Goal: Task Accomplishment & Management: Manage account settings

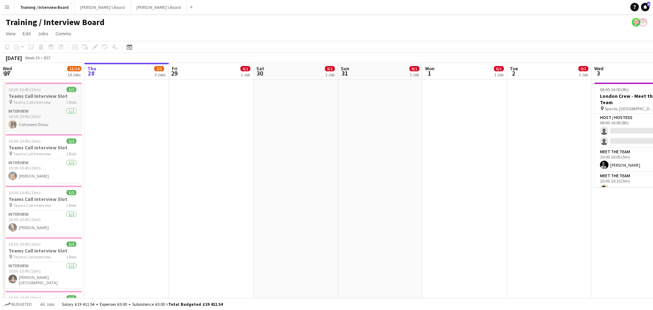
click at [35, 100] on span "Teams Call Interview" at bounding box center [32, 102] width 38 height 5
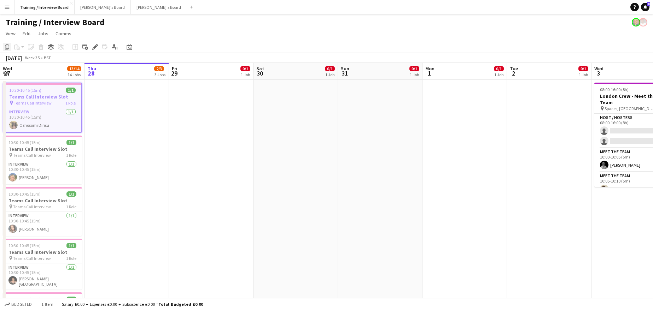
click at [7, 44] on icon "Copy" at bounding box center [7, 47] width 6 height 6
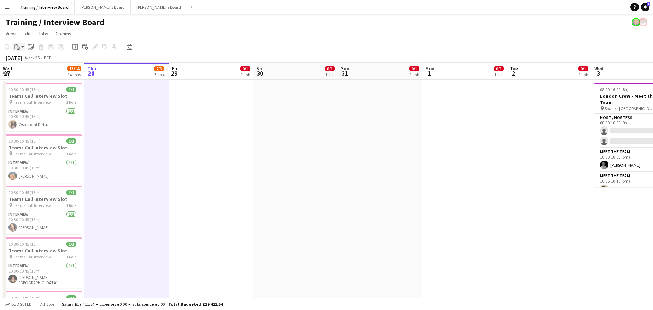
click at [14, 48] on icon at bounding box center [15, 47] width 2 height 5
click at [26, 61] on link "Paste Ctrl+V" at bounding box center [52, 60] width 66 height 6
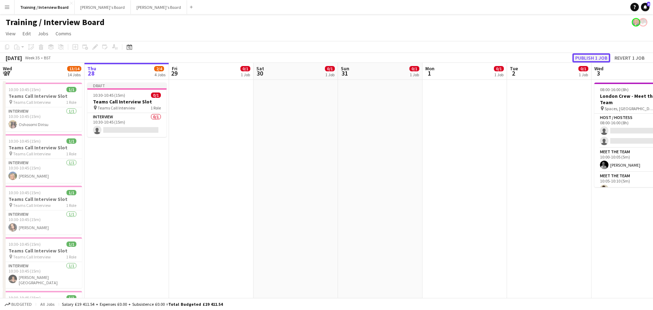
click at [580, 57] on button "Publish 1 job" at bounding box center [591, 57] width 38 height 9
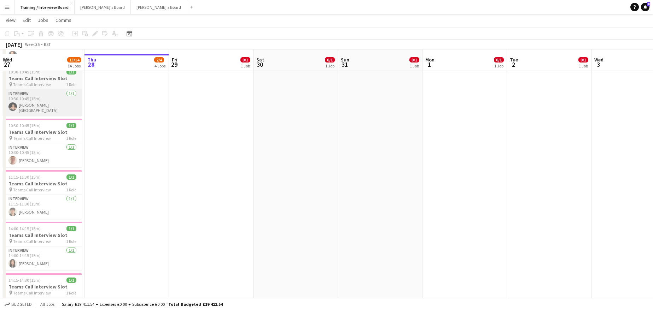
scroll to position [177, 0]
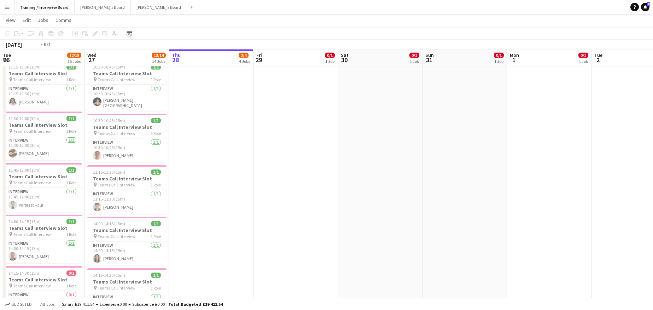
drag, startPoint x: 196, startPoint y: 53, endPoint x: 630, endPoint y: 147, distance: 444.1
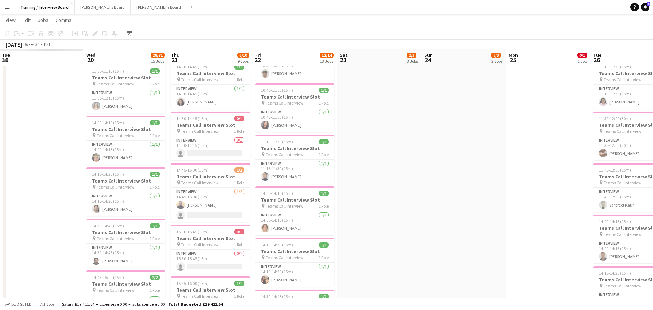
drag, startPoint x: 215, startPoint y: 61, endPoint x: 545, endPoint y: 78, distance: 330.0
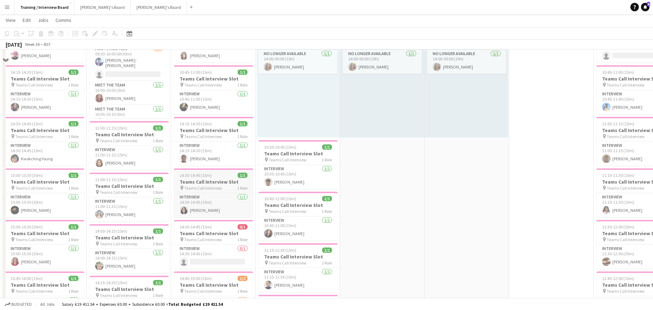
scroll to position [35, 0]
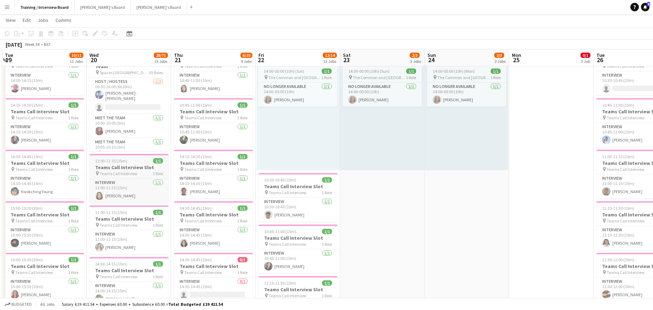
click at [109, 171] on span "Teams Call Interview" at bounding box center [119, 173] width 38 height 5
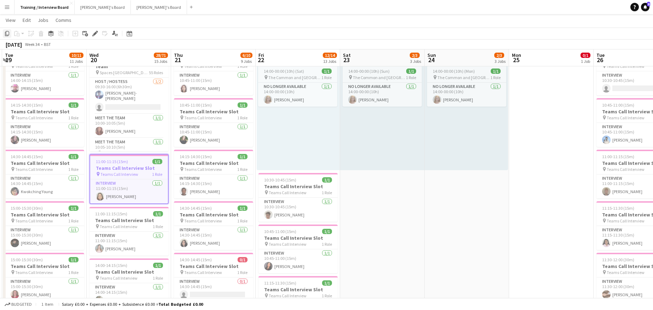
click at [9, 33] on icon at bounding box center [7, 33] width 4 height 5
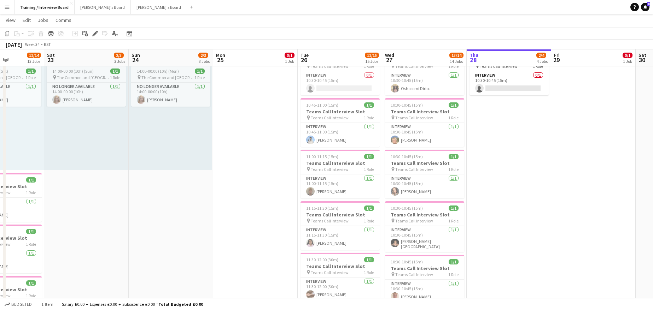
scroll to position [0, 209]
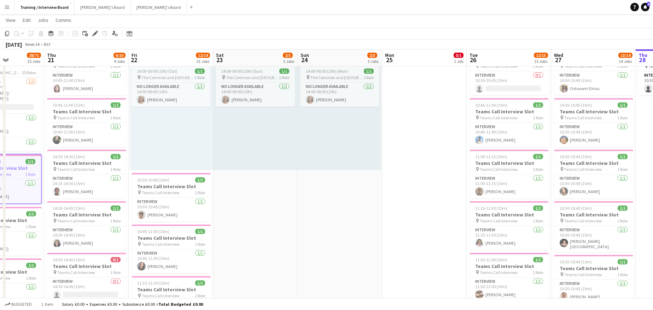
drag, startPoint x: 557, startPoint y: 54, endPoint x: 74, endPoint y: 25, distance: 484.1
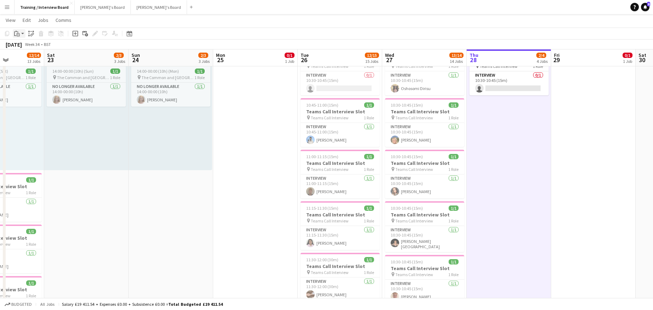
click at [13, 33] on div "Paste" at bounding box center [17, 33] width 8 height 8
click at [24, 43] on div "Paste Ctrl+V Paste with crew Ctrl+Shift+V" at bounding box center [52, 53] width 78 height 30
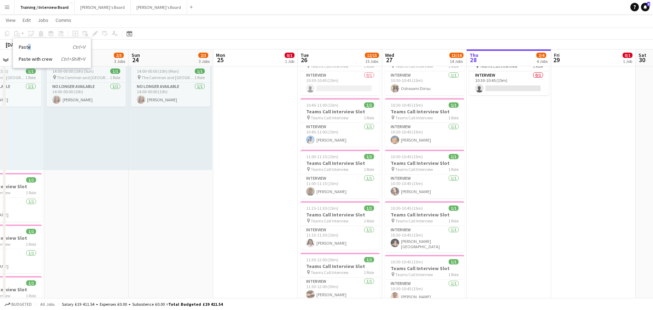
drag, startPoint x: 28, startPoint y: 45, endPoint x: 31, endPoint y: 44, distance: 3.7
click at [30, 45] on link "Paste Ctrl+V" at bounding box center [52, 47] width 66 height 6
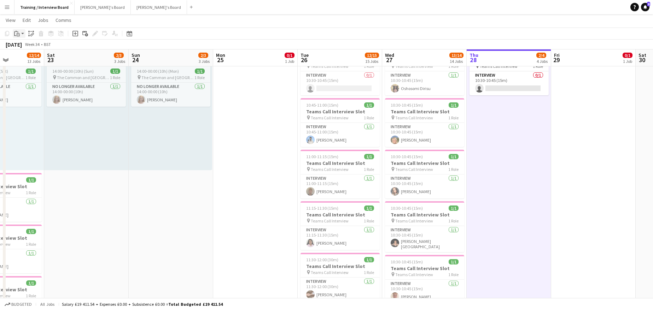
click at [17, 33] on icon "Paste" at bounding box center [17, 34] width 6 height 6
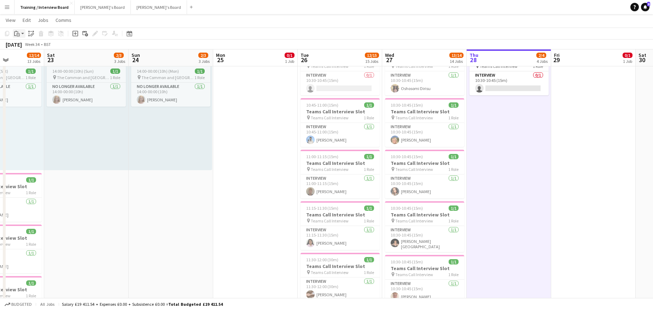
click at [20, 35] on div "Paste" at bounding box center [17, 33] width 8 height 8
click at [21, 45] on link "Paste Ctrl+V" at bounding box center [52, 47] width 66 height 6
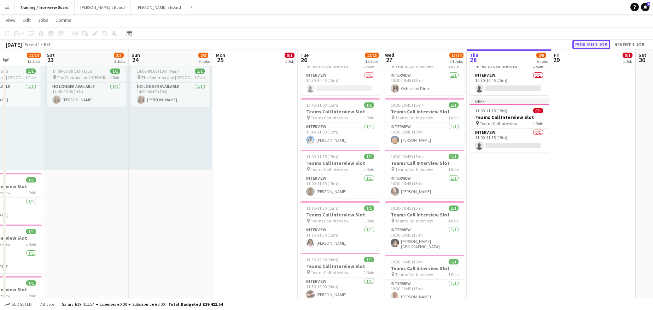
click at [588, 46] on button "Publish 1 job" at bounding box center [591, 44] width 38 height 9
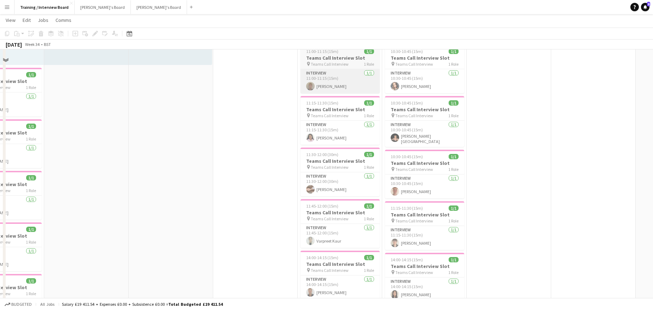
scroll to position [141, 0]
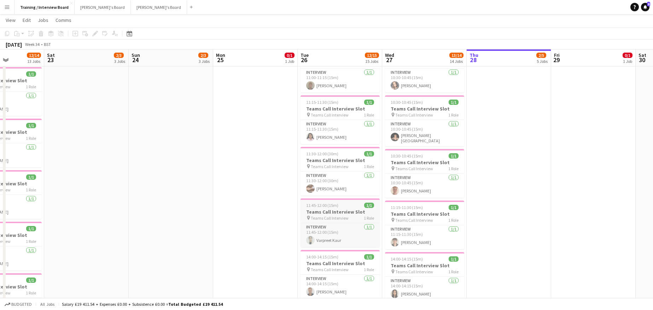
click at [325, 206] on span "11:45-12:00 (15m)" at bounding box center [322, 205] width 32 height 5
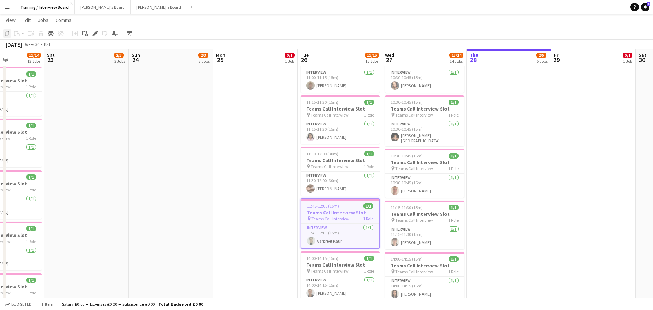
click at [5, 32] on icon "Copy" at bounding box center [7, 34] width 6 height 6
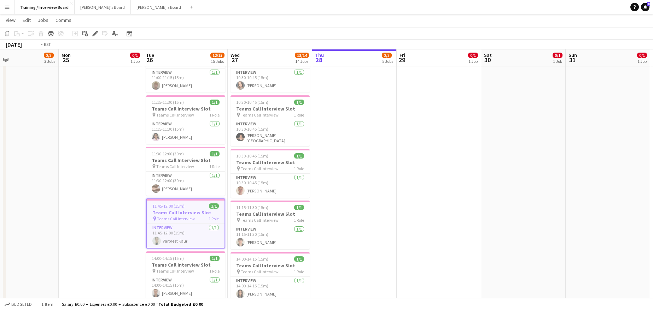
scroll to position [0, 288]
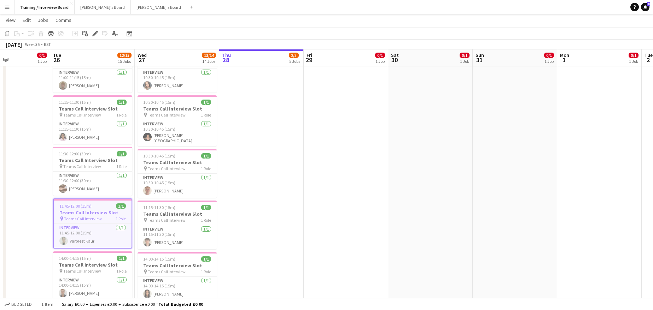
drag, startPoint x: 591, startPoint y: 64, endPoint x: 344, endPoint y: 57, distance: 247.4
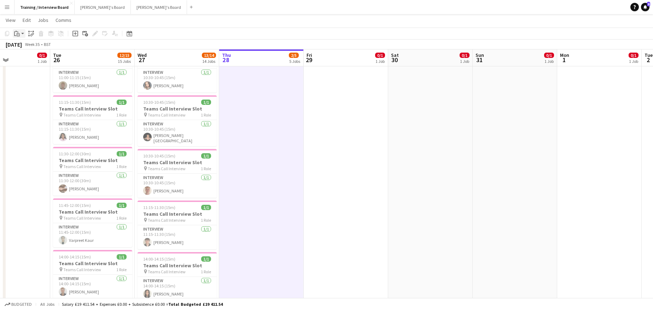
click at [16, 31] on icon "Paste" at bounding box center [17, 34] width 6 height 6
click at [22, 46] on link "Paste Ctrl+V" at bounding box center [52, 47] width 66 height 6
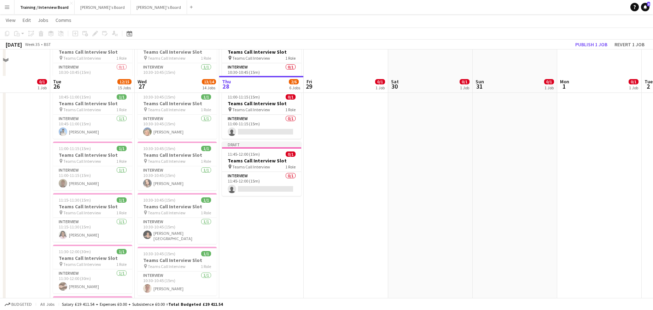
scroll to position [35, 0]
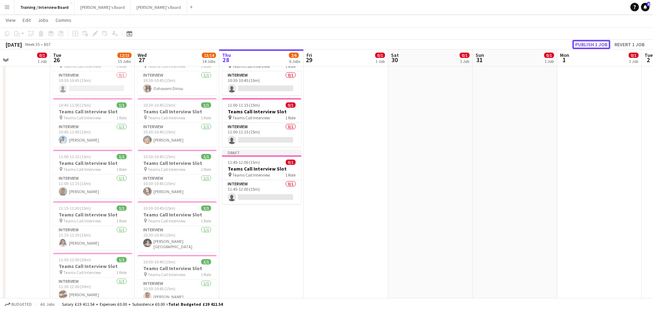
click at [607, 43] on button "Publish 1 job" at bounding box center [591, 44] width 38 height 9
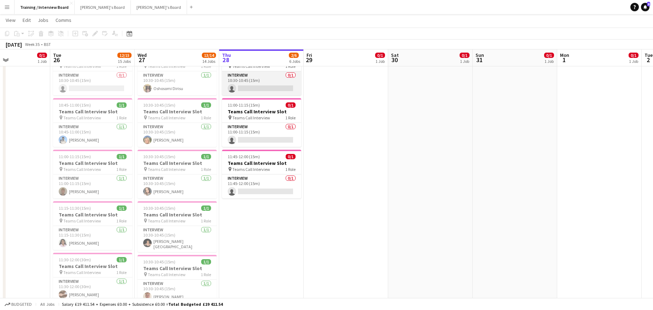
click at [260, 88] on app-card-role "Interview 0/1 10:30-10:45 (15m) single-neutral-actions" at bounding box center [261, 83] width 79 height 24
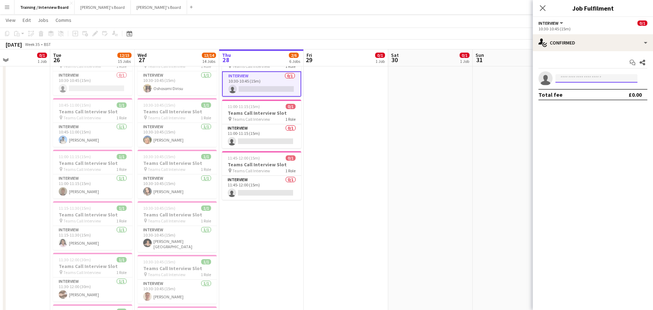
click at [589, 76] on input at bounding box center [596, 78] width 82 height 8
paste input "**********"
type input "**********"
click at [586, 100] on span "+447854665284" at bounding box center [596, 100] width 71 height 6
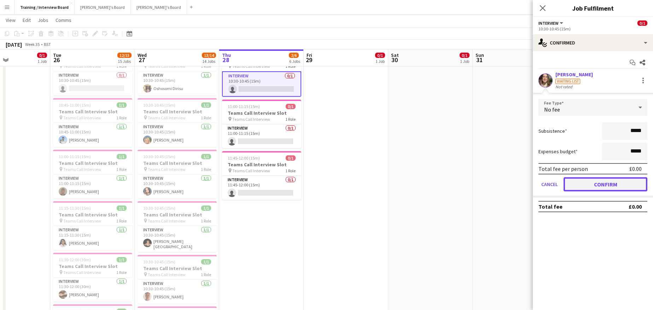
click at [586, 184] on button "Confirm" at bounding box center [605, 184] width 84 height 14
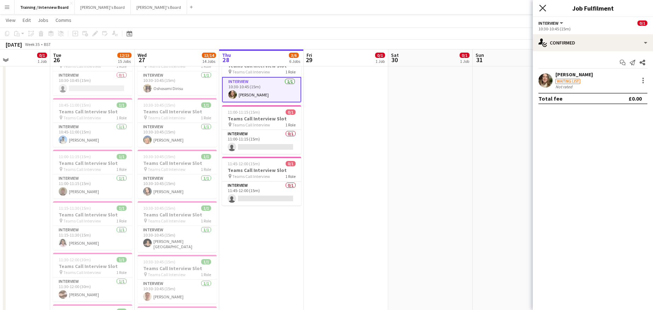
click at [542, 6] on icon "Close pop-in" at bounding box center [542, 8] width 7 height 7
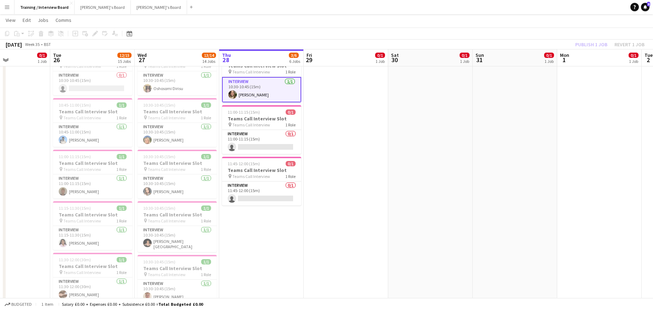
click at [597, 45] on div "Publish 1 job Revert 1 job" at bounding box center [609, 44] width 86 height 9
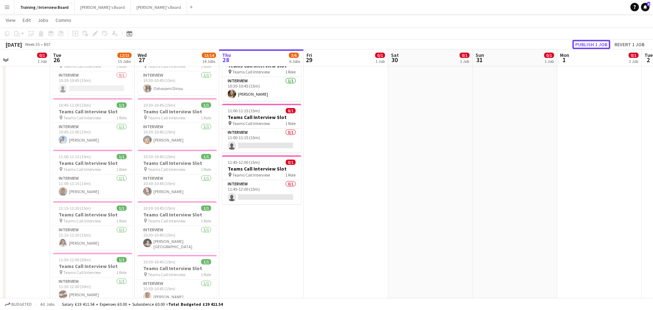
click at [597, 45] on button "Publish 1 job" at bounding box center [591, 44] width 38 height 9
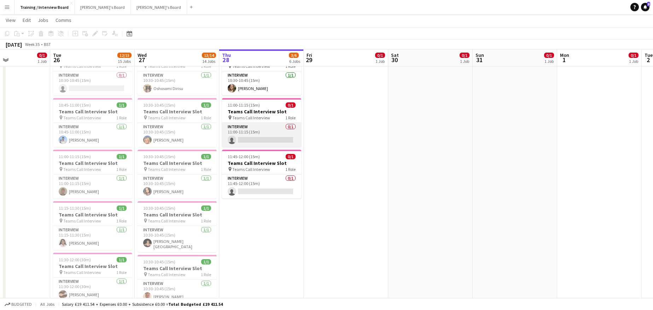
click at [242, 140] on app-card-role "Interview 0/1 11:00-11:15 (15m) single-neutral-actions" at bounding box center [261, 135] width 79 height 24
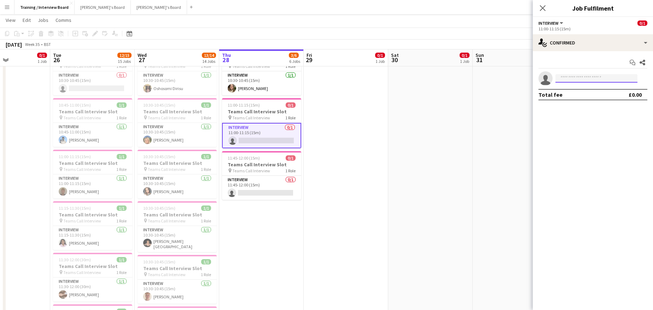
click at [561, 77] on input at bounding box center [596, 78] width 82 height 8
paste input "**********"
type input "**********"
click at [570, 96] on span "daisychambers14@gmail.com" at bounding box center [596, 95] width 71 height 6
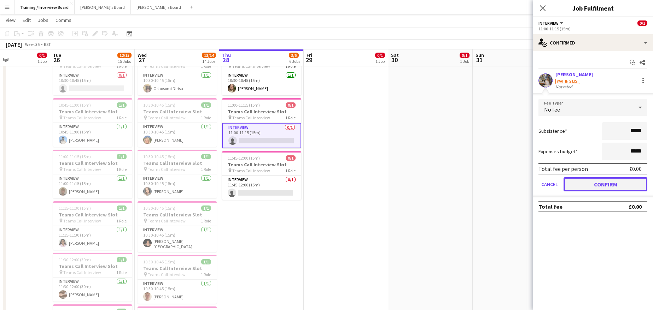
click at [578, 180] on button "Confirm" at bounding box center [605, 184] width 84 height 14
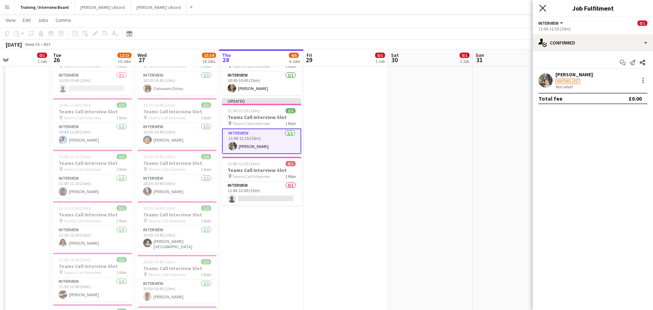
click at [539, 5] on icon at bounding box center [542, 8] width 7 height 7
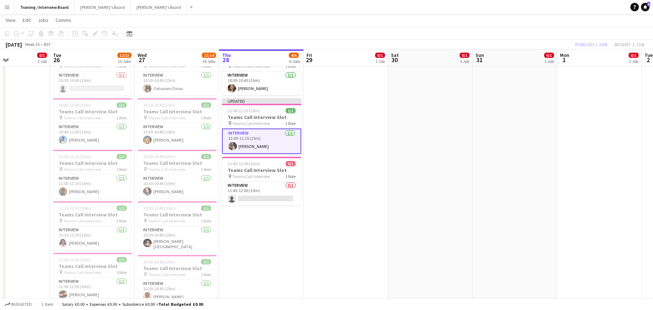
click at [588, 46] on div "Publish 1 job Revert 1 job" at bounding box center [609, 44] width 86 height 9
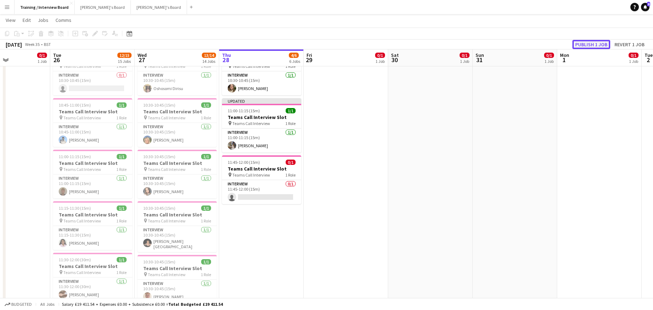
click at [588, 46] on button "Publish 1 job" at bounding box center [591, 44] width 38 height 9
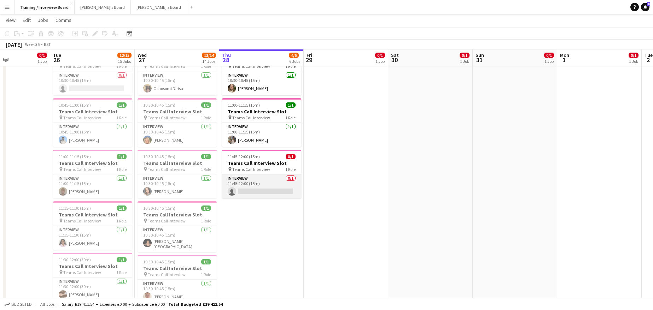
click at [260, 192] on app-card-role "Interview 0/1 11:45-12:00 (15m) single-neutral-actions" at bounding box center [261, 187] width 79 height 24
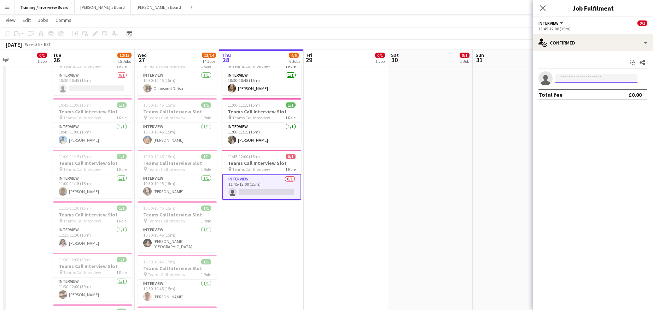
click at [591, 78] on input at bounding box center [596, 78] width 82 height 8
click at [566, 81] on input at bounding box center [596, 78] width 82 height 8
paste input "**********"
type input "**********"
click at [579, 85] on div "Thomas Marks Waiting list tommarks600@gmail.com +4407415141232" at bounding box center [596, 94] width 82 height 23
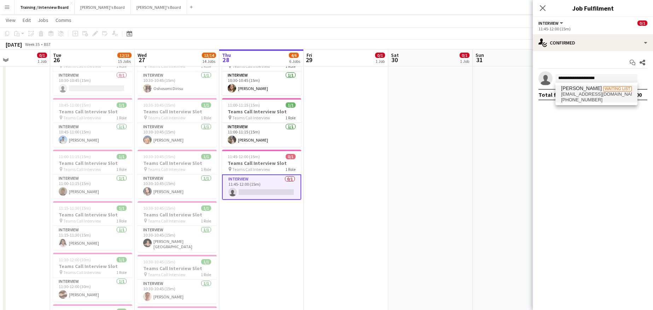
click at [580, 96] on span "tommarks600@gmail.com" at bounding box center [596, 95] width 71 height 6
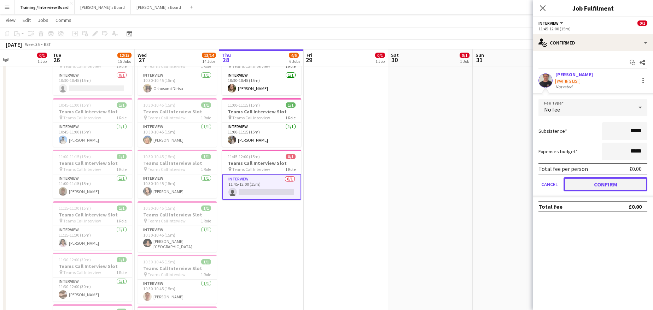
click at [626, 189] on button "Confirm" at bounding box center [605, 184] width 84 height 14
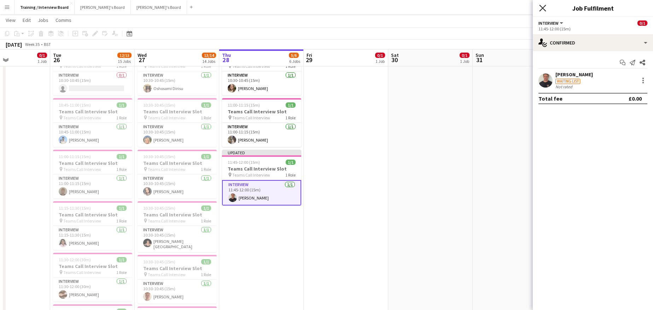
click at [541, 8] on icon "Close pop-in" at bounding box center [542, 8] width 7 height 7
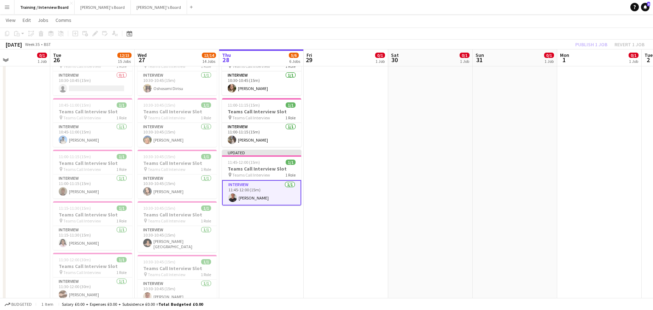
click at [578, 46] on div "Publish 1 job Revert 1 job" at bounding box center [609, 44] width 86 height 9
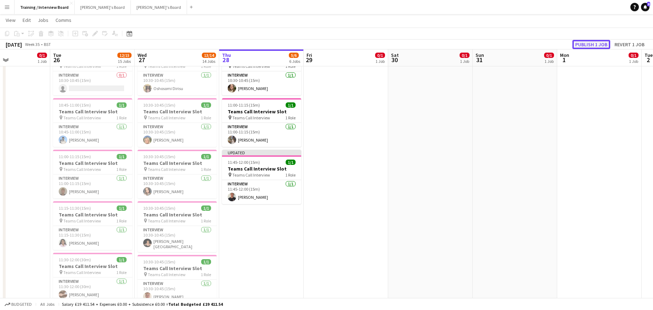
click at [578, 46] on button "Publish 1 job" at bounding box center [591, 44] width 38 height 9
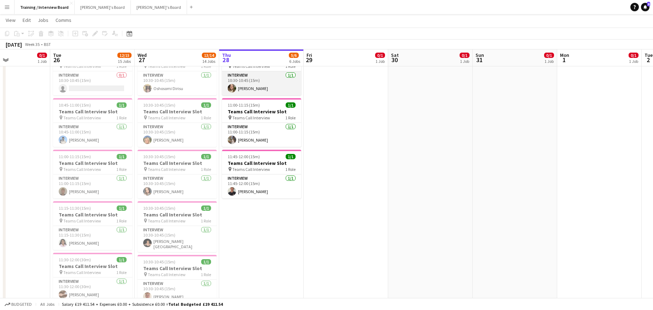
click at [264, 89] on app-card-role "Interview 1/1 10:30-10:45 (15m) Michelle Towner" at bounding box center [261, 83] width 79 height 24
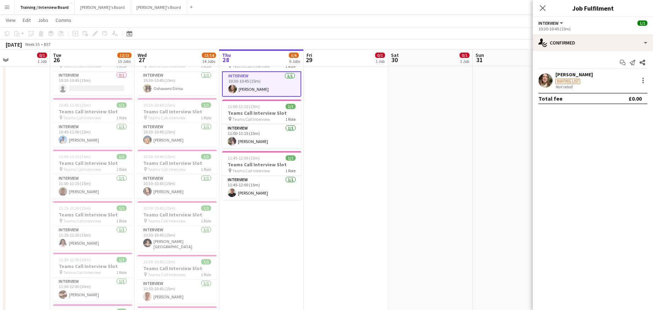
click at [567, 74] on div "[PERSON_NAME]" at bounding box center [573, 74] width 37 height 6
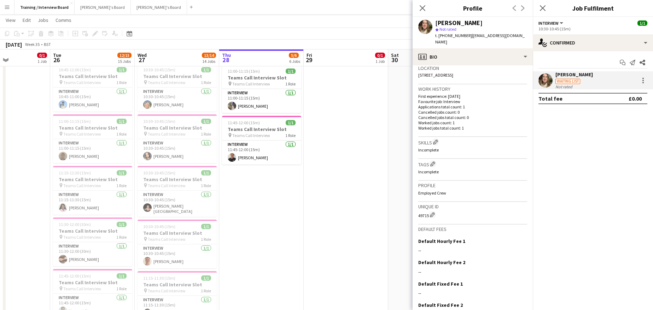
scroll to position [194, 0]
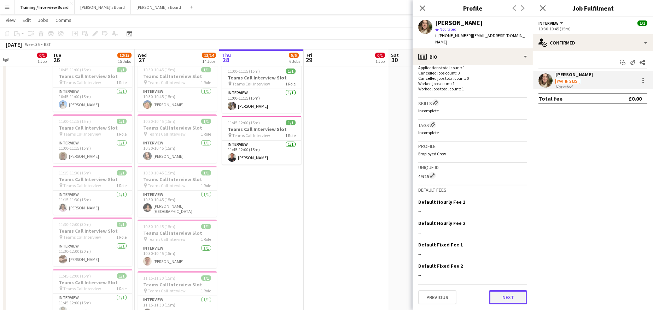
click at [502, 299] on button "Next" at bounding box center [508, 297] width 38 height 14
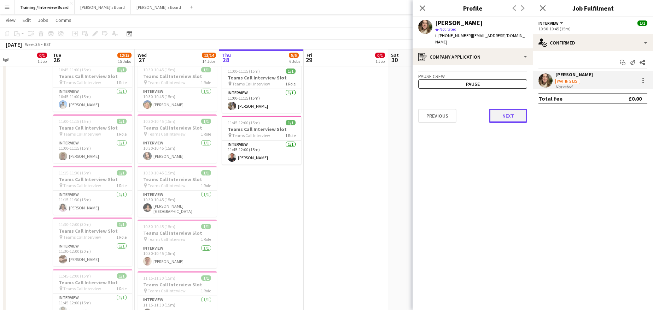
click at [506, 117] on button "Next" at bounding box center [508, 116] width 38 height 14
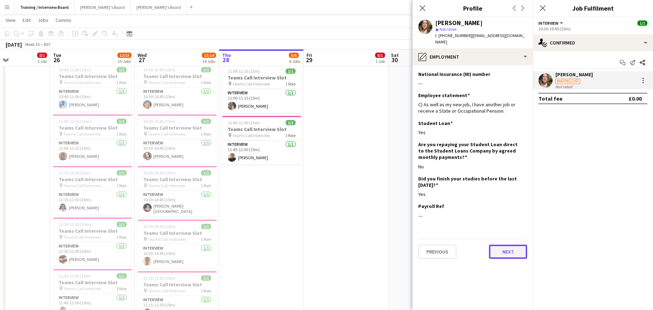
click at [490, 245] on button "Next" at bounding box center [508, 252] width 38 height 14
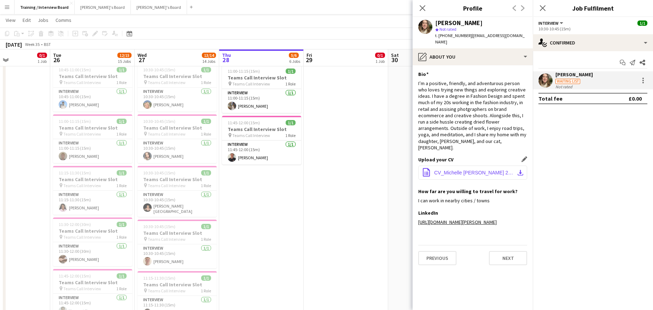
click at [521, 170] on app-icon "download-bottom" at bounding box center [520, 173] width 6 height 6
click at [497, 253] on button "Next" at bounding box center [508, 258] width 38 height 14
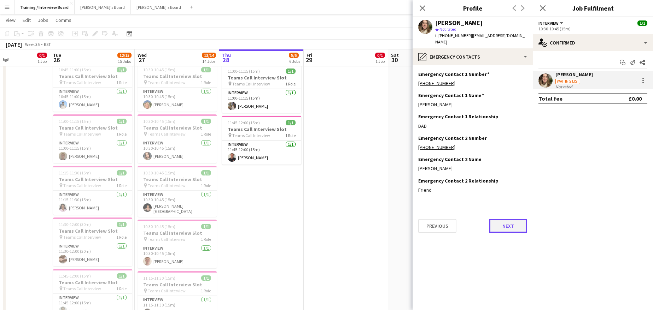
click at [514, 232] on button "Next" at bounding box center [508, 226] width 38 height 14
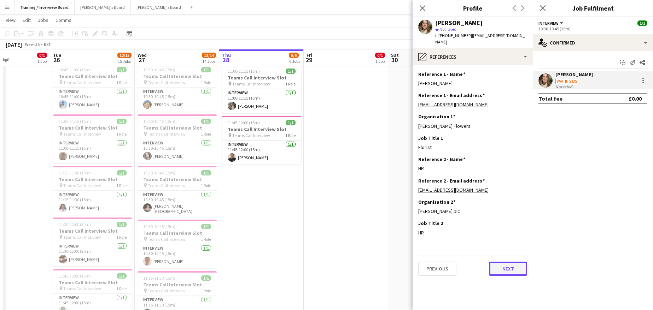
click at [507, 265] on button "Next" at bounding box center [508, 269] width 38 height 14
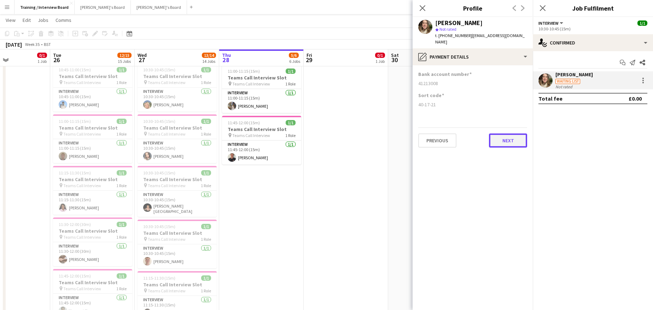
click at [495, 141] on button "Next" at bounding box center [508, 141] width 38 height 14
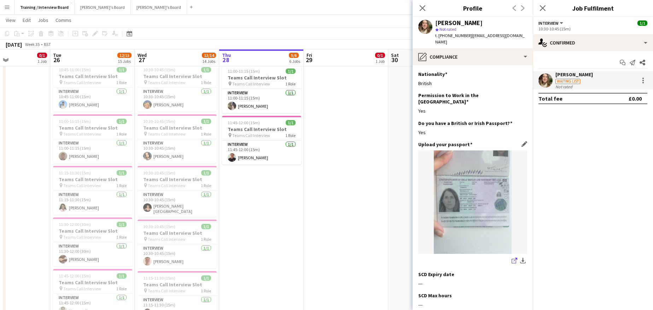
click at [511, 258] on icon "share-external-link-1" at bounding box center [514, 261] width 6 height 6
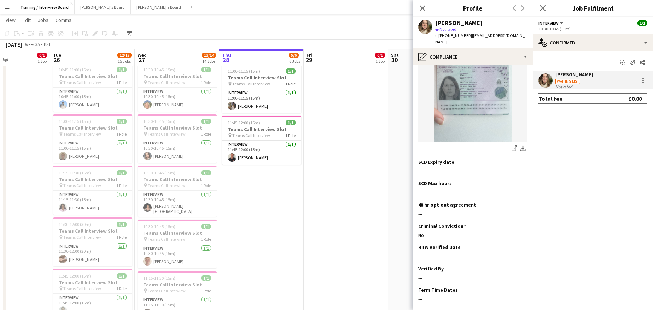
scroll to position [144, 0]
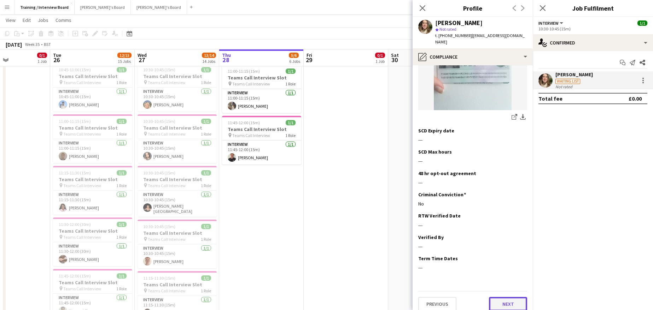
click at [496, 297] on button "Next" at bounding box center [508, 304] width 38 height 14
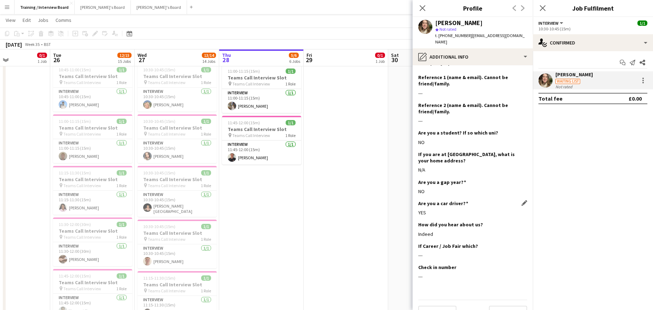
scroll to position [162, 0]
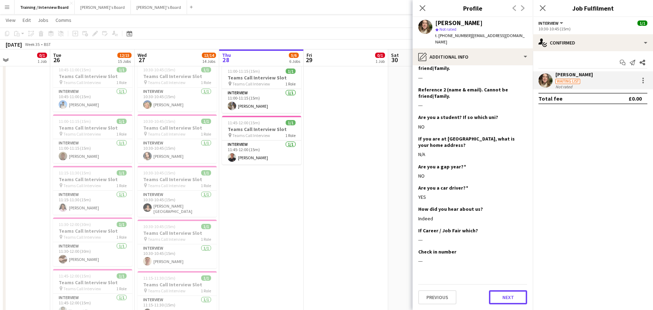
click at [494, 300] on button "Next" at bounding box center [508, 297] width 38 height 14
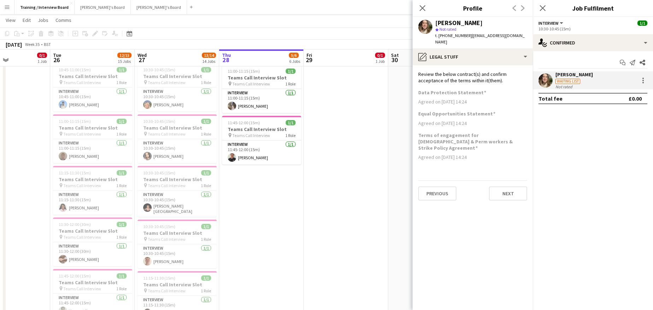
scroll to position [0, 0]
click at [509, 188] on button "Next" at bounding box center [508, 194] width 38 height 14
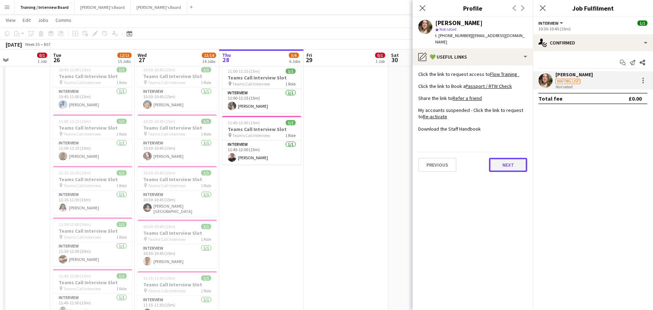
click at [514, 169] on button "Next" at bounding box center [508, 165] width 38 height 14
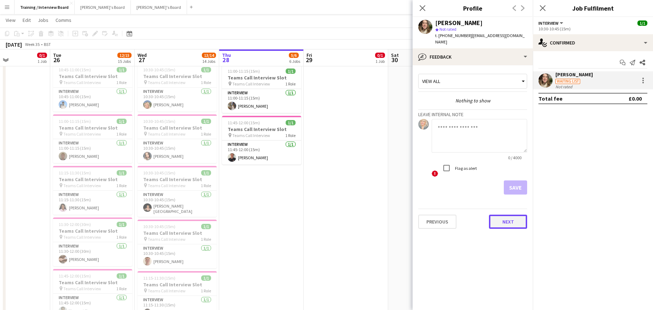
click at [514, 220] on button "Next" at bounding box center [508, 222] width 38 height 14
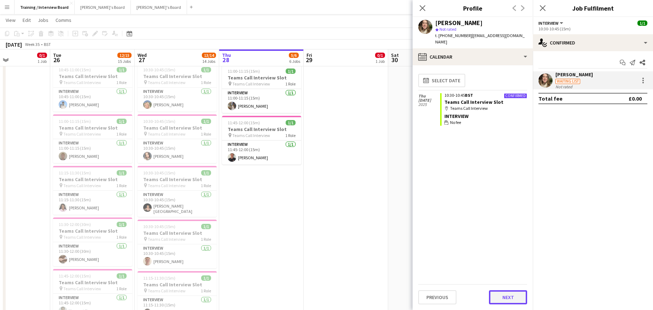
click at [521, 300] on button "Next" at bounding box center [508, 297] width 38 height 14
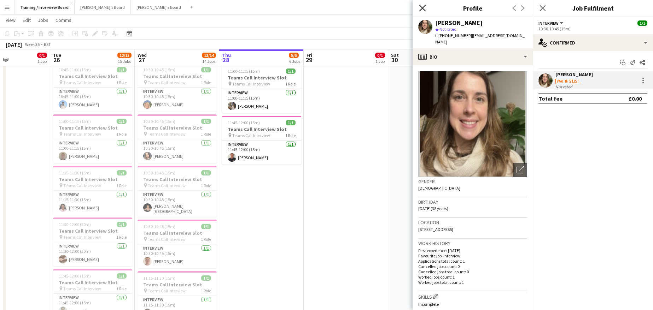
click at [421, 11] on icon "Close pop-in" at bounding box center [422, 8] width 7 height 7
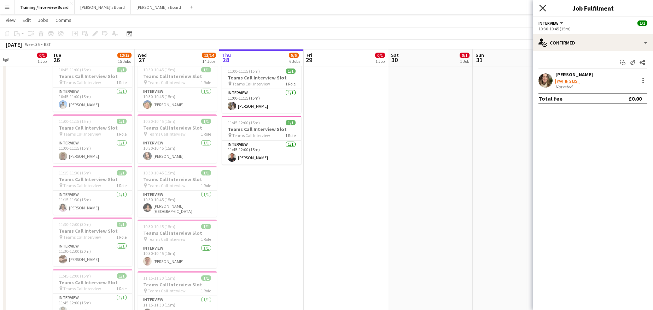
click at [544, 8] on icon "Close pop-in" at bounding box center [542, 8] width 7 height 7
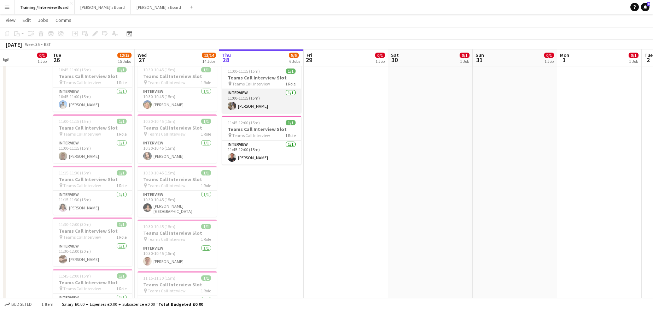
click at [240, 107] on app-card-role "Interview 1/1 11:00-11:15 (15m) daisy chambers" at bounding box center [261, 101] width 79 height 24
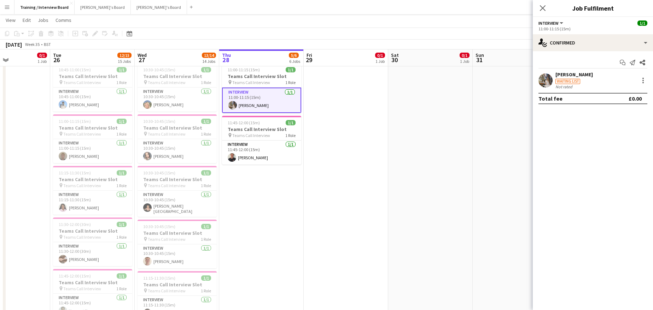
click at [563, 73] on div "[PERSON_NAME]" at bounding box center [573, 74] width 37 height 6
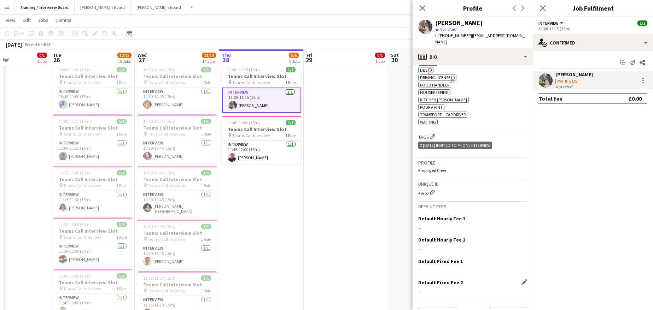
scroll to position [304, 0]
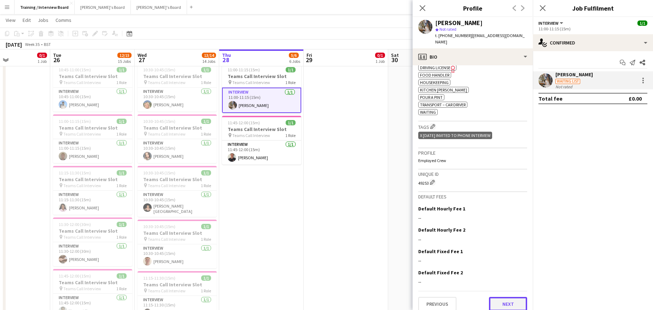
click at [490, 297] on button "Next" at bounding box center [508, 304] width 38 height 14
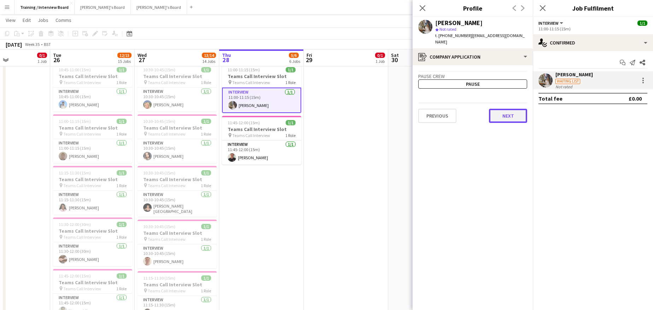
click at [502, 111] on button "Next" at bounding box center [508, 116] width 38 height 14
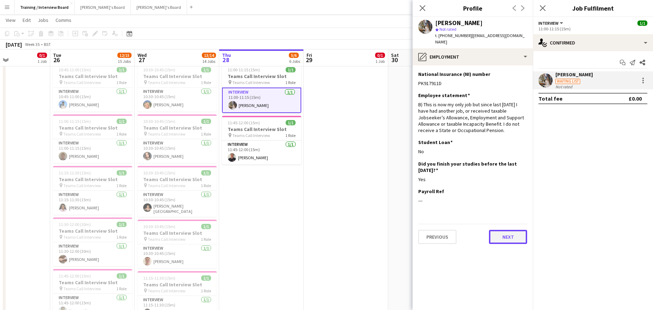
click at [507, 233] on button "Next" at bounding box center [508, 237] width 38 height 14
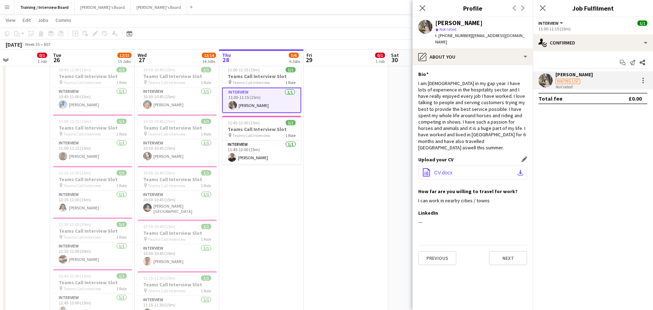
click at [515, 166] on button "office-file-sheet CV.docx download-bottom" at bounding box center [472, 173] width 109 height 14
click at [515, 251] on button "Next" at bounding box center [508, 258] width 38 height 14
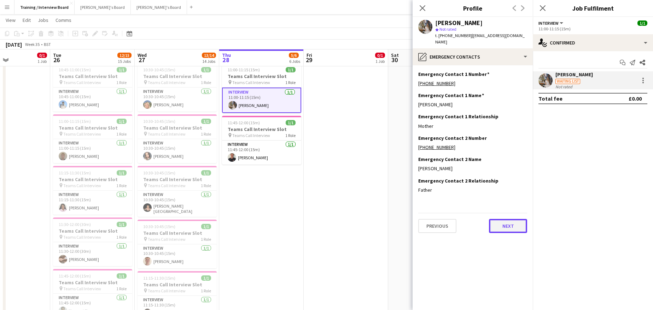
click at [515, 219] on button "Next" at bounding box center [508, 226] width 38 height 14
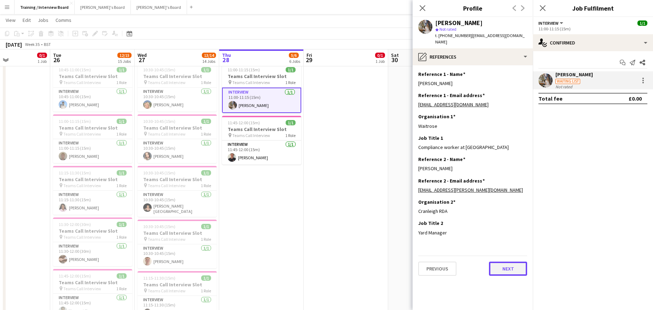
click at [509, 266] on button "Next" at bounding box center [508, 269] width 38 height 14
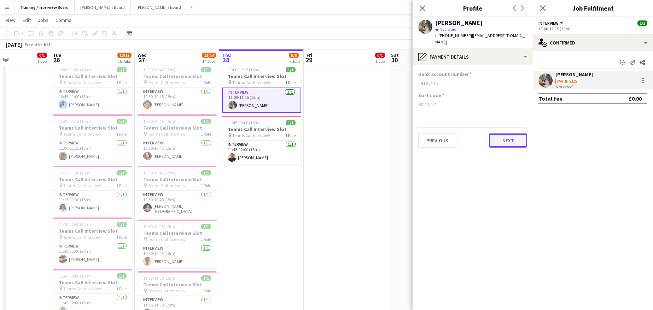
click at [520, 134] on button "Next" at bounding box center [508, 141] width 38 height 14
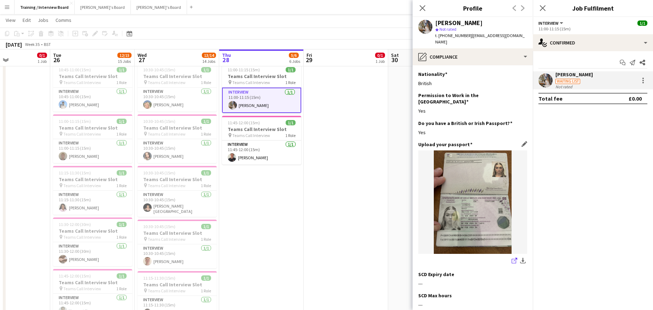
click at [510, 257] on link "share-external-link-1" at bounding box center [514, 261] width 8 height 8
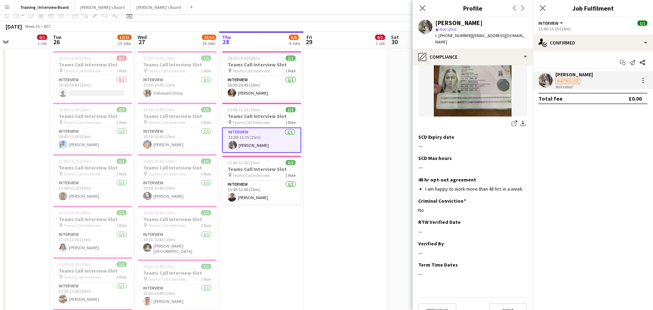
scroll to position [0, 0]
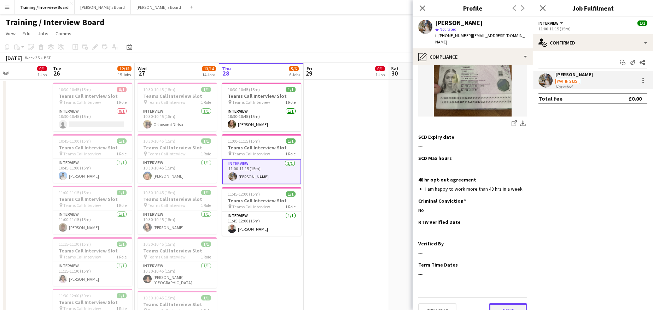
click at [489, 303] on button "Next" at bounding box center [508, 310] width 38 height 14
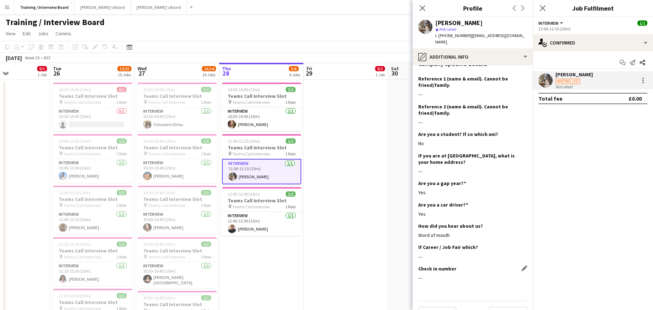
scroll to position [207, 0]
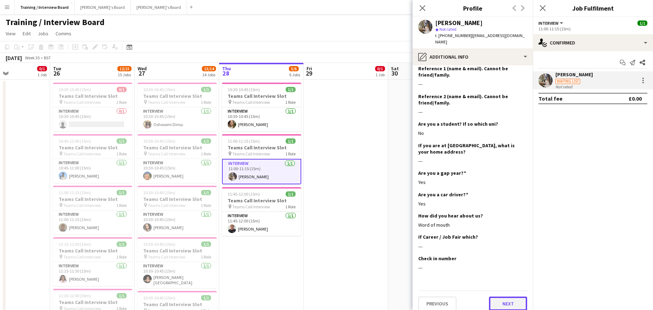
click at [494, 297] on button "Next" at bounding box center [508, 304] width 38 height 14
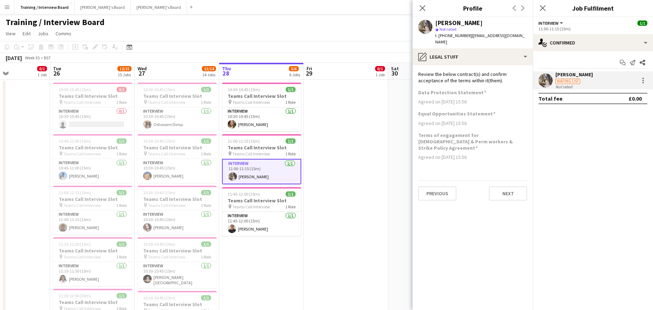
scroll to position [0, 0]
click at [507, 187] on button "Next" at bounding box center [508, 194] width 38 height 14
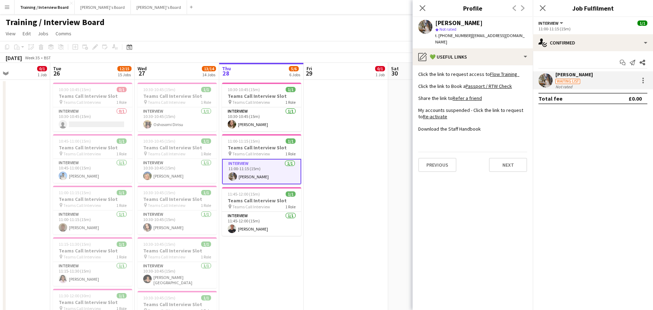
click at [515, 167] on app-section-data-types "Click the link to request access to Flow Training Click the link to Book a Pass…" at bounding box center [472, 187] width 120 height 245
click at [515, 159] on button "Next" at bounding box center [508, 165] width 38 height 14
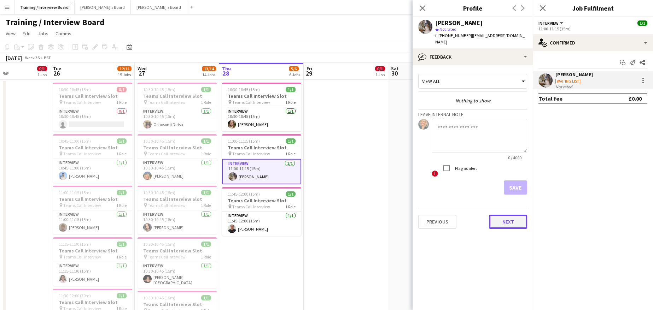
click at [502, 215] on button "Next" at bounding box center [508, 222] width 38 height 14
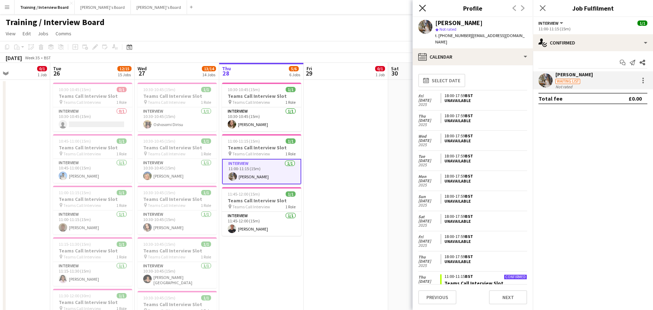
click at [425, 10] on icon "Close pop-in" at bounding box center [422, 8] width 7 height 7
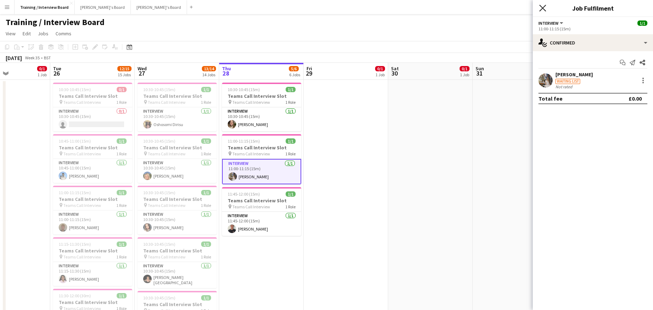
click at [544, 6] on icon "Close pop-in" at bounding box center [542, 8] width 7 height 7
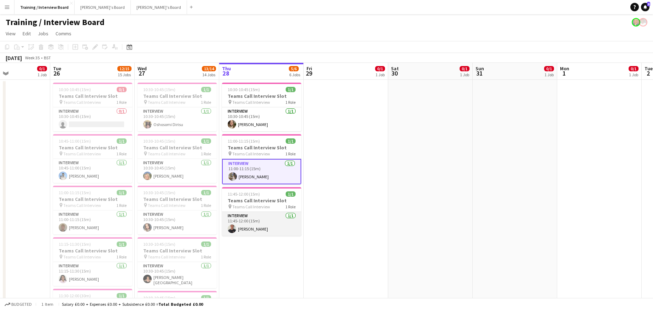
click at [238, 224] on app-card-role "Interview 1/1 11:45-12:00 (15m) Thomas Marks" at bounding box center [261, 224] width 79 height 24
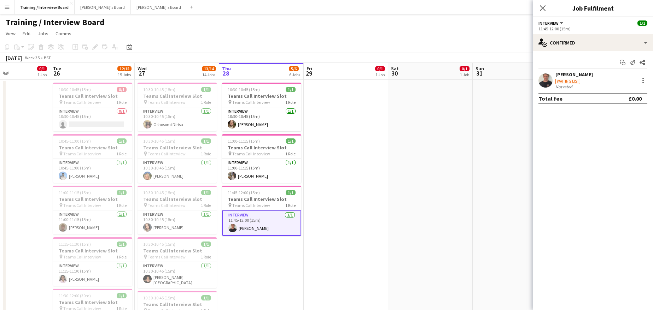
click at [571, 76] on div "[PERSON_NAME]" at bounding box center [573, 74] width 37 height 6
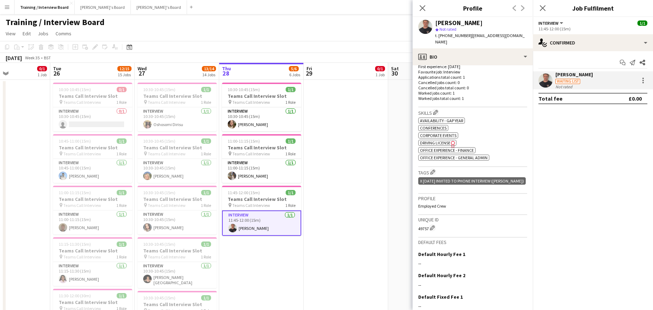
scroll to position [230, 0]
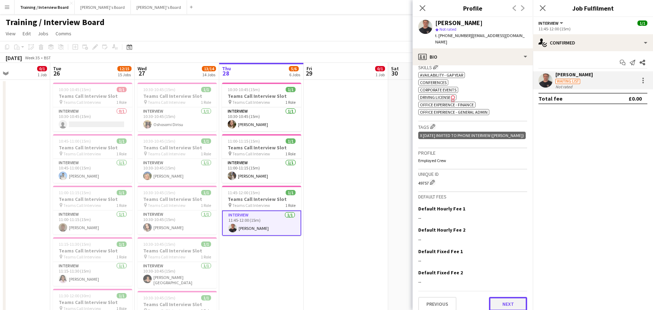
click at [506, 297] on button "Next" at bounding box center [508, 304] width 38 height 14
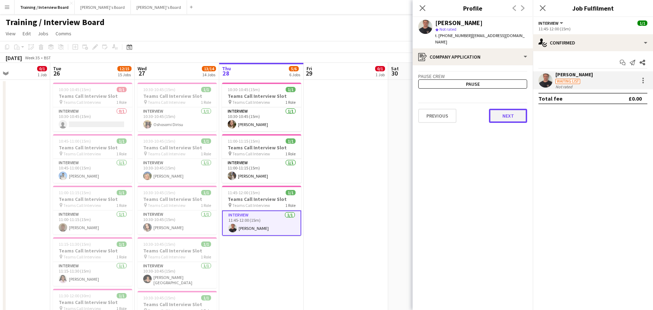
click at [511, 109] on button "Next" at bounding box center [508, 116] width 38 height 14
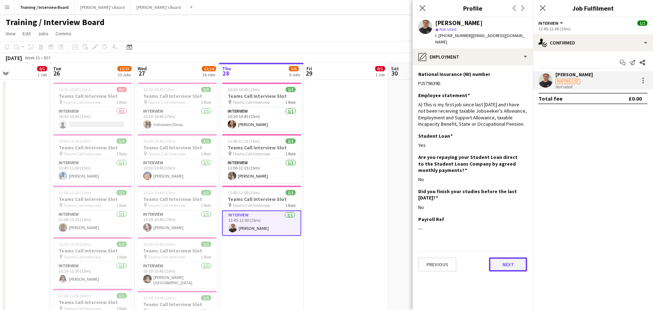
click at [497, 258] on button "Next" at bounding box center [508, 265] width 38 height 14
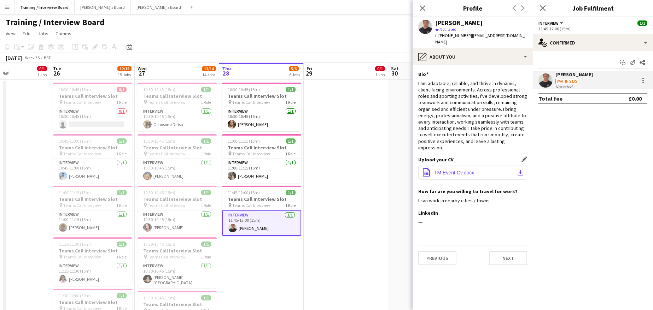
click at [520, 170] on app-icon "download-bottom" at bounding box center [520, 173] width 6 height 6
click at [520, 251] on button "Next" at bounding box center [508, 258] width 38 height 14
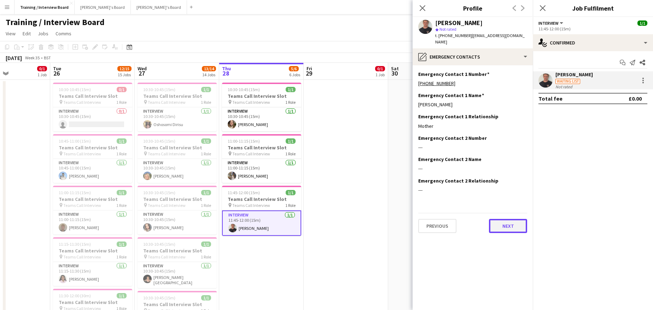
click at [518, 223] on button "Next" at bounding box center [508, 226] width 38 height 14
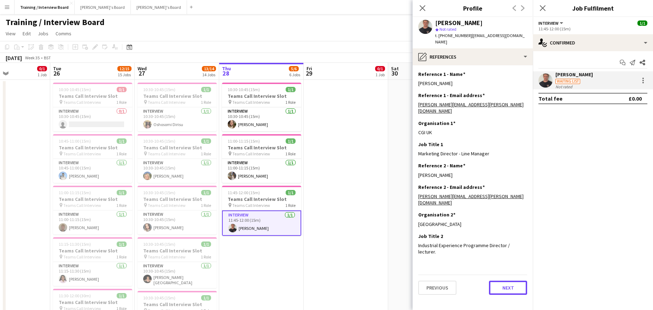
click at [523, 281] on button "Next" at bounding box center [508, 288] width 38 height 14
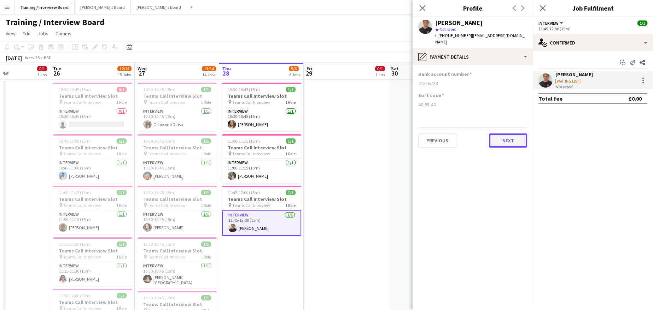
click at [514, 138] on button "Next" at bounding box center [508, 141] width 38 height 14
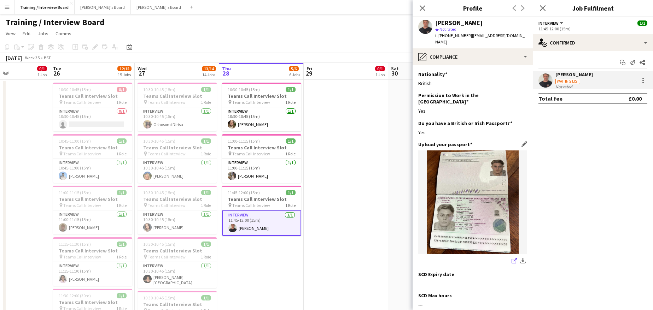
click at [510, 257] on link "share-external-link-1" at bounding box center [514, 261] width 8 height 8
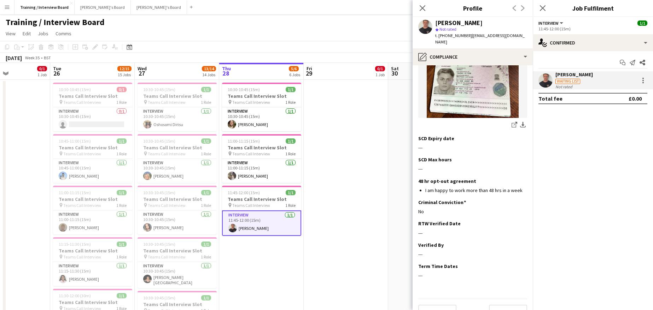
scroll to position [137, 0]
click at [495, 303] on button "Next" at bounding box center [508, 310] width 38 height 14
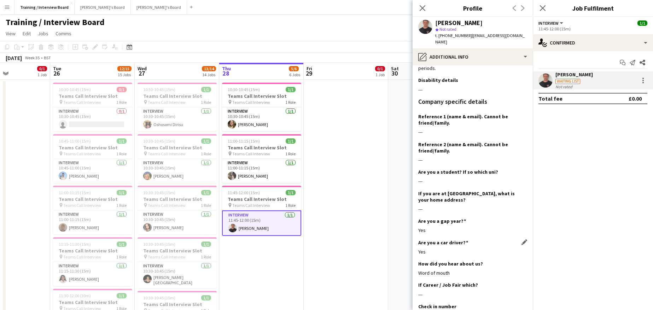
scroll to position [239, 0]
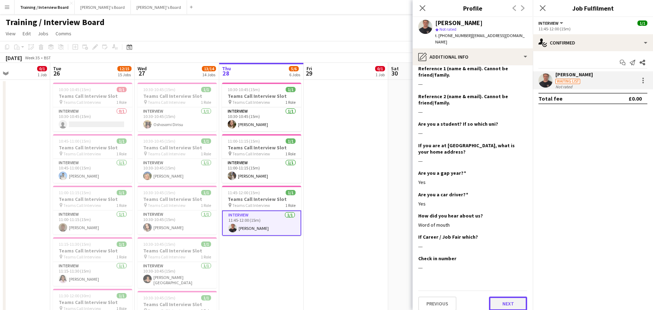
click at [489, 297] on button "Next" at bounding box center [508, 304] width 38 height 14
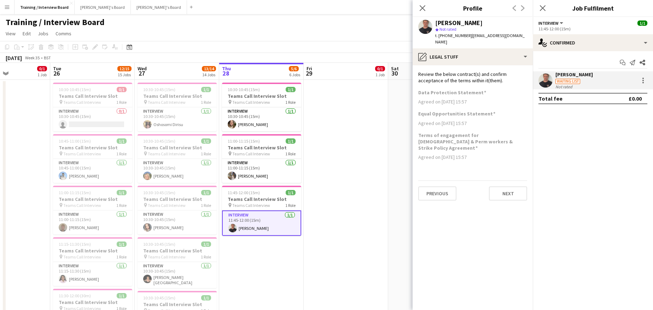
scroll to position [0, 0]
click at [495, 187] on button "Next" at bounding box center [508, 194] width 38 height 14
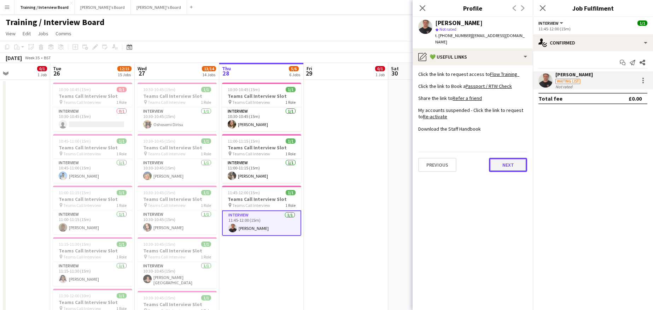
click at [498, 158] on button "Next" at bounding box center [508, 165] width 38 height 14
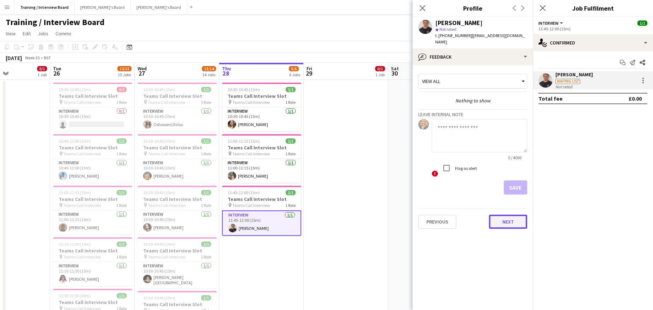
click at [497, 218] on button "Next" at bounding box center [508, 222] width 38 height 14
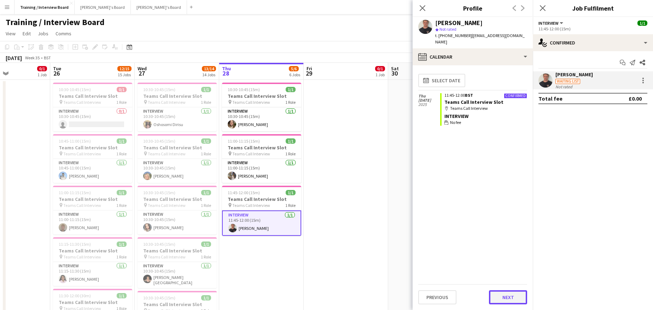
click at [515, 296] on button "Next" at bounding box center [508, 297] width 38 height 14
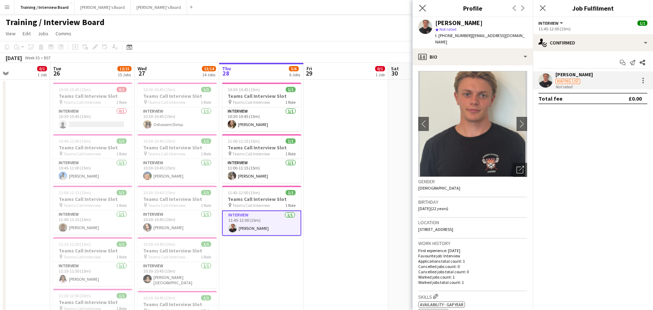
click at [418, 8] on app-icon "Close pop-in" at bounding box center [422, 8] width 10 height 10
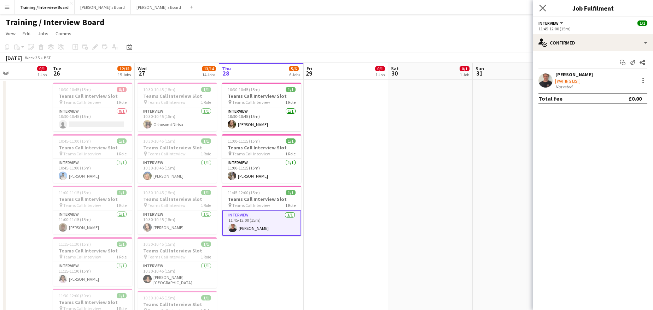
click at [538, 5] on app-icon "Close pop-in" at bounding box center [542, 8] width 10 height 10
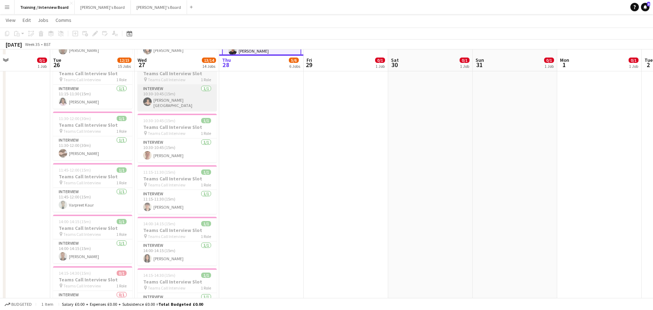
scroll to position [212, 0]
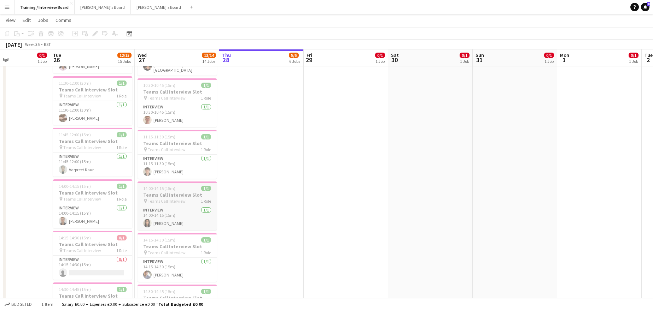
click at [154, 189] on app-job-card "14:00-14:15 (15m) 1/1 Teams Call Interview Slot pin Teams Call Interview 1 Role…" at bounding box center [176, 206] width 79 height 49
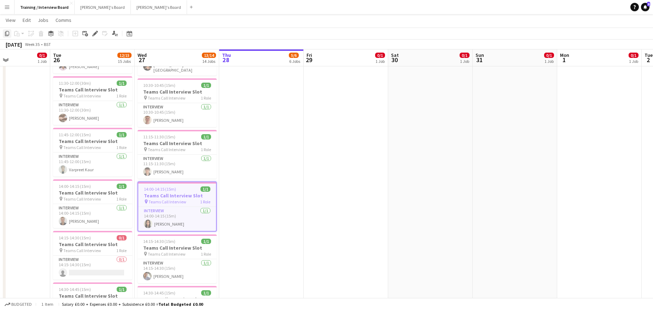
click at [7, 34] on icon "Copy" at bounding box center [7, 34] width 6 height 6
click at [242, 96] on app-date-cell "10:30-10:45 (15m) 1/1 Teams Call Interview Slot pin Teams Call Interview 1 Role…" at bounding box center [261, 283] width 84 height 833
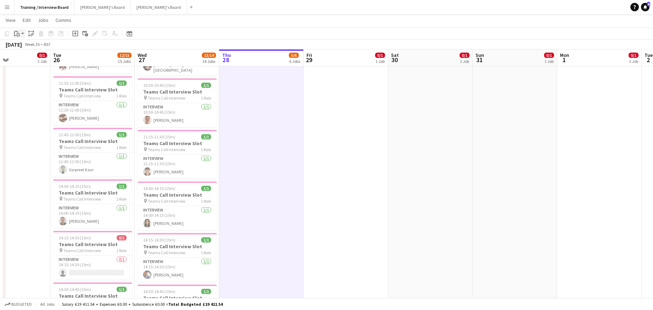
click at [15, 33] on icon "Paste" at bounding box center [17, 34] width 6 height 6
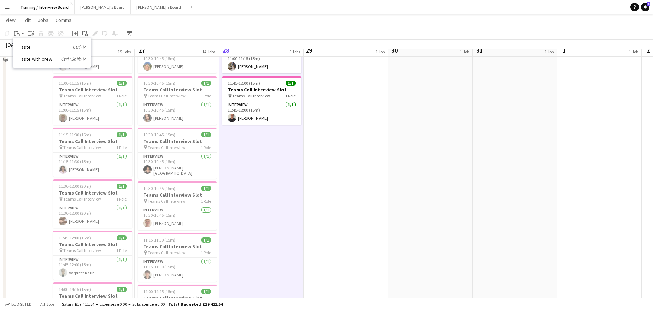
scroll to position [71, 0]
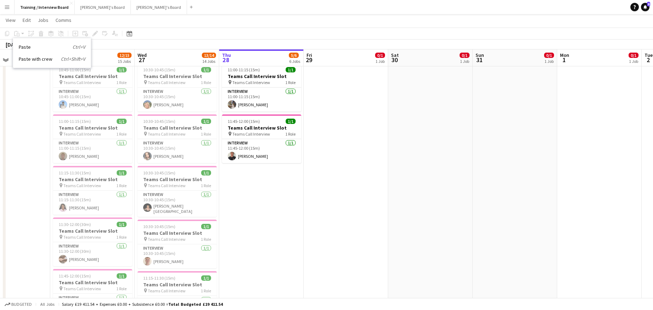
click at [5, 30] on div "Copy Paste Paste Ctrl+V Paste with crew Ctrl+Shift+V Paste linked Job Delete Gr…" at bounding box center [34, 33] width 62 height 8
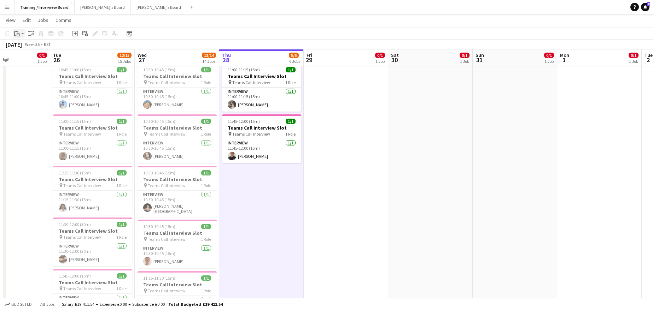
click at [15, 30] on div "Paste" at bounding box center [17, 33] width 8 height 8
click at [23, 50] on link "Paste Ctrl+V" at bounding box center [52, 47] width 66 height 6
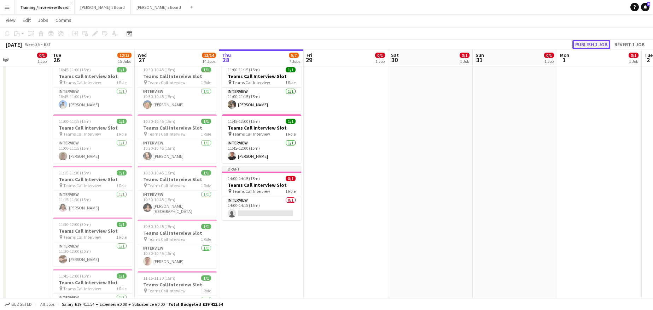
click at [592, 45] on button "Publish 1 job" at bounding box center [591, 44] width 38 height 9
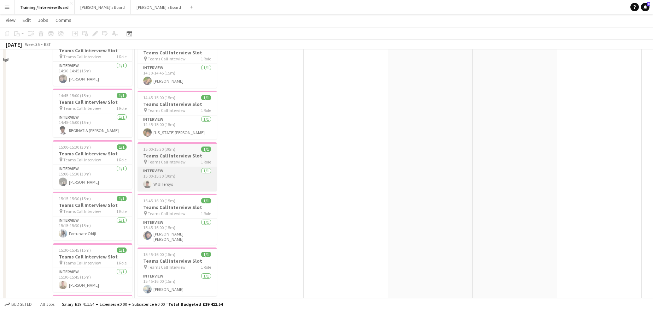
scroll to position [495, 0]
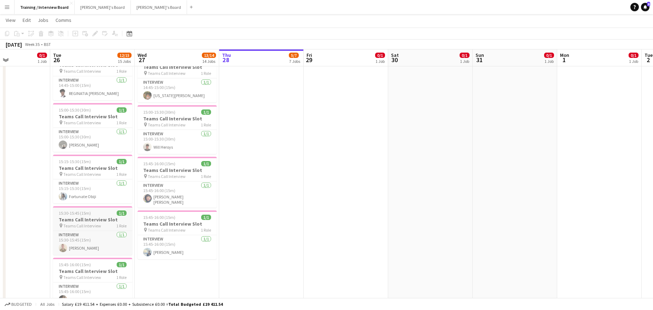
click at [90, 219] on h3 "Teams Call Interview Slot" at bounding box center [92, 220] width 79 height 6
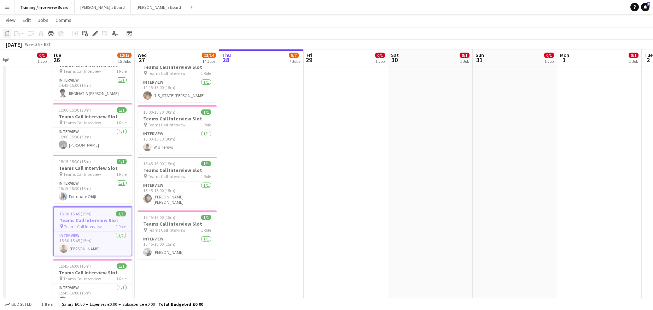
click at [5, 30] on div "Copy" at bounding box center [7, 33] width 8 height 8
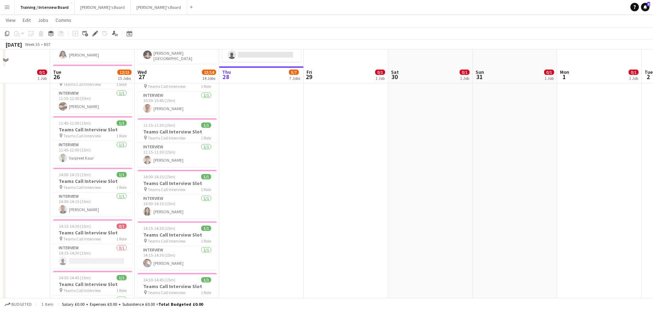
scroll to position [177, 0]
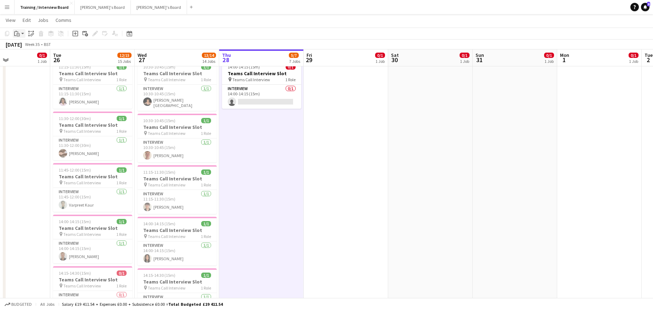
click at [14, 33] on icon at bounding box center [15, 33] width 2 height 5
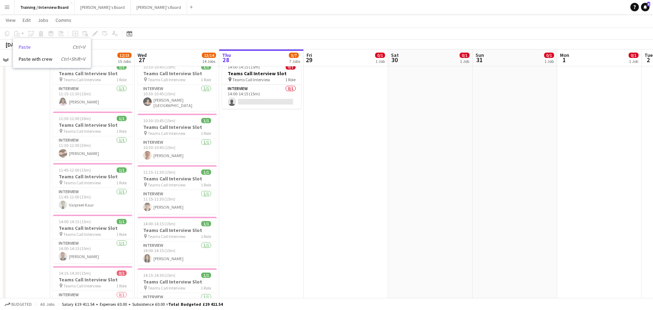
click at [24, 46] on link "Paste Ctrl+V" at bounding box center [52, 47] width 66 height 6
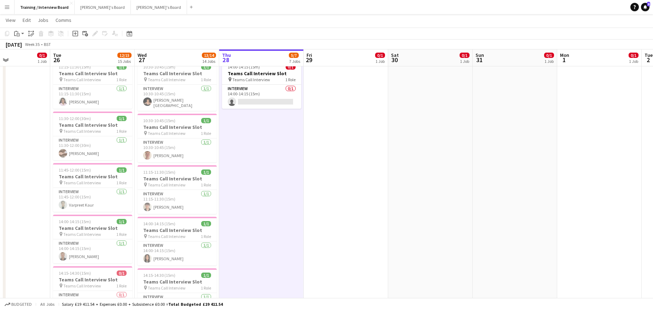
click at [16, 29] on app-toolbar "Copy Paste Paste Ctrl+V Paste with crew Ctrl+Shift+V Paste linked Job Delete Gr…" at bounding box center [326, 34] width 653 height 12
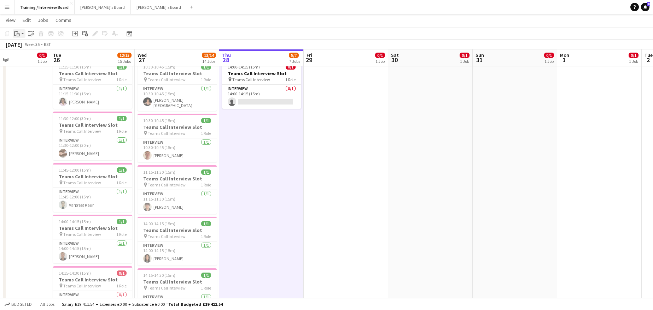
click at [19, 34] on icon "Paste" at bounding box center [17, 34] width 6 height 6
click at [19, 47] on link "Paste Ctrl+V" at bounding box center [52, 47] width 66 height 6
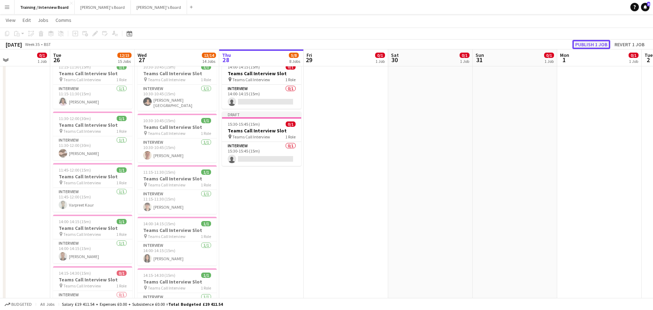
click at [588, 43] on button "Publish 1 job" at bounding box center [591, 44] width 38 height 9
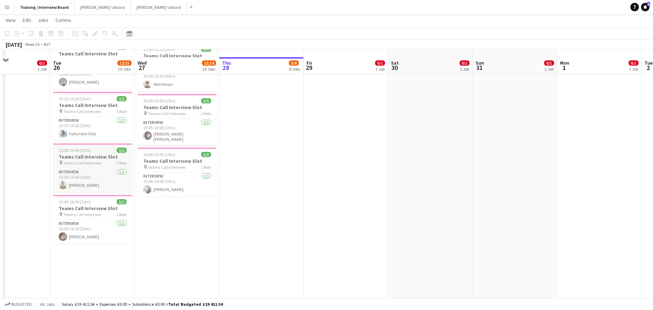
scroll to position [565, 0]
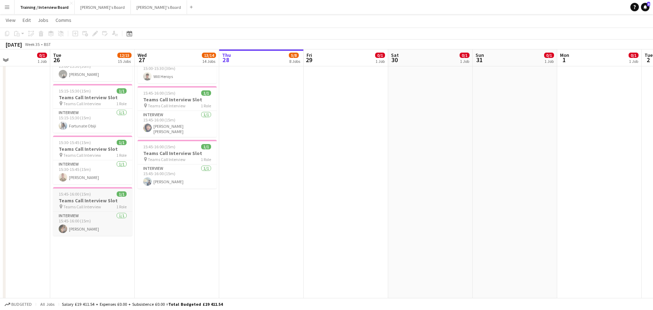
click at [71, 193] on span "15:45-16:00 (15m)" at bounding box center [75, 193] width 32 height 5
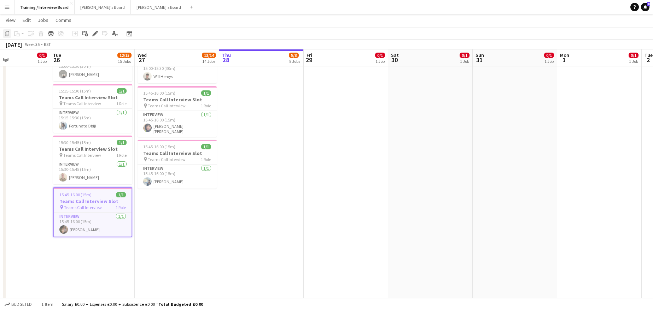
click at [8, 35] on icon "Copy" at bounding box center [7, 34] width 6 height 6
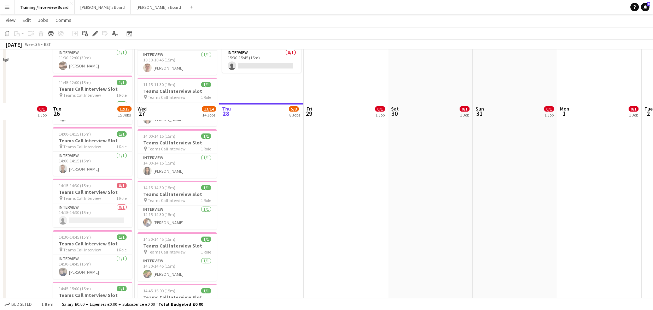
scroll to position [212, 0]
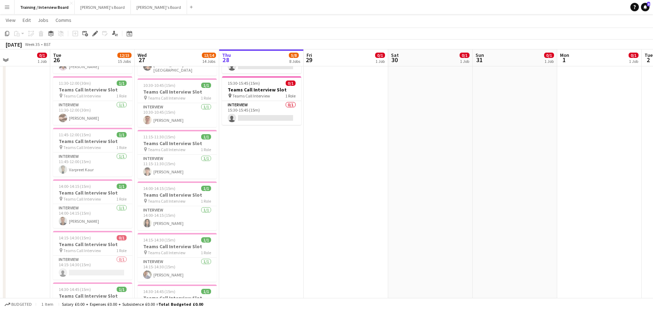
click at [262, 143] on app-date-cell "10:30-10:45 (15m) 1/1 Teams Call Interview Slot pin Teams Call Interview 1 Role…" at bounding box center [261, 283] width 84 height 833
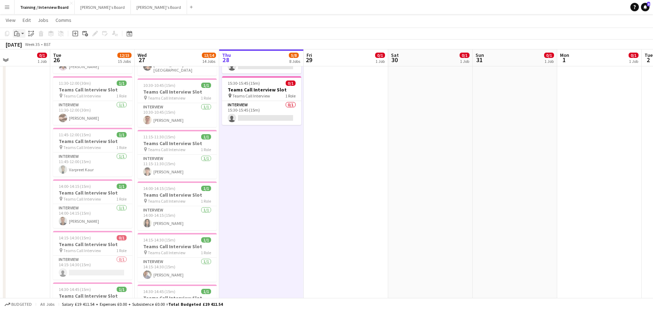
click at [17, 32] on icon "Paste" at bounding box center [17, 34] width 6 height 6
click at [22, 48] on link "Paste Ctrl+V" at bounding box center [52, 47] width 66 height 6
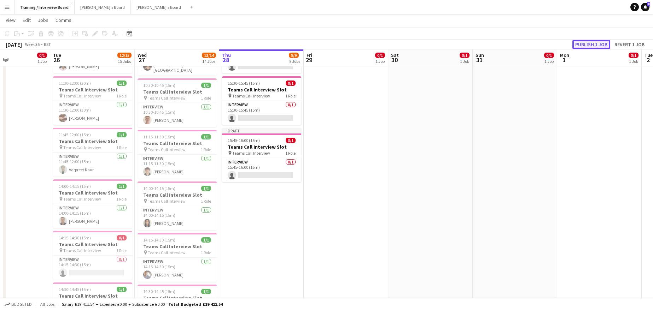
click at [594, 44] on button "Publish 1 job" at bounding box center [591, 44] width 38 height 9
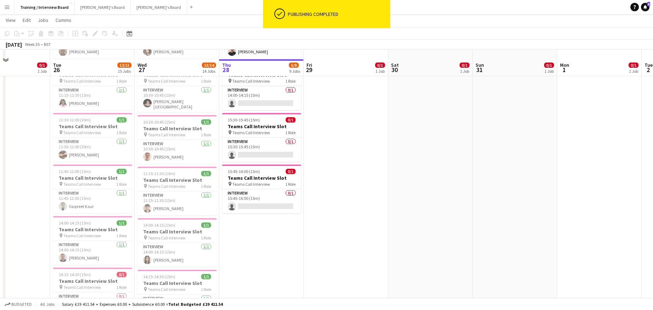
scroll to position [141, 0]
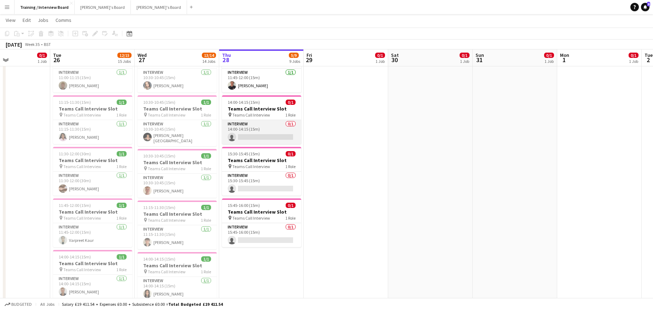
click at [264, 133] on app-card-role "Interview 0/1 14:00-14:15 (15m) single-neutral-actions" at bounding box center [261, 132] width 79 height 24
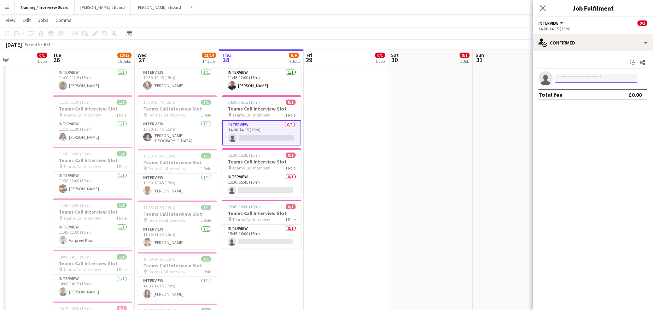
click at [589, 80] on input at bounding box center [596, 78] width 82 height 8
paste input "**********"
type input "**********"
click at [573, 90] on span "[PERSON_NAME]" at bounding box center [581, 88] width 41 height 6
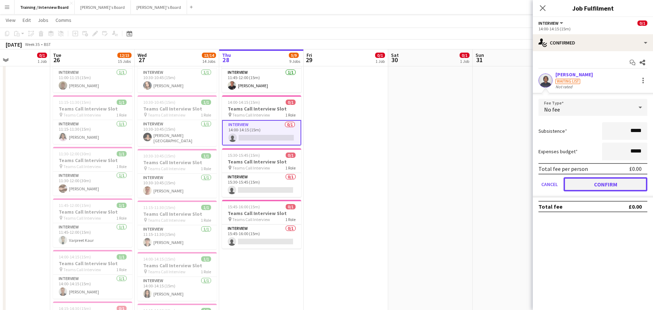
click at [614, 184] on button "Confirm" at bounding box center [605, 184] width 84 height 14
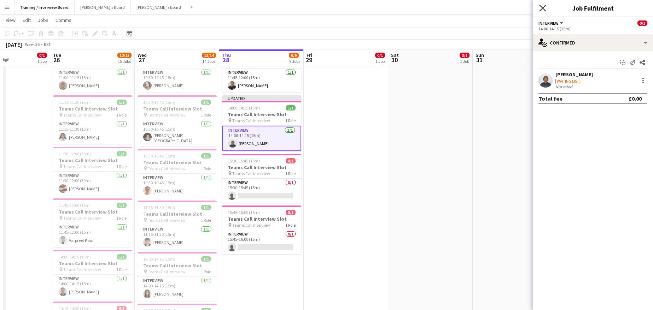
click at [544, 5] on icon "Close pop-in" at bounding box center [542, 8] width 7 height 7
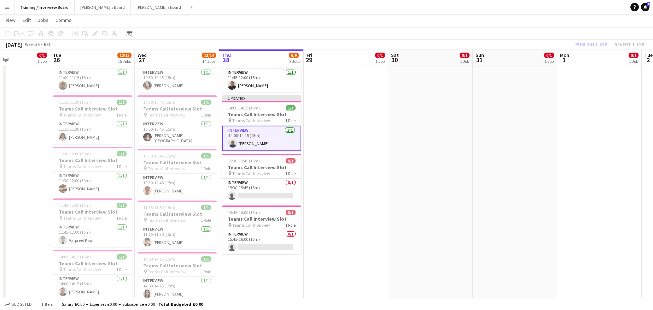
click at [589, 40] on div "Publish 1 job Revert 1 job" at bounding box center [609, 44] width 86 height 9
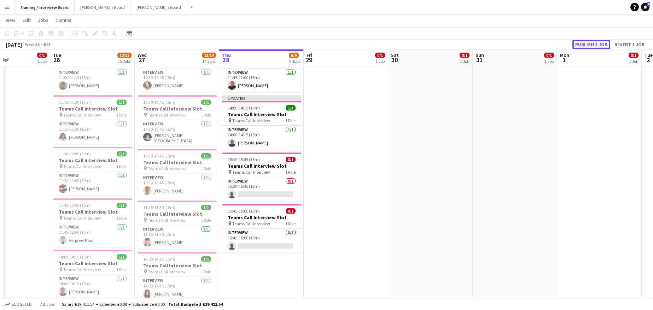
click at [589, 41] on button "Publish 1 job" at bounding box center [591, 44] width 38 height 9
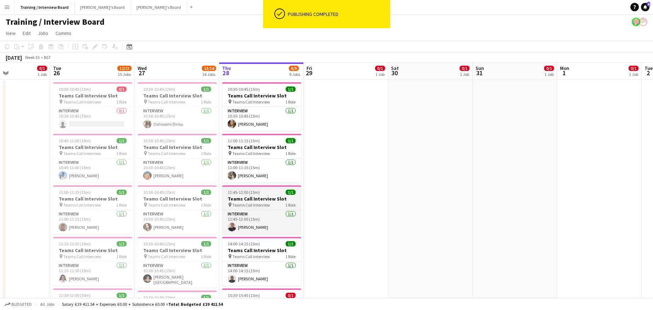
scroll to position [0, 0]
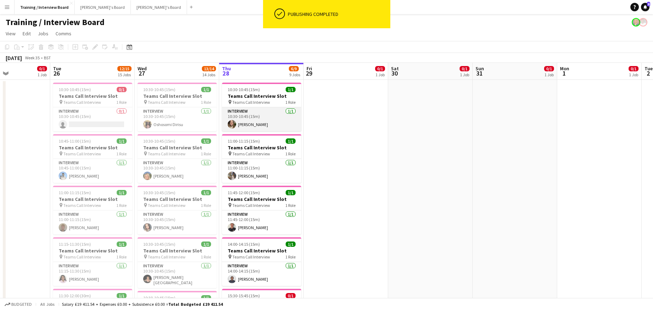
click at [254, 129] on app-card-role "Interview 1/1 10:30-10:45 (15m) Michelle Towner" at bounding box center [261, 119] width 79 height 24
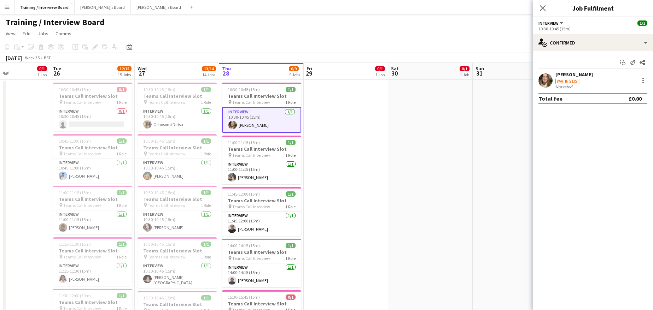
click at [563, 74] on div "[PERSON_NAME]" at bounding box center [573, 74] width 37 height 6
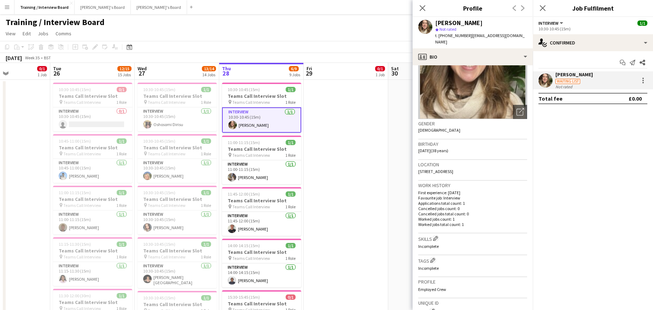
scroll to position [106, 0]
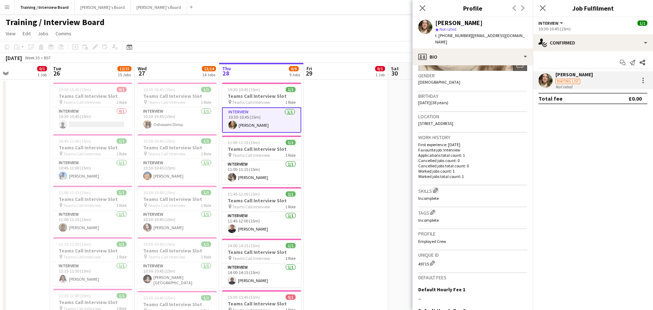
click at [436, 189] on app-icon "Edit crew company skills" at bounding box center [435, 190] width 5 height 5
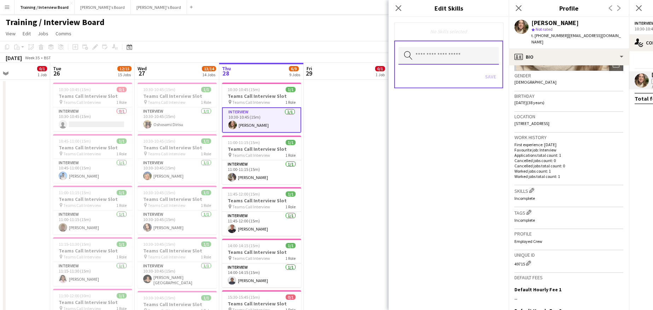
click at [432, 51] on input "text" at bounding box center [448, 56] width 100 height 18
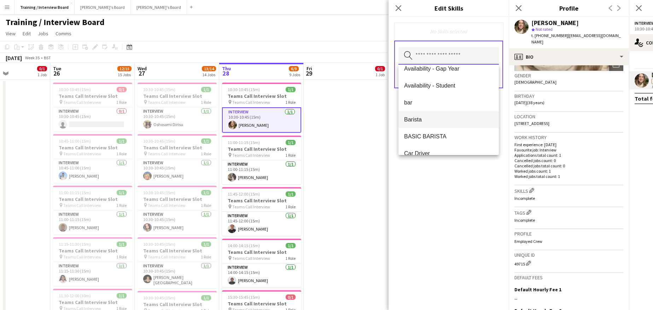
scroll to position [35, 0]
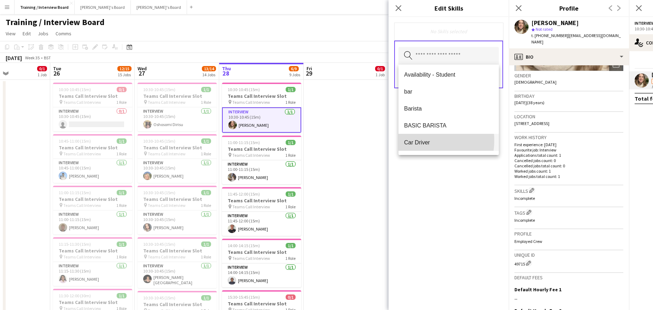
click at [409, 140] on span "Car Driver" at bounding box center [448, 142] width 89 height 7
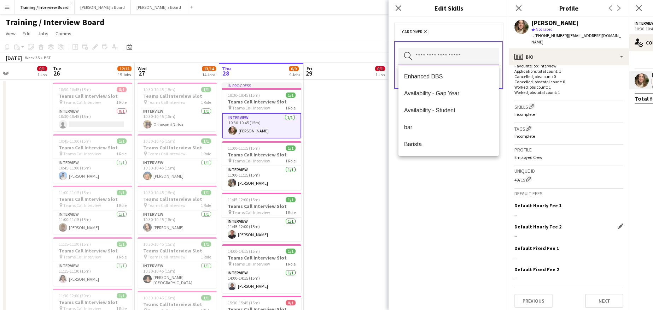
scroll to position [194, 0]
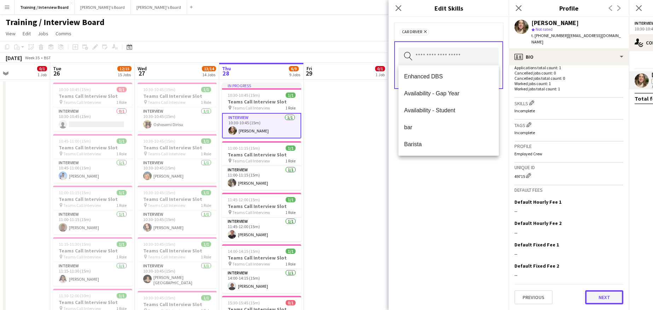
click at [602, 295] on button "Next" at bounding box center [604, 297] width 38 height 14
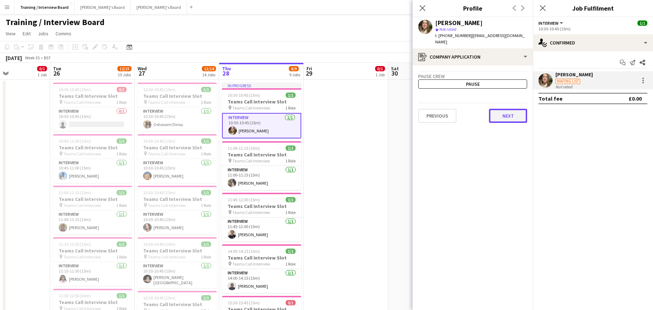
click at [524, 122] on button "Next" at bounding box center [508, 116] width 38 height 14
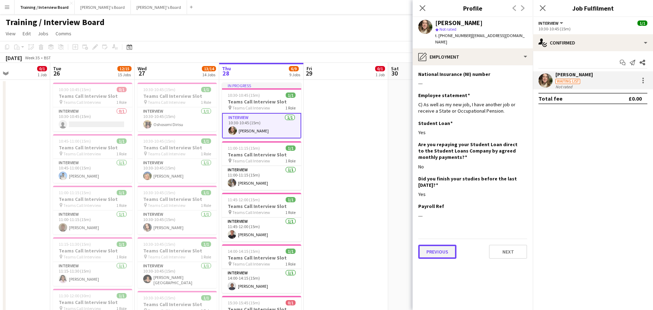
click at [434, 254] on button "Previous" at bounding box center [437, 252] width 38 height 14
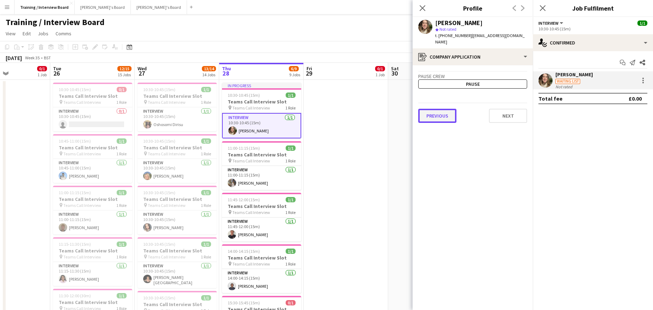
click at [442, 113] on button "Previous" at bounding box center [437, 116] width 38 height 14
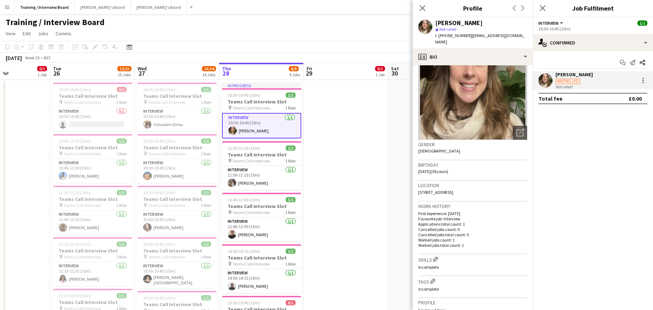
scroll to position [71, 0]
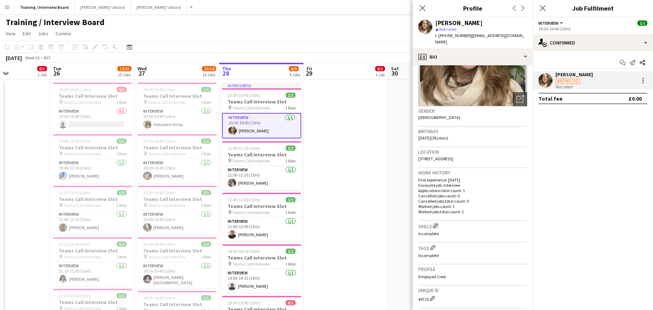
click at [438, 224] on app-icon "Edit crew company skills" at bounding box center [435, 225] width 5 height 5
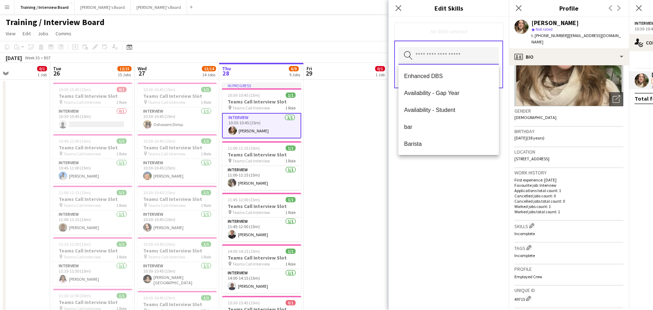
click at [469, 61] on input "text" at bounding box center [448, 56] width 100 height 18
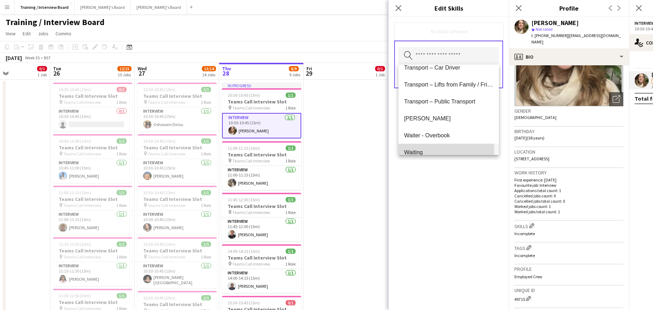
click at [419, 150] on span "Waiting" at bounding box center [448, 152] width 89 height 7
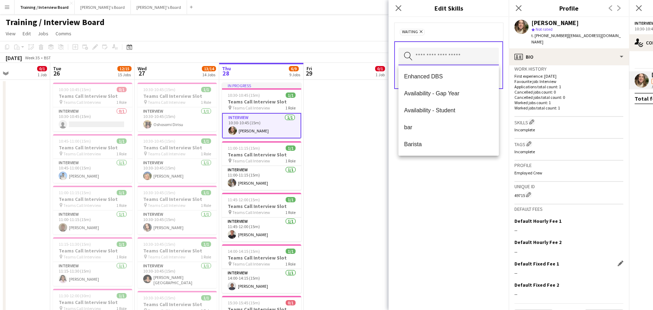
scroll to position [194, 0]
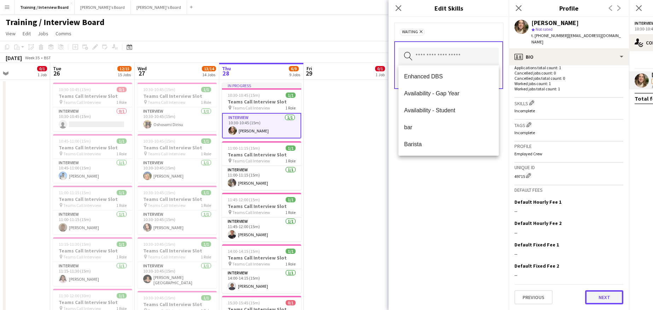
click at [597, 300] on button "Next" at bounding box center [604, 297] width 38 height 14
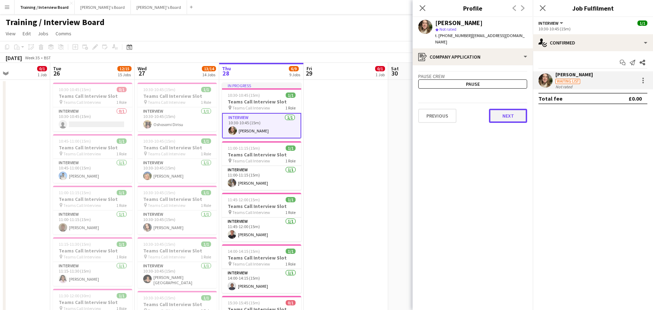
click at [510, 115] on button "Next" at bounding box center [508, 116] width 38 height 14
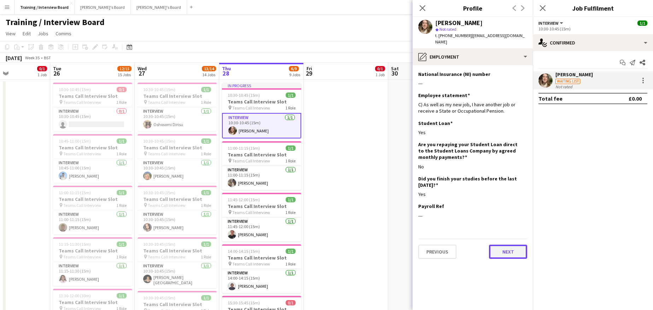
click at [519, 246] on button "Next" at bounding box center [508, 252] width 38 height 14
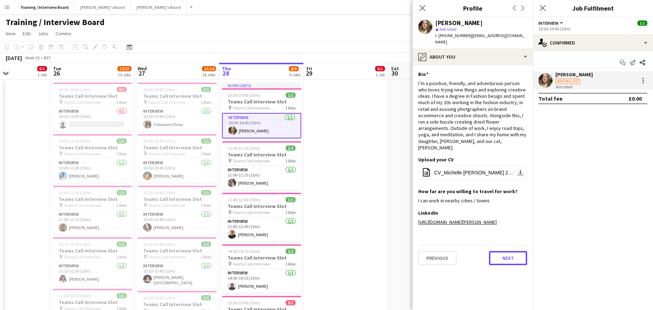
click at [506, 251] on button "Next" at bounding box center [508, 258] width 38 height 14
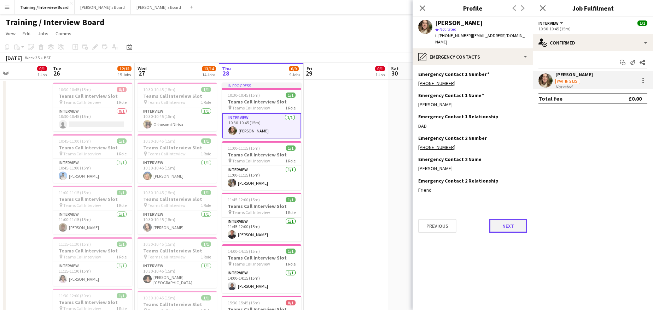
click at [518, 222] on button "Next" at bounding box center [508, 226] width 38 height 14
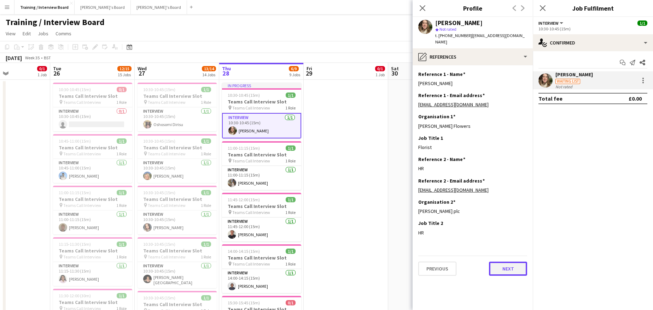
click at [517, 262] on button "Next" at bounding box center [508, 269] width 38 height 14
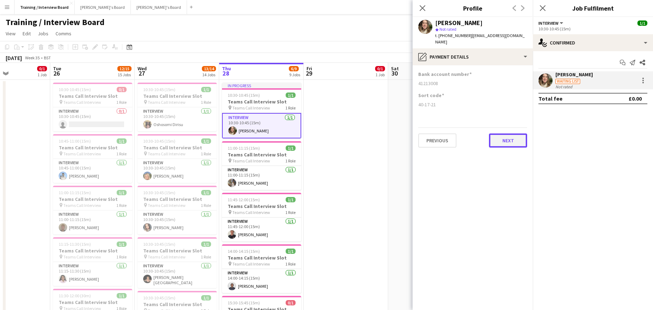
click at [498, 135] on button "Next" at bounding box center [508, 141] width 38 height 14
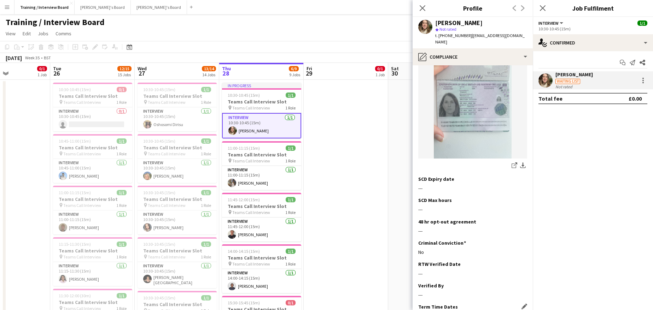
scroll to position [141, 0]
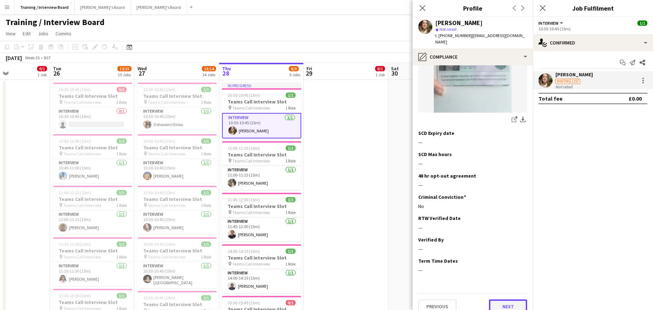
click at [513, 300] on button "Next" at bounding box center [508, 307] width 38 height 14
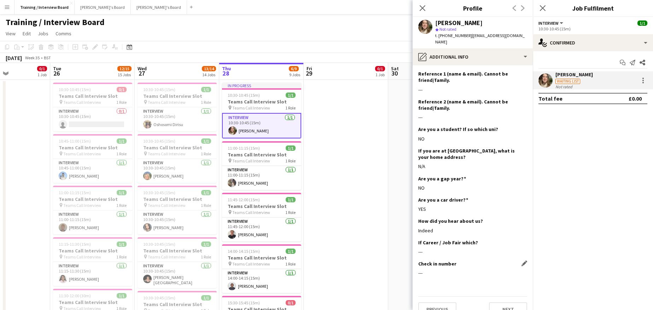
scroll to position [162, 0]
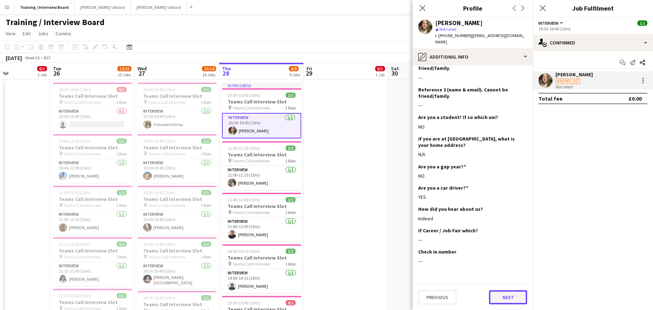
click at [506, 292] on button "Next" at bounding box center [508, 297] width 38 height 14
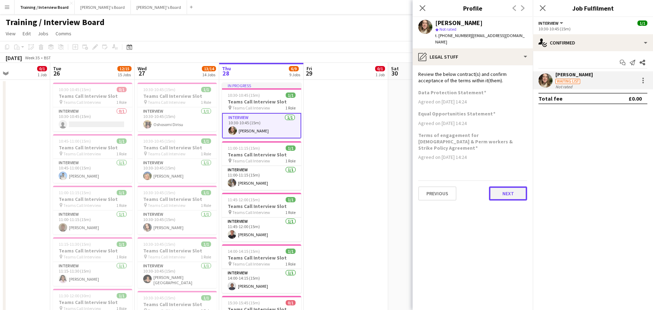
click at [504, 188] on button "Next" at bounding box center [508, 194] width 38 height 14
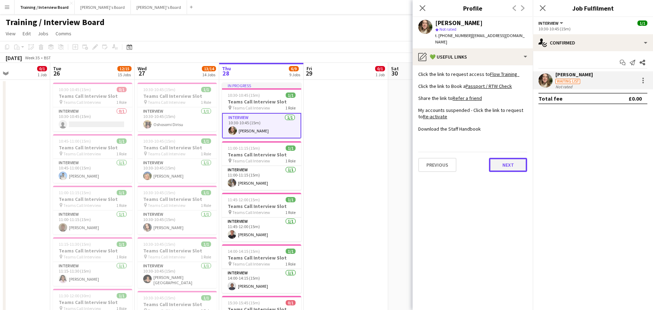
click at [503, 160] on button "Next" at bounding box center [508, 165] width 38 height 14
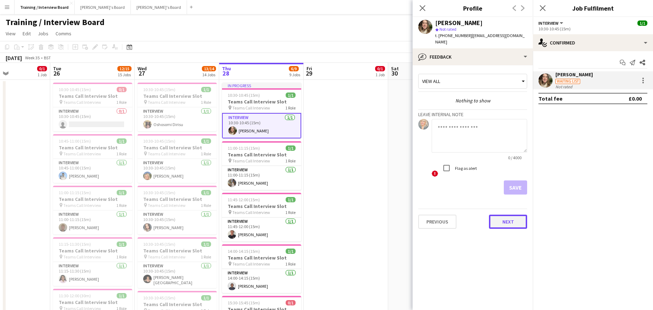
click at [507, 216] on button "Next" at bounding box center [508, 222] width 38 height 14
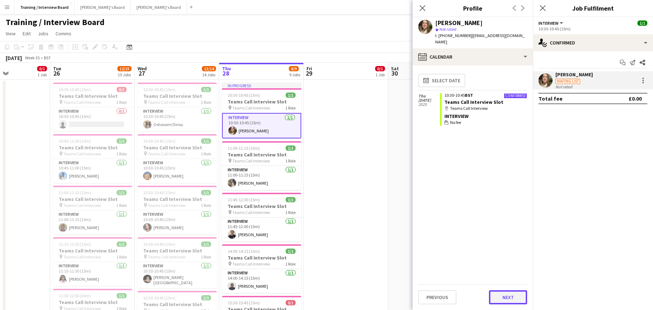
click at [509, 297] on button "Next" at bounding box center [508, 297] width 38 height 14
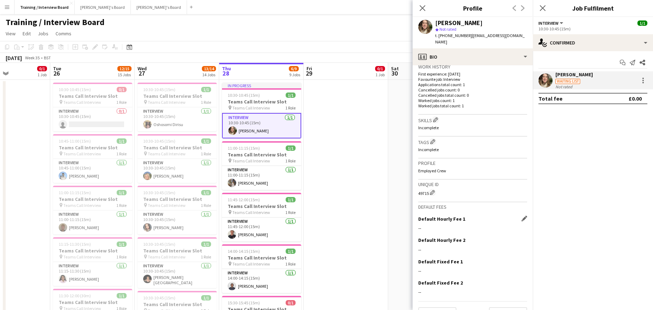
scroll to position [194, 0]
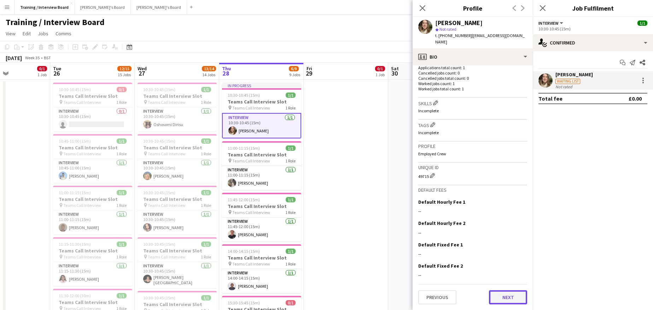
click at [508, 295] on button "Next" at bounding box center [508, 297] width 38 height 14
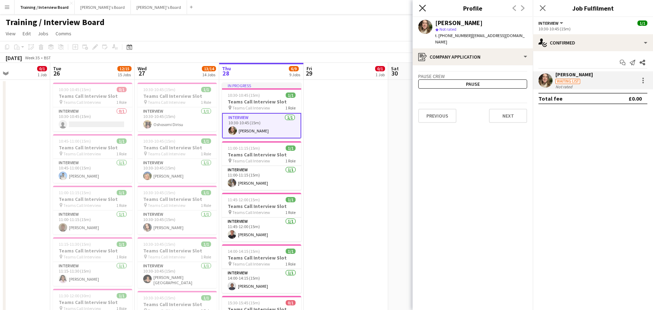
click at [419, 7] on icon "Close pop-in" at bounding box center [422, 8] width 7 height 7
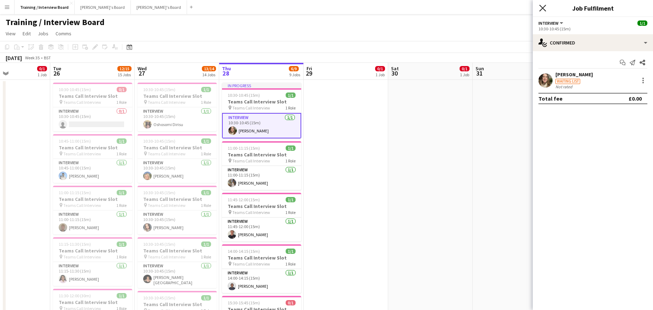
click at [541, 9] on icon at bounding box center [542, 8] width 7 height 7
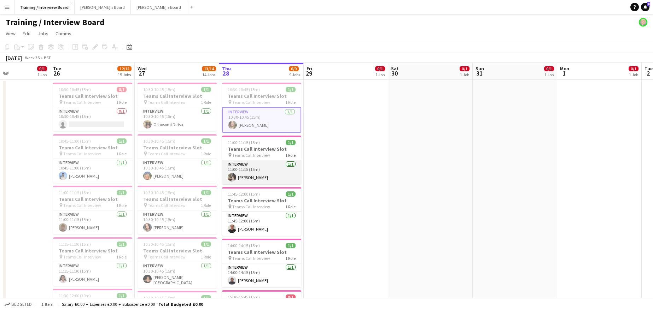
click at [259, 177] on app-card-role "Interview 1/1 11:00-11:15 (15m) daisy chambers" at bounding box center [261, 172] width 79 height 24
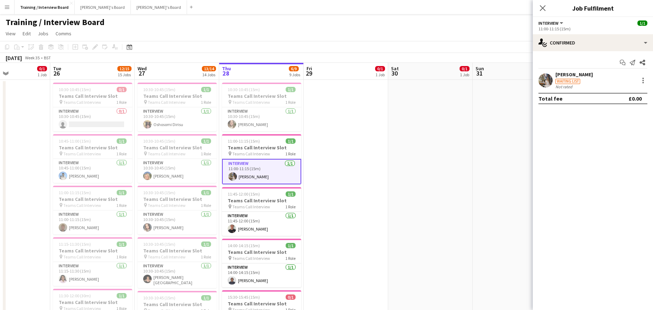
click at [564, 73] on div "daisy chambers" at bounding box center [573, 74] width 37 height 6
click at [566, 73] on div "daisy chambers" at bounding box center [573, 74] width 37 height 6
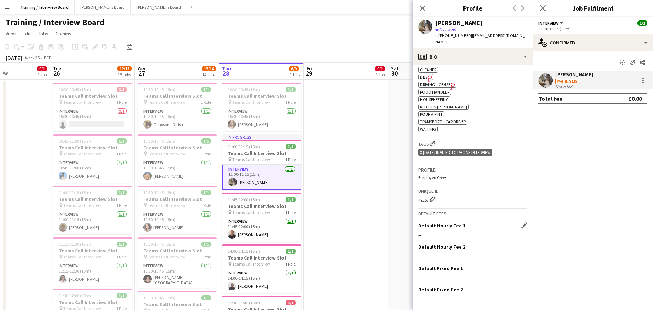
scroll to position [304, 0]
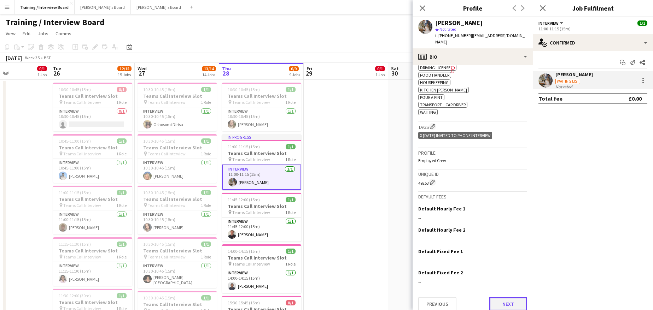
click at [490, 297] on button "Next" at bounding box center [508, 304] width 38 height 14
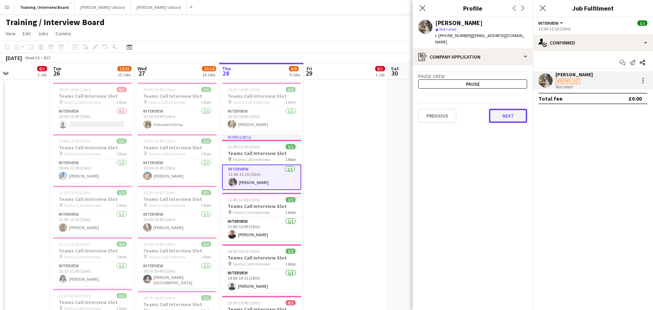
click at [498, 116] on button "Next" at bounding box center [508, 116] width 38 height 14
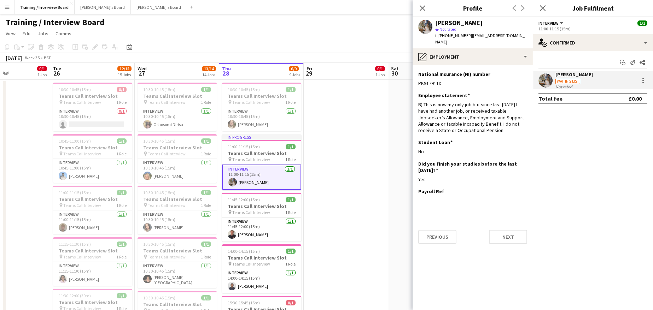
click at [488, 226] on div "Previous Next" at bounding box center [472, 234] width 109 height 20
click at [491, 230] on button "Next" at bounding box center [508, 237] width 38 height 14
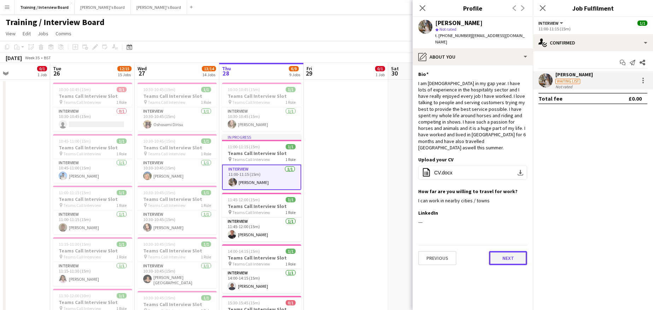
click at [519, 251] on button "Next" at bounding box center [508, 258] width 38 height 14
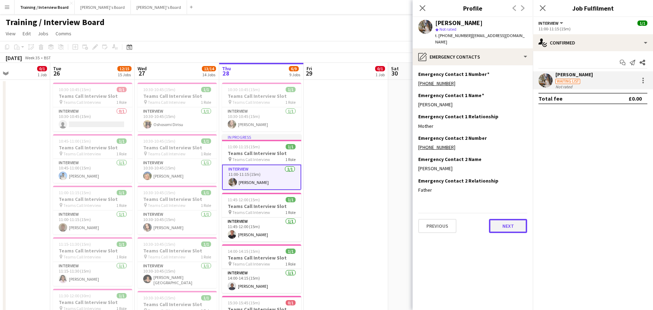
click at [521, 220] on button "Next" at bounding box center [508, 226] width 38 height 14
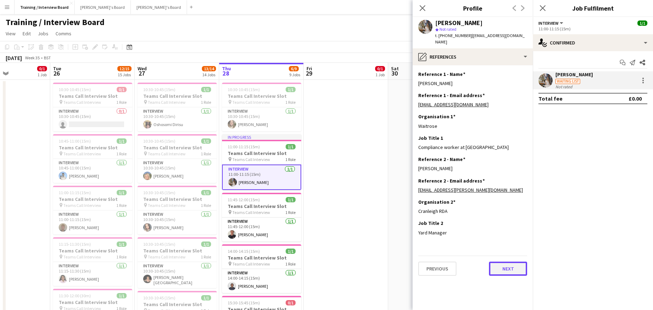
click at [516, 264] on button "Next" at bounding box center [508, 269] width 38 height 14
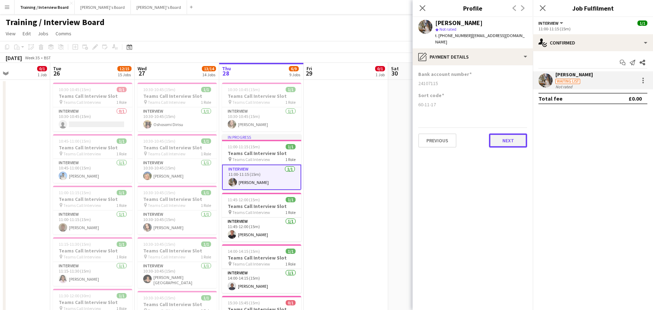
click at [500, 135] on button "Next" at bounding box center [508, 141] width 38 height 14
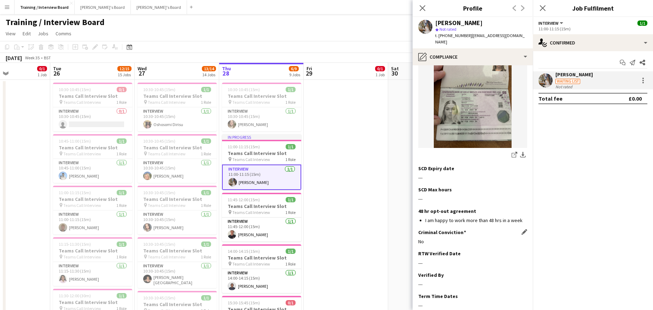
scroll to position [137, 0]
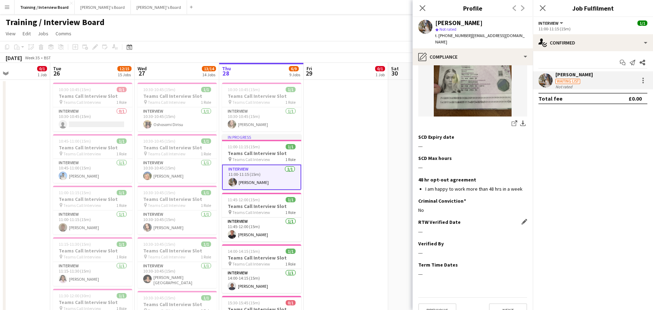
click at [521, 219] on app-icon "Edit this field" at bounding box center [524, 222] width 6 height 6
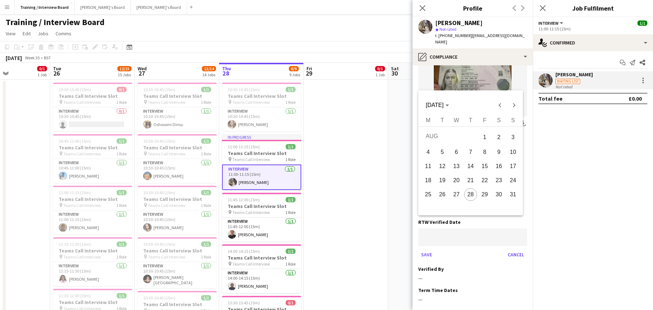
click at [472, 197] on span "28" at bounding box center [470, 194] width 13 height 13
type input "**********"
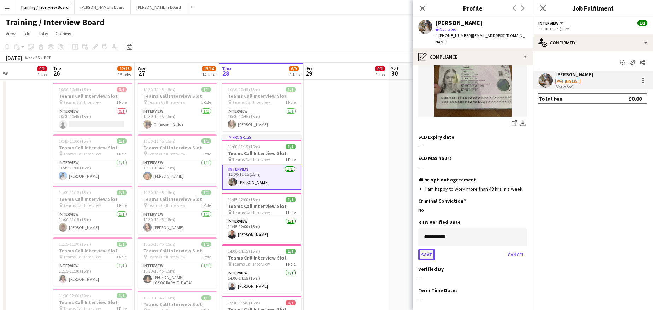
click at [431, 249] on button "Save" at bounding box center [426, 254] width 17 height 11
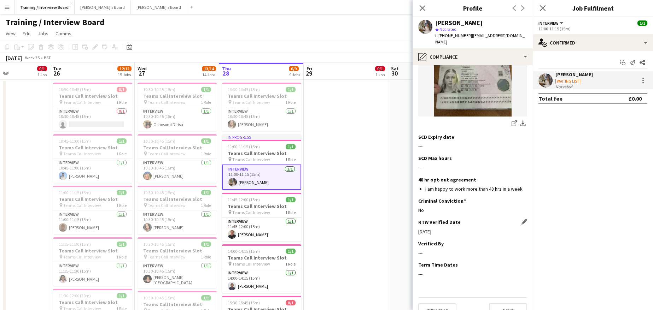
click at [519, 226] on div "RTW Verified Date Edit this field 28-08-2025" at bounding box center [472, 229] width 109 height 21
click at [521, 241] on app-icon "Edit this field" at bounding box center [524, 244] width 6 height 6
click at [449, 250] on input at bounding box center [472, 259] width 109 height 18
type input "**"
click at [420, 277] on button "Save" at bounding box center [426, 282] width 17 height 11
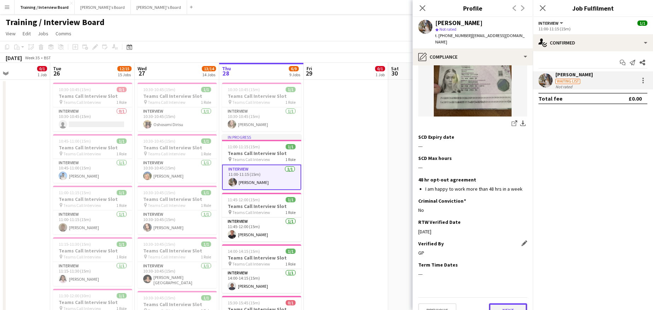
click at [512, 303] on button "Next" at bounding box center [508, 310] width 38 height 14
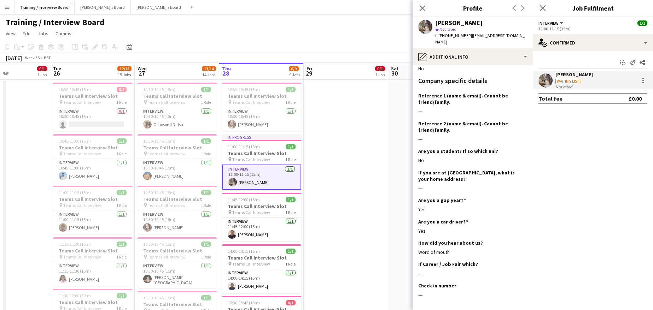
scroll to position [207, 0]
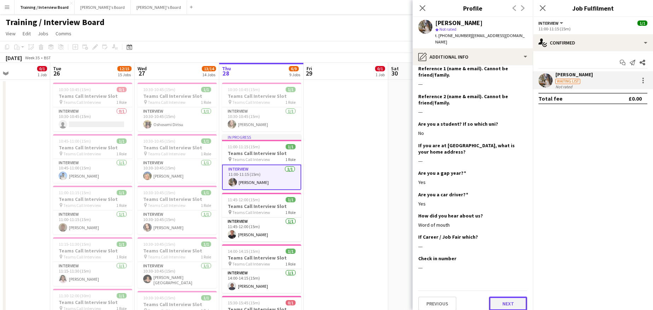
click at [502, 297] on button "Next" at bounding box center [508, 304] width 38 height 14
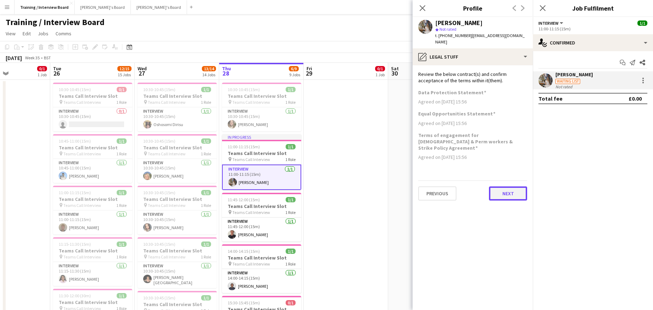
click at [519, 187] on button "Next" at bounding box center [508, 194] width 38 height 14
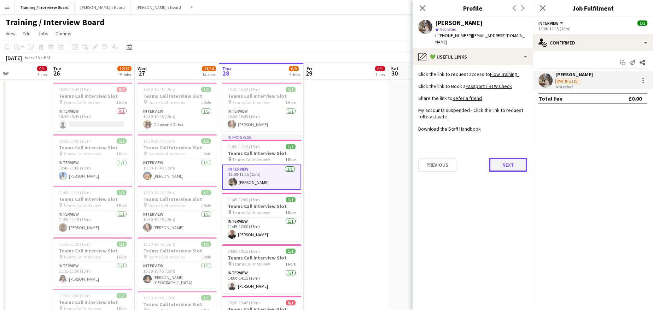
click at [509, 160] on button "Next" at bounding box center [508, 165] width 38 height 14
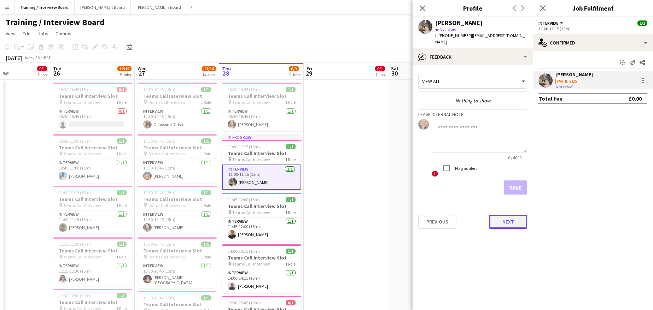
click at [517, 215] on button "Next" at bounding box center [508, 222] width 38 height 14
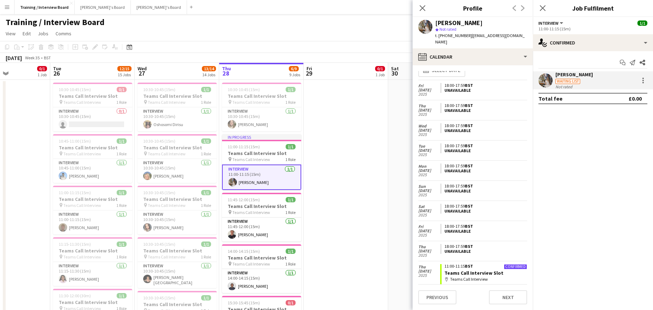
scroll to position [19, 0]
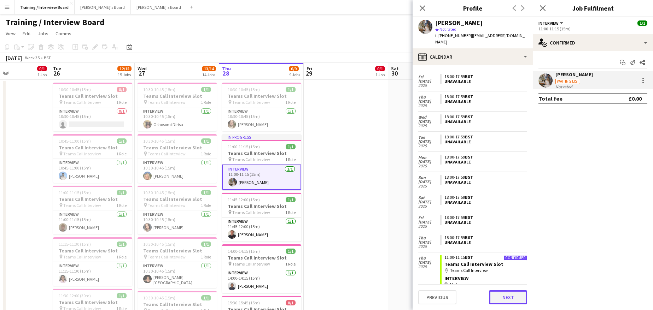
click at [512, 299] on button "Next" at bounding box center [508, 297] width 38 height 14
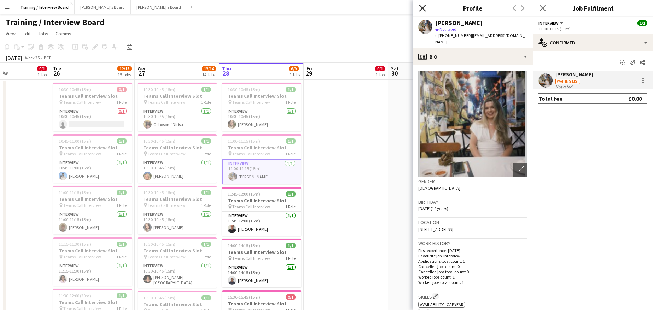
click at [424, 8] on icon "Close pop-in" at bounding box center [422, 8] width 7 height 7
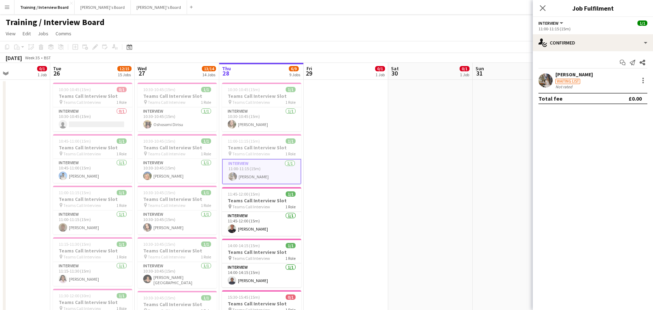
click at [566, 77] on div "daisy chambers" at bounding box center [573, 74] width 37 height 6
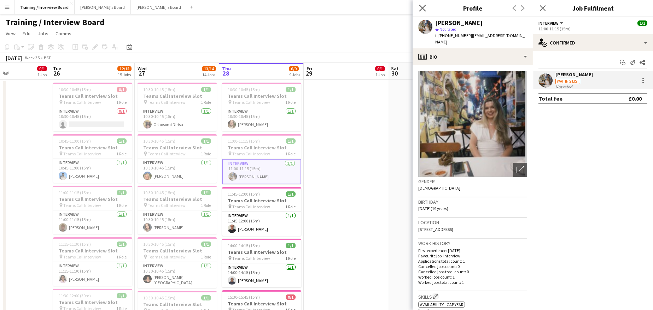
drag, startPoint x: 421, startPoint y: 11, endPoint x: 443, endPoint y: 9, distance: 22.0
click at [422, 11] on icon "Close pop-in" at bounding box center [422, 8] width 7 height 7
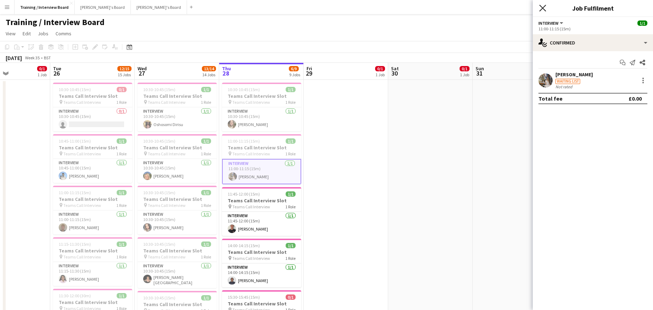
click at [540, 8] on icon "Close pop-in" at bounding box center [542, 8] width 7 height 7
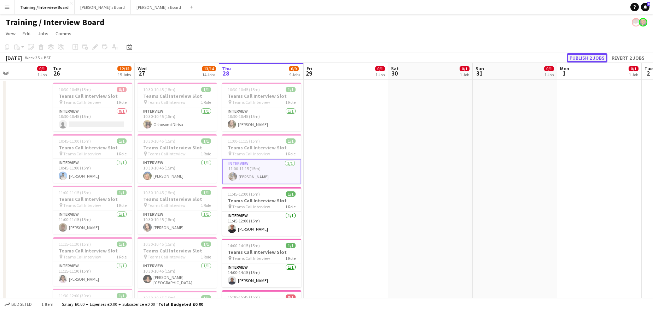
click at [594, 60] on button "Publish 2 jobs" at bounding box center [586, 57] width 41 height 9
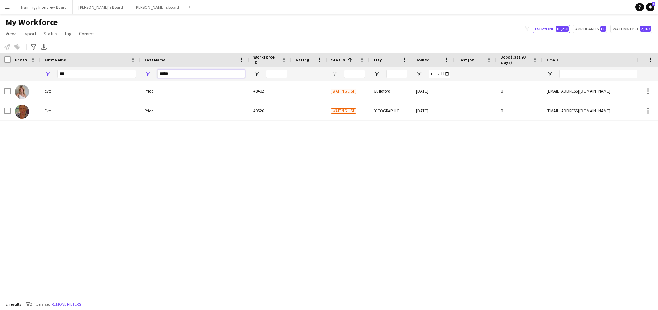
click at [179, 76] on input "*****" at bounding box center [201, 74] width 88 height 8
type input "*"
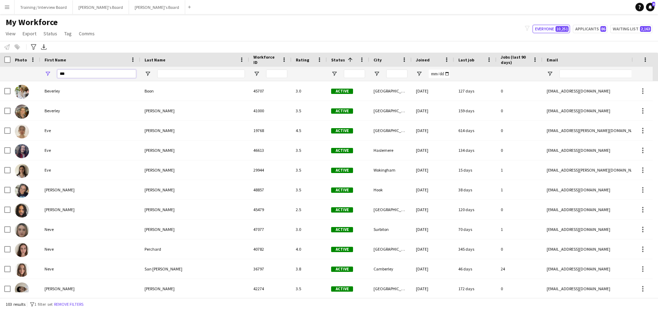
click at [73, 78] on input "***" at bounding box center [96, 74] width 79 height 8
type input "*"
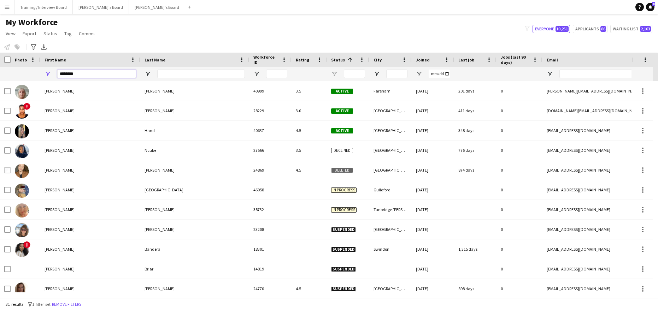
type input "********"
click at [176, 75] on input "Last Name Filter Input" at bounding box center [201, 74] width 88 height 8
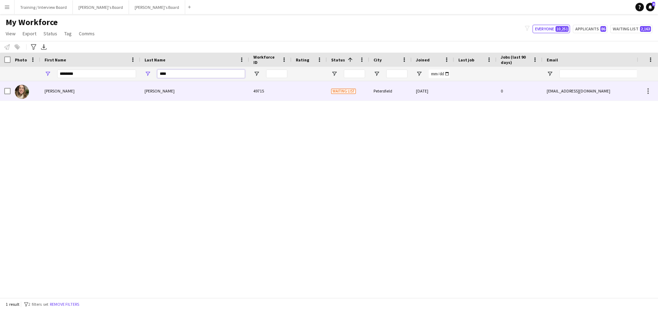
type input "****"
click at [4, 89] on div at bounding box center [5, 90] width 11 height 19
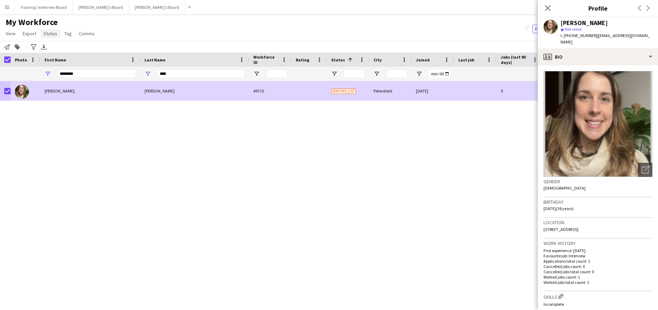
click at [49, 34] on span "Status" at bounding box center [50, 33] width 14 height 6
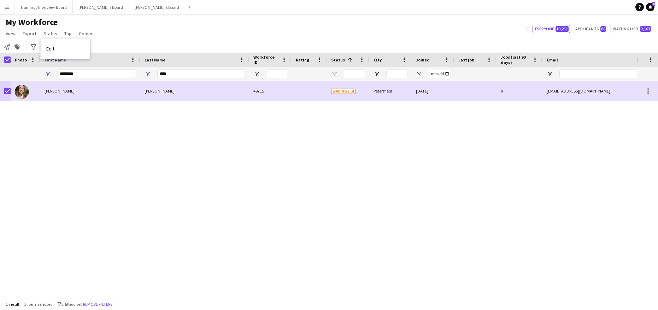
click at [59, 50] on link "Edit" at bounding box center [65, 48] width 49 height 15
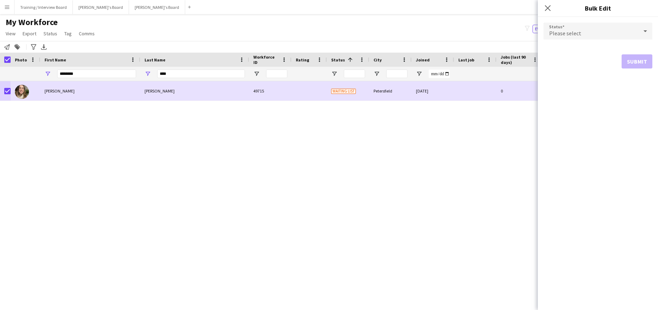
click at [648, 31] on icon at bounding box center [645, 31] width 8 height 14
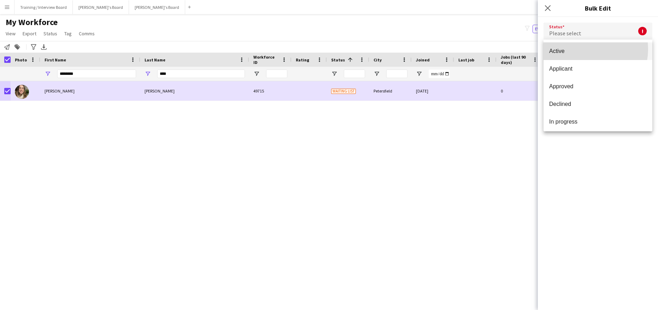
click at [583, 49] on span "Active" at bounding box center [598, 51] width 98 height 7
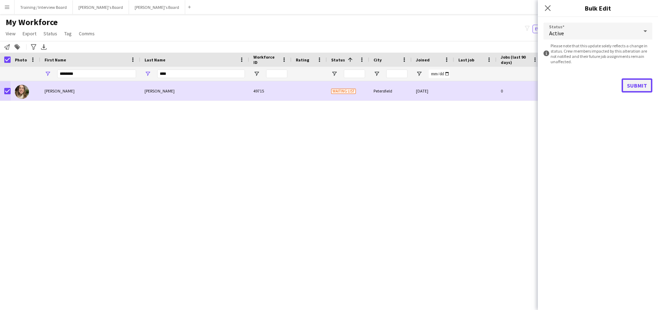
click at [645, 84] on button "Submit" at bounding box center [636, 85] width 31 height 14
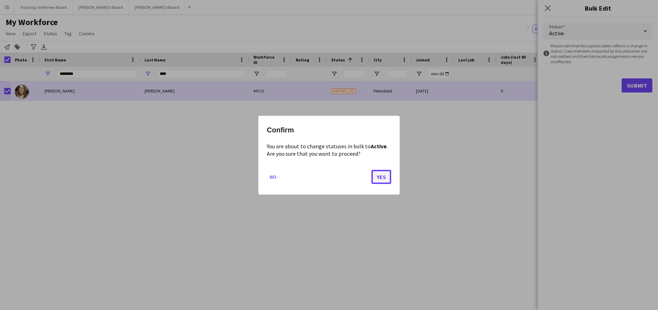
click at [380, 170] on button "Yes" at bounding box center [381, 177] width 20 height 14
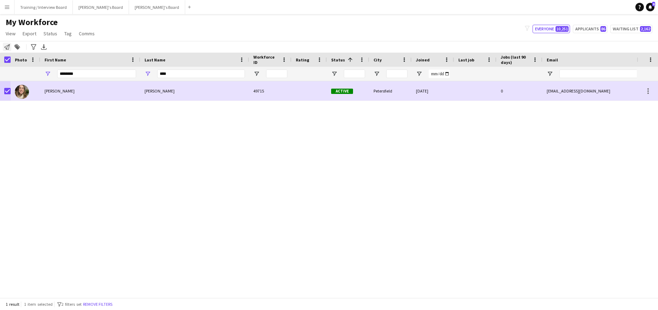
click at [11, 49] on div "Notify workforce" at bounding box center [7, 47] width 8 height 8
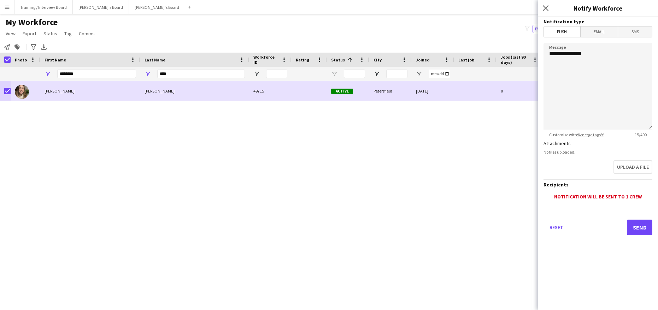
click at [602, 29] on span "Email" at bounding box center [598, 31] width 37 height 11
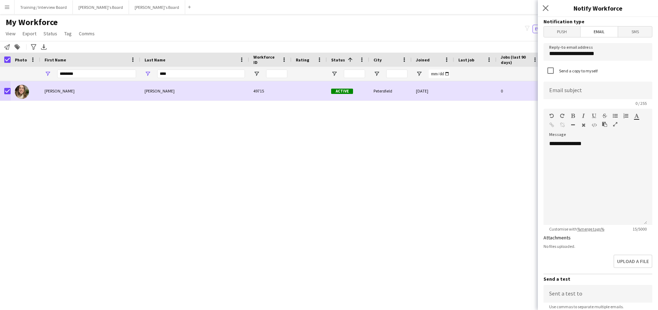
click at [616, 61] on form "**********" at bounding box center [598, 213] width 120 height 393
click at [619, 58] on input "**********" at bounding box center [597, 52] width 109 height 18
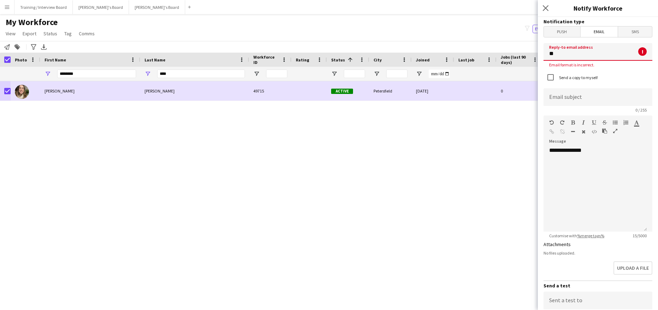
type input "*"
click at [580, 54] on input "**********" at bounding box center [597, 52] width 109 height 18
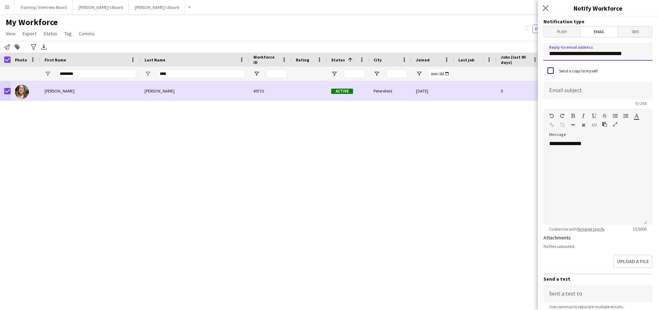
type input "**********"
click at [549, 90] on input at bounding box center [597, 91] width 109 height 18
type input "**********"
click at [596, 142] on div "**********" at bounding box center [595, 182] width 104 height 85
click at [551, 162] on div "**********" at bounding box center [595, 182] width 104 height 85
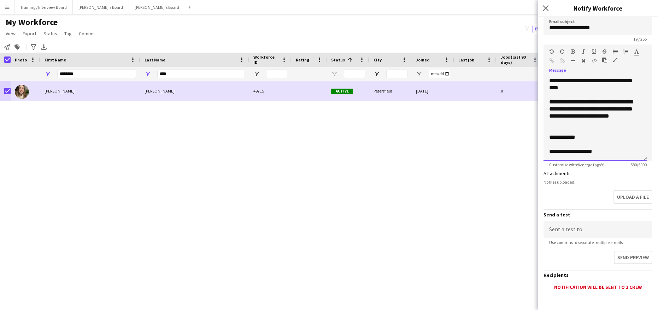
scroll to position [100, 0]
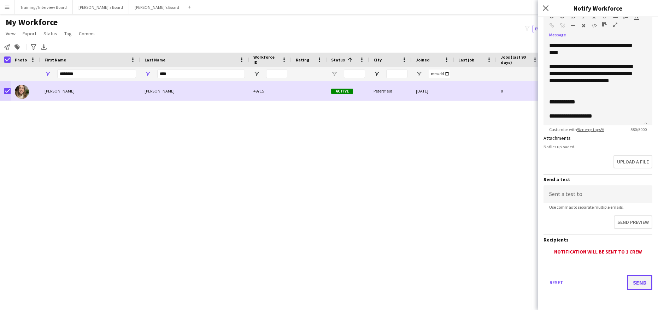
click at [631, 276] on button "Send" at bounding box center [639, 283] width 25 height 16
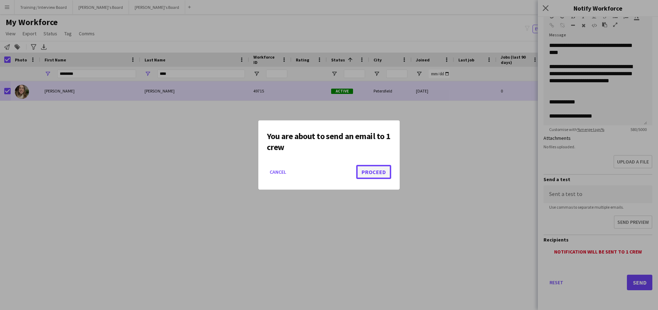
click at [370, 171] on button "Proceed" at bounding box center [373, 172] width 35 height 14
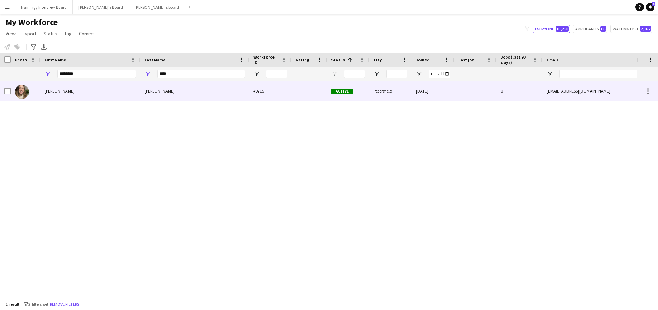
click at [77, 89] on div "Michelle" at bounding box center [90, 90] width 100 height 19
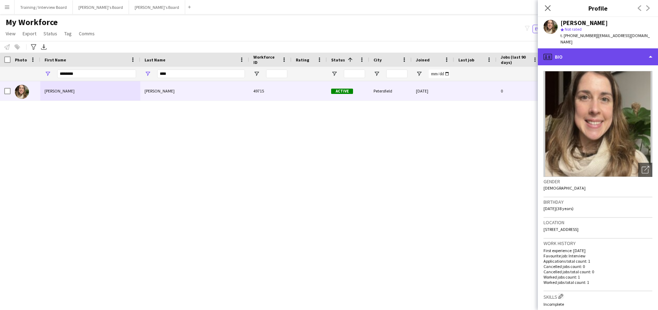
click at [651, 57] on div "profile Bio" at bounding box center [598, 56] width 120 height 17
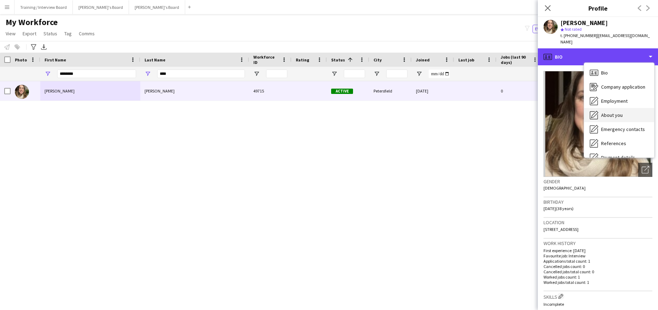
scroll to position [71, 0]
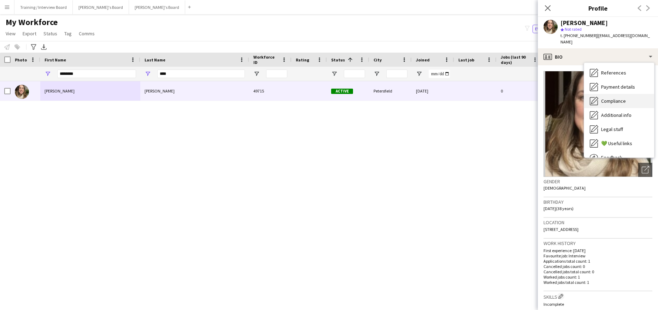
click at [622, 104] on span "Compliance" at bounding box center [613, 101] width 25 height 6
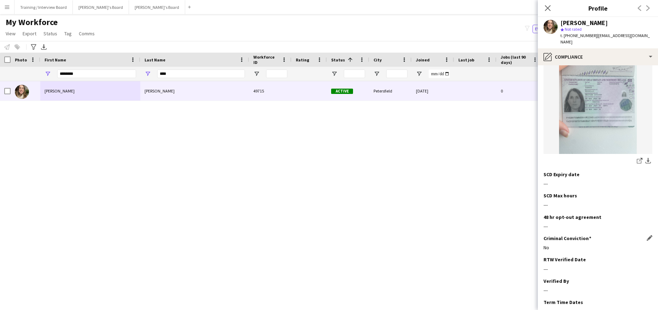
scroll to position [141, 0]
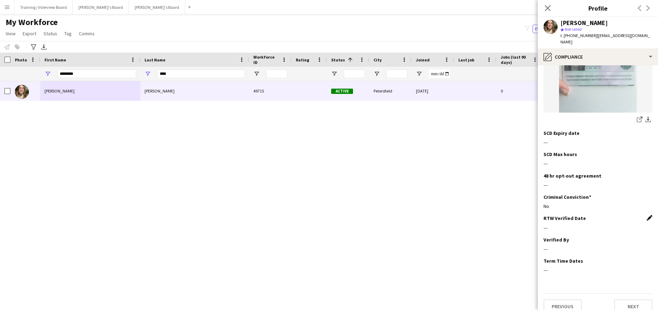
click at [647, 215] on app-icon "Edit this field" at bounding box center [650, 218] width 6 height 6
click at [582, 227] on body "Menu Boards Boards Boards All jobs Status Workforce Workforce My Workforce Recr…" at bounding box center [329, 155] width 658 height 310
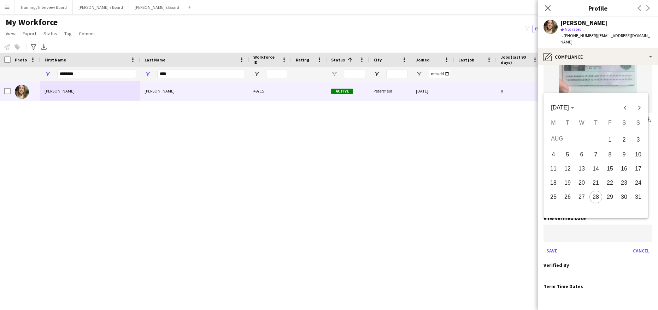
click at [591, 197] on span "28" at bounding box center [595, 197] width 13 height 13
type input "**********"
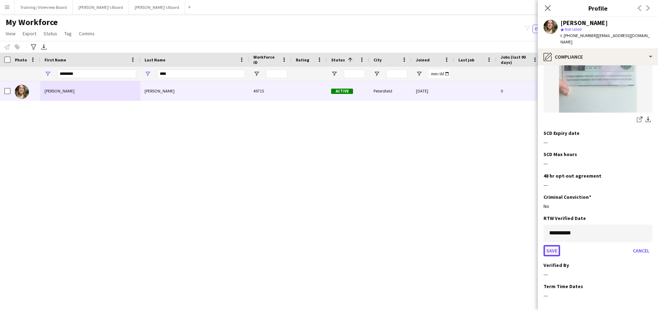
click at [553, 245] on button "Save" at bounding box center [551, 250] width 17 height 11
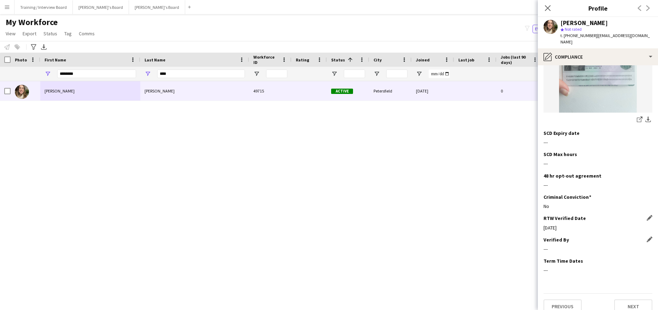
click at [647, 237] on app-icon "Edit this field" at bounding box center [650, 240] width 6 height 6
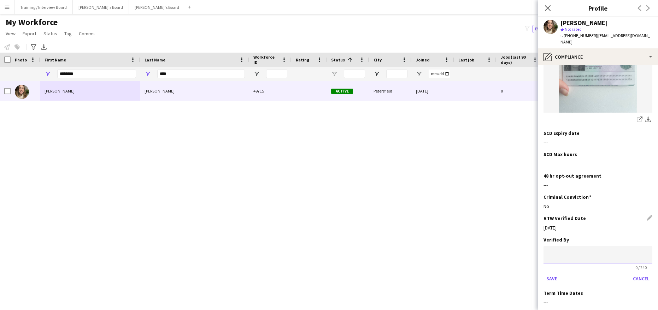
click at [602, 250] on input at bounding box center [597, 255] width 109 height 18
type input "**"
click at [554, 273] on button "Save" at bounding box center [551, 278] width 17 height 11
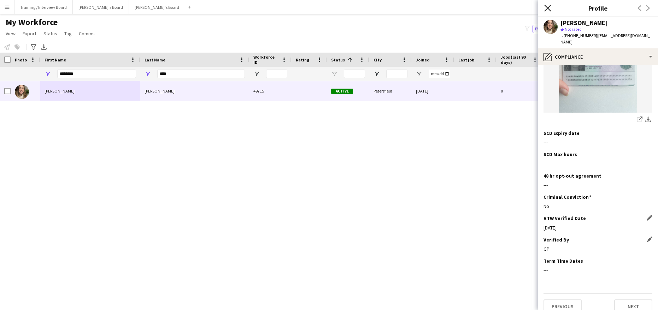
click at [547, 9] on icon at bounding box center [547, 8] width 7 height 7
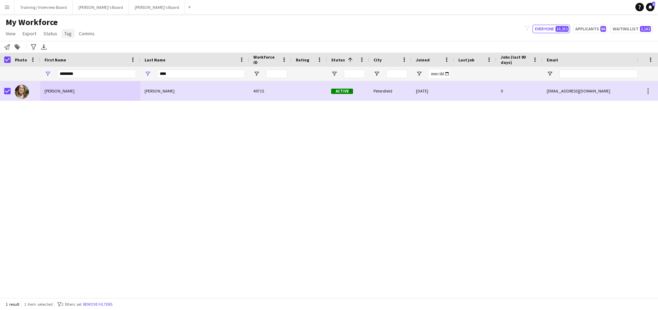
click at [64, 35] on span "Tag" at bounding box center [67, 33] width 7 height 6
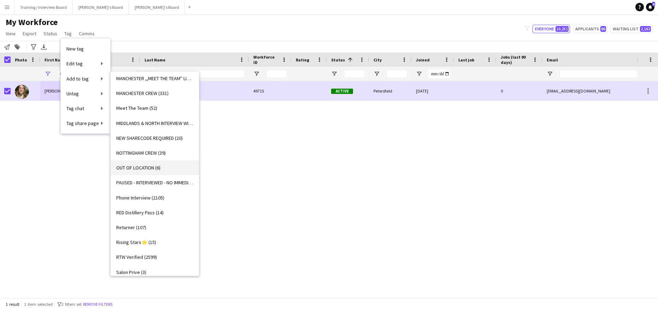
scroll to position [625, 0]
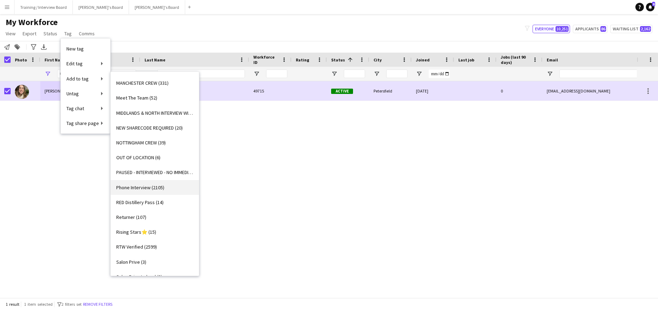
click at [136, 183] on link "Phone Interview (2105)" at bounding box center [155, 187] width 88 height 15
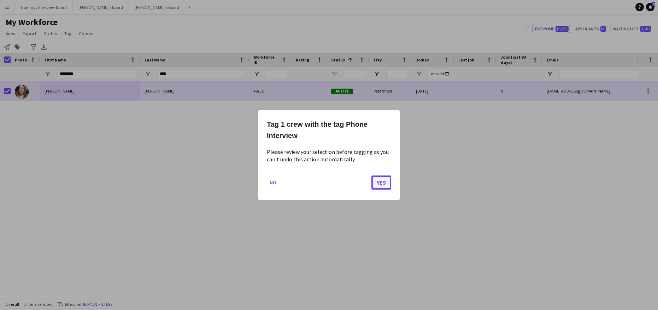
click at [386, 183] on button "Yes" at bounding box center [381, 182] width 20 height 14
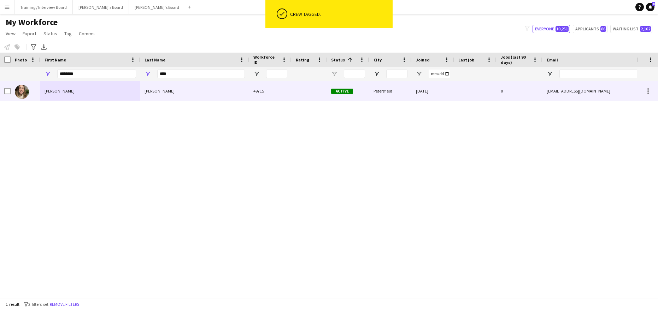
click at [3, 92] on div at bounding box center [5, 90] width 11 height 19
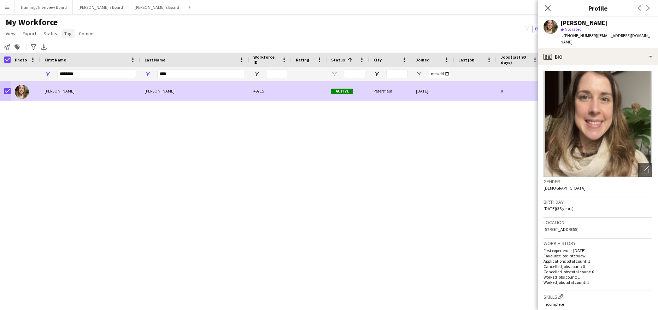
click at [64, 33] on span "Tag" at bounding box center [67, 33] width 7 height 6
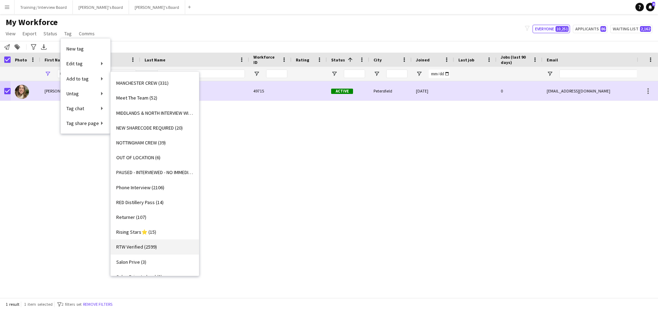
click at [134, 245] on span "RTW Verified (2599)" at bounding box center [136, 247] width 41 height 6
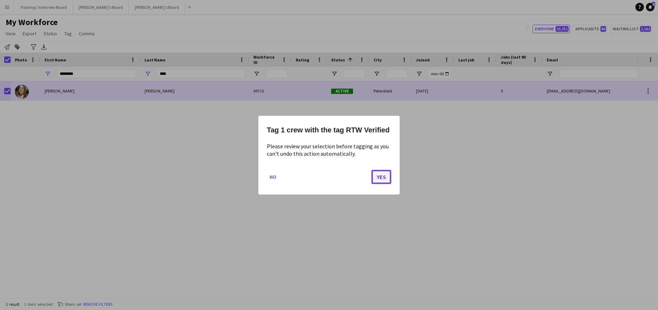
click at [382, 178] on button "Yes" at bounding box center [381, 177] width 20 height 14
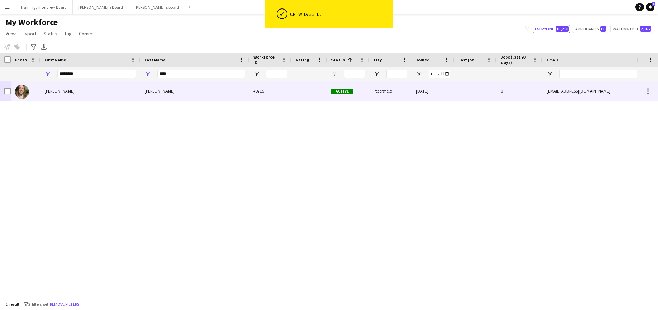
click at [235, 95] on div "Towner" at bounding box center [194, 90] width 109 height 19
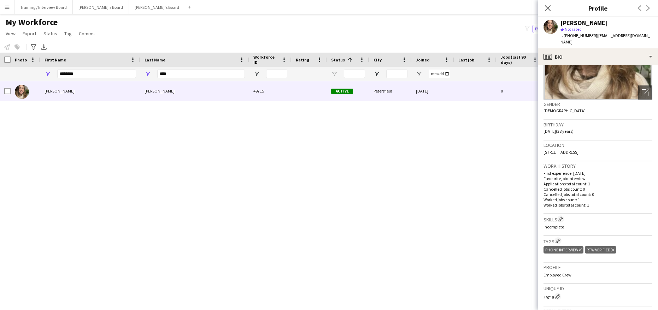
scroll to position [106, 0]
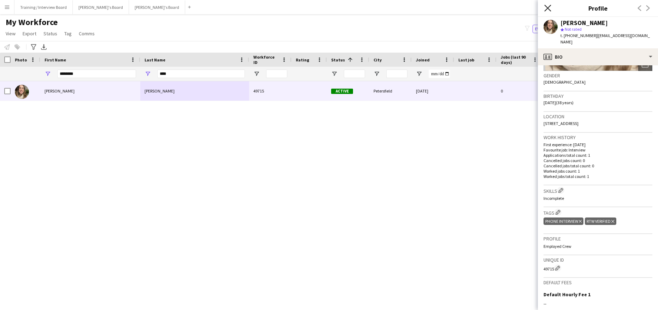
click at [549, 6] on icon "Close pop-in" at bounding box center [547, 8] width 7 height 7
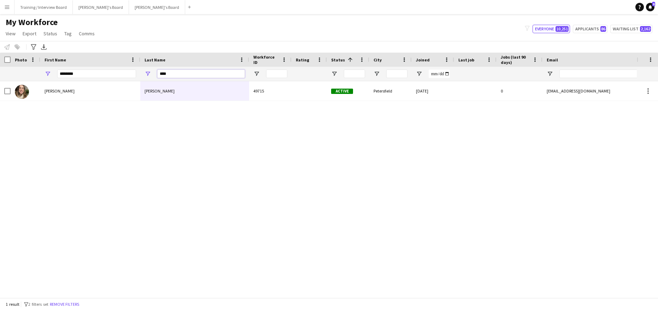
click at [179, 71] on input "****" at bounding box center [201, 74] width 88 height 8
type input "*"
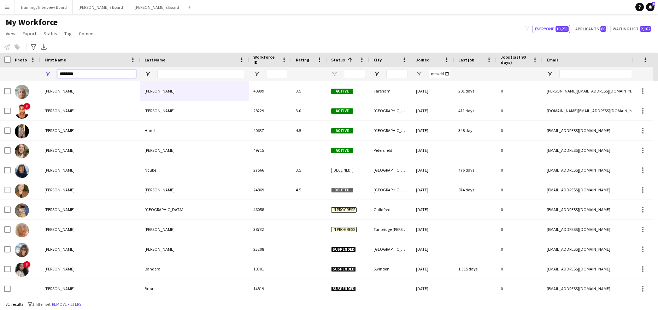
click at [78, 74] on input "********" at bounding box center [96, 74] width 79 height 8
type input "*"
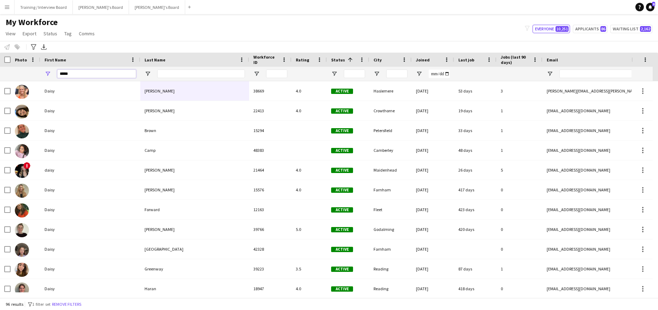
type input "*****"
click at [185, 72] on input "Last Name Filter Input" at bounding box center [201, 74] width 88 height 8
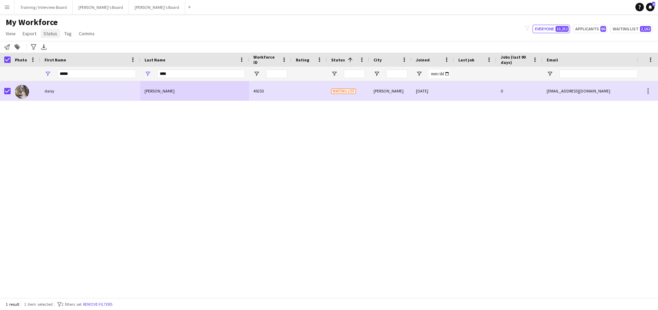
click at [52, 33] on span "Status" at bounding box center [50, 33] width 14 height 6
click at [56, 49] on link "Edit" at bounding box center [65, 48] width 49 height 15
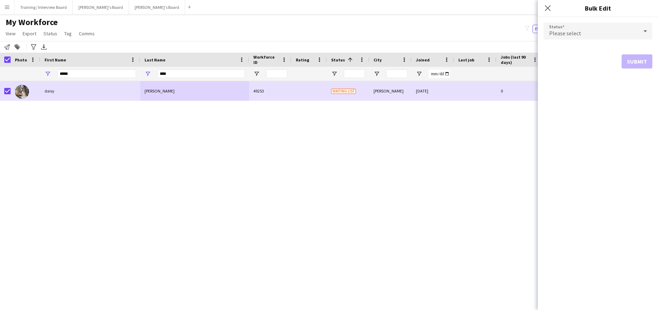
click at [647, 32] on icon at bounding box center [645, 31] width 8 height 14
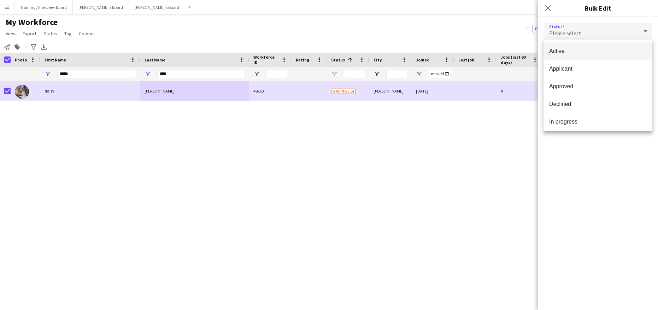
click at [610, 53] on span "Active" at bounding box center [598, 51] width 98 height 7
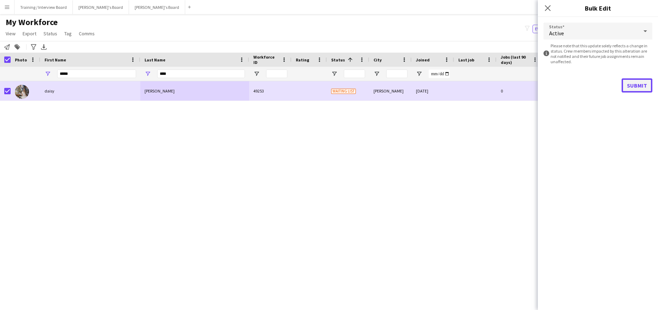
click at [645, 85] on button "Submit" at bounding box center [636, 85] width 31 height 14
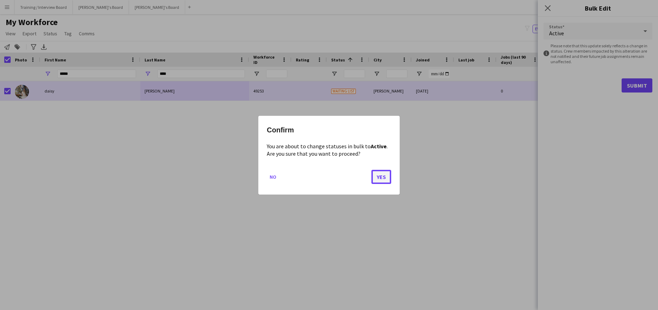
click at [387, 178] on button "Yes" at bounding box center [381, 177] width 20 height 14
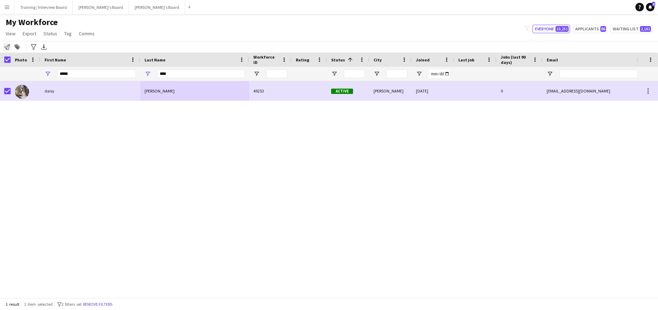
click at [9, 46] on icon at bounding box center [7, 47] width 6 height 6
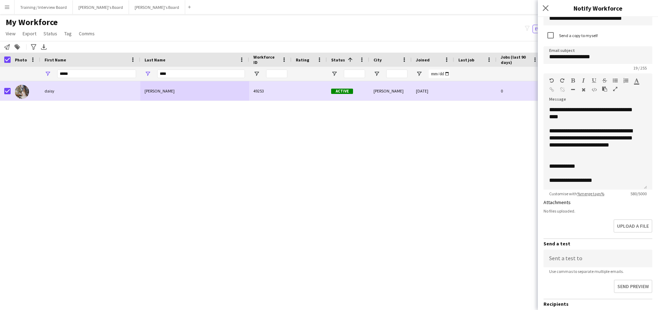
scroll to position [100, 0]
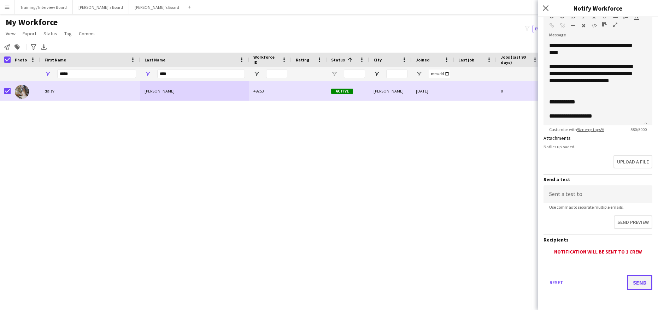
click at [639, 287] on button "Send" at bounding box center [639, 283] width 25 height 16
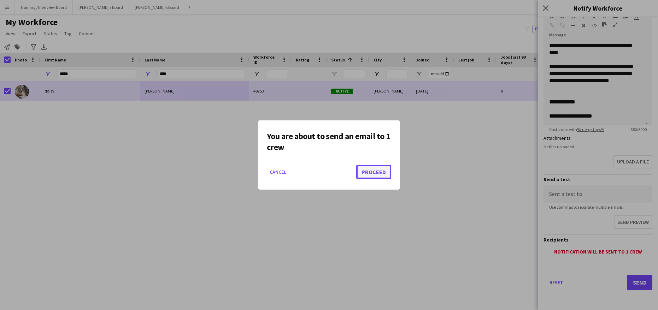
click at [379, 171] on button "Proceed" at bounding box center [373, 172] width 35 height 14
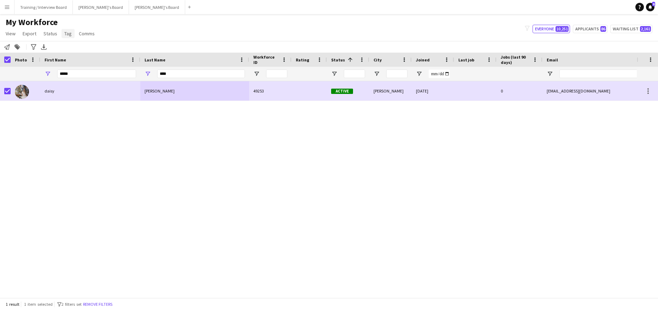
click at [68, 32] on span "Tag" at bounding box center [67, 33] width 7 height 6
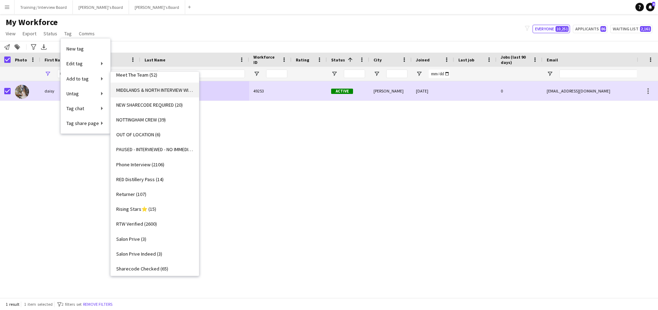
scroll to position [660, 0]
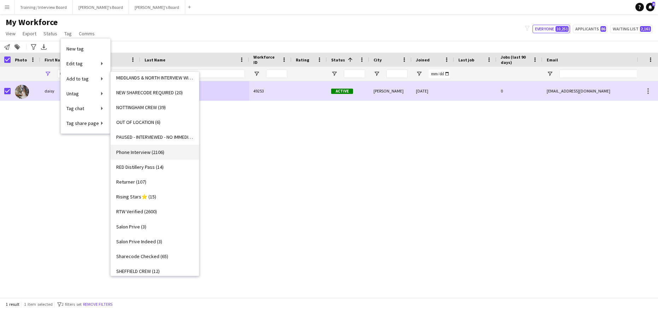
click at [139, 151] on span "Phone Interview (2106)" at bounding box center [140, 152] width 48 height 6
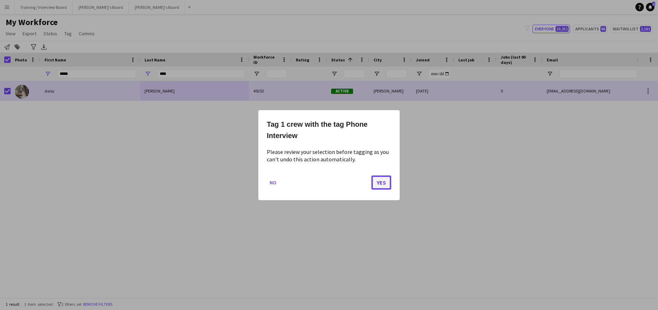
click at [389, 183] on button "Yes" at bounding box center [381, 182] width 20 height 14
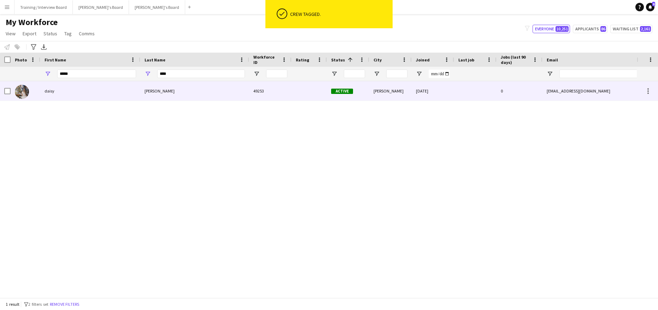
click at [11, 92] on div at bounding box center [26, 90] width 30 height 19
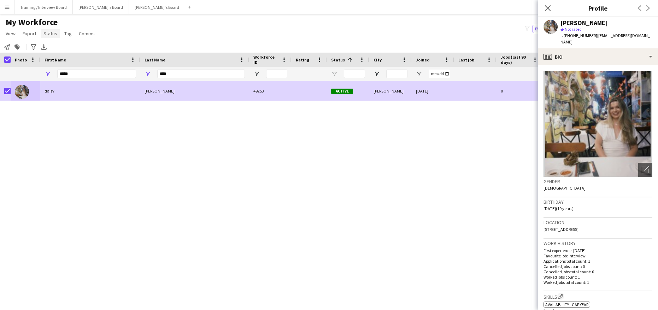
click at [50, 33] on span "Status" at bounding box center [50, 33] width 14 height 6
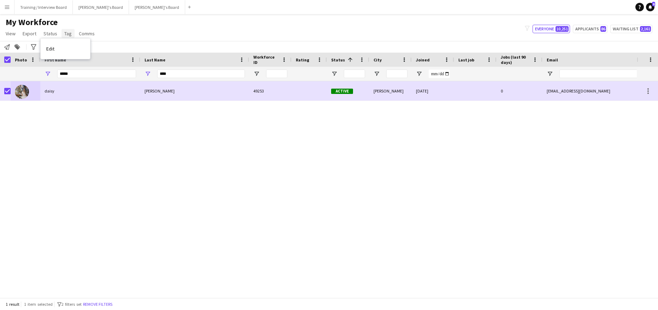
click at [67, 32] on span "Tag" at bounding box center [67, 33] width 7 height 6
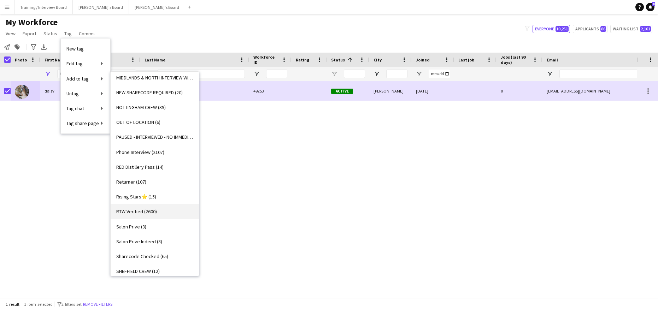
click at [137, 213] on span "RTW Verified (2600)" at bounding box center [136, 211] width 41 height 6
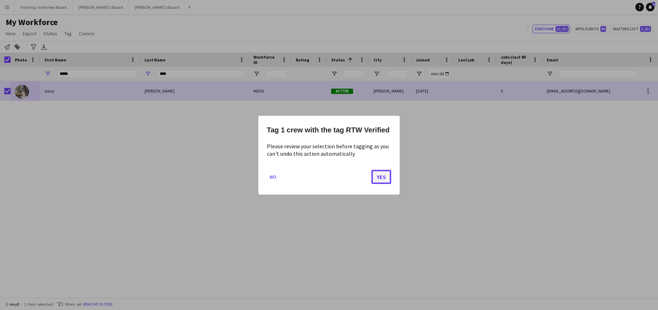
click at [375, 176] on button "Yes" at bounding box center [381, 177] width 20 height 14
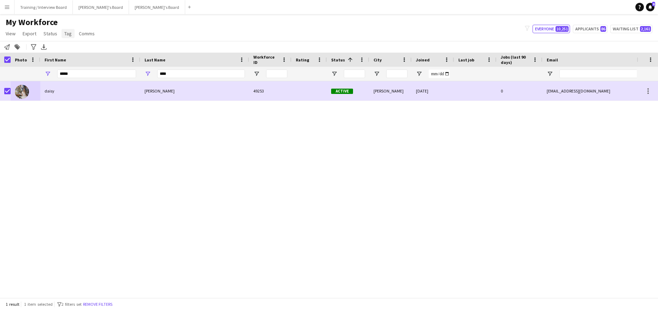
click at [67, 32] on span "Tag" at bounding box center [67, 33] width 7 height 6
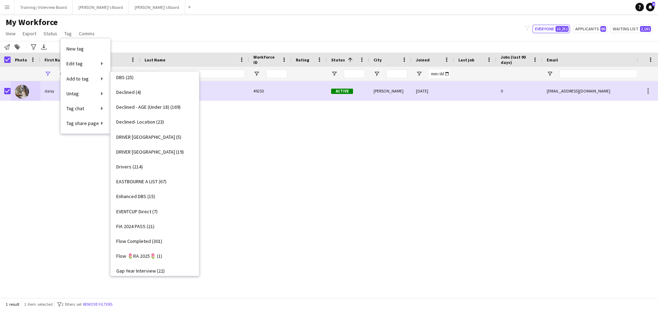
scroll to position [236, 0]
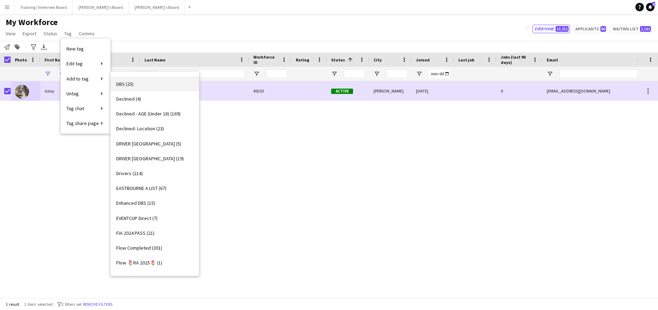
click at [121, 86] on span "DBS (25)" at bounding box center [124, 84] width 17 height 6
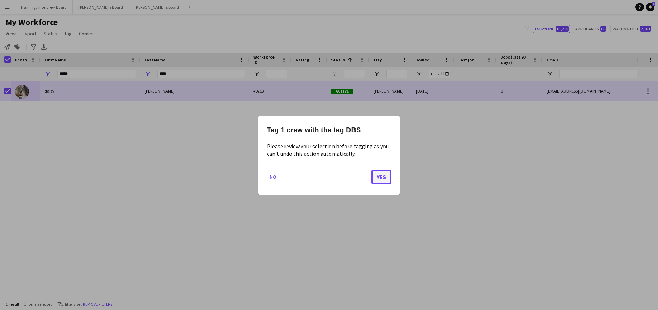
click at [379, 174] on button "Yes" at bounding box center [381, 177] width 20 height 14
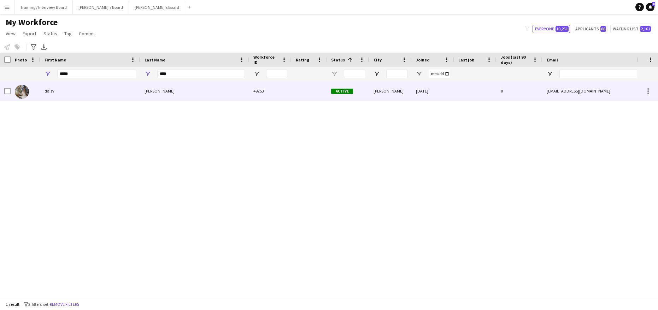
click at [217, 88] on div "chambers" at bounding box center [194, 90] width 109 height 19
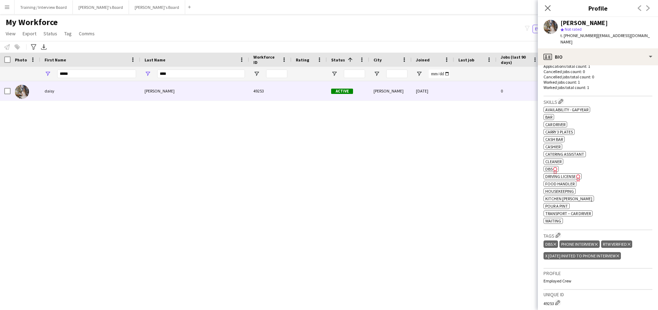
scroll to position [212, 0]
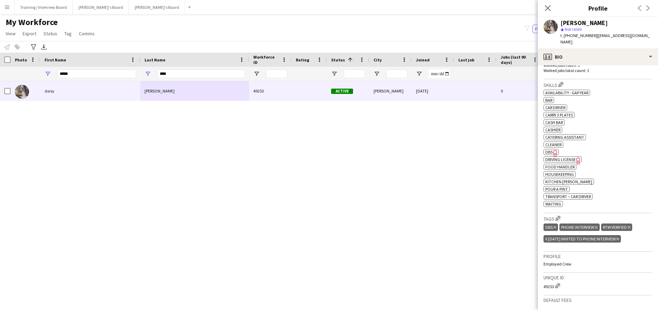
click at [619, 237] on icon "Delete tag" at bounding box center [617, 239] width 3 height 4
click at [549, 11] on icon "Close pop-in" at bounding box center [547, 8] width 7 height 7
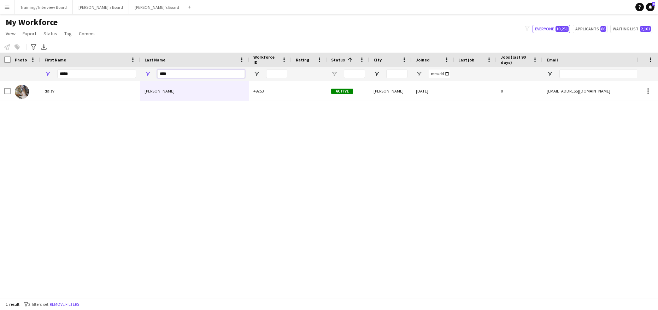
click at [192, 75] on input "****" at bounding box center [201, 74] width 88 height 8
type input "*"
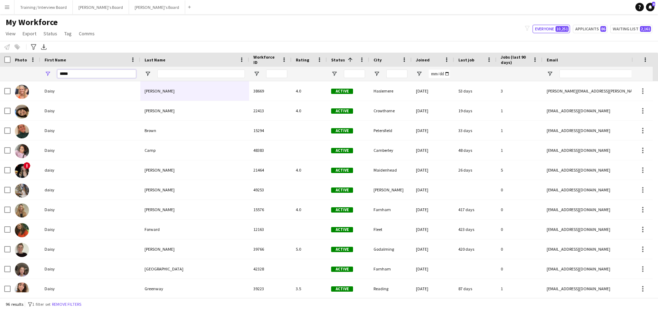
click at [72, 77] on input "*****" at bounding box center [96, 74] width 79 height 8
type input "*"
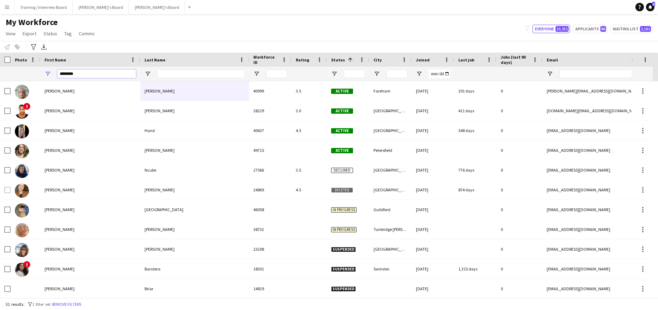
type input "********"
click at [176, 73] on input "Last Name Filter Input" at bounding box center [201, 74] width 88 height 8
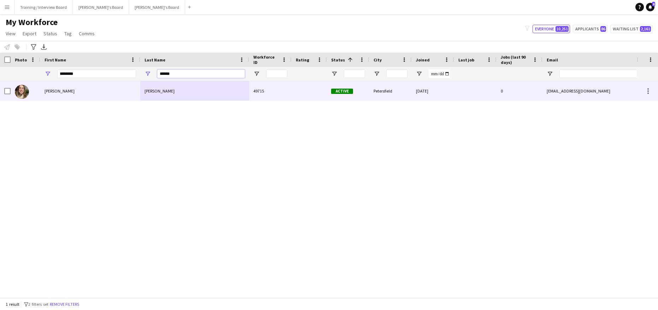
type input "******"
click at [86, 83] on div "Michelle" at bounding box center [90, 90] width 100 height 19
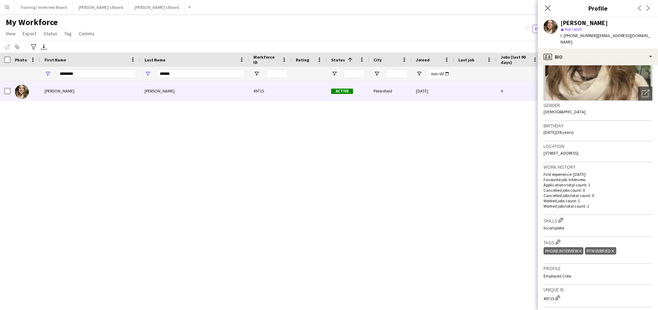
scroll to position [106, 0]
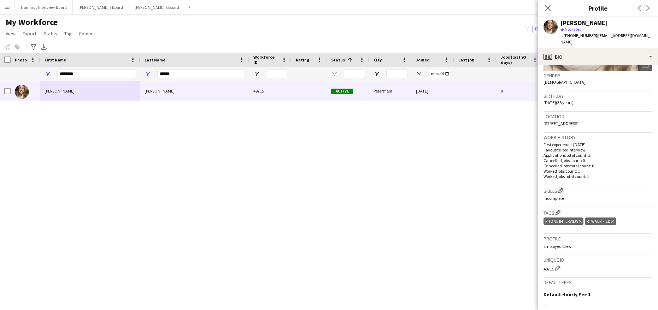
click at [560, 189] on app-icon "Edit crew company skills" at bounding box center [560, 190] width 5 height 5
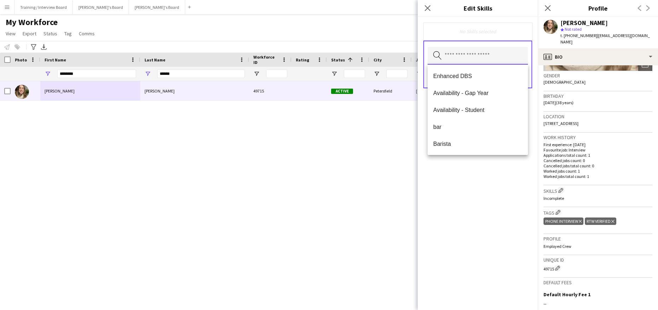
click at [464, 60] on input "text" at bounding box center [477, 56] width 100 height 18
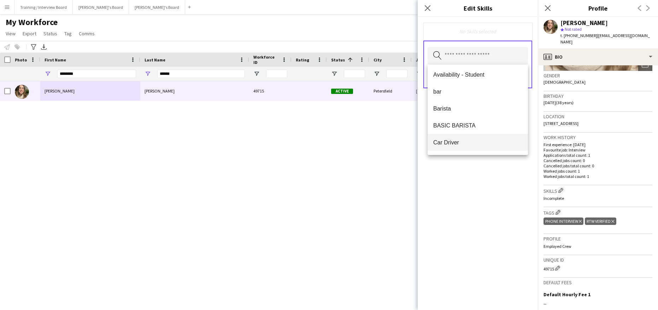
click at [457, 142] on span "Car Driver" at bounding box center [477, 142] width 89 height 7
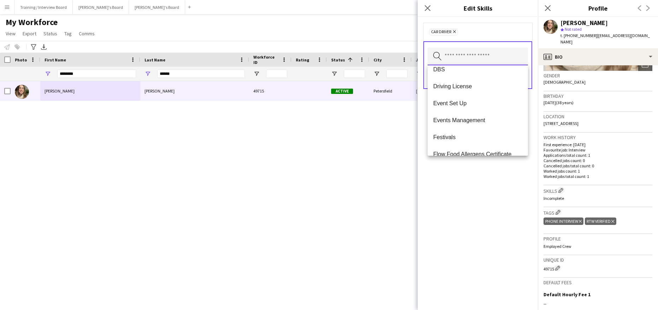
scroll to position [283, 0]
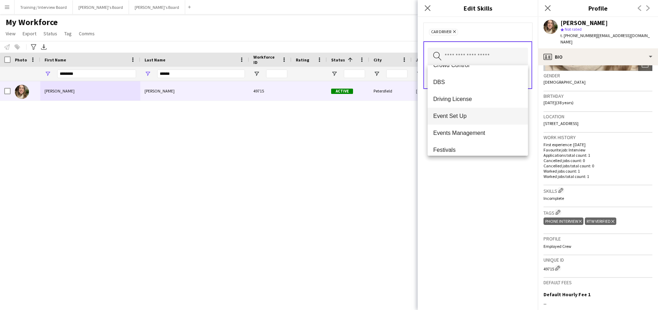
click at [456, 115] on span "Event Set Up" at bounding box center [477, 116] width 89 height 7
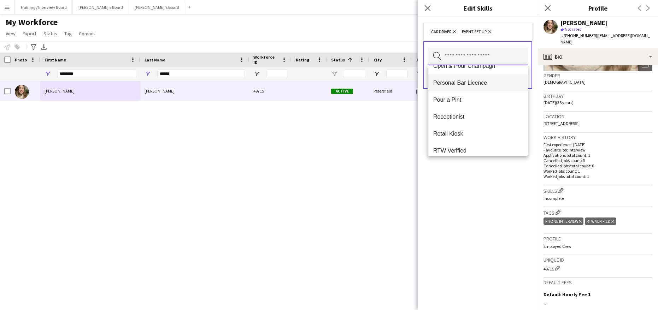
scroll to position [813, 0]
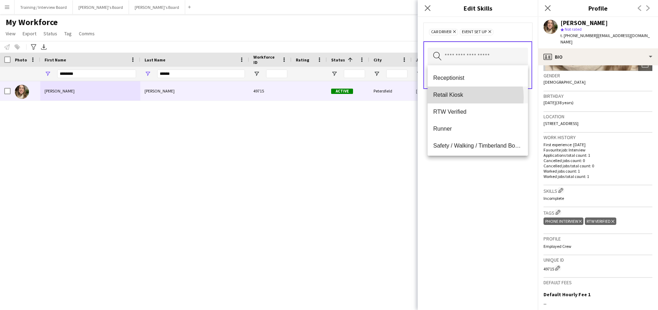
click at [458, 98] on span "Retail Kiosk" at bounding box center [477, 95] width 89 height 7
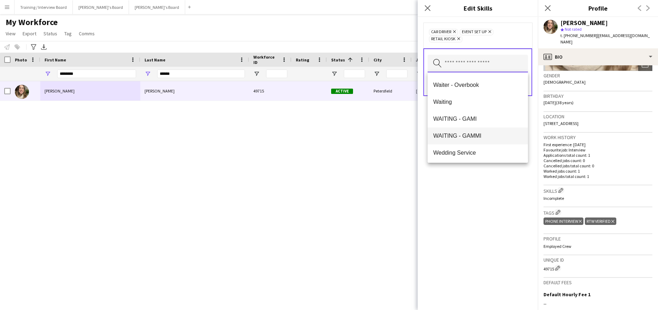
scroll to position [1068, 0]
click at [442, 102] on span "Waiting" at bounding box center [477, 100] width 89 height 7
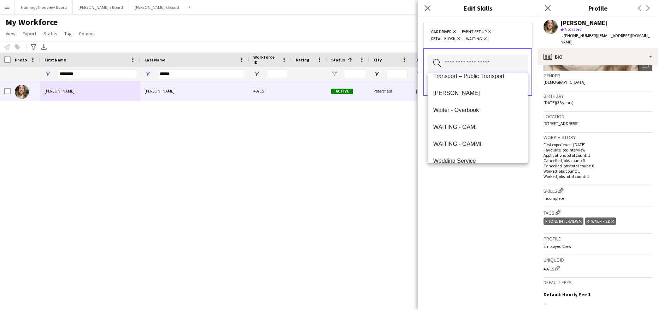
scroll to position [1051, 0]
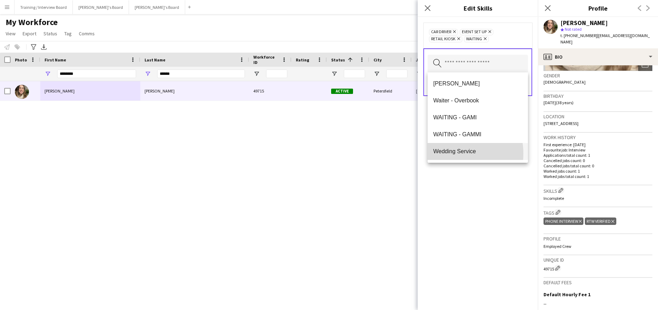
click at [447, 154] on span "Wedding Service" at bounding box center [477, 151] width 89 height 7
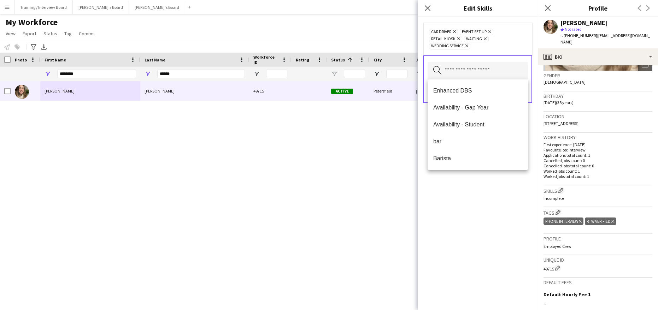
click at [491, 182] on div "Car Driver Remove Event Set Up Remove Retail Kiosk Remove Waiting Remove Weddin…" at bounding box center [478, 163] width 120 height 293
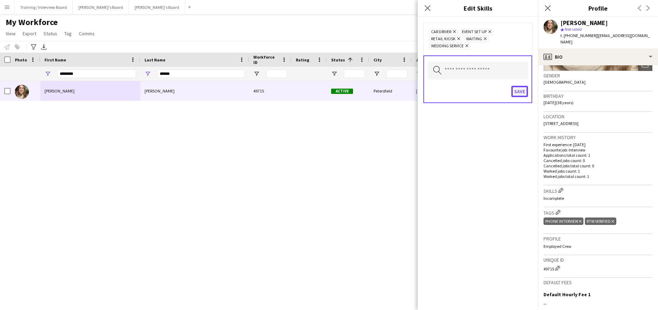
click at [521, 92] on button "Save" at bounding box center [519, 91] width 17 height 11
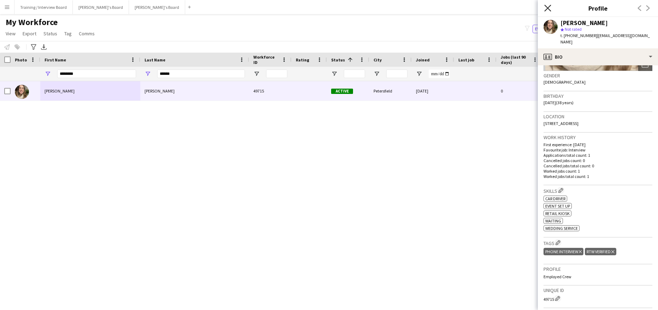
click at [548, 8] on icon at bounding box center [547, 8] width 7 height 7
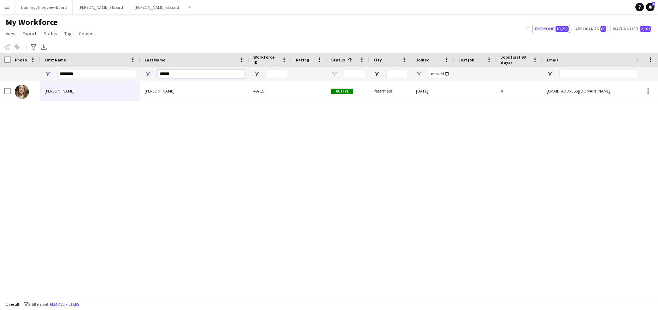
click at [188, 77] on input "******" at bounding box center [201, 74] width 88 height 8
type input "*"
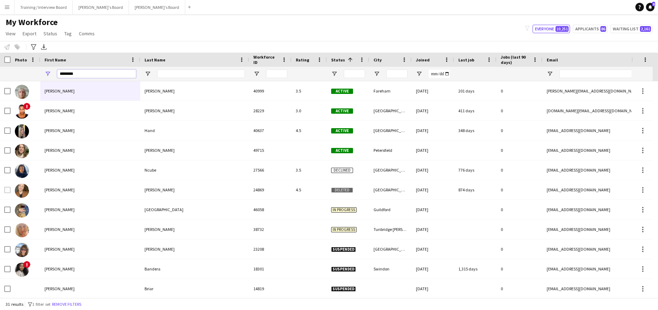
click at [89, 78] on input "********" at bounding box center [96, 74] width 79 height 8
type input "*"
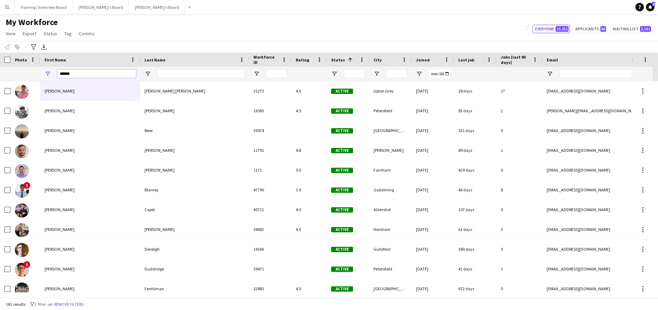
type input "******"
click at [178, 68] on div at bounding box center [201, 74] width 88 height 14
click at [178, 70] on input "Last Name Filter Input" at bounding box center [201, 74] width 88 height 8
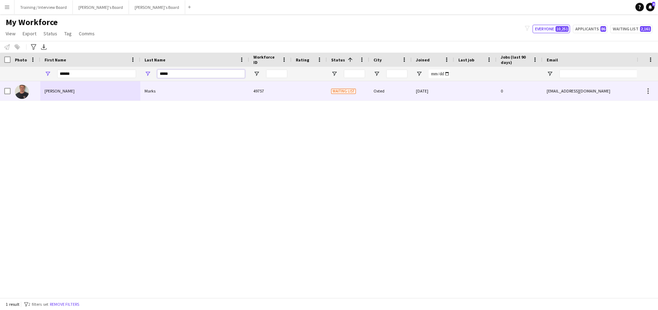
type input "*****"
click at [101, 89] on div "Thomas" at bounding box center [90, 90] width 100 height 19
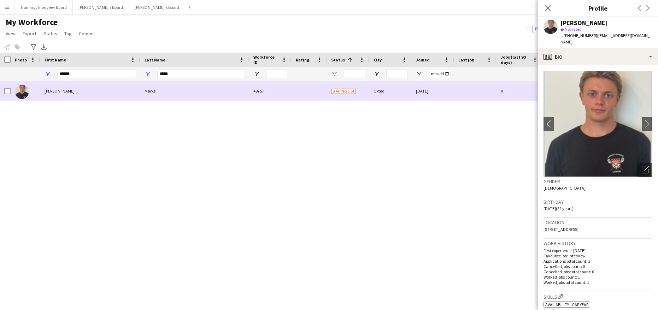
click at [4, 88] on div at bounding box center [5, 90] width 11 height 19
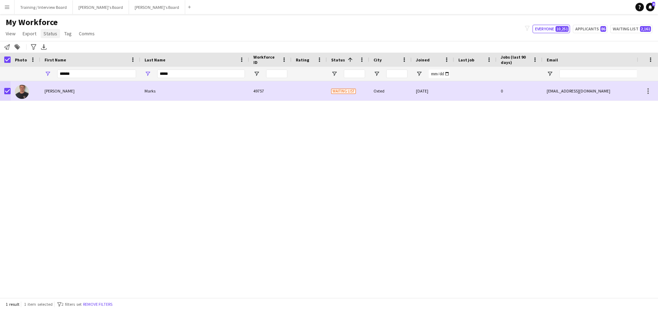
click at [54, 31] on span "Status" at bounding box center [50, 33] width 14 height 6
click at [53, 46] on span "Edit" at bounding box center [50, 49] width 8 height 6
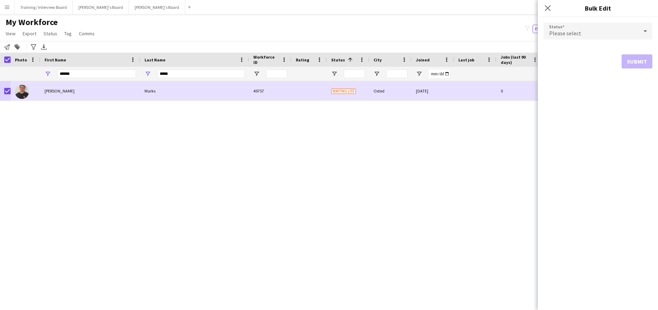
click at [649, 27] on icon at bounding box center [645, 31] width 8 height 14
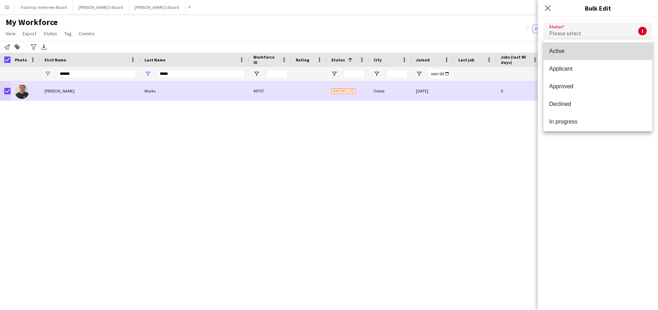
click at [605, 51] on span "Active" at bounding box center [598, 51] width 98 height 7
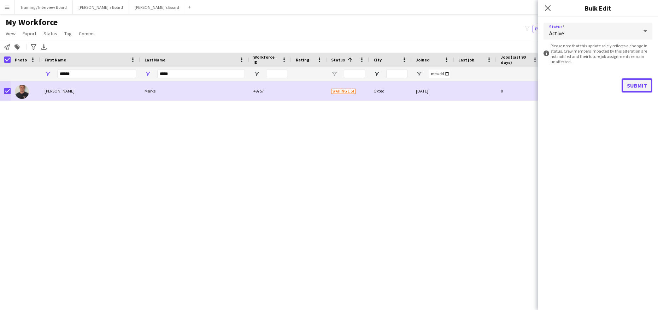
click at [635, 83] on button "Submit" at bounding box center [636, 85] width 31 height 14
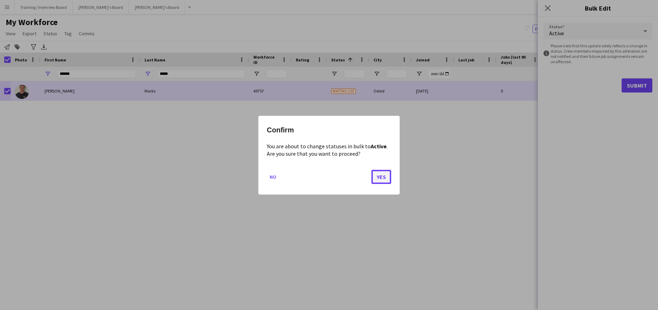
click at [380, 176] on button "Yes" at bounding box center [381, 177] width 20 height 14
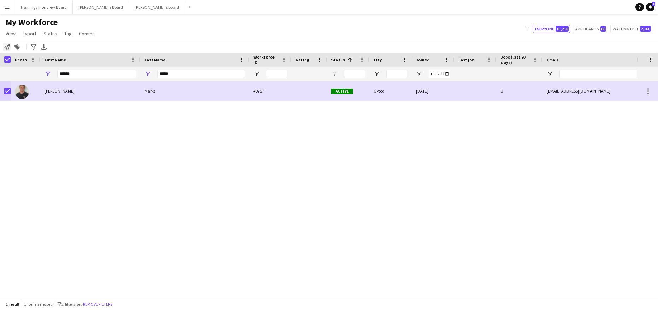
click at [6, 47] on icon "Notify workforce" at bounding box center [7, 47] width 6 height 6
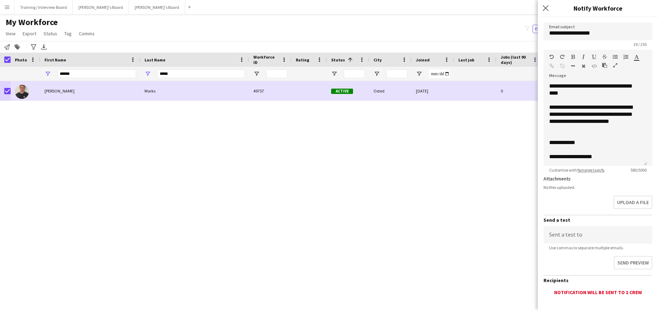
scroll to position [100, 0]
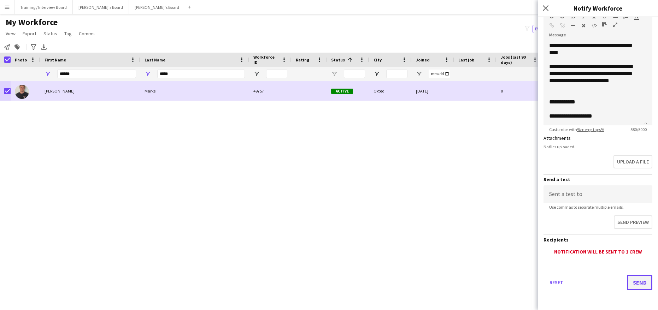
click at [629, 282] on button "Send" at bounding box center [639, 283] width 25 height 16
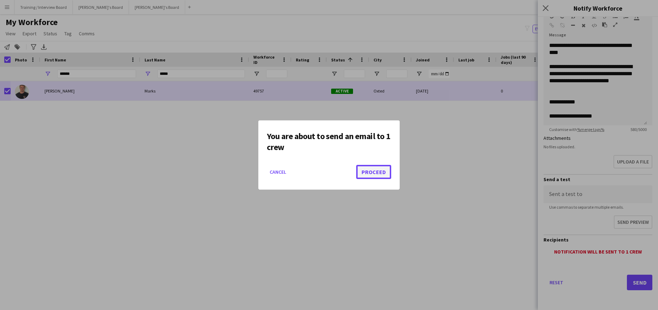
click at [366, 176] on button "Proceed" at bounding box center [373, 172] width 35 height 14
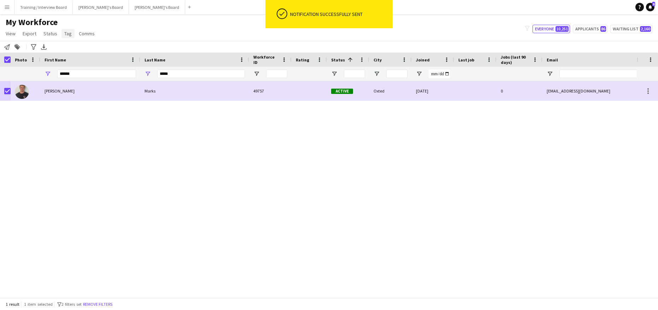
click at [67, 35] on span "Tag" at bounding box center [67, 33] width 7 height 6
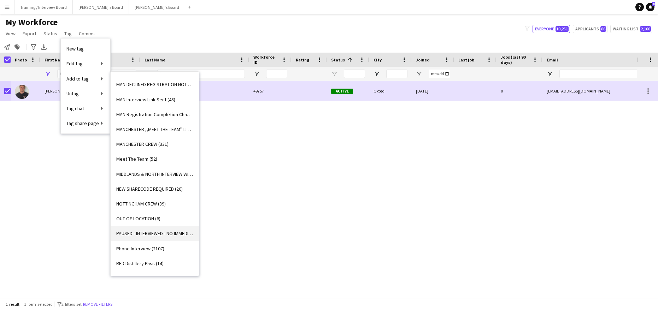
scroll to position [625, 0]
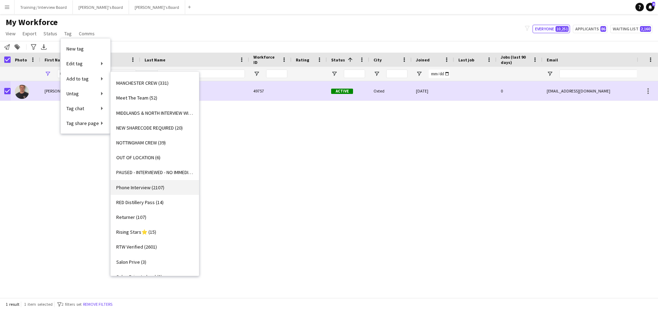
click at [132, 187] on span "Phone Interview (2107)" at bounding box center [140, 187] width 48 height 6
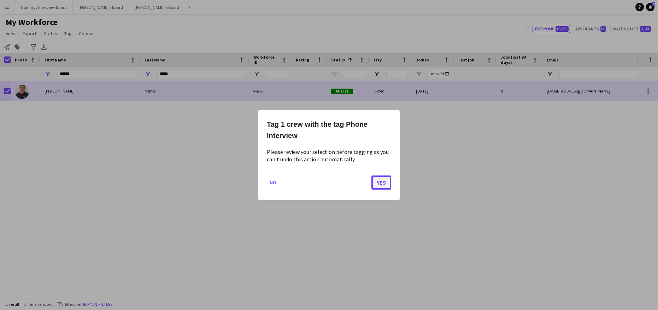
click at [383, 185] on button "Yes" at bounding box center [381, 182] width 20 height 14
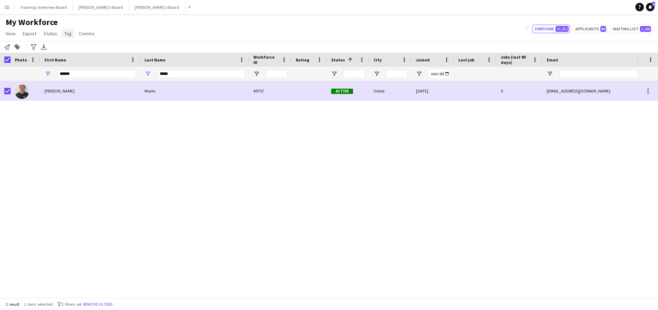
click at [69, 32] on span "Tag" at bounding box center [67, 33] width 7 height 6
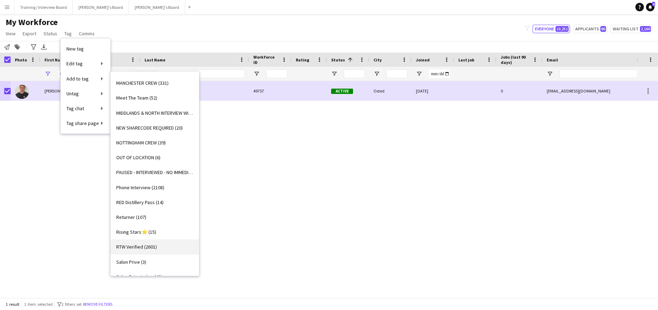
click at [141, 246] on span "RTW Verified (2601)" at bounding box center [136, 247] width 41 height 6
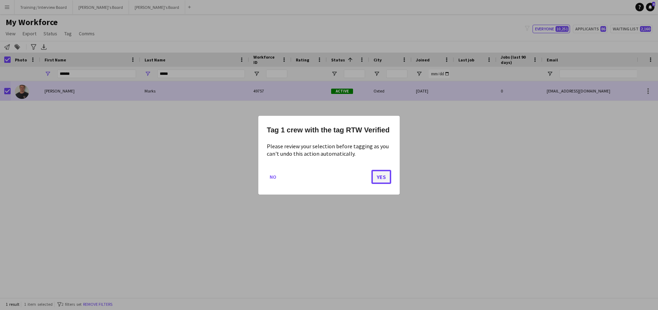
click at [384, 175] on button "Yes" at bounding box center [381, 177] width 20 height 14
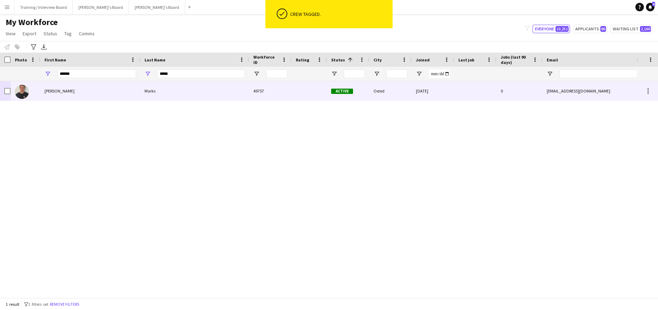
click at [74, 92] on div "Thomas" at bounding box center [90, 90] width 100 height 19
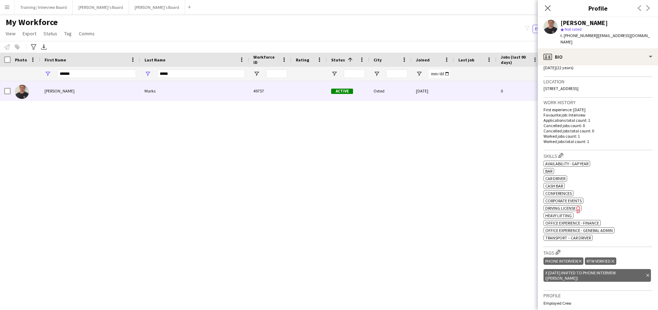
scroll to position [141, 0]
click at [564, 152] on button "Edit crew company skills" at bounding box center [560, 155] width 7 height 7
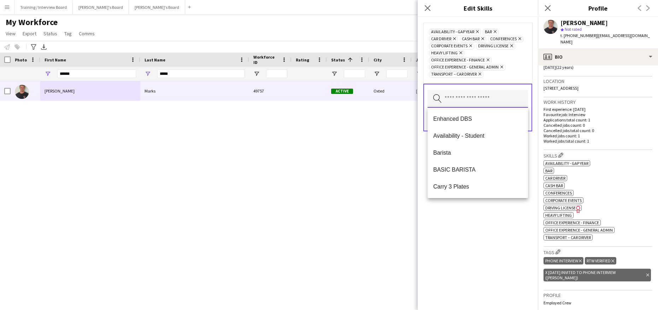
click at [483, 102] on input "text" at bounding box center [477, 99] width 100 height 18
click at [447, 167] on span "Cashier" at bounding box center [477, 168] width 89 height 7
click at [464, 221] on div "Availability - Gap Year Remove bar Remove Car Driver Remove Cash Bar Remove Cas…" at bounding box center [478, 163] width 120 height 293
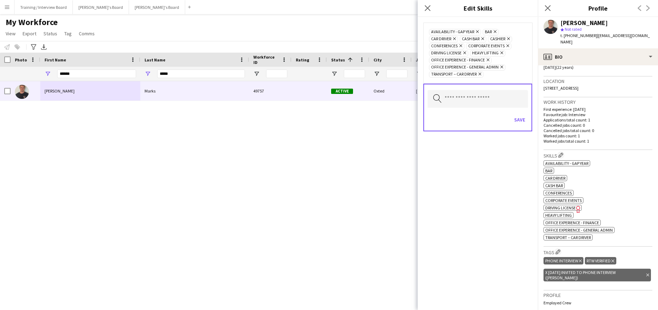
click at [484, 38] on icon "Remove" at bounding box center [481, 38] width 5 height 5
click at [517, 119] on button "Save" at bounding box center [519, 119] width 17 height 11
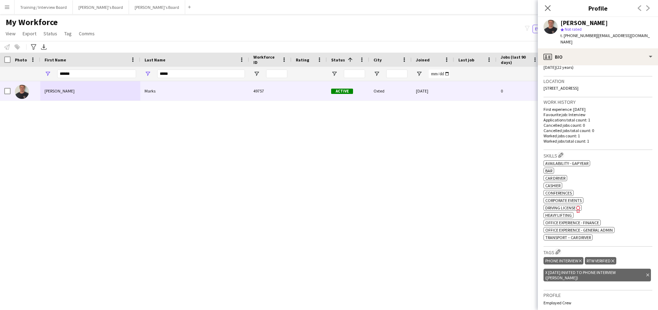
click at [646, 274] on icon at bounding box center [647, 275] width 3 height 3
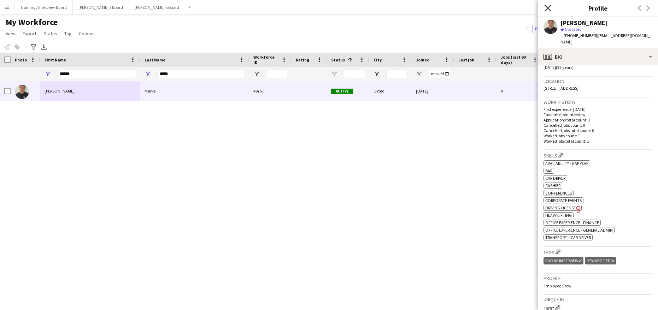
click at [548, 9] on icon at bounding box center [547, 8] width 7 height 7
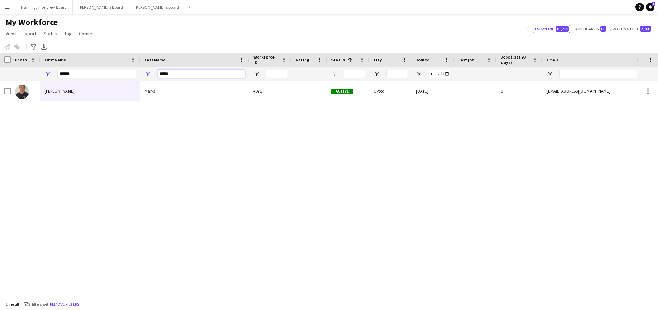
click at [179, 76] on input "*****" at bounding box center [201, 74] width 88 height 8
type input "*"
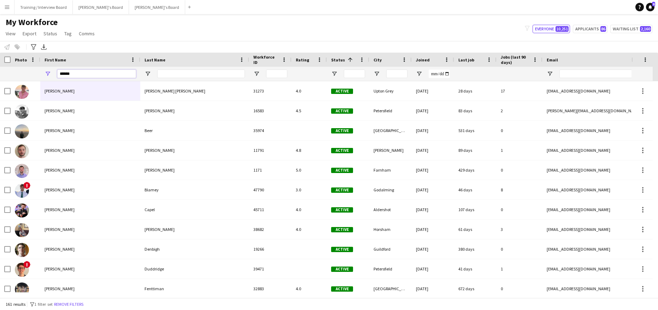
click at [86, 77] on input "******" at bounding box center [96, 74] width 79 height 8
type input "*"
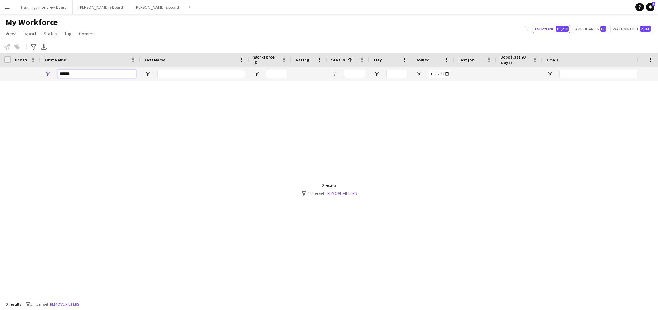
type input "*****"
click at [164, 73] on input "Last Name Filter Input" at bounding box center [201, 74] width 88 height 8
type input "********"
click at [347, 195] on link "Remove filters" at bounding box center [342, 193] width 29 height 5
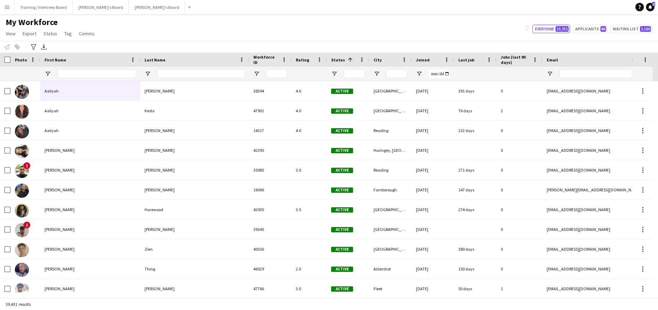
click at [172, 69] on div at bounding box center [201, 74] width 88 height 14
click at [170, 70] on input "Last Name Filter Input" at bounding box center [201, 74] width 88 height 8
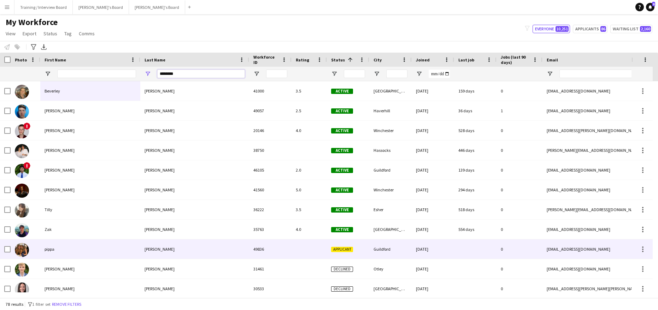
type input "********"
click at [152, 249] on div "robinson" at bounding box center [194, 249] width 109 height 19
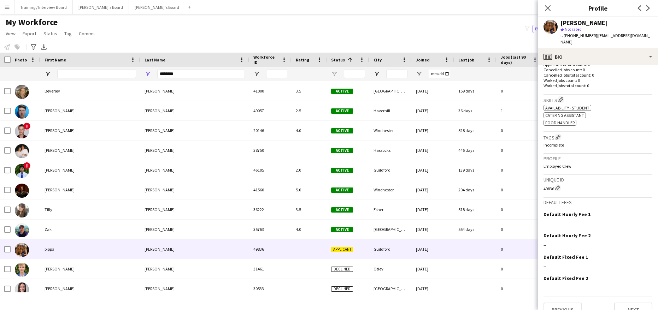
scroll to position [192, 0]
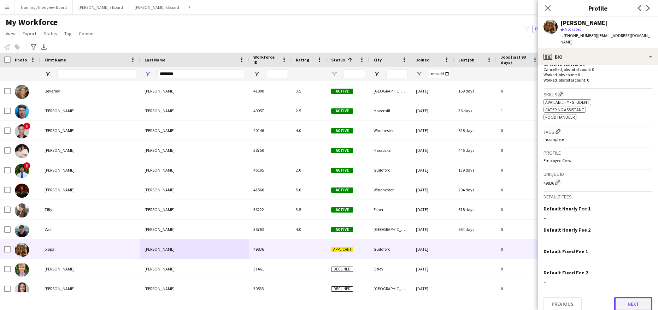
click at [631, 298] on button "Next" at bounding box center [633, 304] width 38 height 14
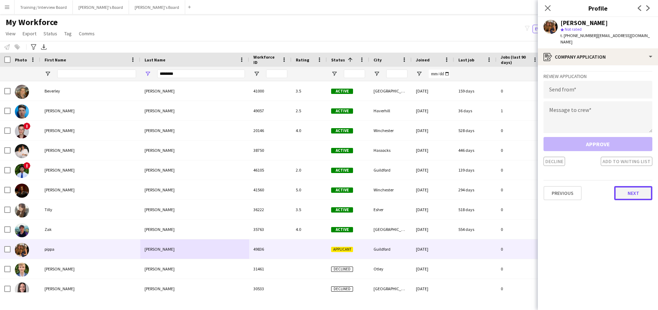
click at [642, 187] on button "Next" at bounding box center [633, 193] width 38 height 14
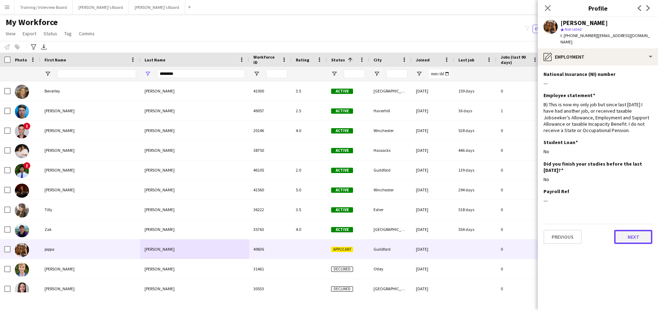
click at [630, 230] on button "Next" at bounding box center [633, 237] width 38 height 14
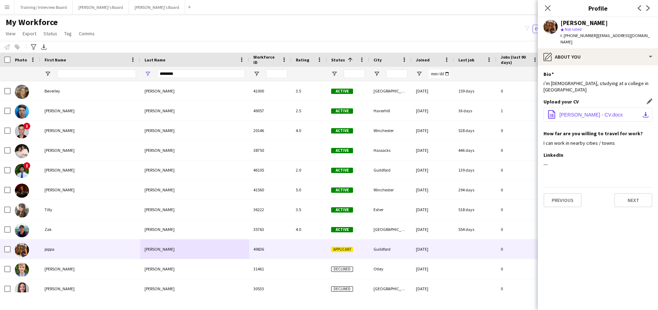
click at [645, 112] on app-icon "download-bottom" at bounding box center [646, 115] width 6 height 6
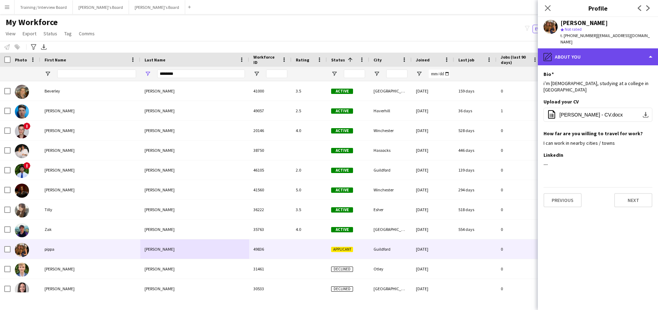
click at [647, 49] on div "pencil4 About you" at bounding box center [598, 56] width 120 height 17
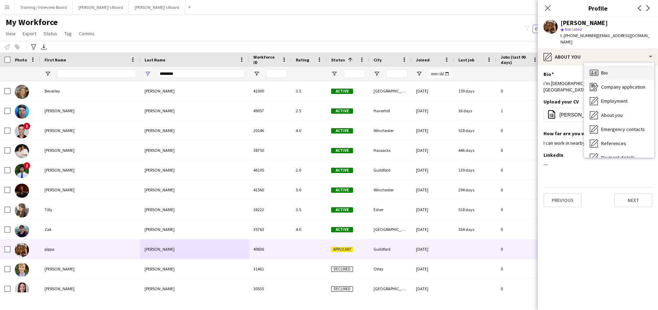
click at [617, 66] on div "Bio Bio" at bounding box center [619, 73] width 70 height 14
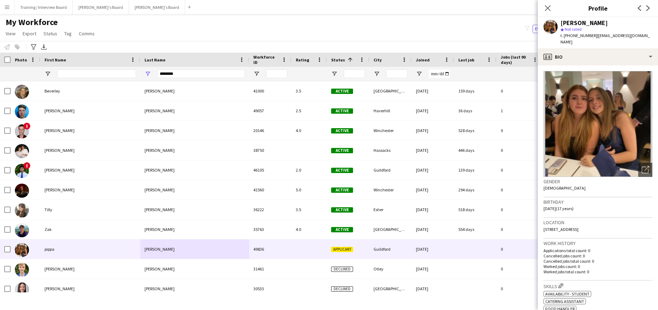
drag, startPoint x: 549, startPoint y: 9, endPoint x: 567, endPoint y: 104, distance: 96.4
click at [549, 9] on icon at bounding box center [548, 8] width 6 height 6
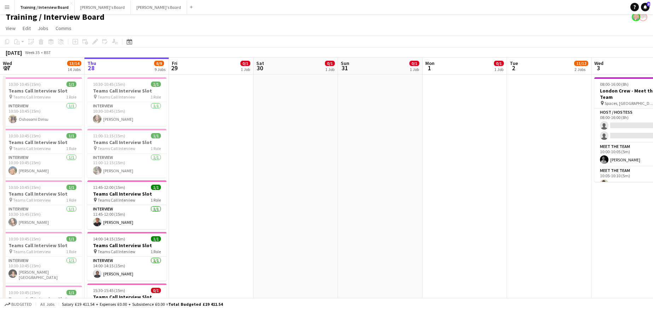
scroll to position [71, 0]
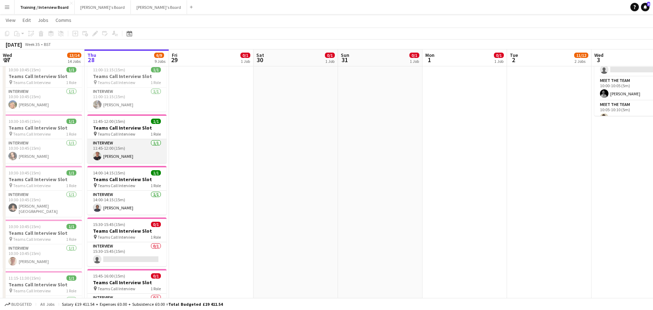
click at [115, 156] on app-card-role "Interview 1/1 11:45-12:00 (15m) Thomas Marks" at bounding box center [126, 151] width 79 height 24
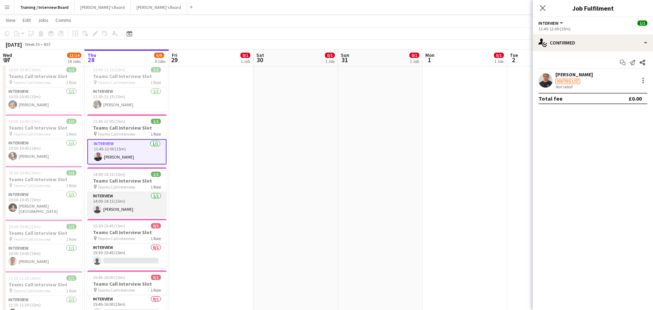
click at [129, 207] on app-card-role "Interview 1/1 14:00-14:15 (15m) Yolandah Adjei" at bounding box center [126, 204] width 79 height 24
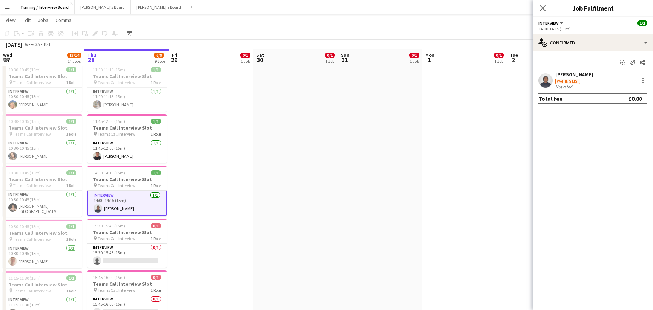
click at [567, 75] on div "Yolandah Adjei" at bounding box center [573, 74] width 37 height 6
click at [581, 78] on div "Yolandah Adjei" at bounding box center [573, 74] width 37 height 6
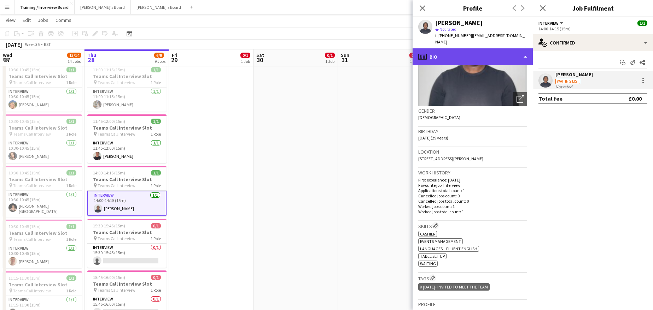
click at [525, 51] on div "profile Bio" at bounding box center [472, 56] width 120 height 17
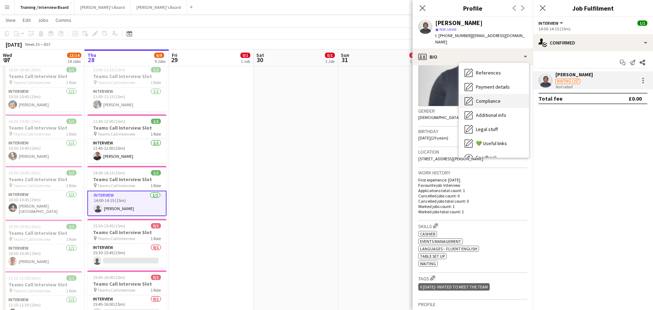
click at [497, 98] on span "Compliance" at bounding box center [488, 101] width 25 height 6
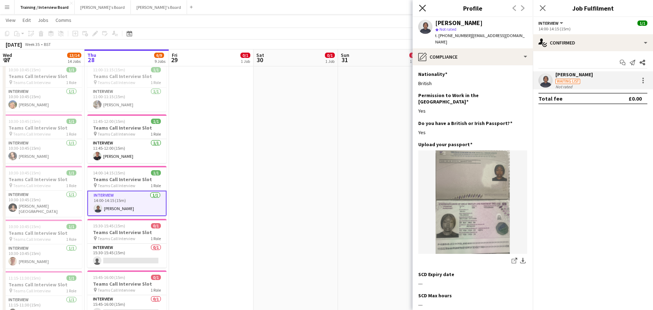
click at [420, 6] on icon at bounding box center [422, 8] width 7 height 7
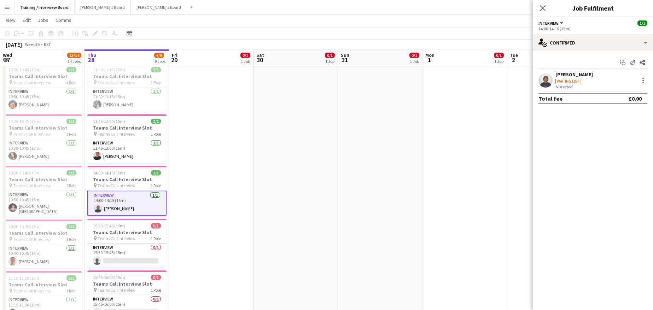
click at [566, 77] on div "Yolandah Adjei" at bounding box center [573, 74] width 37 height 6
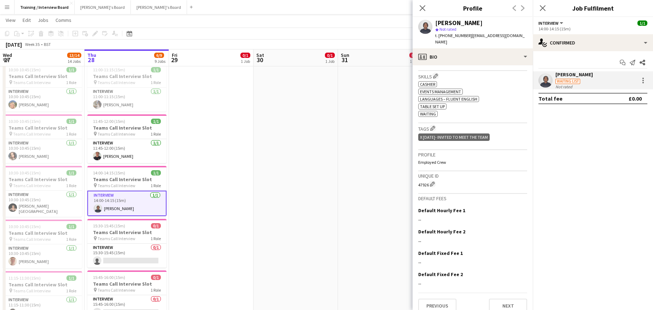
scroll to position [222, 0]
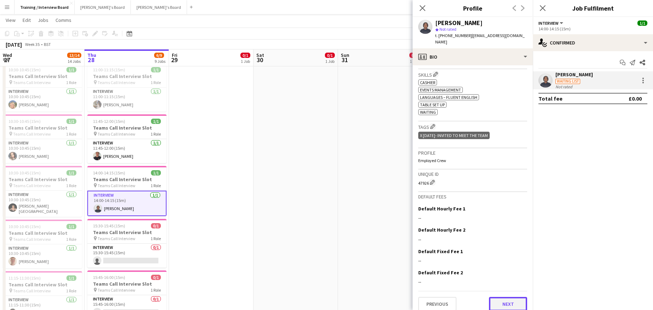
click at [513, 297] on button "Next" at bounding box center [508, 304] width 38 height 14
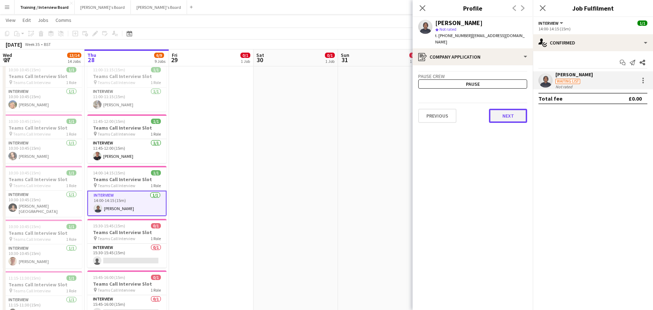
click at [500, 111] on button "Next" at bounding box center [508, 116] width 38 height 14
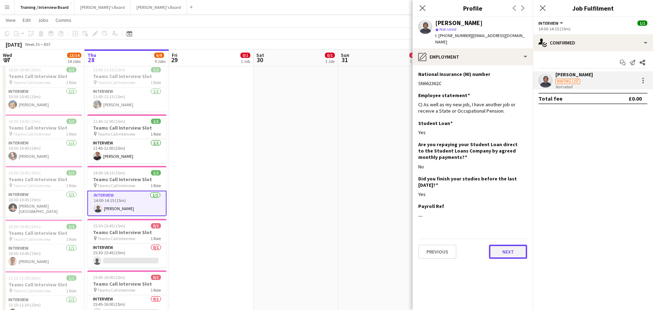
click at [494, 245] on button "Next" at bounding box center [508, 252] width 38 height 14
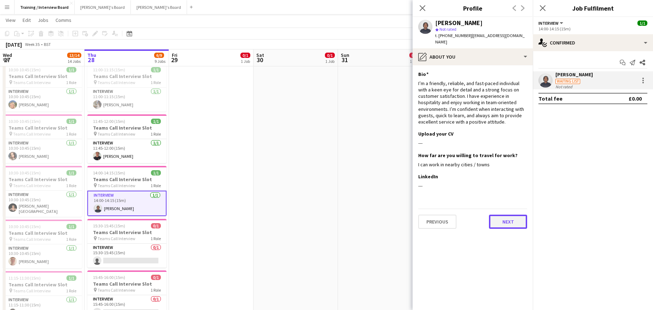
click at [513, 215] on button "Next" at bounding box center [508, 222] width 38 height 14
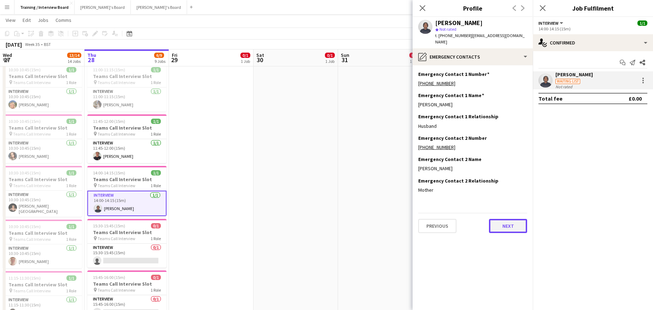
click at [505, 219] on button "Next" at bounding box center [508, 226] width 38 height 14
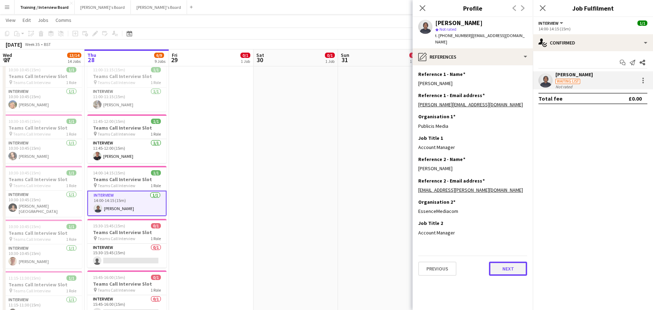
click at [514, 262] on button "Next" at bounding box center [508, 269] width 38 height 14
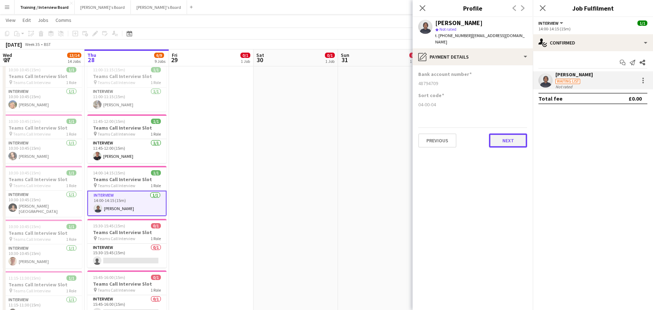
click at [500, 135] on button "Next" at bounding box center [508, 141] width 38 height 14
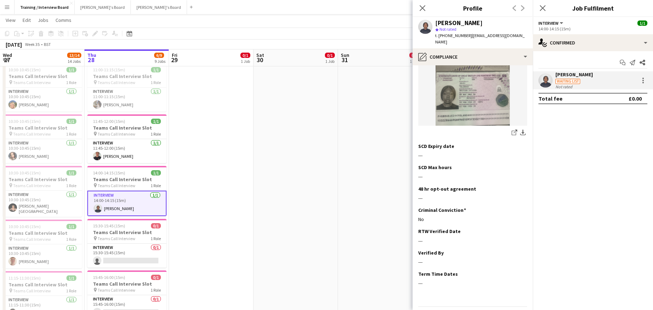
scroll to position [137, 0]
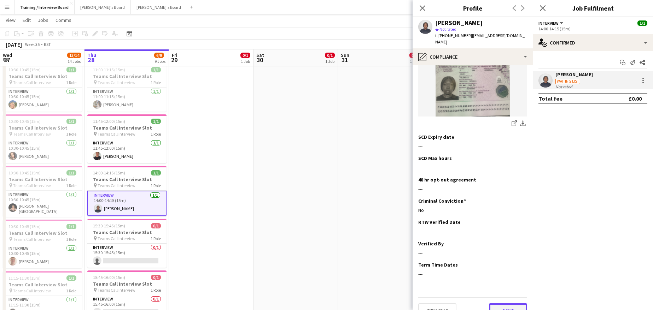
click at [511, 303] on button "Next" at bounding box center [508, 310] width 38 height 14
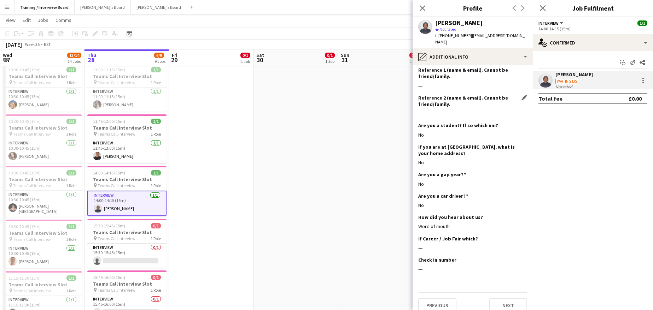
scroll to position [91, 0]
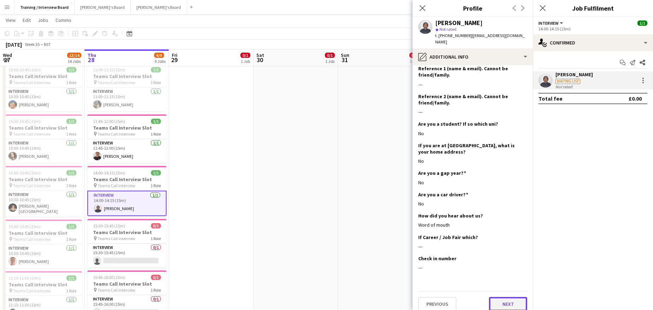
click at [496, 298] on button "Next" at bounding box center [508, 304] width 38 height 14
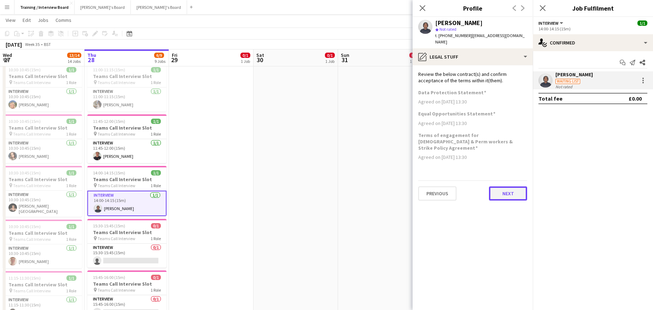
click at [494, 187] on button "Next" at bounding box center [508, 194] width 38 height 14
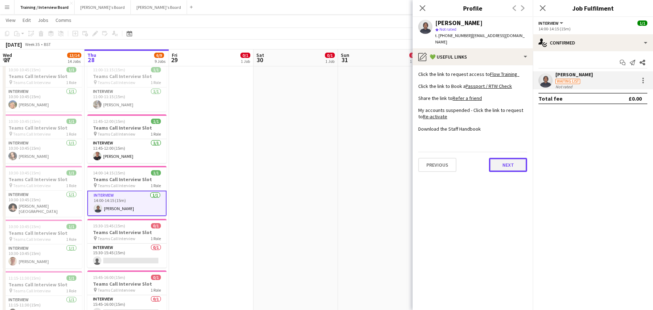
click at [497, 158] on button "Next" at bounding box center [508, 165] width 38 height 14
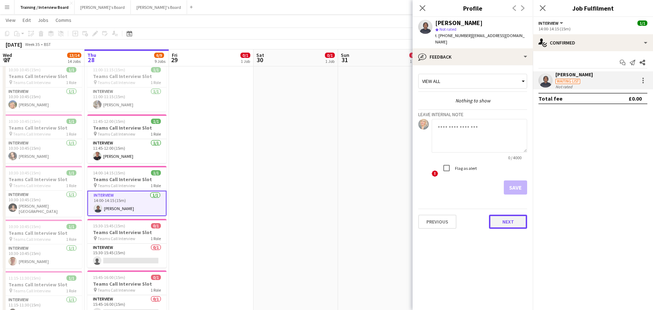
click at [522, 217] on button "Next" at bounding box center [508, 222] width 38 height 14
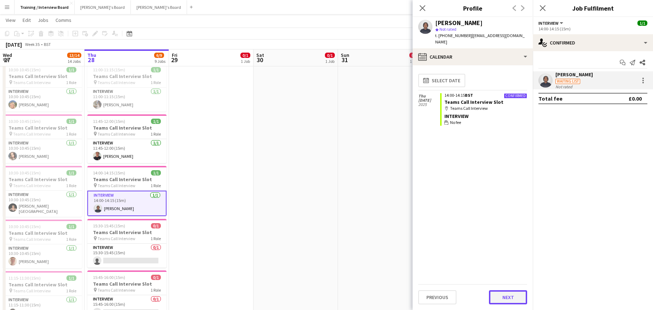
click at [516, 296] on button "Next" at bounding box center [508, 297] width 38 height 14
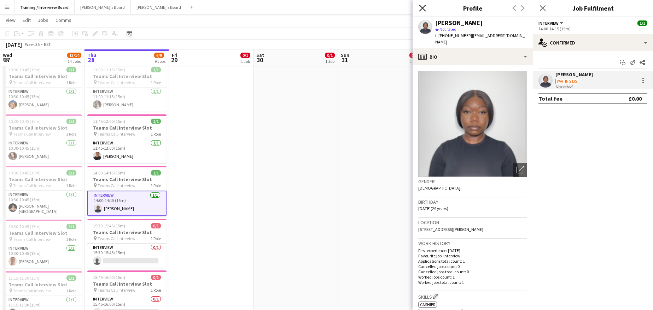
click at [421, 10] on icon "Close pop-in" at bounding box center [422, 8] width 7 height 7
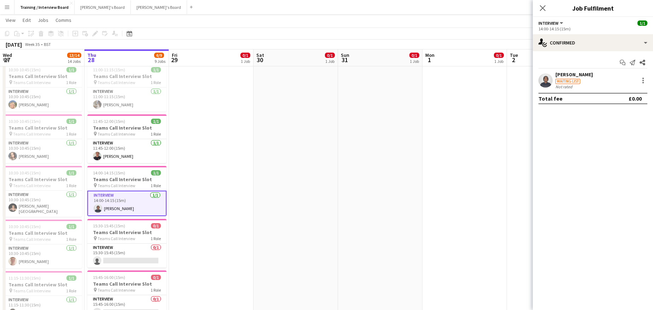
click at [537, 7] on div "Close pop-in" at bounding box center [542, 8] width 20 height 16
click at [542, 5] on icon "Close pop-in" at bounding box center [542, 8] width 7 height 7
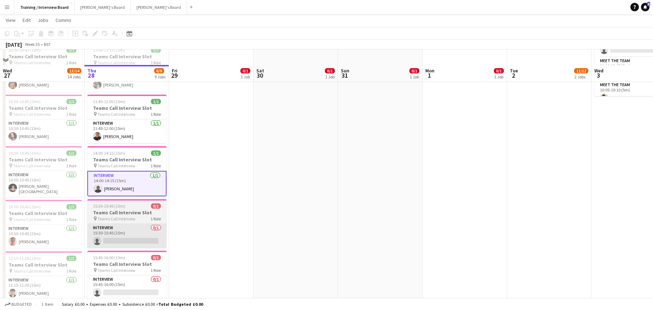
scroll to position [106, 0]
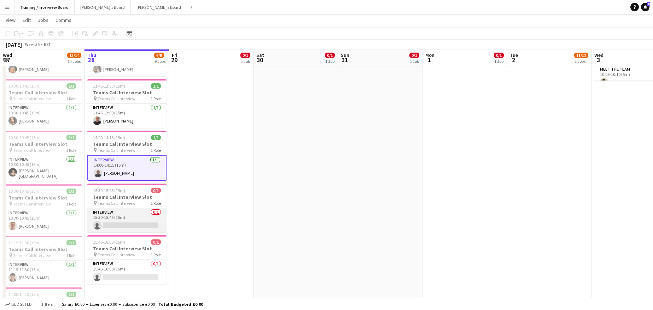
click at [129, 226] on app-card-role "Interview 0/1 15:30-15:45 (15m) single-neutral-actions" at bounding box center [126, 220] width 79 height 24
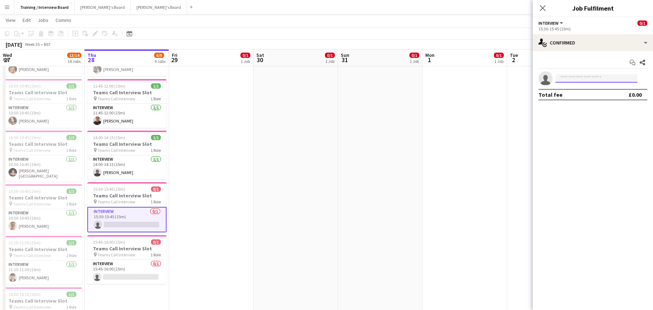
click at [580, 76] on input at bounding box center [596, 78] width 82 height 8
paste input "**********"
type input "**********"
click at [576, 89] on span "Joseph Field" at bounding box center [581, 88] width 41 height 6
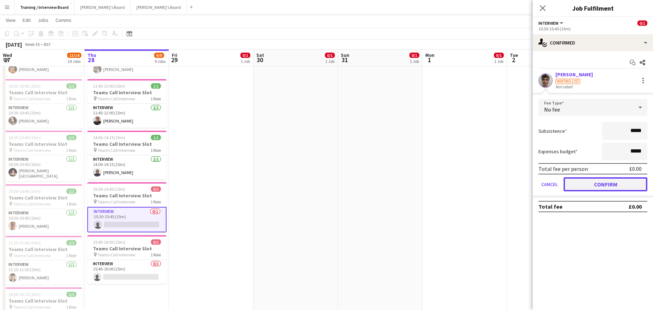
click at [633, 185] on button "Confirm" at bounding box center [605, 184] width 84 height 14
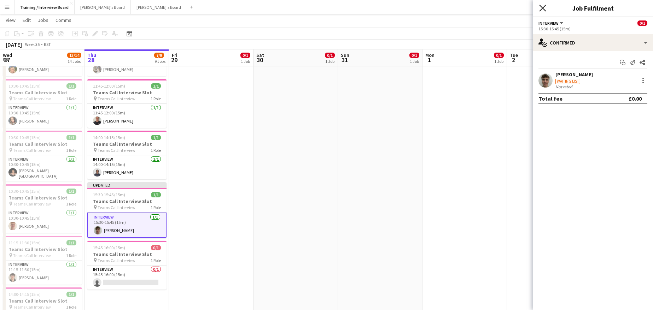
click at [541, 5] on icon "Close pop-in" at bounding box center [542, 8] width 7 height 7
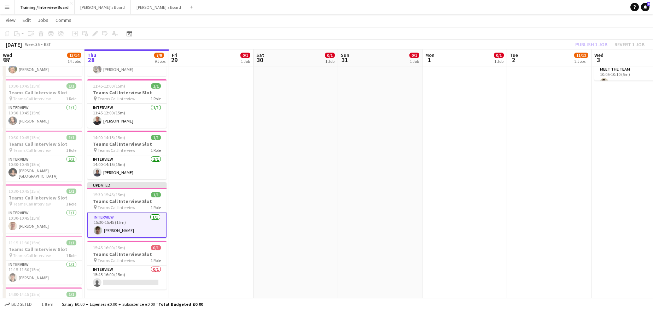
click at [588, 43] on div "Publish 1 job Revert 1 job" at bounding box center [609, 44] width 86 height 9
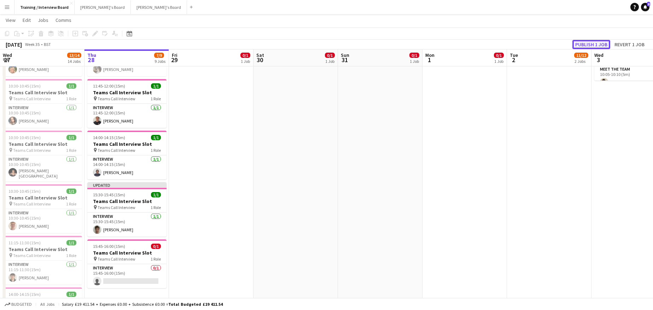
click at [588, 43] on button "Publish 1 job" at bounding box center [591, 44] width 38 height 9
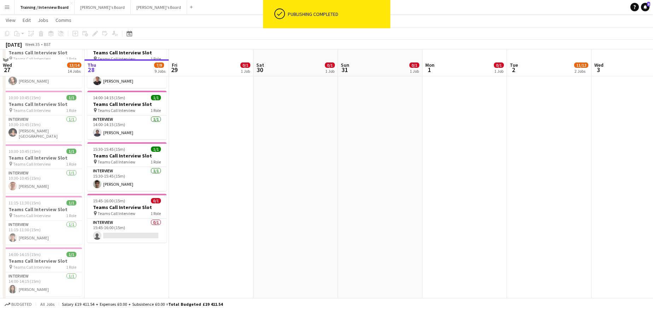
scroll to position [177, 0]
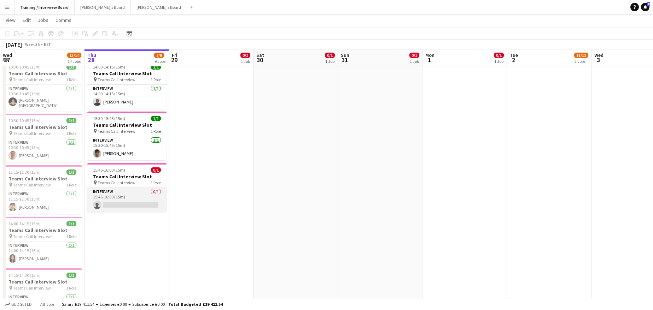
click at [133, 204] on app-card-role "Interview 0/1 15:45-16:00 (15m) single-neutral-actions" at bounding box center [126, 200] width 79 height 24
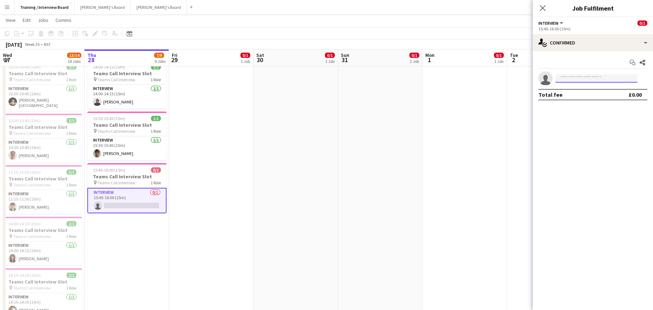
click at [567, 78] on input at bounding box center [596, 78] width 82 height 8
paste input "**********"
type input "**********"
click at [586, 93] on span "nicolettaburchill@gmail.com" at bounding box center [596, 95] width 71 height 6
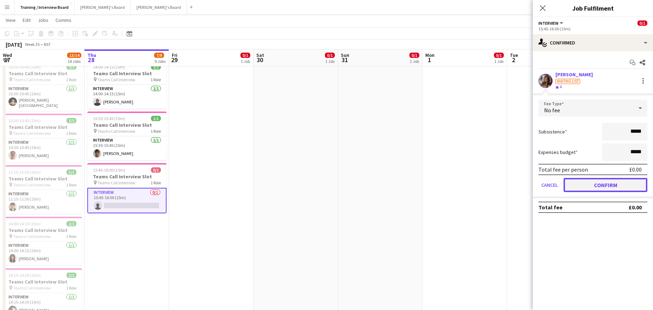
click at [597, 184] on button "Confirm" at bounding box center [605, 185] width 84 height 14
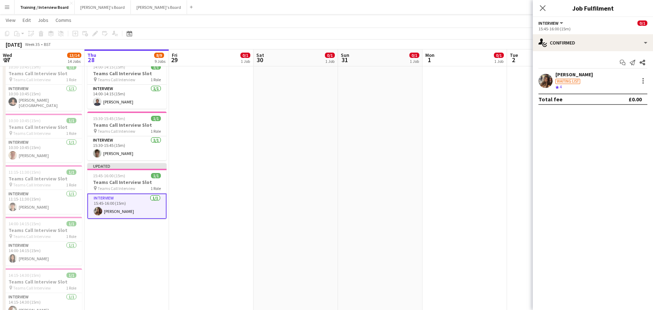
click at [494, 30] on app-toolbar "Copy Paste Paste Ctrl+V Paste with crew Ctrl+Shift+V Paste linked Job Delete Gr…" at bounding box center [326, 34] width 653 height 12
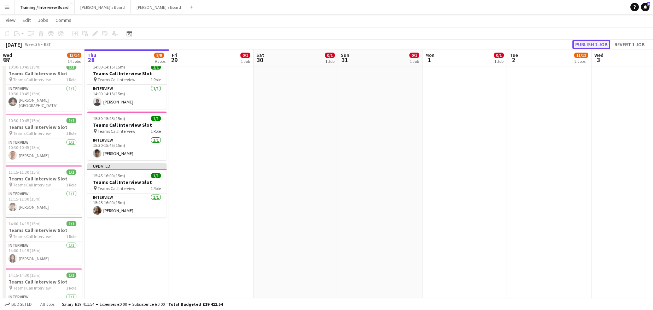
click at [588, 45] on button "Publish 1 job" at bounding box center [591, 44] width 38 height 9
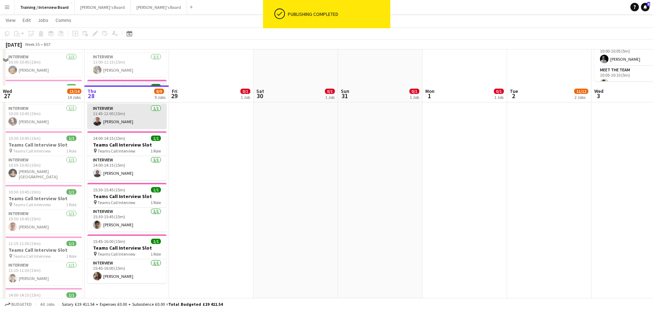
scroll to position [71, 0]
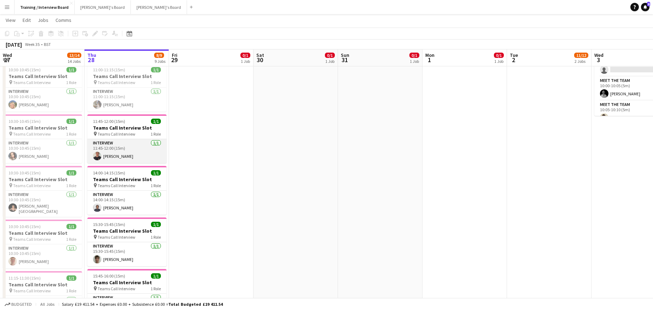
click at [120, 158] on app-card-role "Interview 1/1 11:45-12:00 (15m) Thomas Marks" at bounding box center [126, 151] width 79 height 24
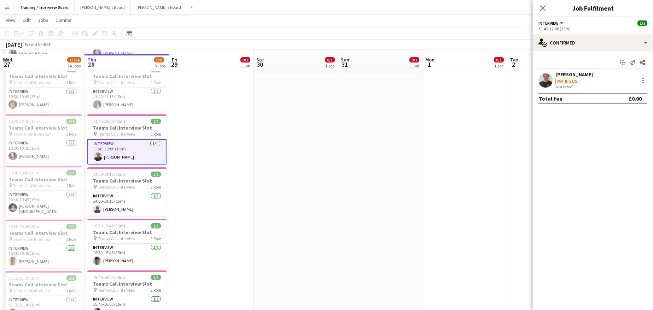
scroll to position [106, 0]
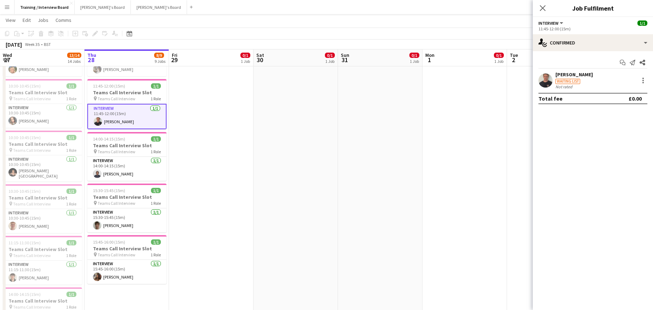
click at [580, 75] on div "Thomas Marks" at bounding box center [573, 74] width 37 height 6
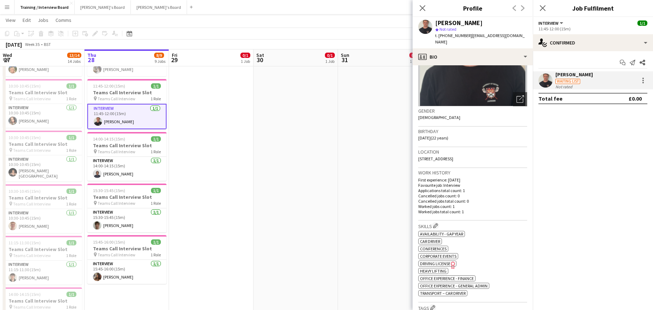
scroll to position [141, 0]
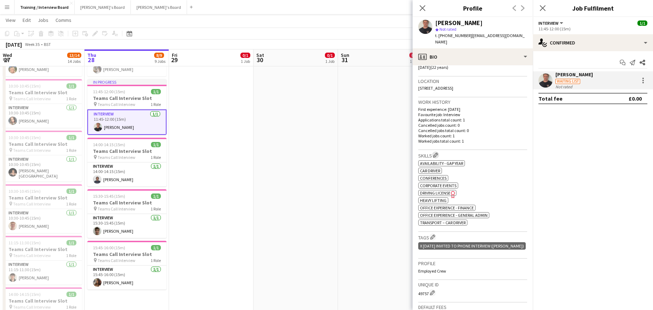
click at [436, 153] on app-icon "Edit crew company skills" at bounding box center [435, 155] width 5 height 5
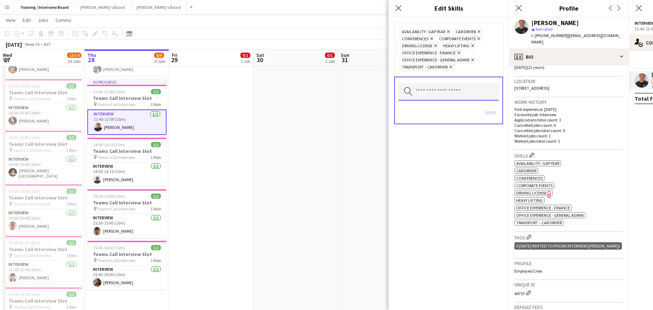
click at [435, 95] on input "text" at bounding box center [448, 92] width 100 height 18
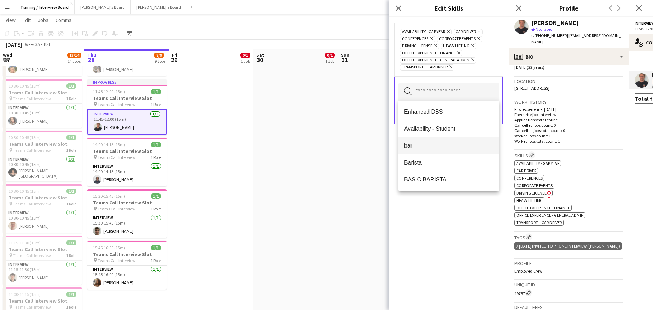
click at [409, 148] on span "bar" at bounding box center [448, 145] width 89 height 7
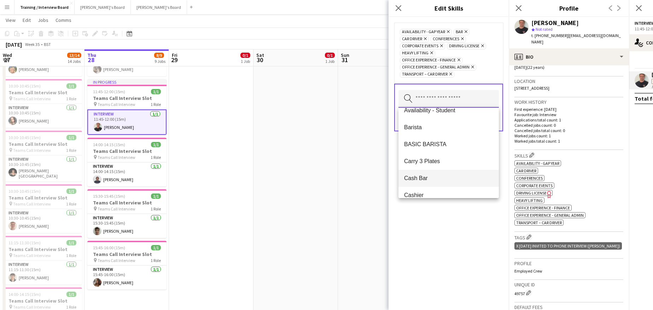
scroll to position [35, 0]
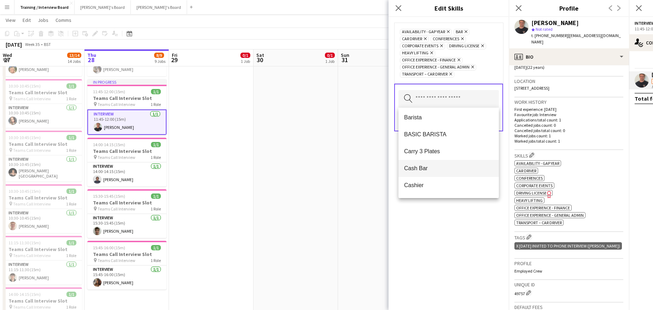
click at [420, 165] on span "Cash Bar" at bounding box center [448, 168] width 89 height 7
click at [442, 212] on div "Availability - Gap Year Remove bar Remove Car Driver Remove Cash Bar Remove Con…" at bounding box center [448, 163] width 120 height 293
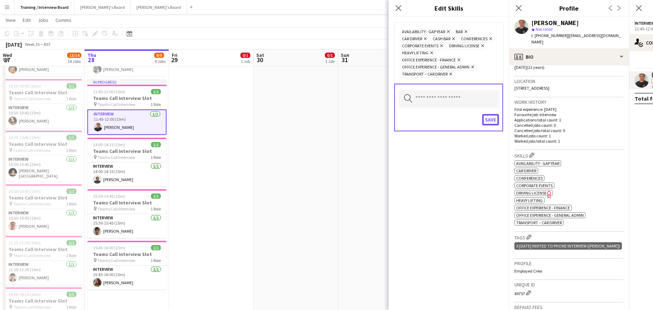
click at [491, 119] on button "Save" at bounding box center [490, 119] width 17 height 11
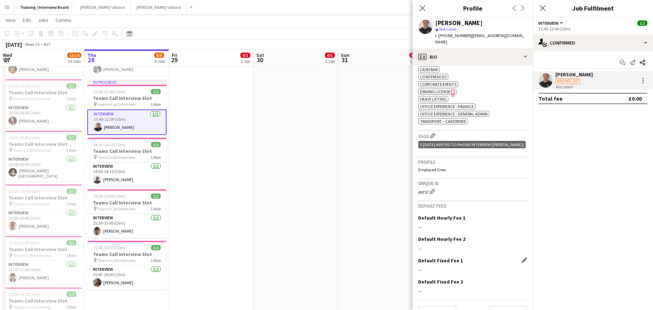
scroll to position [267, 0]
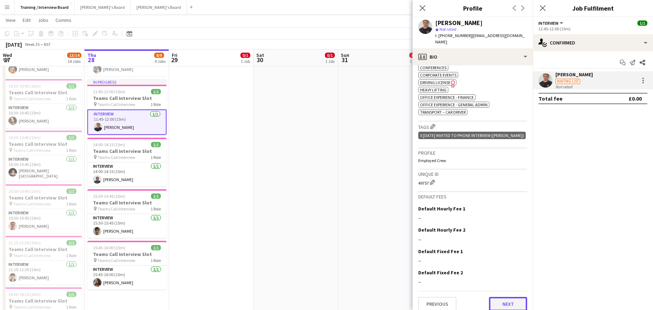
click at [501, 299] on button "Next" at bounding box center [508, 304] width 38 height 14
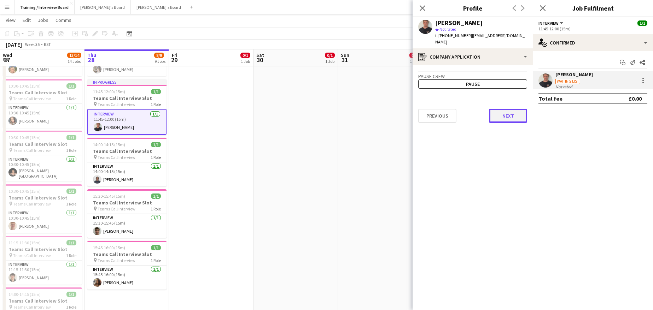
click at [510, 109] on button "Next" at bounding box center [508, 116] width 38 height 14
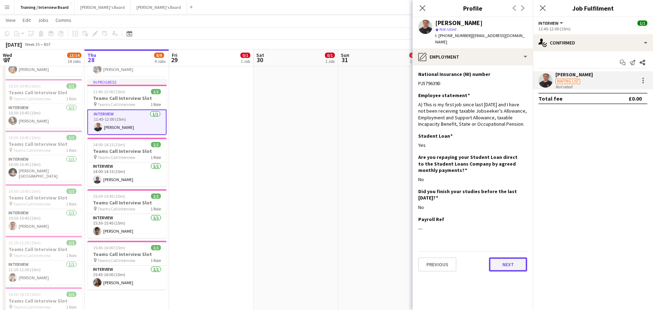
click at [498, 258] on button "Next" at bounding box center [508, 265] width 38 height 14
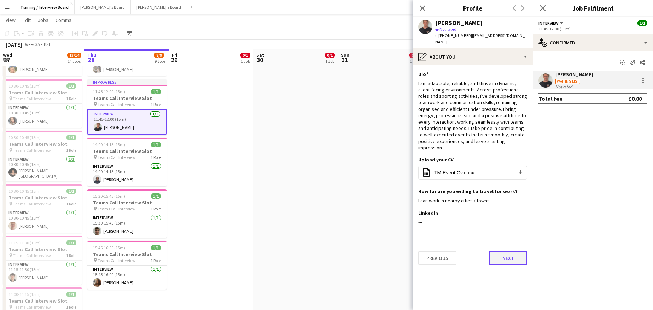
click at [515, 251] on button "Next" at bounding box center [508, 258] width 38 height 14
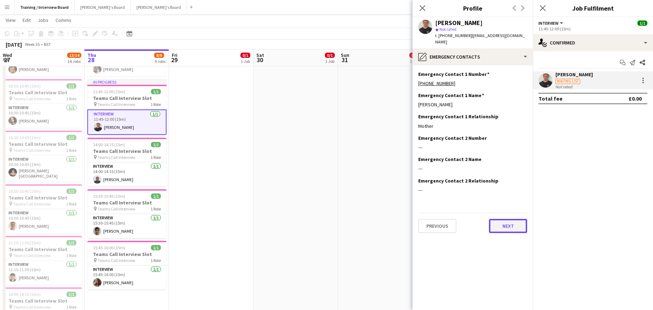
click at [506, 219] on button "Next" at bounding box center [508, 226] width 38 height 14
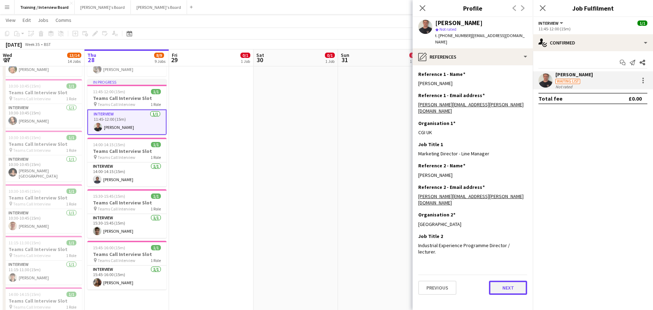
click at [505, 281] on button "Next" at bounding box center [508, 288] width 38 height 14
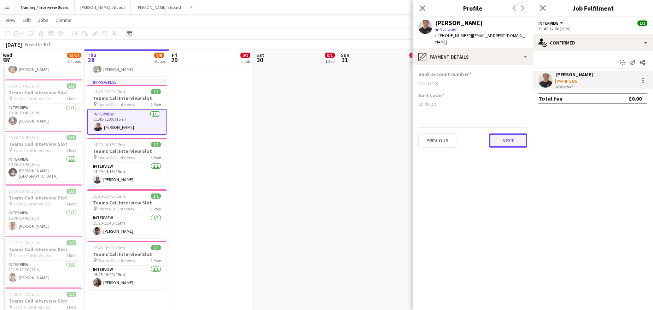
click at [507, 134] on button "Next" at bounding box center [508, 141] width 38 height 14
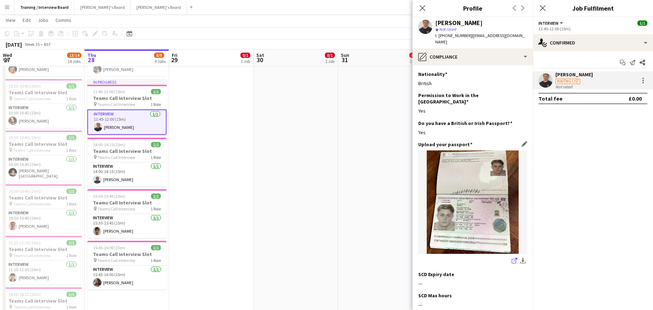
click at [511, 258] on icon "share-external-link-1" at bounding box center [514, 261] width 6 height 6
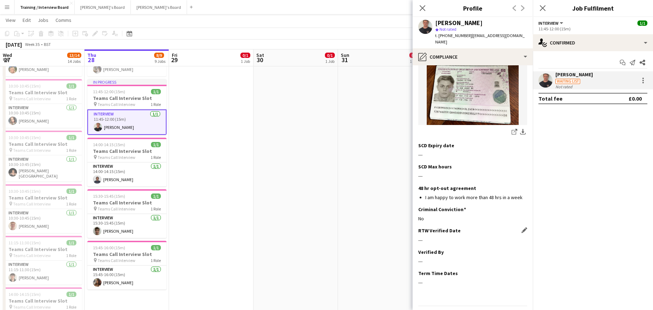
scroll to position [137, 0]
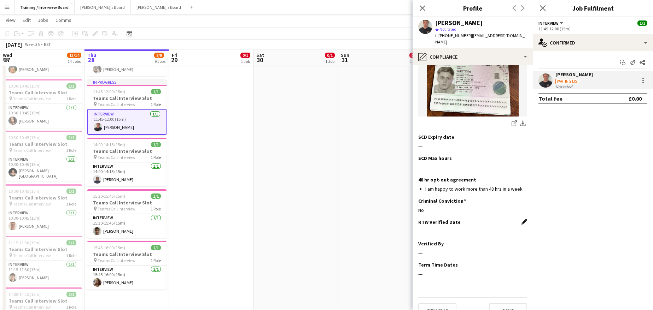
click at [521, 219] on app-icon "Edit this field" at bounding box center [524, 222] width 6 height 6
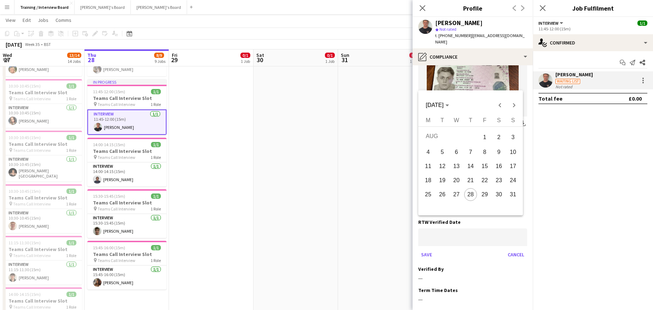
click at [468, 194] on span "28" at bounding box center [470, 194] width 13 height 13
type input "**********"
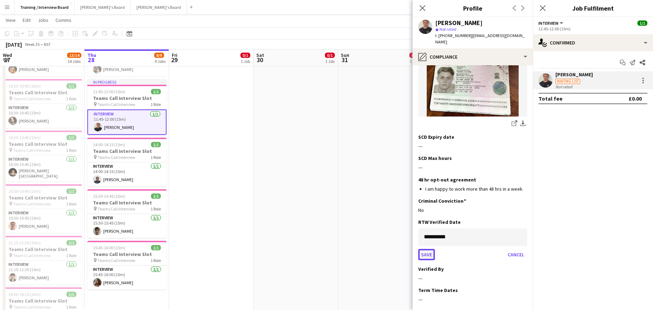
click at [426, 249] on button "Save" at bounding box center [426, 254] width 17 height 11
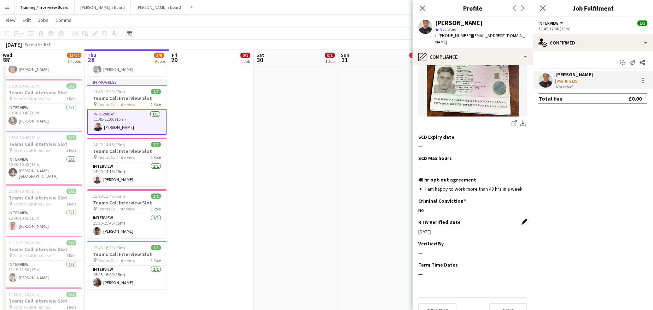
click at [521, 219] on app-icon "Edit this field" at bounding box center [524, 222] width 6 height 6
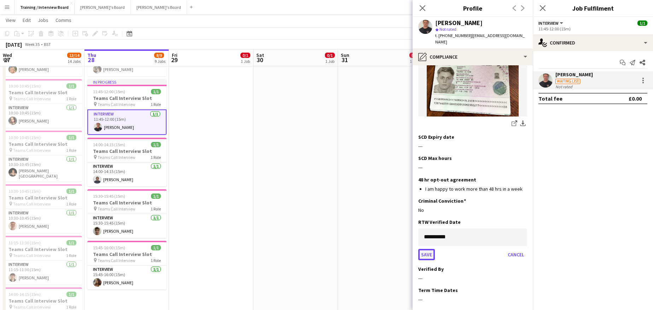
click at [431, 249] on button "Save" at bounding box center [426, 254] width 17 height 11
click at [512, 249] on button "Cancel" at bounding box center [516, 254] width 22 height 11
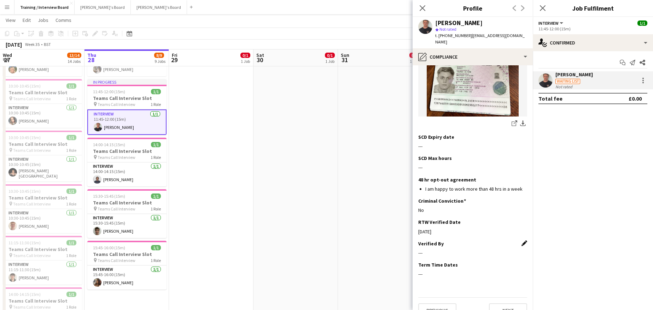
click at [521, 241] on app-icon "Edit this field" at bounding box center [524, 244] width 6 height 6
click at [447, 252] on input at bounding box center [472, 259] width 109 height 18
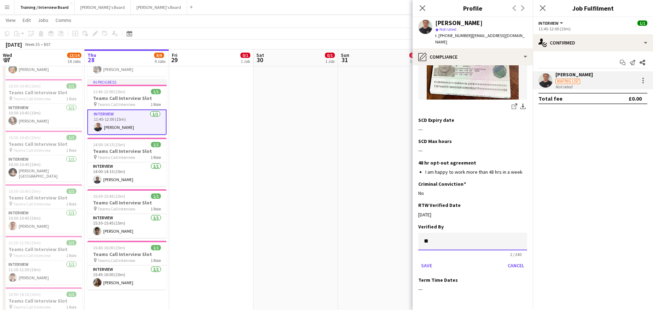
scroll to position [170, 0]
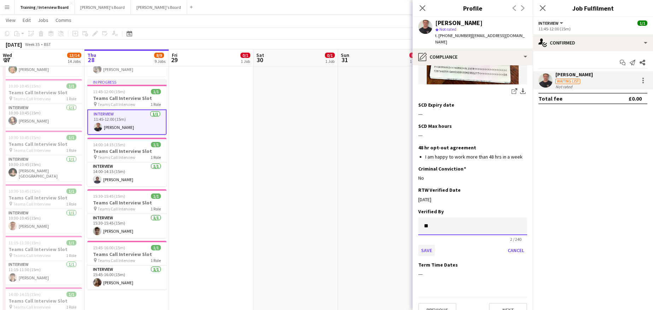
type input "**"
click at [427, 245] on button "Save" at bounding box center [426, 250] width 17 height 11
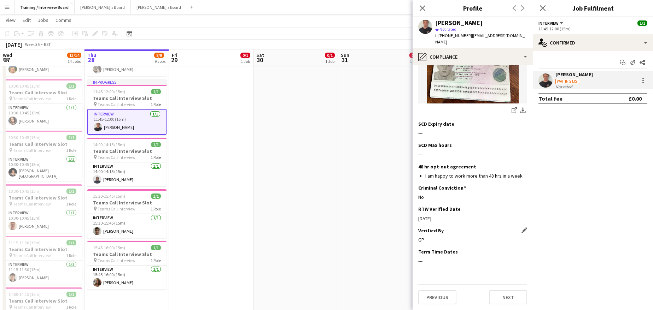
scroll to position [137, 0]
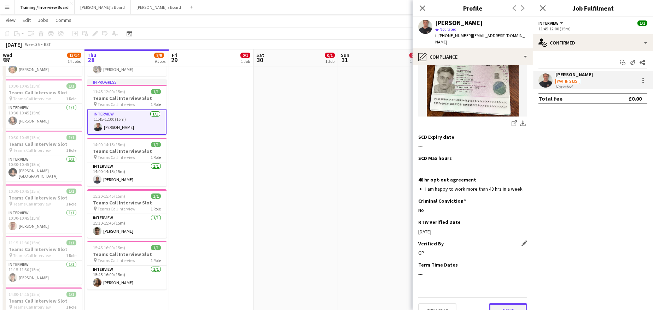
click at [497, 303] on button "Next" at bounding box center [508, 310] width 38 height 14
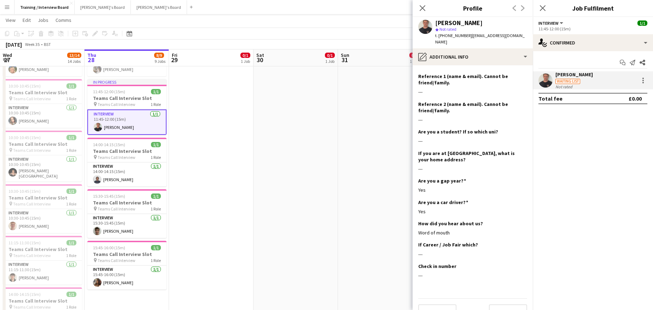
scroll to position [239, 0]
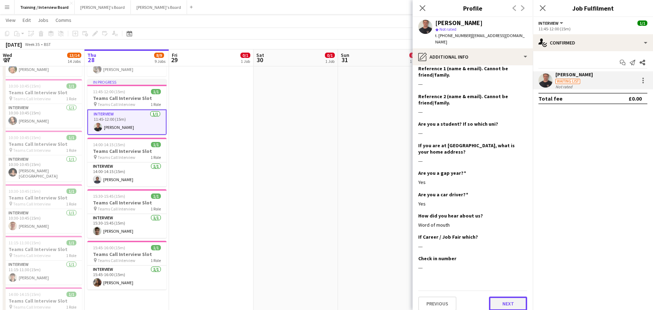
click at [502, 297] on button "Next" at bounding box center [508, 304] width 38 height 14
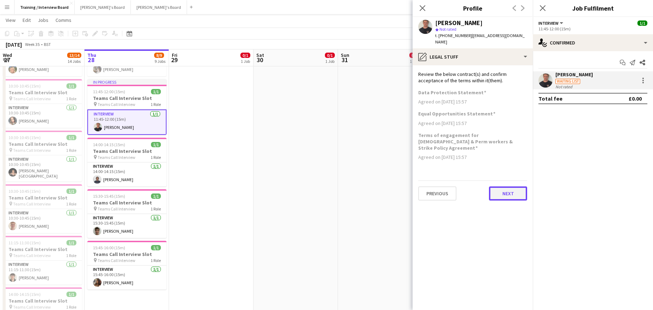
click at [502, 187] on button "Next" at bounding box center [508, 194] width 38 height 14
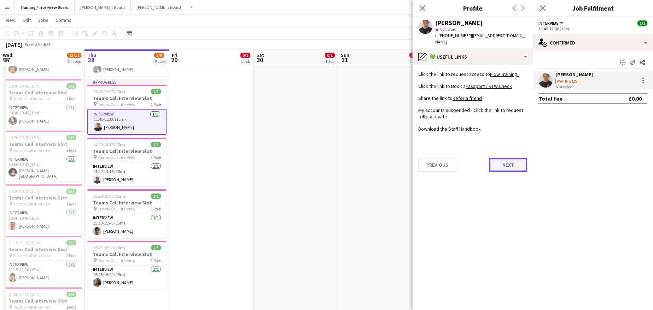
click at [517, 160] on button "Next" at bounding box center [508, 165] width 38 height 14
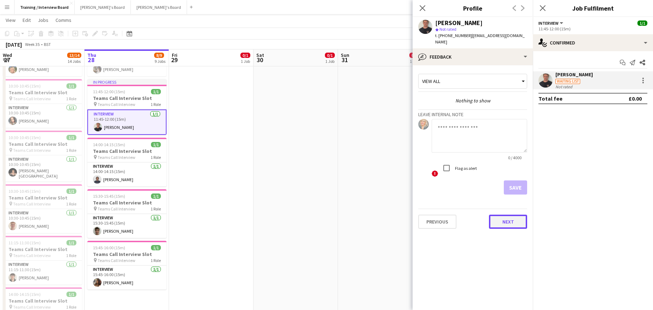
click at [515, 216] on button "Next" at bounding box center [508, 222] width 38 height 14
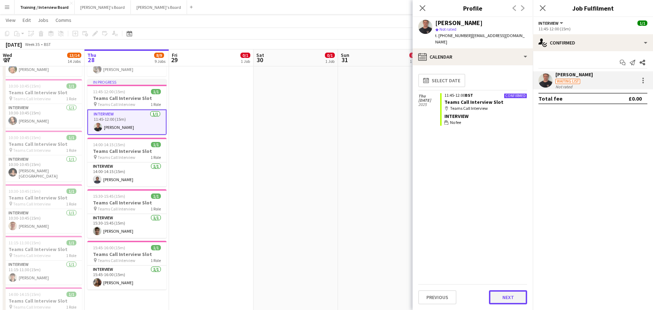
click at [502, 295] on button "Next" at bounding box center [508, 297] width 38 height 14
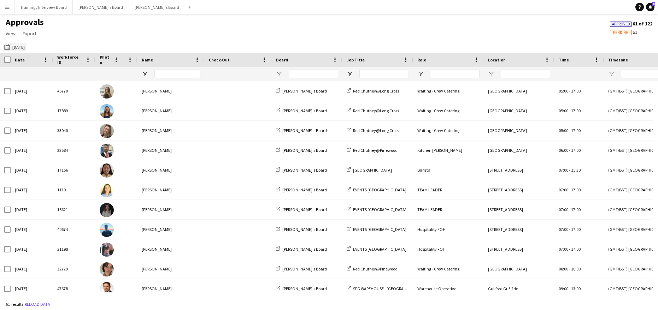
click at [25, 45] on button "[DATE] [DATE]" at bounding box center [14, 47] width 23 height 8
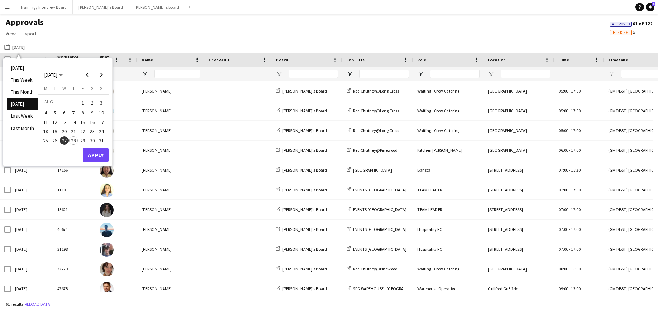
click at [71, 142] on span "28" at bounding box center [73, 140] width 8 height 8
click at [17, 65] on li "[DATE]" at bounding box center [22, 68] width 31 height 12
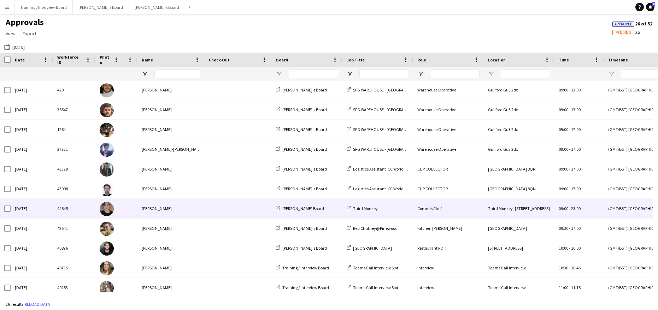
scroll to position [303, 0]
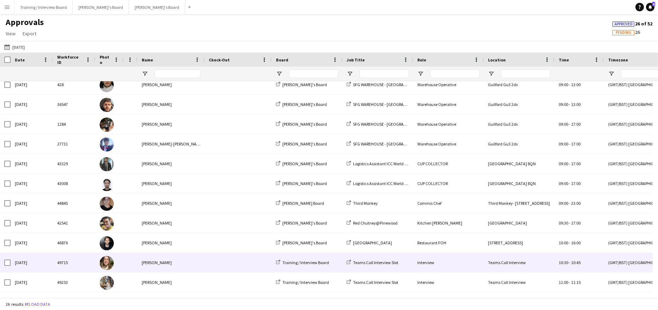
click at [159, 264] on div "[PERSON_NAME]" at bounding box center [170, 262] width 67 height 19
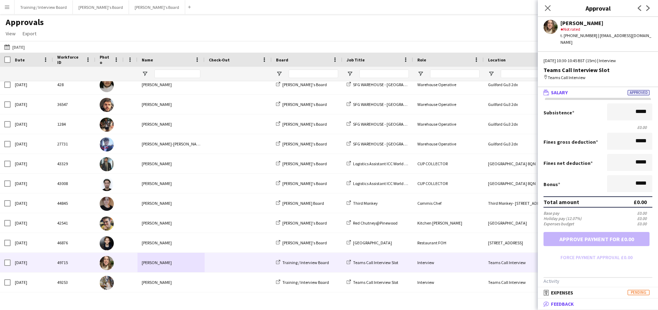
click at [583, 303] on mat-panel-title "bubble-pencil Feedback" at bounding box center [596, 304] width 117 height 6
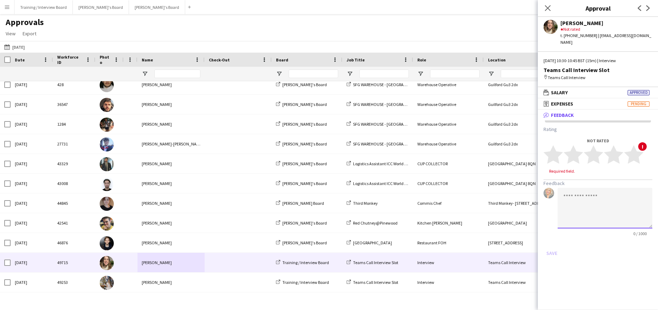
click at [568, 201] on textarea at bounding box center [604, 208] width 95 height 41
click at [573, 195] on textarea at bounding box center [604, 208] width 95 height 41
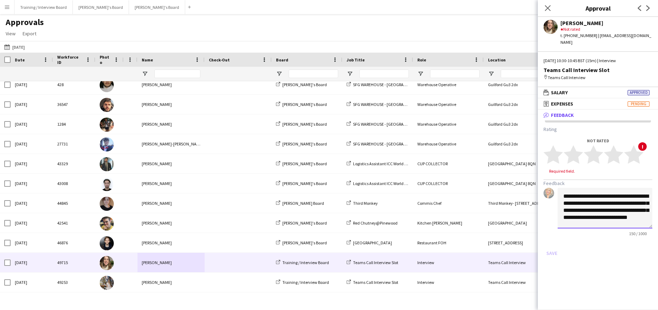
click at [597, 218] on textarea "**********" at bounding box center [604, 208] width 95 height 41
click at [621, 218] on textarea "**********" at bounding box center [604, 208] width 95 height 41
click at [587, 216] on textarea "**********" at bounding box center [604, 208] width 95 height 41
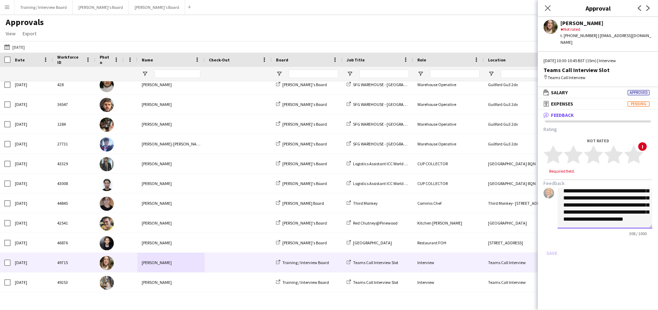
click at [631, 225] on textarea "**********" at bounding box center [604, 208] width 95 height 41
type textarea "**********"
click at [597, 154] on polygon at bounding box center [593, 155] width 19 height 18
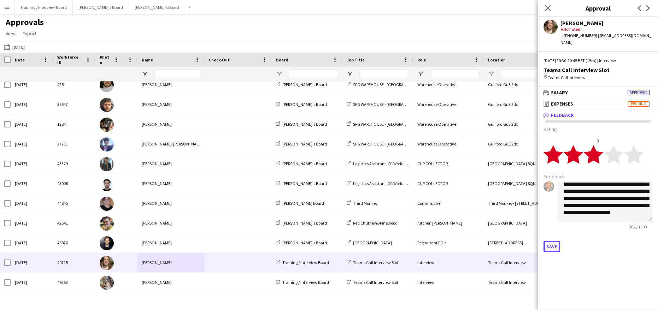
click at [554, 247] on button "Save" at bounding box center [551, 246] width 17 height 11
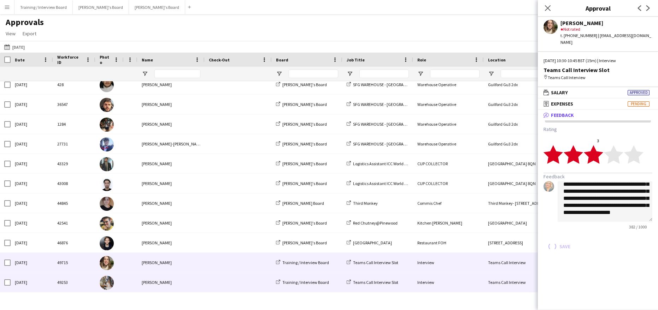
click at [164, 285] on div "[PERSON_NAME]" at bounding box center [170, 282] width 67 height 19
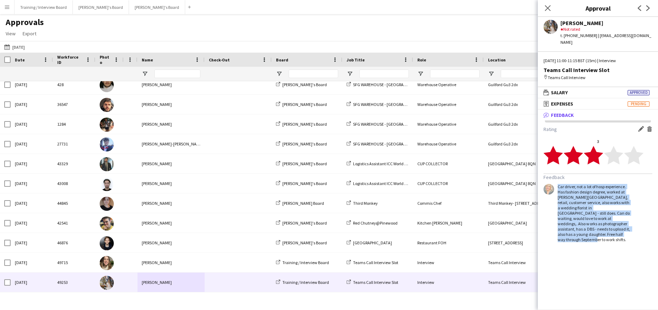
drag, startPoint x: 558, startPoint y: 179, endPoint x: 624, endPoint y: 226, distance: 81.2
click at [624, 226] on div "Car driver, not a lot of hosp experience. Has fashion design degree, worked at …" at bounding box center [593, 213] width 73 height 58
copy div "Car driver, not a lot of hosp experience. Has fashion design degree, worked at …"
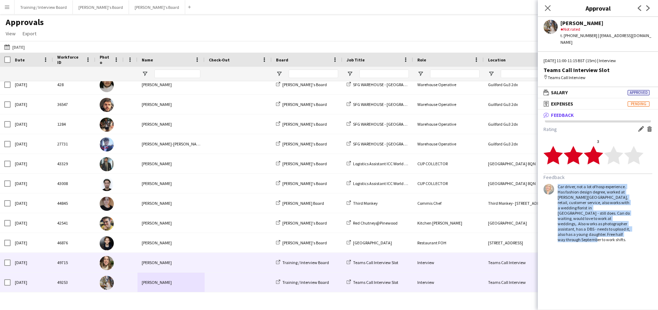
click at [141, 260] on div "[PERSON_NAME]" at bounding box center [170, 262] width 67 height 19
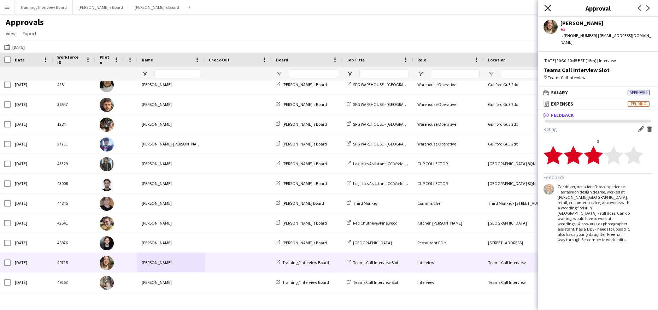
click at [548, 7] on icon at bounding box center [547, 8] width 7 height 7
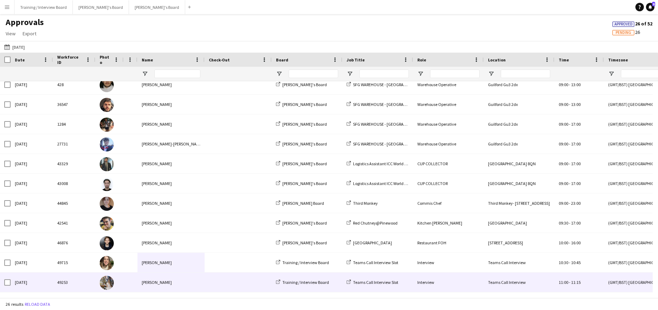
click at [152, 282] on div "[PERSON_NAME]" at bounding box center [170, 282] width 67 height 19
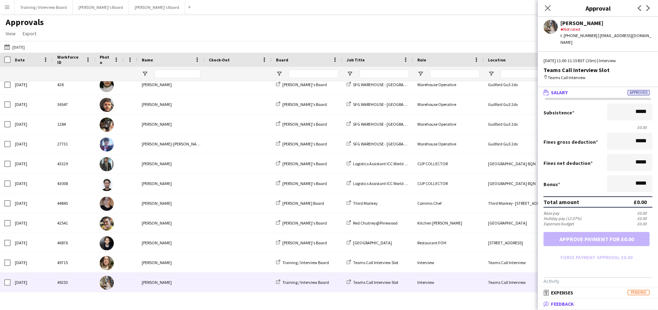
click at [558, 305] on span "Feedback" at bounding box center [562, 304] width 23 height 6
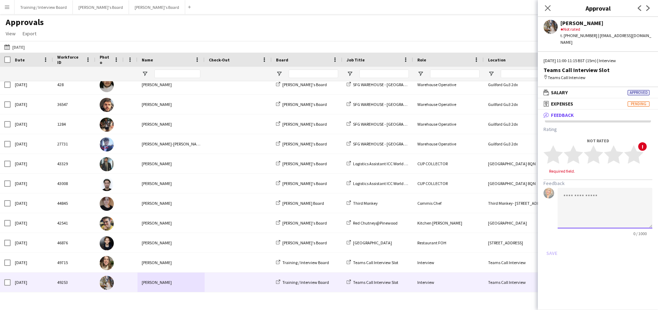
click at [573, 188] on textarea at bounding box center [604, 208] width 95 height 41
click at [589, 192] on textarea "**********" at bounding box center [604, 208] width 95 height 41
click at [616, 206] on textarea "**********" at bounding box center [604, 208] width 95 height 41
click at [587, 214] on textarea "**********" at bounding box center [604, 208] width 95 height 41
click at [606, 214] on textarea "**********" at bounding box center [604, 208] width 95 height 41
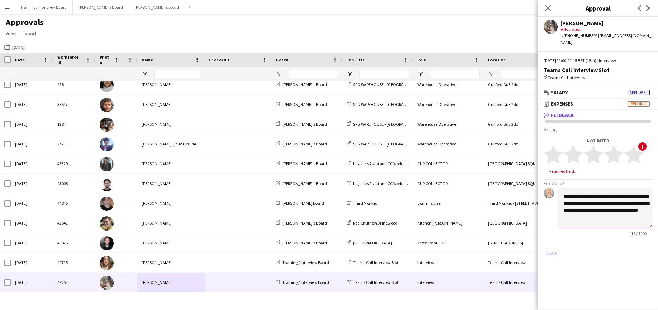
click at [642, 203] on textarea "**********" at bounding box center [604, 208] width 95 height 41
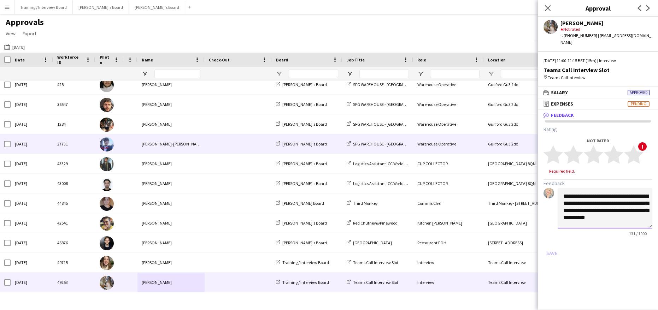
scroll to position [0, 0]
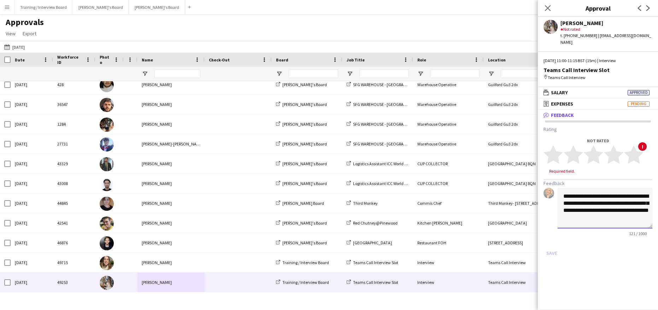
click at [629, 217] on textarea "**********" at bounding box center [604, 208] width 95 height 41
click at [601, 216] on textarea "**********" at bounding box center [604, 208] width 95 height 41
click at [610, 217] on textarea "**********" at bounding box center [604, 208] width 95 height 41
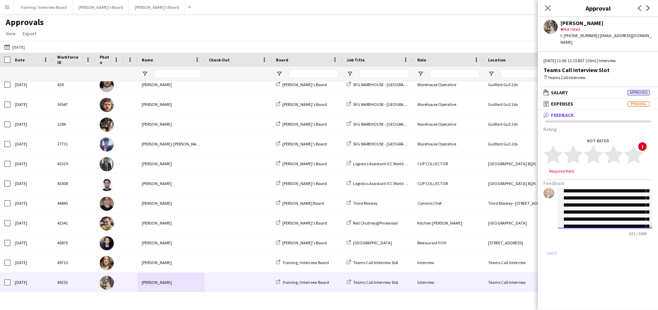
click at [627, 198] on textarea "**********" at bounding box center [604, 208] width 95 height 41
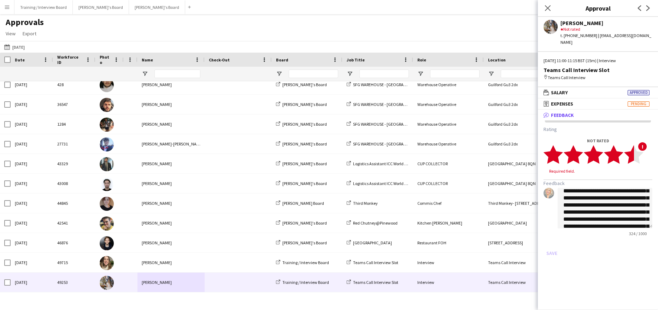
click at [630, 148] on polygon at bounding box center [633, 155] width 19 height 18
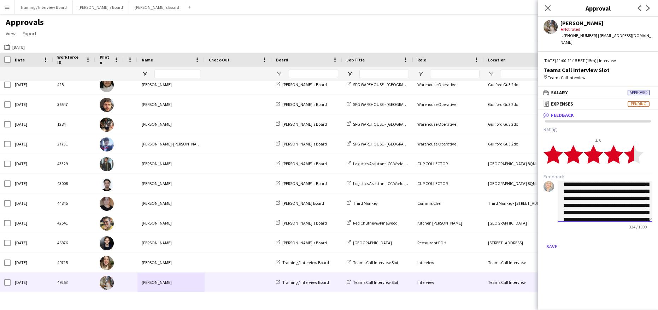
click at [614, 202] on textarea "**********" at bounding box center [604, 201] width 95 height 41
click at [618, 192] on textarea "**********" at bounding box center [604, 201] width 95 height 41
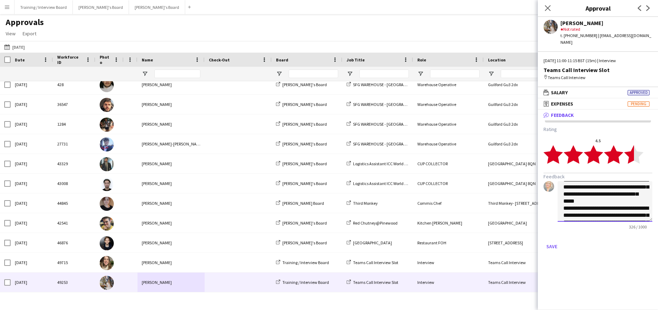
scroll to position [0, 0]
click at [628, 208] on textarea "**********" at bounding box center [604, 201] width 95 height 41
click at [601, 207] on textarea "**********" at bounding box center [604, 201] width 95 height 41
click at [588, 215] on textarea "**********" at bounding box center [604, 201] width 95 height 41
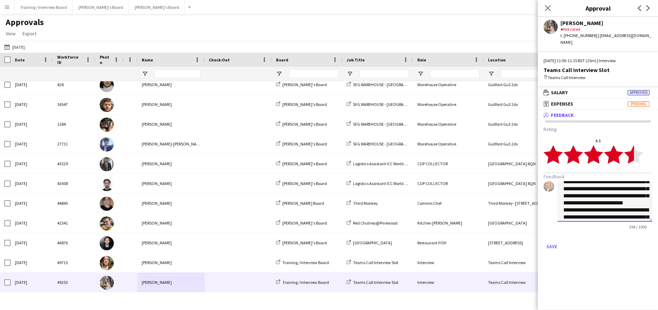
click at [589, 211] on textarea "**********" at bounding box center [604, 201] width 95 height 41
type textarea "**********"
click at [552, 241] on button "Save" at bounding box center [551, 246] width 17 height 11
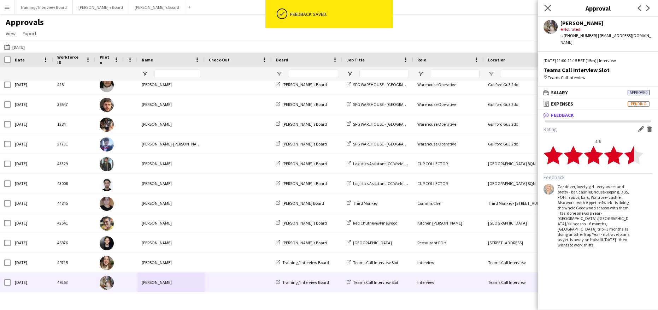
click at [551, 6] on app-icon "Close pop-in" at bounding box center [548, 8] width 10 height 10
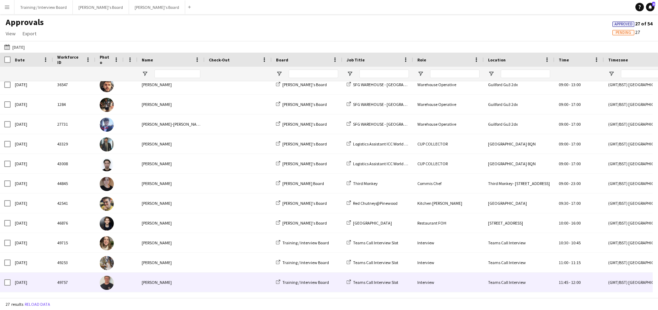
click at [158, 285] on div "[PERSON_NAME]" at bounding box center [170, 282] width 67 height 19
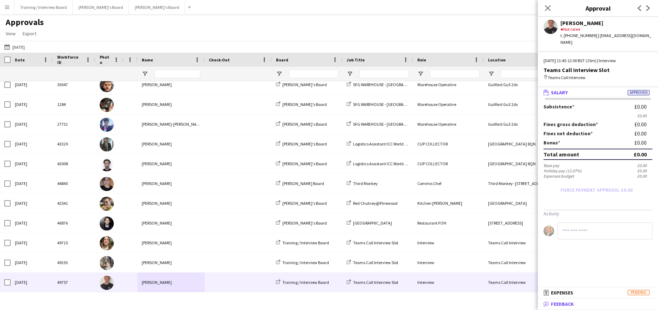
click at [562, 307] on span "Feedback" at bounding box center [562, 304] width 23 height 6
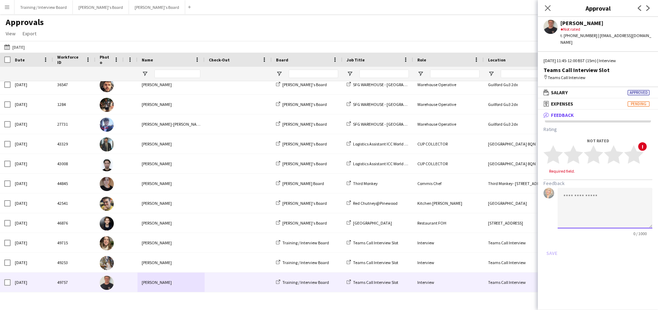
click at [565, 189] on textarea at bounding box center [604, 208] width 95 height 41
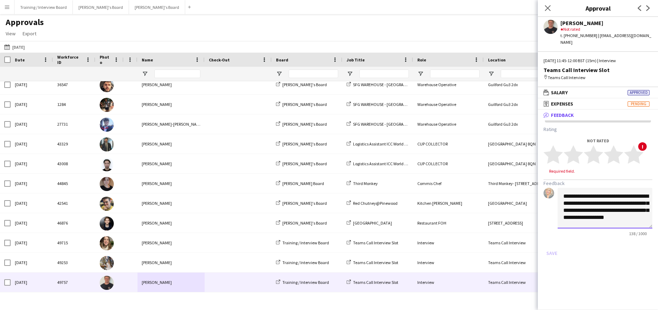
scroll to position [1, 0]
click at [584, 218] on textarea "**********" at bounding box center [604, 208] width 95 height 41
click at [588, 217] on textarea "**********" at bounding box center [604, 208] width 95 height 41
click at [645, 214] on textarea "**********" at bounding box center [604, 208] width 95 height 41
click at [633, 219] on textarea "**********" at bounding box center [604, 208] width 95 height 41
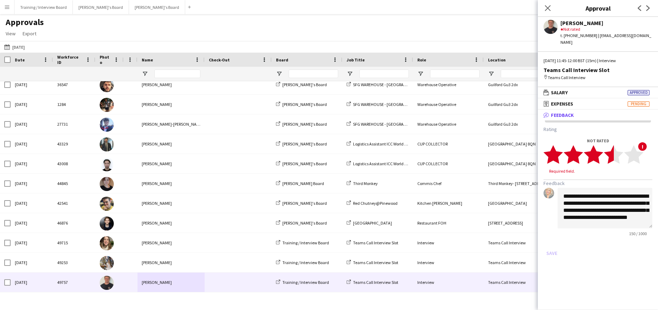
click at [609, 149] on polygon at bounding box center [613, 155] width 19 height 18
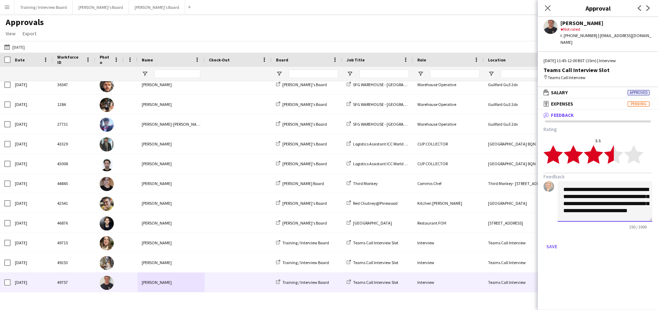
click at [638, 213] on textarea "**********" at bounding box center [604, 201] width 95 height 41
type textarea "**********"
click at [555, 242] on button "Save" at bounding box center [551, 246] width 17 height 11
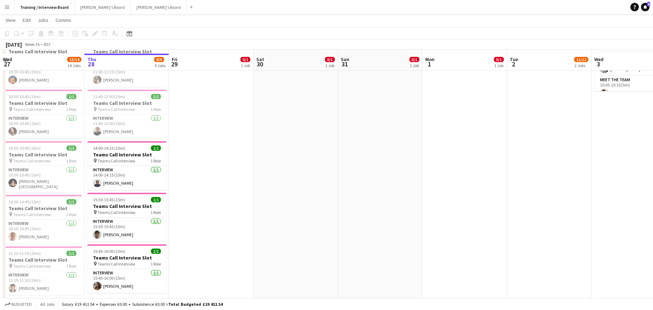
scroll to position [106, 0]
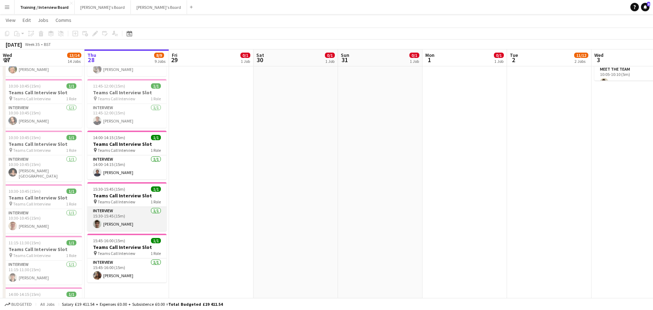
click at [107, 225] on app-card-role "Interview [DATE] 15:30-15:45 (15m) [PERSON_NAME]" at bounding box center [126, 219] width 79 height 24
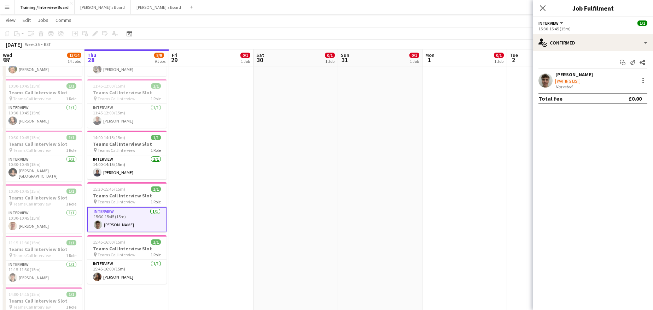
click at [566, 75] on div "[PERSON_NAME]" at bounding box center [573, 74] width 37 height 6
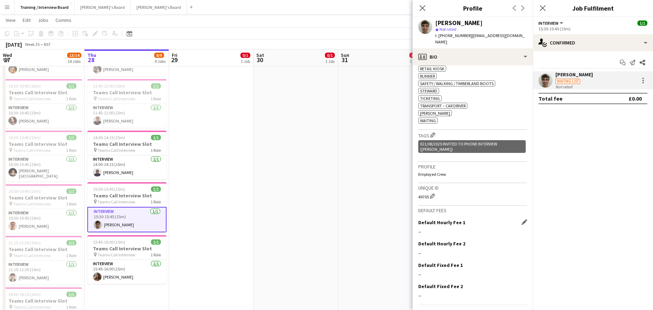
scroll to position [415, 0]
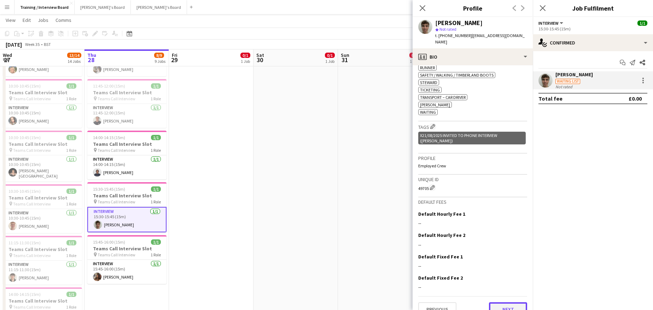
click at [495, 302] on button "Next" at bounding box center [508, 309] width 38 height 14
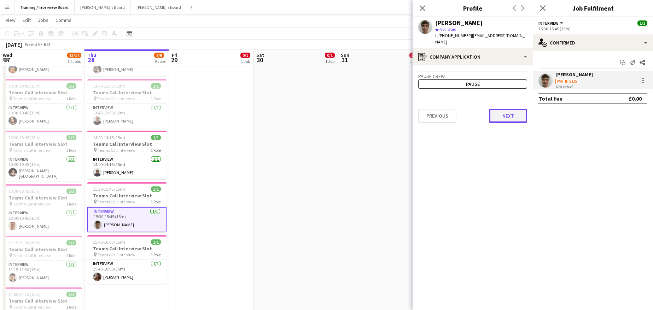
click at [512, 114] on button "Next" at bounding box center [508, 116] width 38 height 14
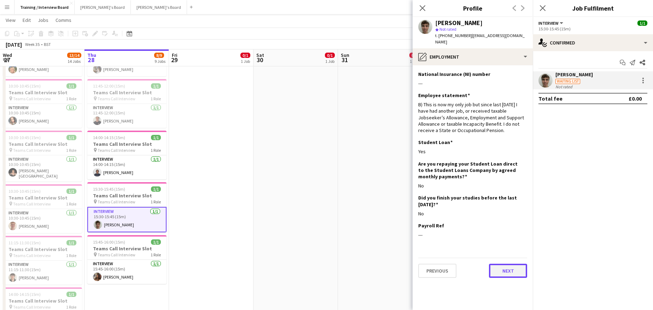
click at [506, 266] on button "Next" at bounding box center [508, 271] width 38 height 14
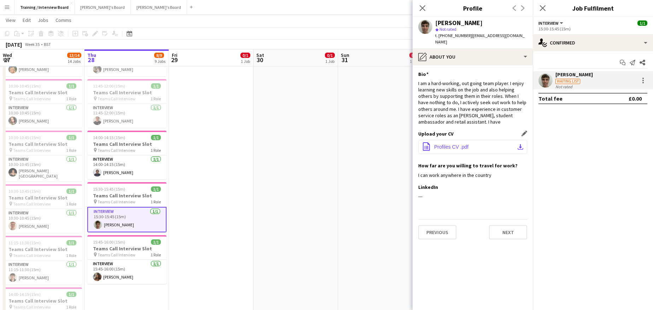
click at [520, 144] on app-icon "download-bottom" at bounding box center [520, 147] width 6 height 6
click at [512, 225] on button "Next" at bounding box center [508, 232] width 38 height 14
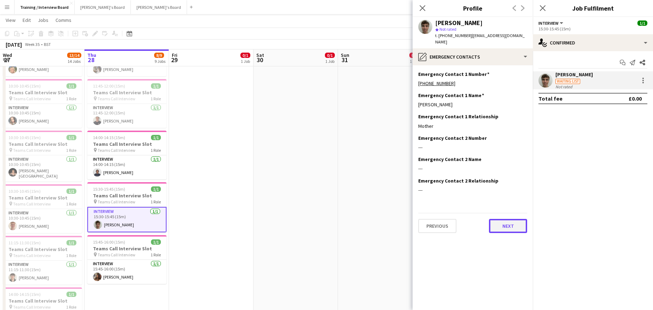
click at [505, 223] on button "Next" at bounding box center [508, 226] width 38 height 14
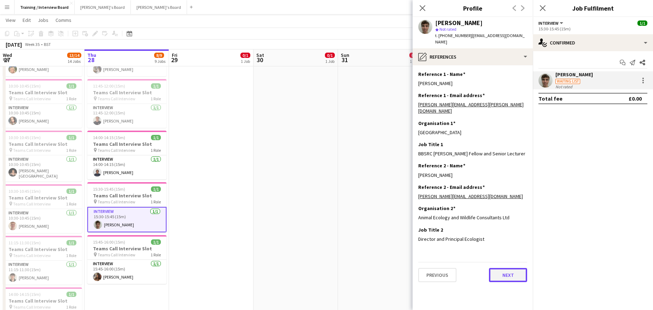
click at [506, 268] on button "Next" at bounding box center [508, 275] width 38 height 14
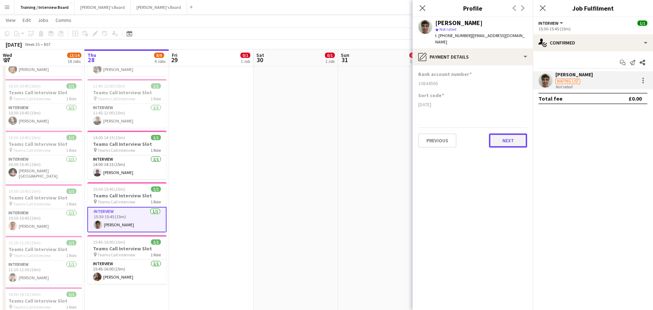
click at [506, 135] on button "Next" at bounding box center [508, 141] width 38 height 14
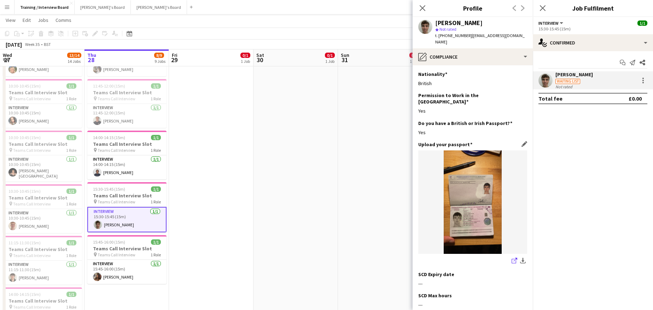
click at [511, 258] on icon "share-external-link-1" at bounding box center [514, 261] width 6 height 6
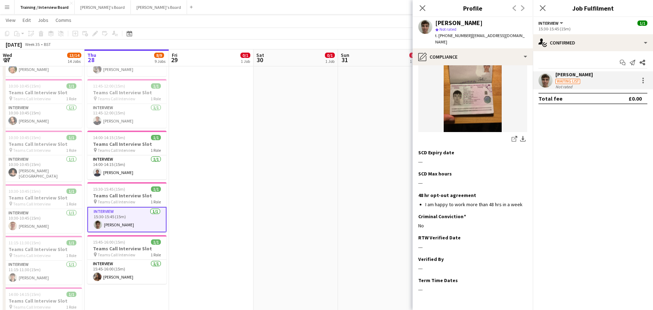
scroll to position [137, 0]
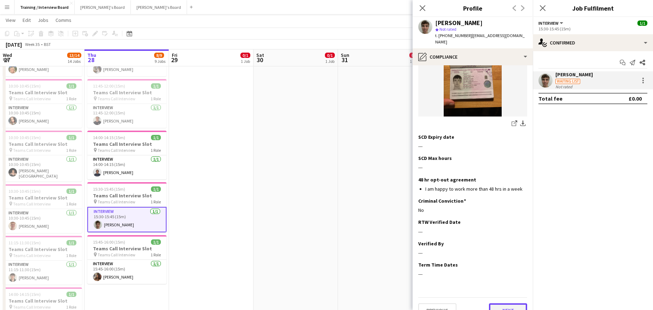
click at [508, 303] on button "Next" at bounding box center [508, 310] width 38 height 14
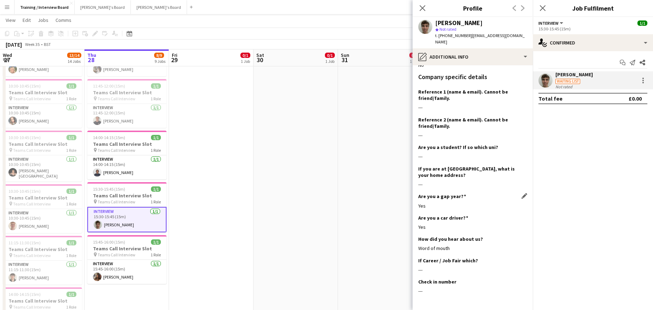
scroll to position [142, 0]
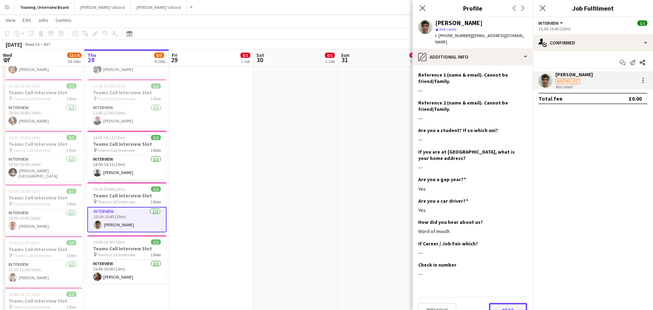
click at [498, 303] on button "Next" at bounding box center [508, 310] width 38 height 14
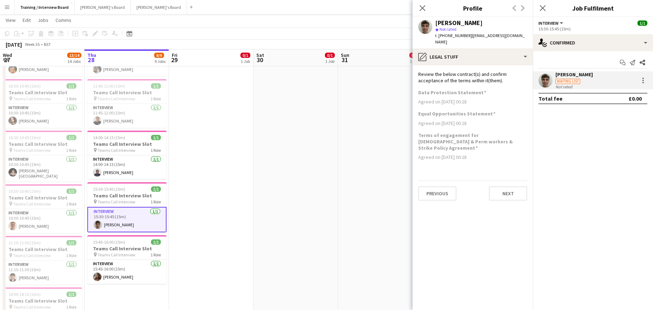
scroll to position [0, 0]
click at [502, 187] on button "Next" at bounding box center [508, 194] width 38 height 14
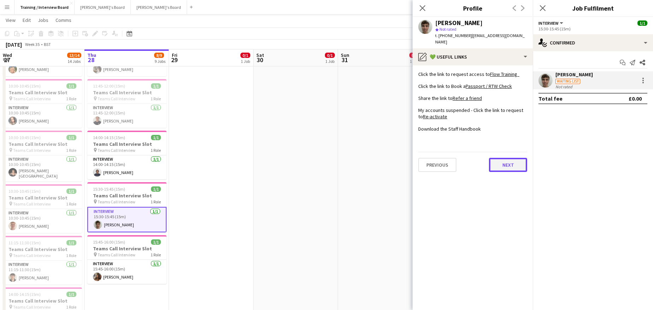
click at [499, 158] on button "Next" at bounding box center [508, 165] width 38 height 14
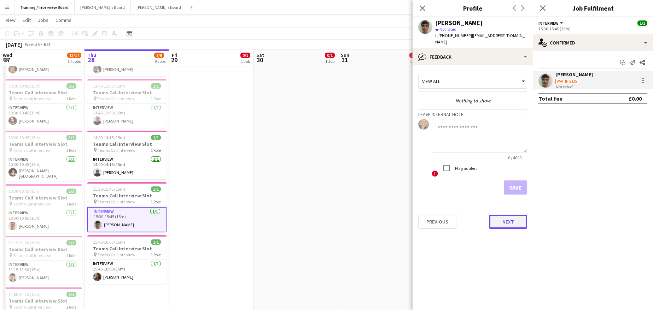
click at [490, 215] on button "Next" at bounding box center [508, 222] width 38 height 14
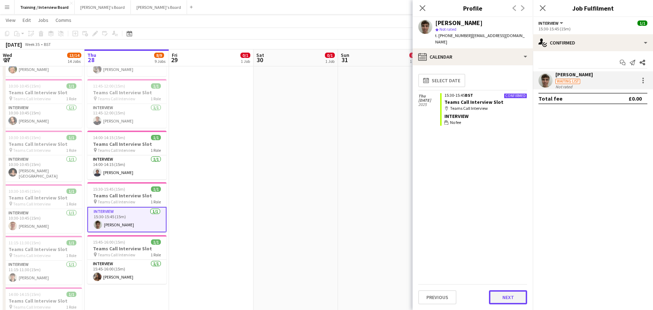
click at [500, 302] on button "Next" at bounding box center [508, 297] width 38 height 14
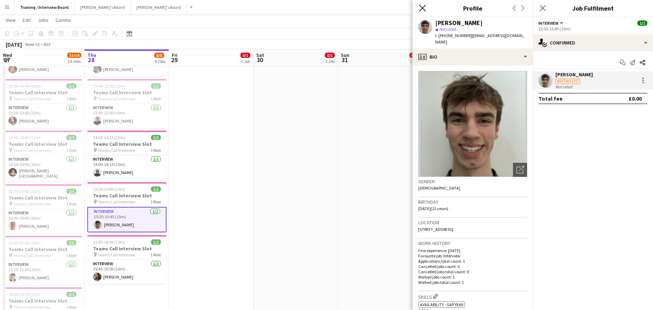
click at [421, 8] on icon "Close pop-in" at bounding box center [422, 8] width 7 height 7
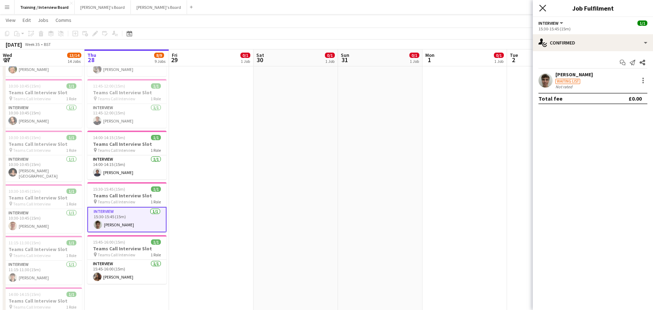
click at [545, 8] on icon "Close pop-in" at bounding box center [542, 8] width 7 height 7
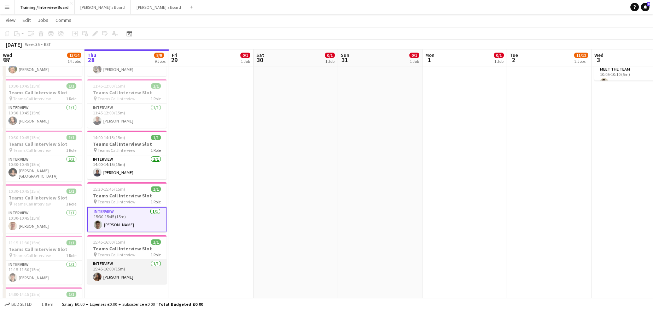
click at [125, 277] on app-card-role "Interview 1/1 15:45-16:00 (15m) Nicoletta Burchill" at bounding box center [126, 272] width 79 height 24
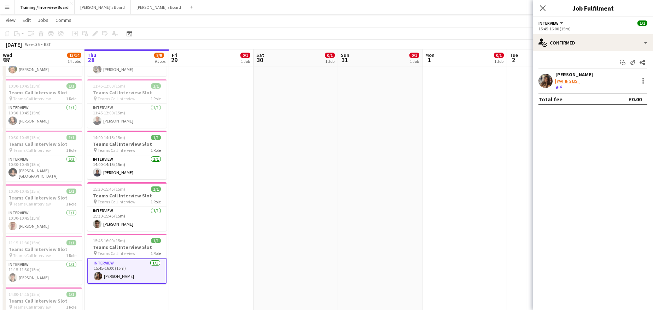
click at [581, 78] on div "Waiting list" at bounding box center [573, 81] width 37 height 6
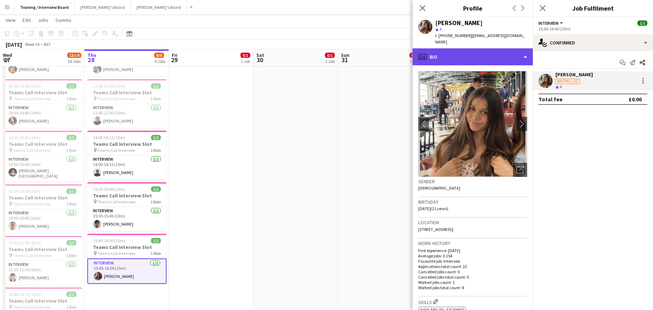
click at [523, 48] on div "profile Bio" at bounding box center [472, 56] width 120 height 17
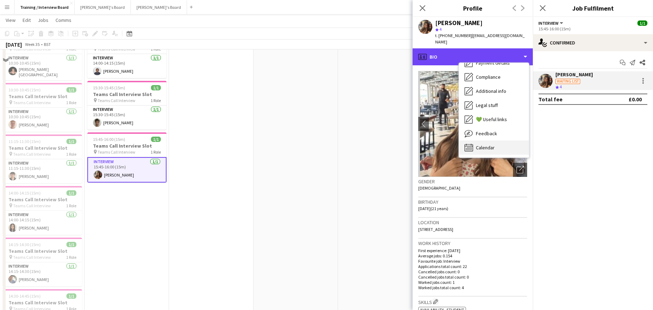
scroll to position [212, 0]
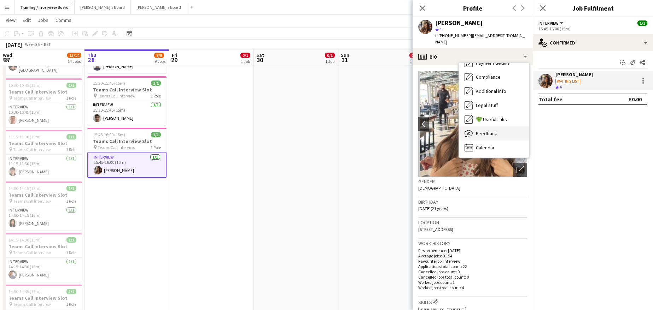
click at [475, 126] on div "Feedback Feedback" at bounding box center [494, 133] width 70 height 14
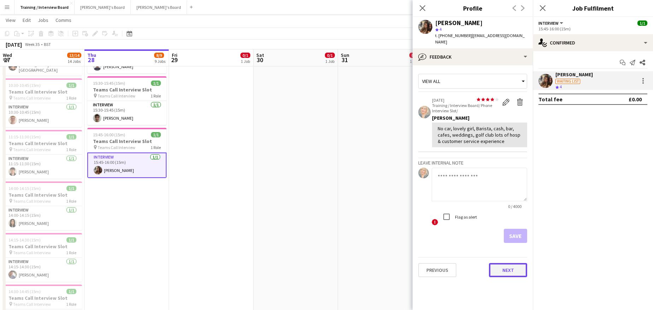
click at [522, 263] on button "Next" at bounding box center [508, 270] width 38 height 14
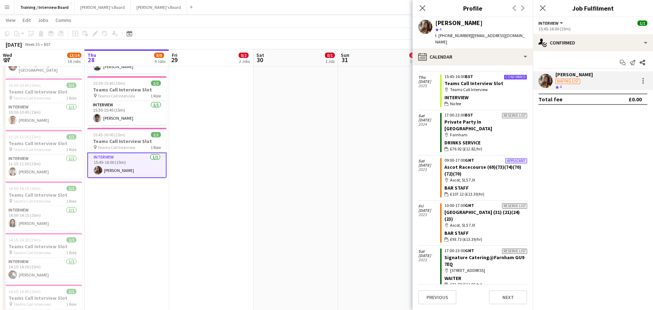
scroll to position [0, 0]
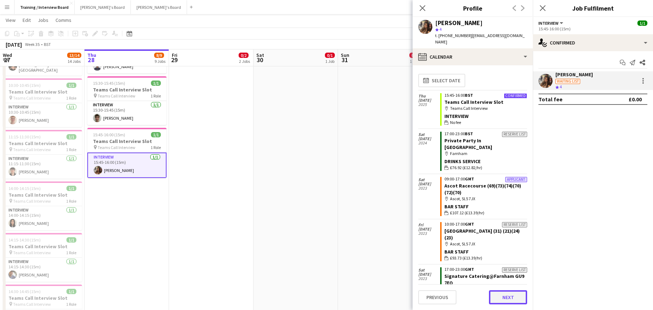
click at [512, 299] on button "Next" at bounding box center [508, 297] width 38 height 14
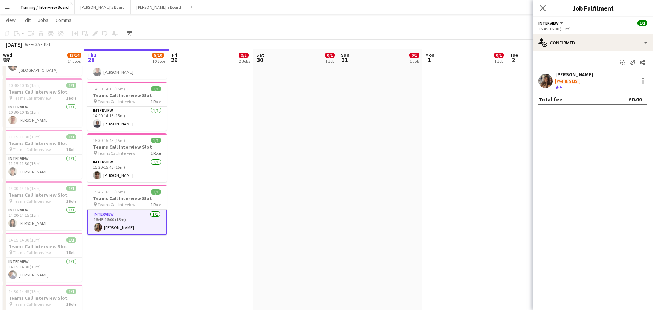
click at [571, 76] on div "[PERSON_NAME]" at bounding box center [573, 74] width 37 height 6
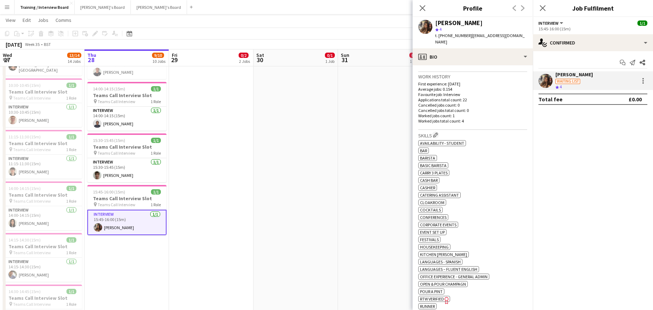
scroll to position [177, 0]
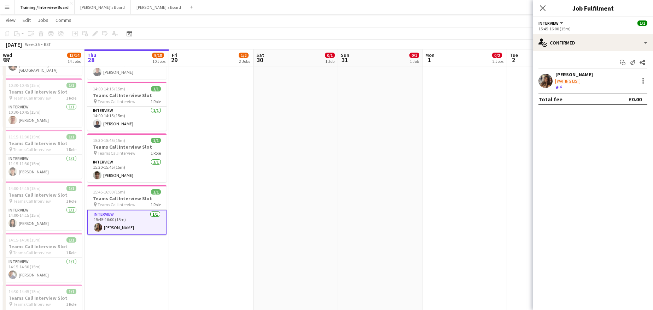
click at [583, 75] on div "[PERSON_NAME]" at bounding box center [573, 74] width 37 height 6
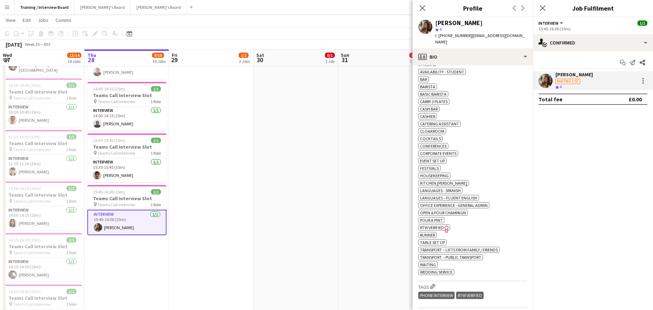
scroll to position [283, 0]
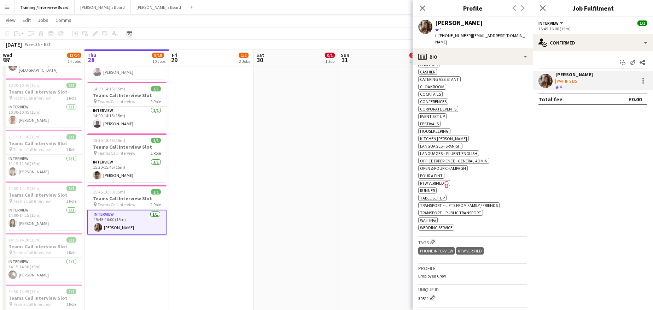
click at [448, 184] on icon "Freelancer has uploaded a photo validation of skill. Click to see" at bounding box center [446, 184] width 7 height 7
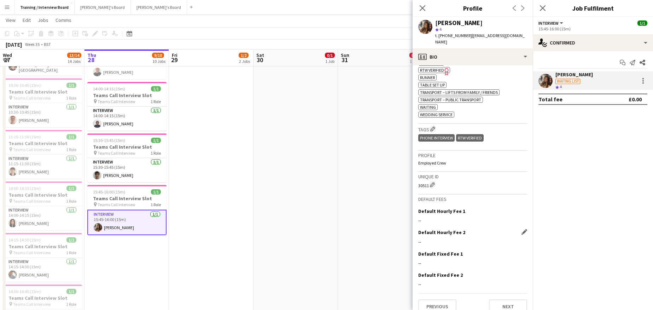
scroll to position [405, 0]
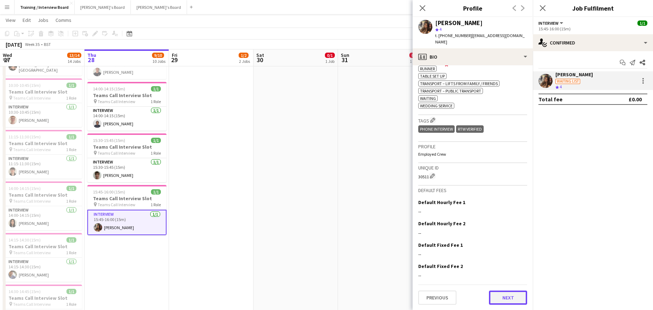
click at [494, 295] on button "Next" at bounding box center [508, 298] width 38 height 14
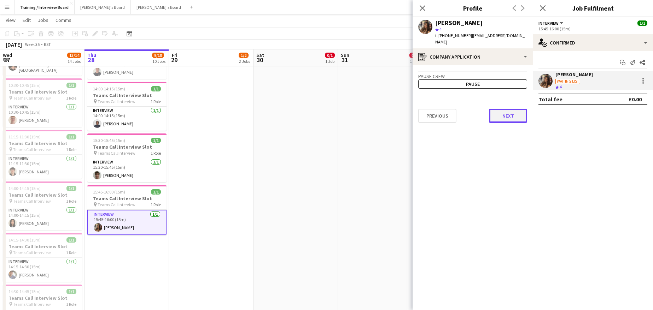
click at [496, 110] on button "Next" at bounding box center [508, 116] width 38 height 14
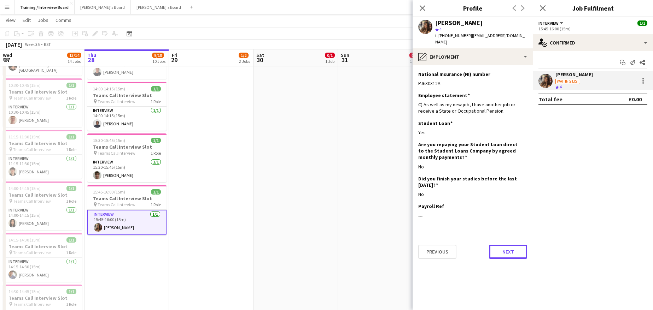
click at [528, 248] on app-section-data-types "National Insurance (NI) number Edit this field PJ630312A Employee statement Edi…" at bounding box center [472, 187] width 120 height 245
click at [509, 245] on button "Next" at bounding box center [508, 252] width 38 height 14
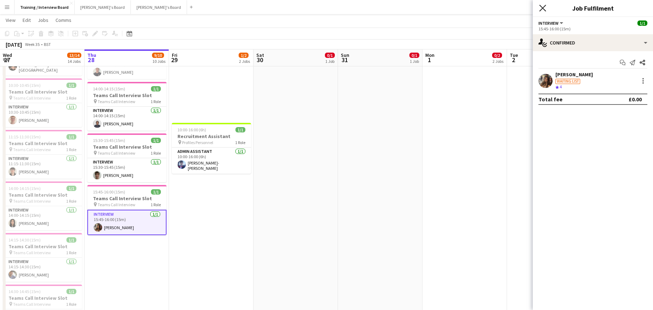
click at [543, 7] on icon "Close pop-in" at bounding box center [542, 8] width 7 height 7
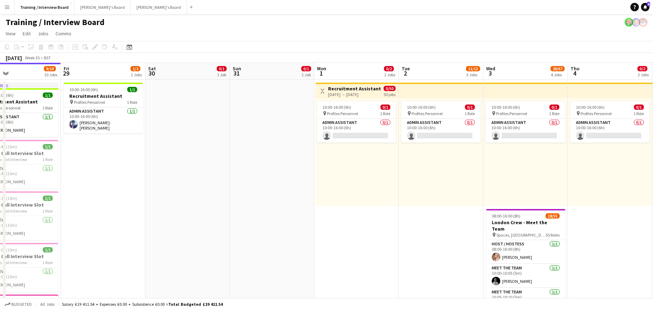
scroll to position [0, 221]
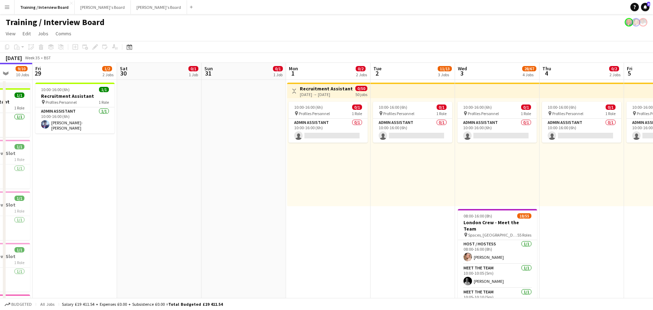
drag, startPoint x: 547, startPoint y: 70, endPoint x: 331, endPoint y: 62, distance: 216.4
click at [478, 134] on app-card-role "Admin Assistant 0/1 10:00-16:00 (6h) single-neutral-actions" at bounding box center [496, 131] width 79 height 24
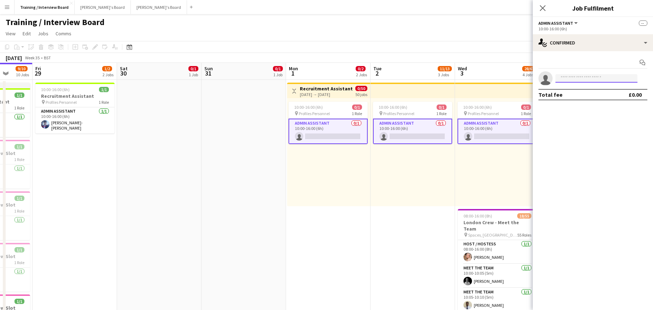
click at [572, 78] on input at bounding box center [596, 78] width 82 height 8
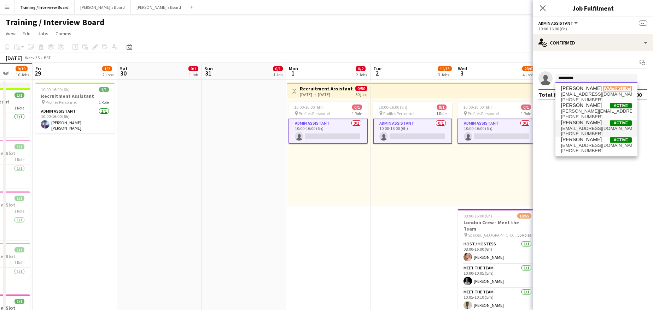
type input "*********"
click at [571, 135] on span "[PHONE_NUMBER]" at bounding box center [596, 134] width 71 height 6
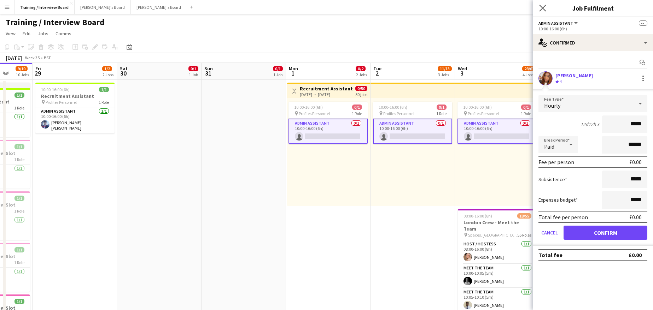
click at [538, 8] on app-icon "Close pop-in" at bounding box center [542, 8] width 10 height 10
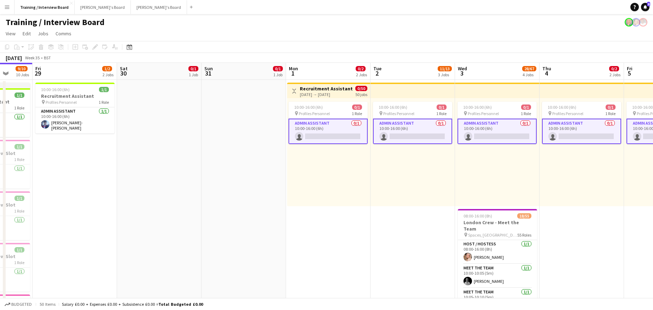
click at [487, 132] on app-card-role "Admin Assistant 0/1 10:00-16:00 (6h) single-neutral-actions" at bounding box center [496, 131] width 79 height 25
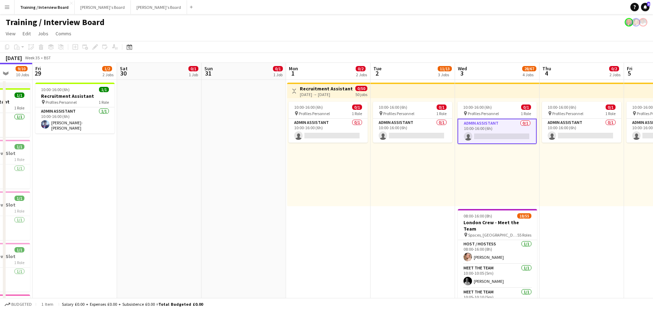
click at [498, 134] on app-card-role "Admin Assistant 0/1 10:00-16:00 (6h) single-neutral-actions" at bounding box center [496, 131] width 79 height 25
click at [490, 133] on app-card-role "Admin Assistant 0/1 10:00-16:00 (6h) single-neutral-actions" at bounding box center [496, 131] width 79 height 24
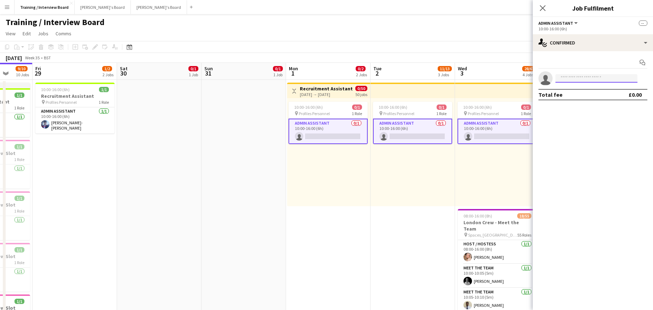
click at [557, 78] on input at bounding box center [596, 78] width 82 height 8
type input "**********"
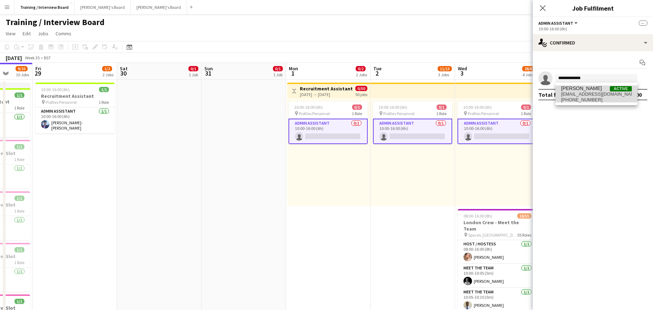
click at [590, 93] on span "[EMAIL_ADDRESS][DOMAIN_NAME]" at bounding box center [596, 95] width 71 height 6
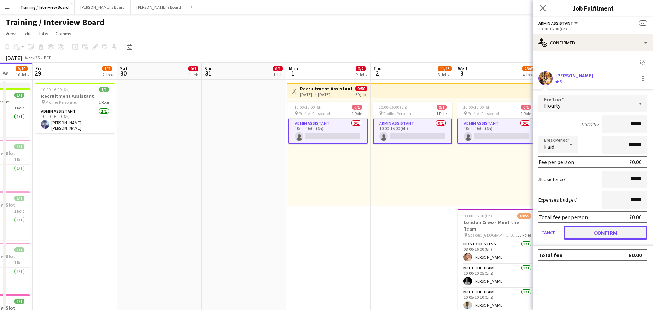
click at [622, 228] on button "Confirm" at bounding box center [605, 233] width 84 height 14
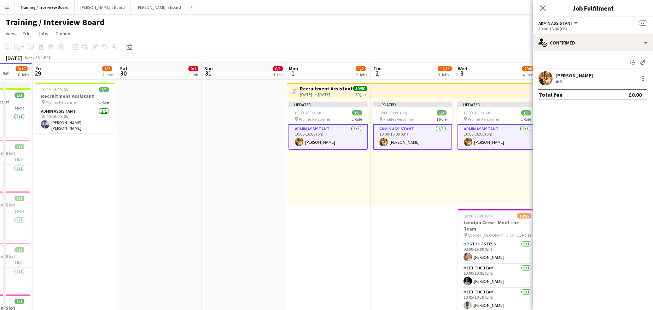
click at [470, 46] on app-toolbar "Copy Paste Paste Ctrl+V Paste with crew Ctrl+Shift+V Paste linked Job [GEOGRAPH…" at bounding box center [326, 47] width 653 height 12
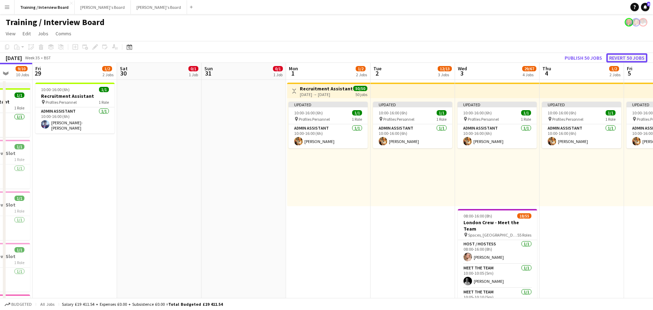
click at [626, 59] on button "Revert 50 jobs" at bounding box center [626, 57] width 41 height 9
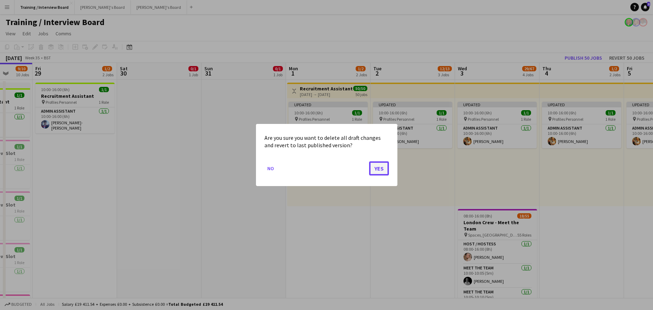
click at [374, 168] on button "Yes" at bounding box center [379, 168] width 20 height 14
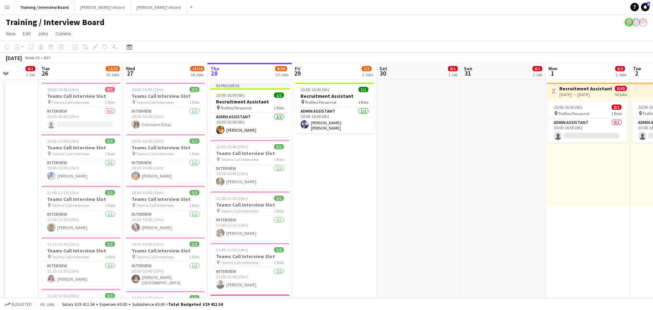
drag, startPoint x: 242, startPoint y: 70, endPoint x: 502, endPoint y: 69, distance: 260.4
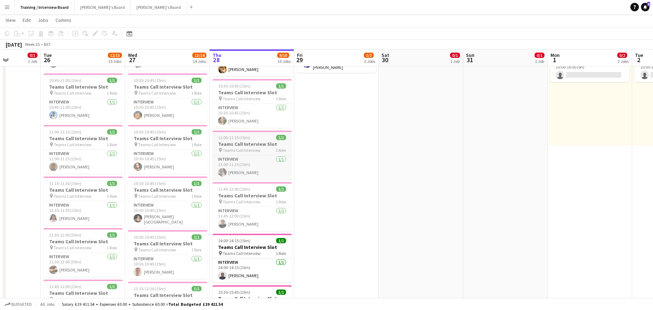
scroll to position [106, 0]
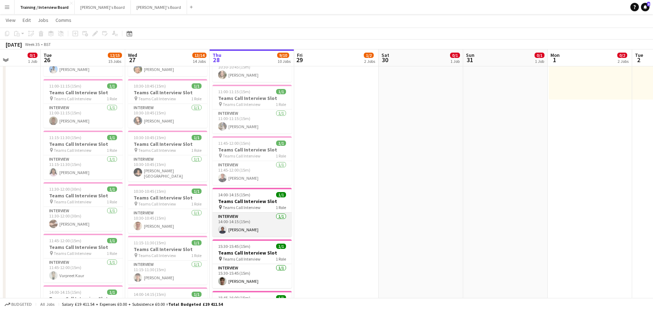
click at [251, 232] on app-card-role "Interview [DATE] 14:00-14:15 (15m) [PERSON_NAME]" at bounding box center [251, 225] width 79 height 24
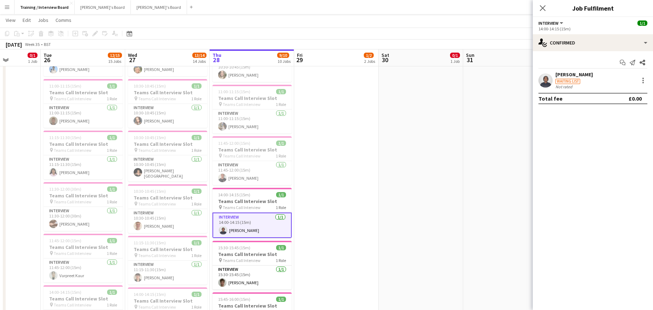
click at [570, 76] on div "[PERSON_NAME]" at bounding box center [573, 74] width 37 height 6
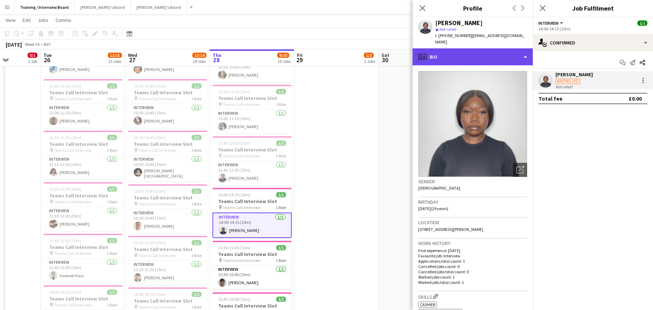
click at [523, 49] on div "profile Bio" at bounding box center [472, 56] width 120 height 17
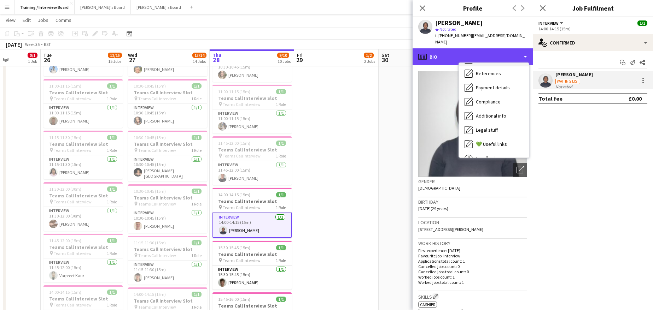
scroll to position [71, 0]
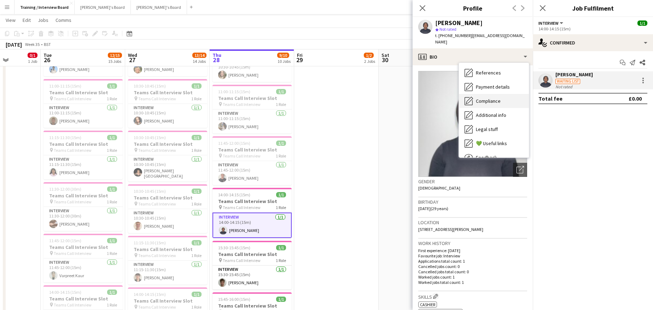
click at [482, 98] on span "Compliance" at bounding box center [488, 101] width 25 height 6
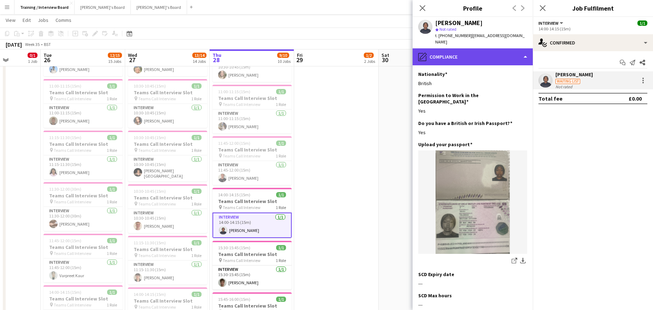
click at [526, 52] on div "pencil4 Compliance" at bounding box center [472, 56] width 120 height 17
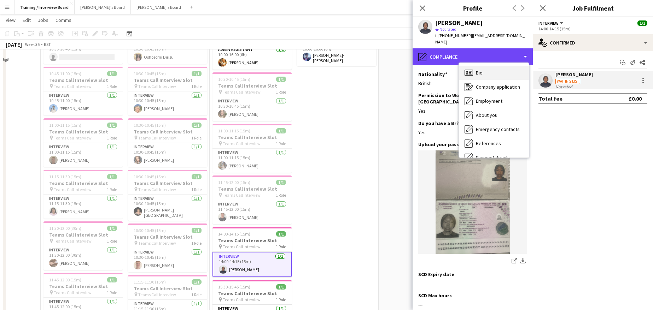
scroll to position [35, 0]
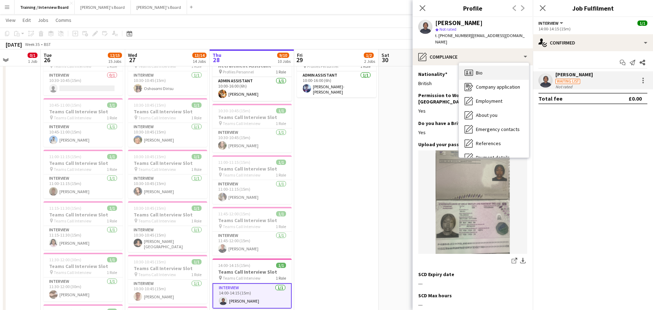
click at [494, 71] on div "Bio Bio" at bounding box center [494, 73] width 70 height 14
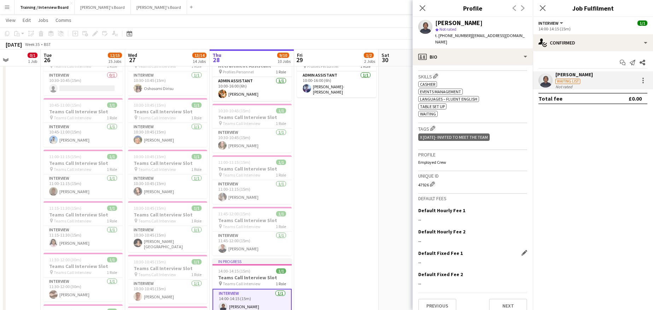
scroll to position [222, 0]
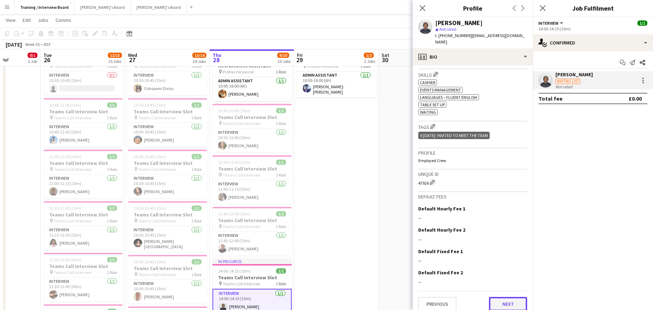
click at [499, 300] on button "Next" at bounding box center [508, 304] width 38 height 14
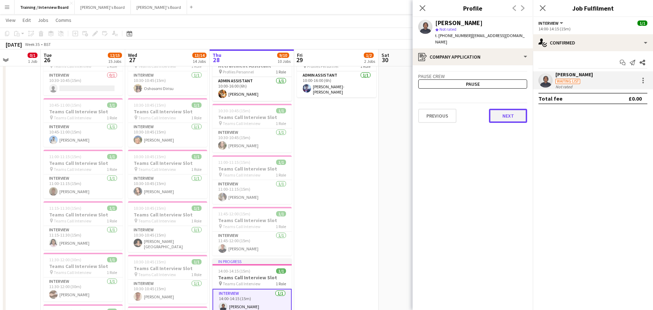
click at [520, 109] on button "Next" at bounding box center [508, 116] width 38 height 14
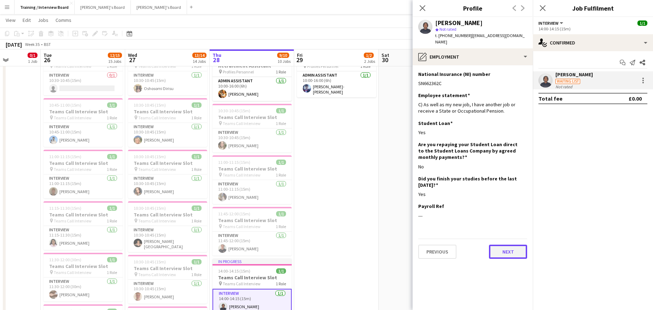
click at [507, 248] on button "Next" at bounding box center [508, 252] width 38 height 14
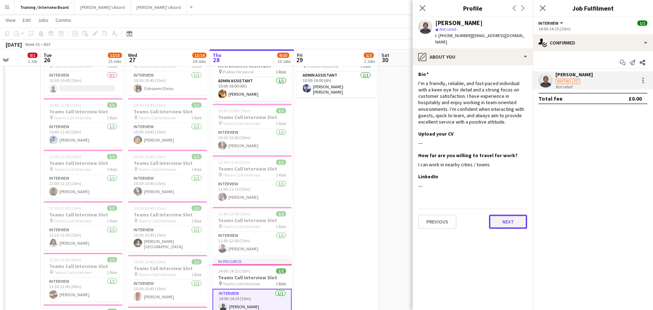
click at [503, 215] on button "Next" at bounding box center [508, 222] width 38 height 14
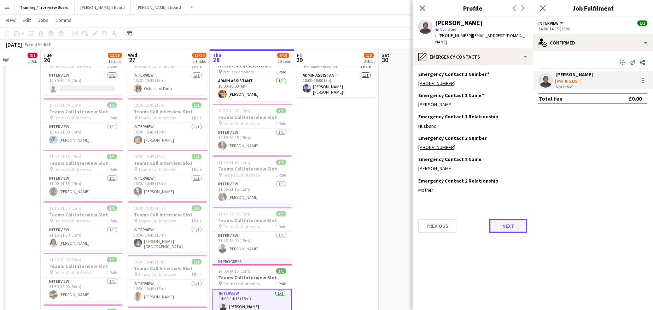
click at [513, 219] on button "Next" at bounding box center [508, 226] width 38 height 14
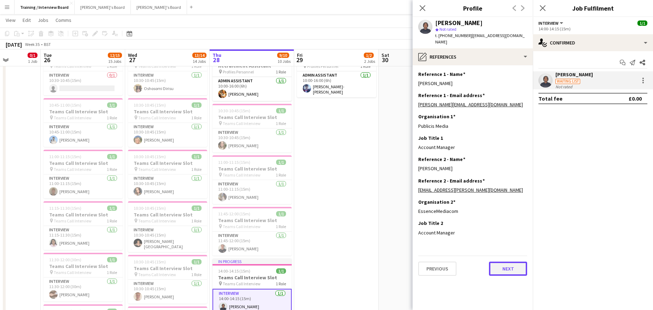
click at [497, 262] on button "Next" at bounding box center [508, 269] width 38 height 14
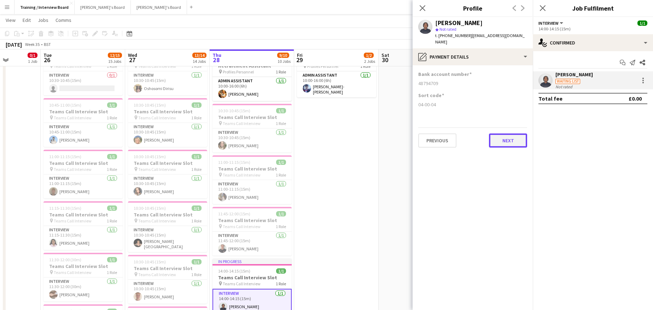
click at [498, 135] on button "Next" at bounding box center [508, 141] width 38 height 14
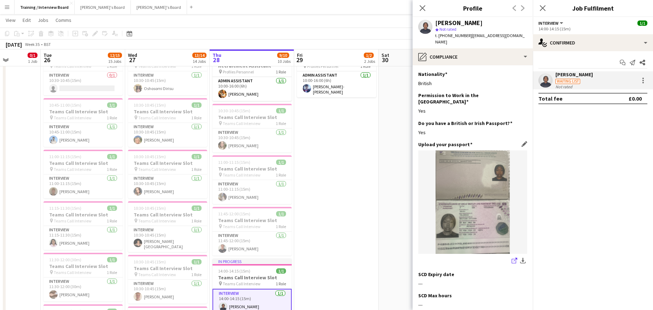
click at [510, 257] on link "share-external-link-1" at bounding box center [514, 261] width 8 height 8
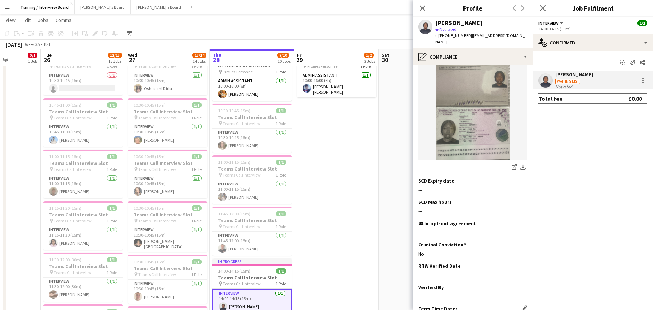
scroll to position [137, 0]
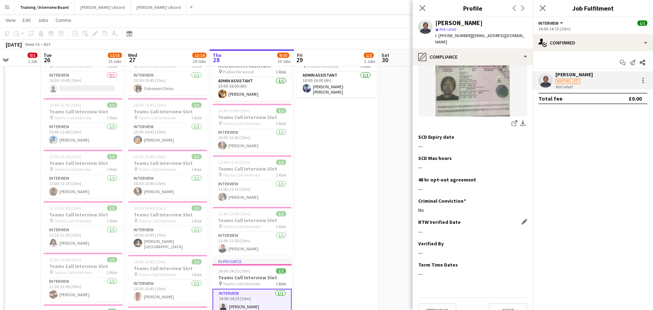
click at [521, 219] on app-icon "Edit this field" at bounding box center [524, 222] width 6 height 6
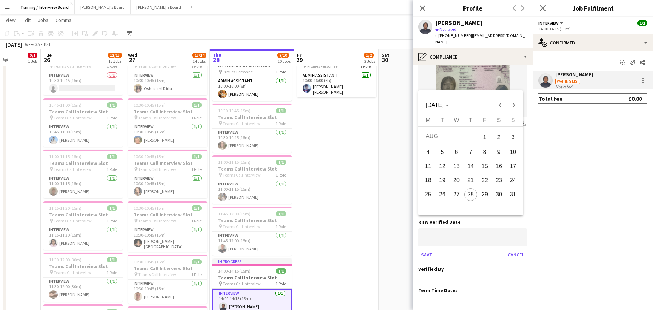
click at [471, 195] on span "28" at bounding box center [470, 194] width 13 height 13
type input "**********"
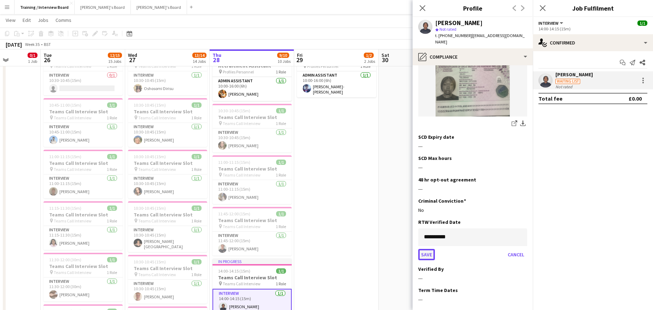
click at [429, 249] on button "Save" at bounding box center [426, 254] width 17 height 11
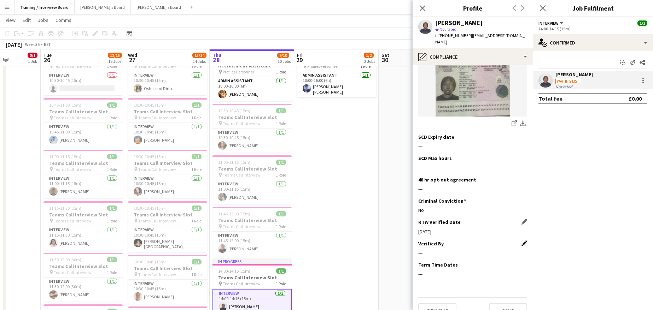
click at [521, 241] on app-icon "Edit this field" at bounding box center [524, 244] width 6 height 6
click at [461, 250] on input at bounding box center [472, 259] width 109 height 18
type input "**"
click at [430, 277] on button "Save" at bounding box center [426, 282] width 17 height 11
click at [498, 303] on button "Next" at bounding box center [508, 310] width 38 height 14
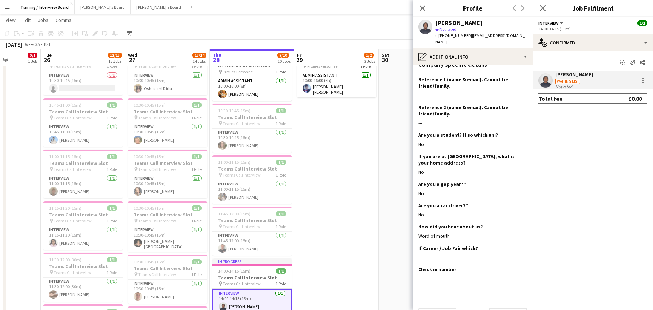
scroll to position [91, 0]
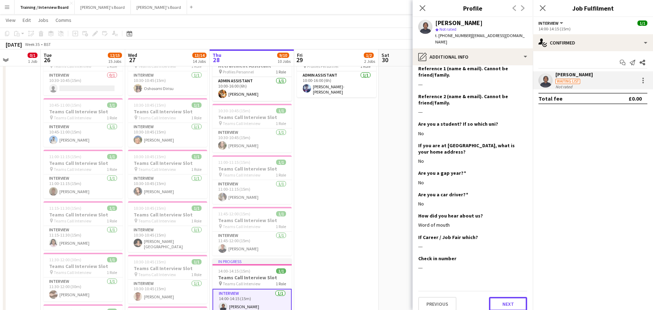
click at [508, 297] on button "Next" at bounding box center [508, 304] width 38 height 14
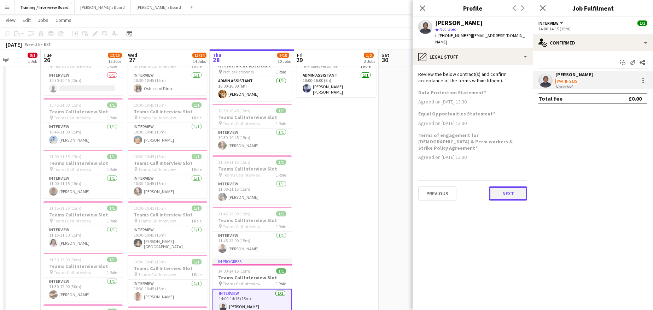
click at [516, 187] on button "Next" at bounding box center [508, 194] width 38 height 14
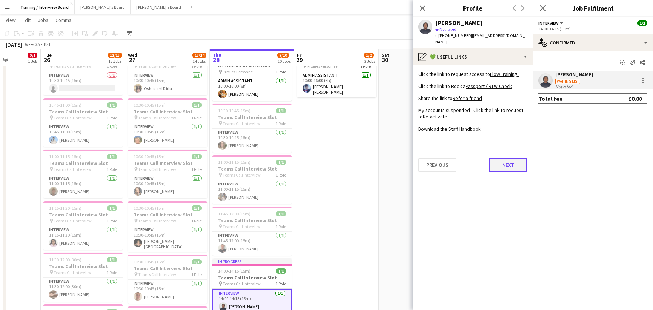
click at [502, 158] on button "Next" at bounding box center [508, 165] width 38 height 14
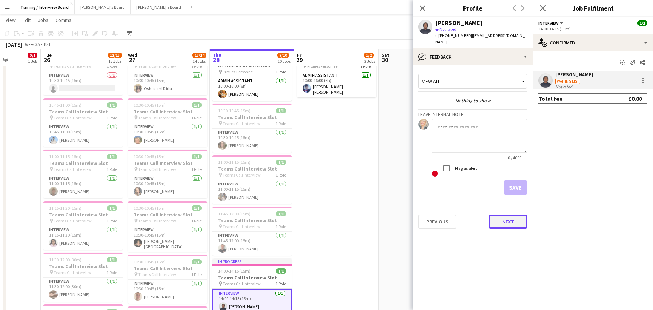
click at [513, 216] on button "Next" at bounding box center [508, 222] width 38 height 14
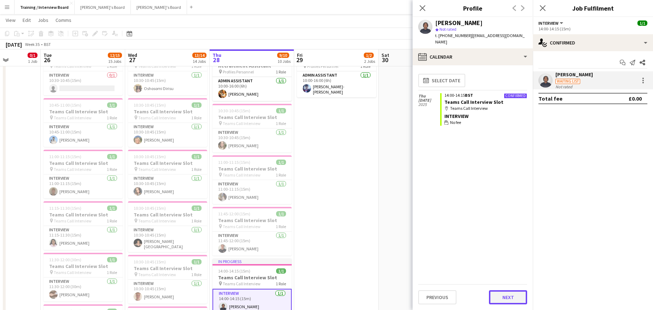
click at [508, 295] on button "Next" at bounding box center [508, 297] width 38 height 14
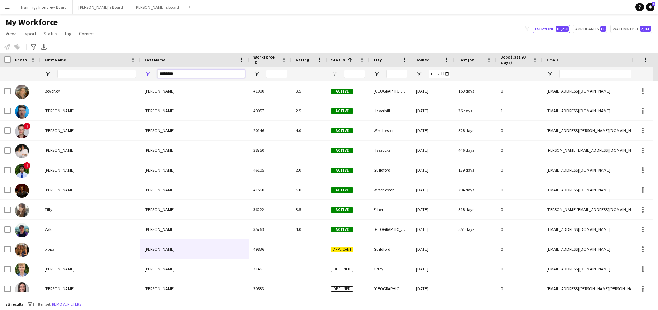
click at [185, 72] on input "********" at bounding box center [201, 74] width 88 height 8
type input "*"
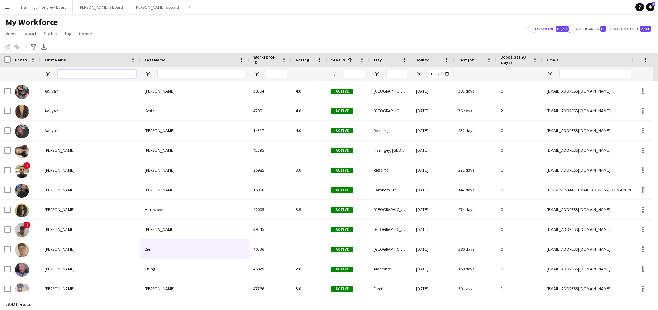
click at [71, 75] on input "First Name Filter Input" at bounding box center [96, 74] width 79 height 8
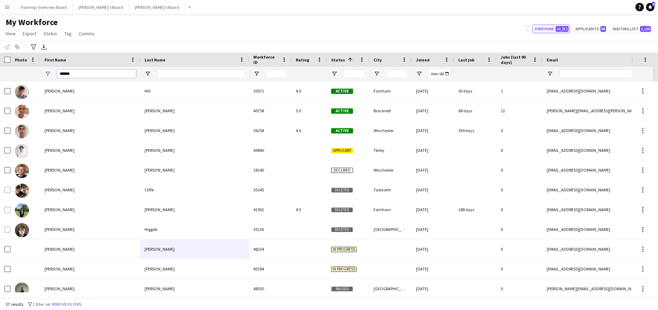
type input "******"
click at [173, 70] on input "Last Name Filter Input" at bounding box center [201, 74] width 88 height 8
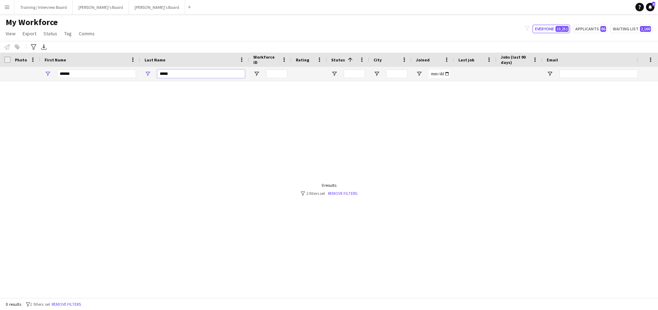
type input "*****"
click at [73, 76] on input "******" at bounding box center [96, 74] width 79 height 8
type input "*"
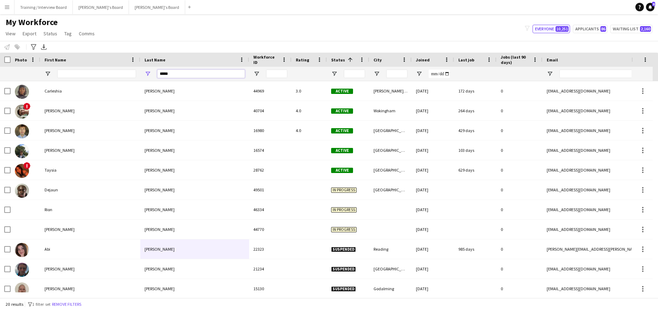
click at [176, 75] on input "*****" at bounding box center [201, 74] width 88 height 8
type input "*"
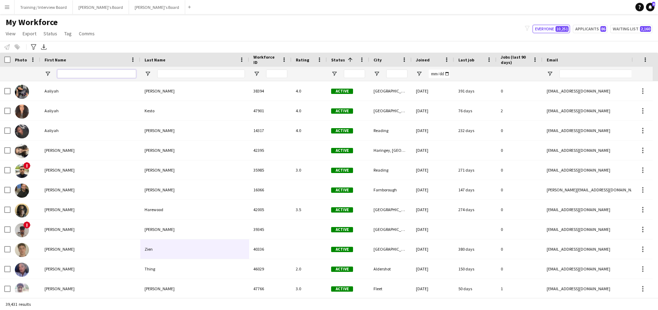
click at [77, 75] on input "First Name Filter Input" at bounding box center [96, 74] width 79 height 8
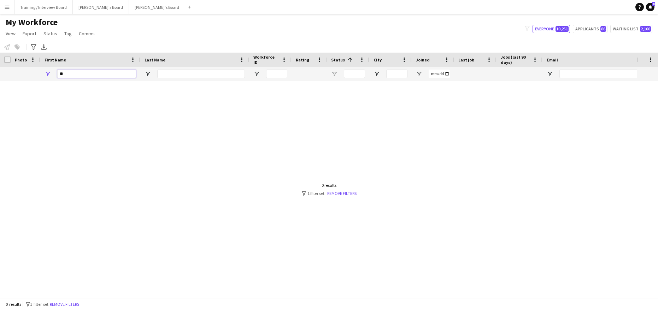
type input "*"
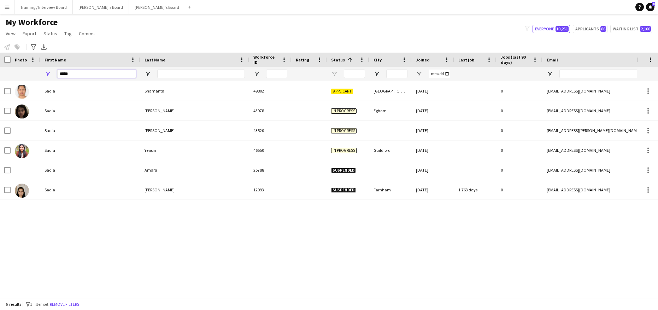
type input "*****"
click at [170, 70] on input "Last Name Filter Input" at bounding box center [201, 74] width 88 height 8
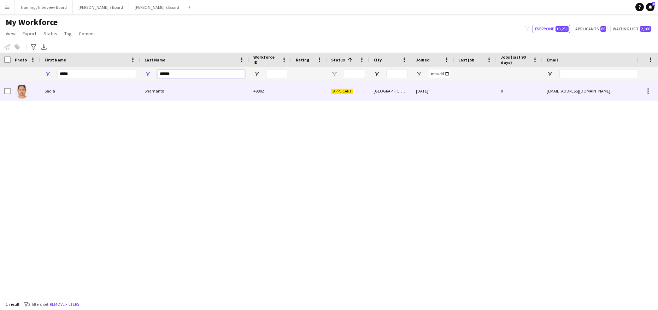
type input "******"
click at [74, 88] on div "Sadia" at bounding box center [90, 90] width 100 height 19
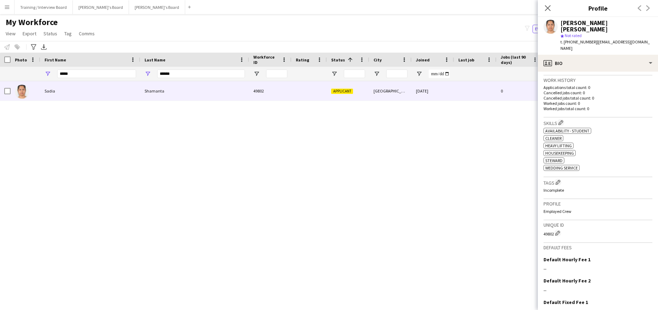
scroll to position [214, 0]
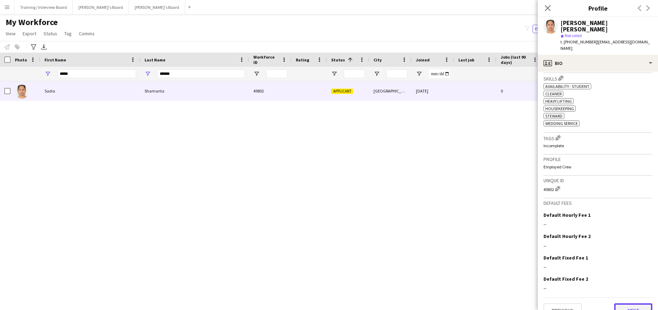
click at [638, 303] on button "Next" at bounding box center [633, 310] width 38 height 14
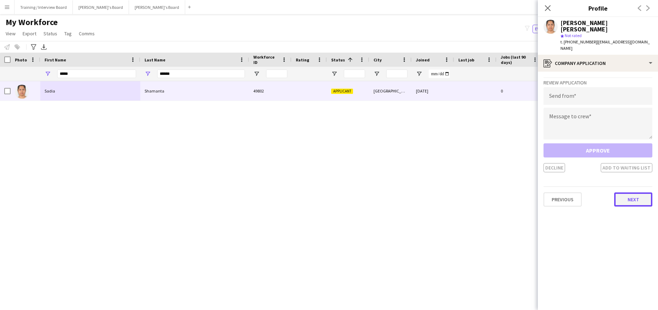
click at [638, 193] on button "Next" at bounding box center [633, 200] width 38 height 14
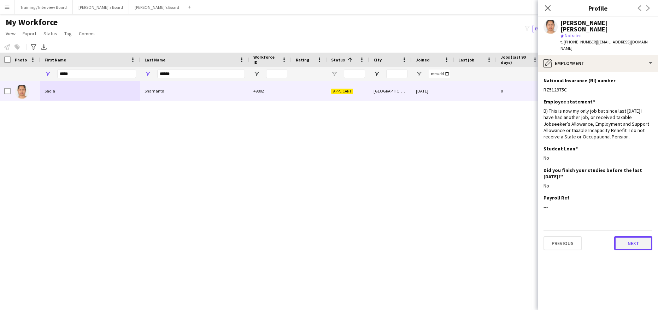
click at [637, 236] on button "Next" at bounding box center [633, 243] width 38 height 14
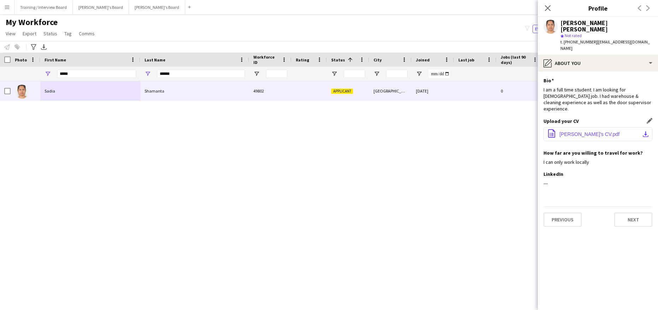
click at [644, 131] on app-icon "download-bottom" at bounding box center [646, 134] width 6 height 6
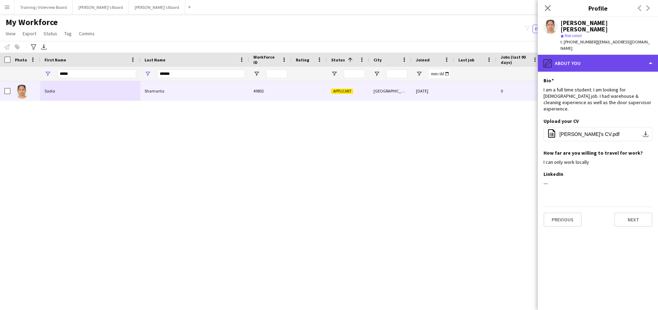
click at [649, 55] on div "pencil4 About you" at bounding box center [598, 63] width 120 height 17
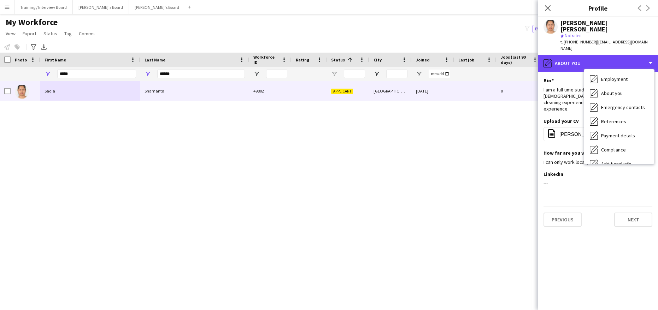
scroll to position [42, 0]
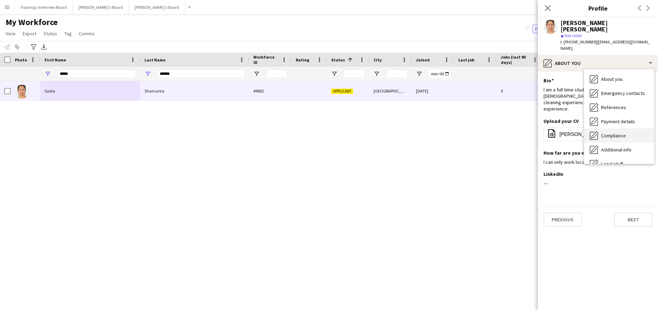
click at [613, 132] on span "Compliance" at bounding box center [613, 135] width 25 height 6
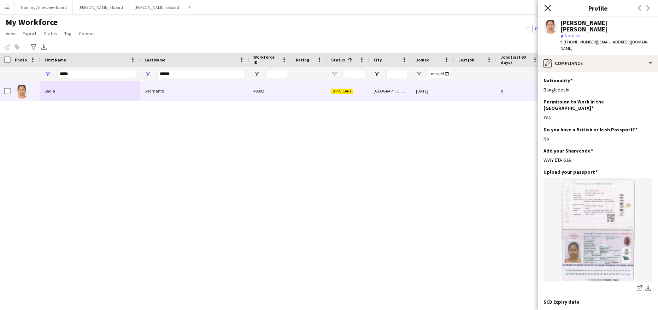
click at [546, 5] on icon "Close pop-in" at bounding box center [547, 8] width 7 height 7
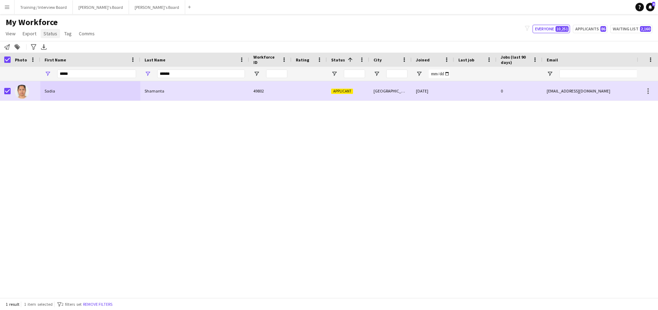
click at [55, 35] on span "Status" at bounding box center [50, 33] width 14 height 6
click at [52, 52] on span "Edit" at bounding box center [50, 49] width 8 height 6
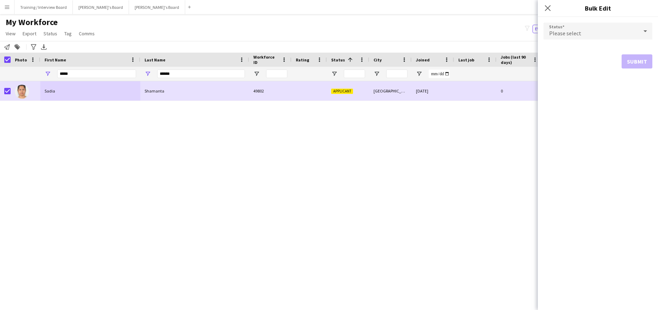
click at [648, 28] on icon at bounding box center [645, 31] width 8 height 14
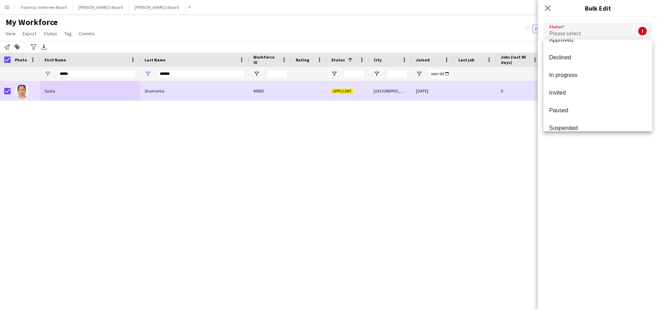
scroll to position [73, 0]
click at [578, 119] on span "Waiting list" at bounding box center [598, 119] width 98 height 7
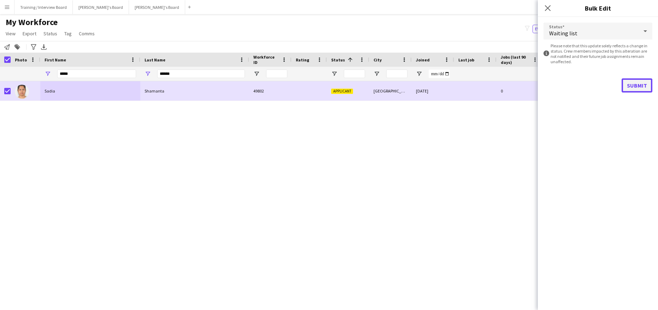
click at [627, 82] on button "Submit" at bounding box center [636, 85] width 31 height 14
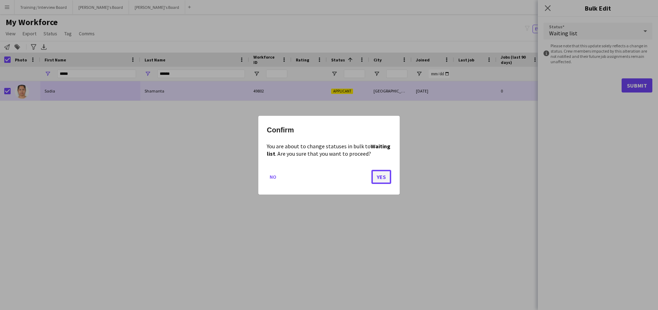
click at [386, 175] on button "Yes" at bounding box center [381, 177] width 20 height 14
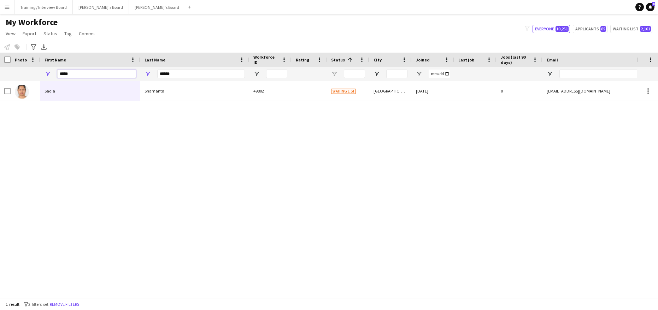
click at [71, 75] on input "*****" at bounding box center [96, 74] width 79 height 8
type input "*"
click at [179, 75] on input "******" at bounding box center [201, 74] width 88 height 8
type input "*"
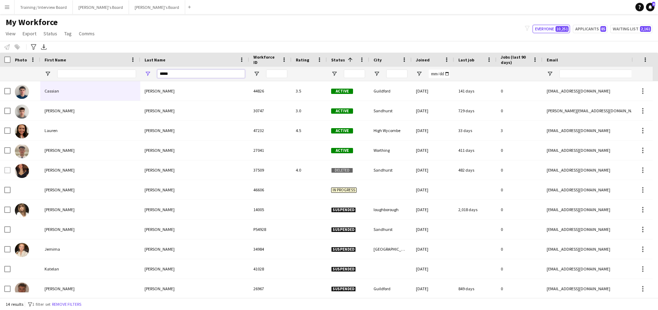
type input "*****"
click at [61, 74] on input "First Name Filter Input" at bounding box center [96, 74] width 79 height 8
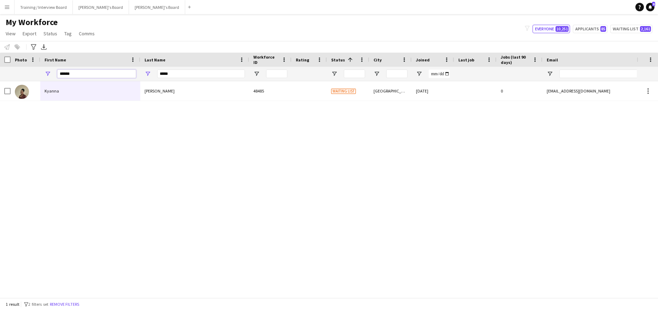
type input "******"
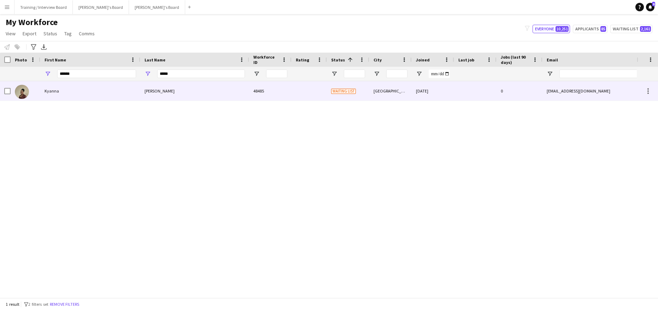
click at [177, 99] on div "Hodge" at bounding box center [194, 90] width 109 height 19
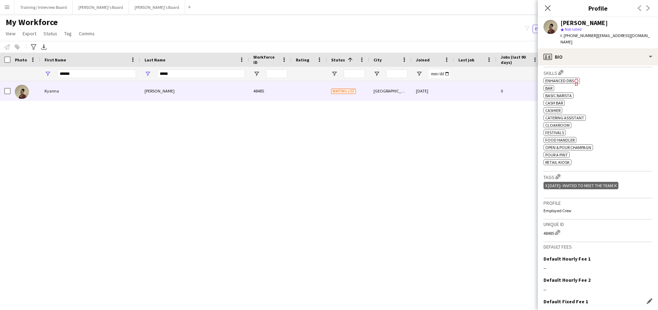
scroll to position [247, 0]
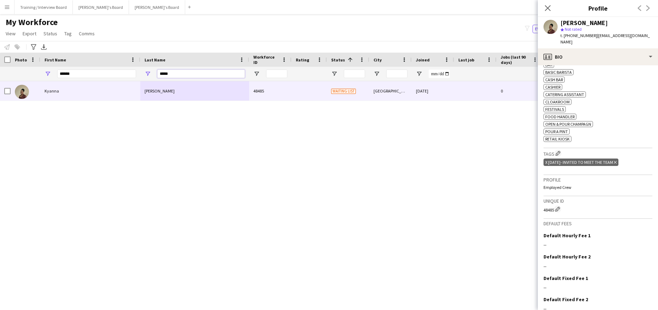
click at [196, 71] on input "*****" at bounding box center [201, 74] width 88 height 8
type input "*"
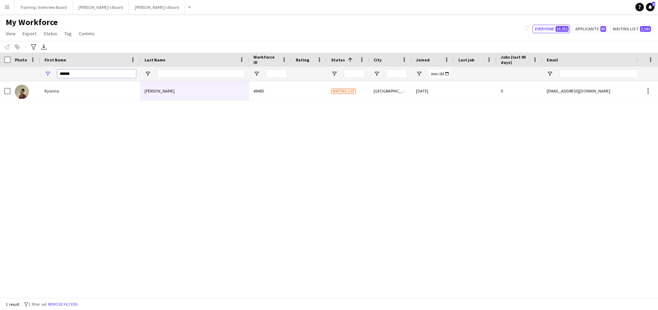
click at [81, 75] on input "******" at bounding box center [96, 74] width 79 height 8
type input "*"
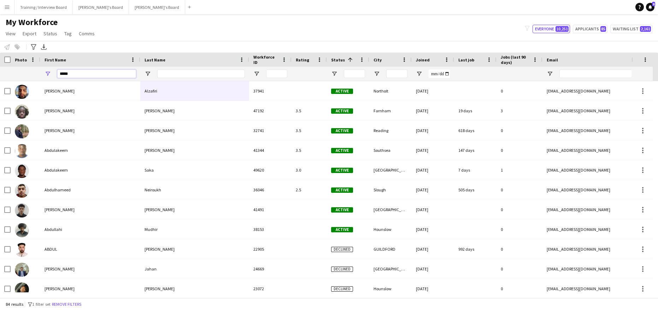
type input "*****"
click at [170, 76] on input "Last Name Filter Input" at bounding box center [201, 74] width 88 height 8
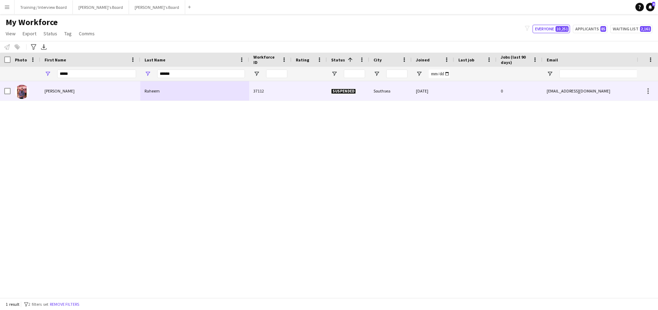
drag, startPoint x: 159, startPoint y: 90, endPoint x: 213, endPoint y: 102, distance: 55.4
click at [159, 90] on div "Raheem" at bounding box center [194, 90] width 109 height 19
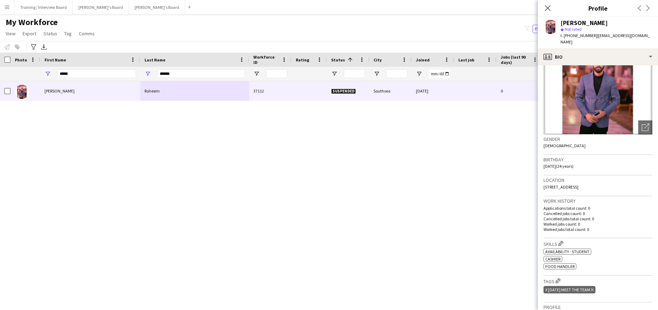
scroll to position [0, 0]
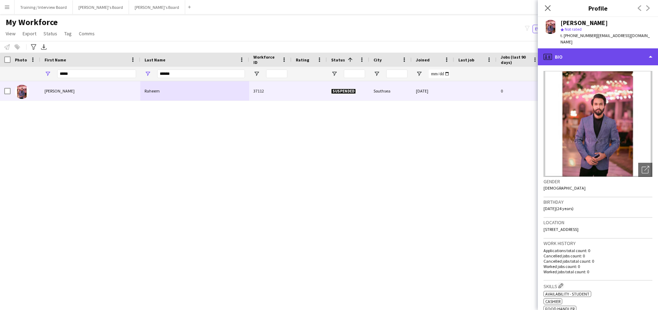
click at [653, 58] on div "profile Bio" at bounding box center [598, 56] width 120 height 17
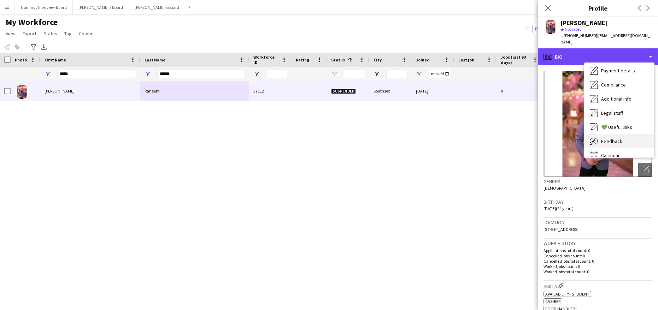
scroll to position [95, 0]
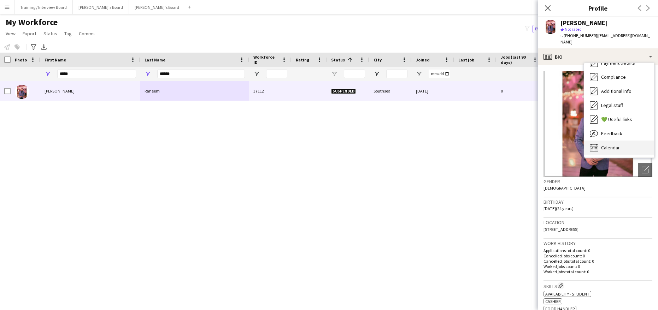
click at [604, 148] on span "Calendar" at bounding box center [610, 147] width 19 height 6
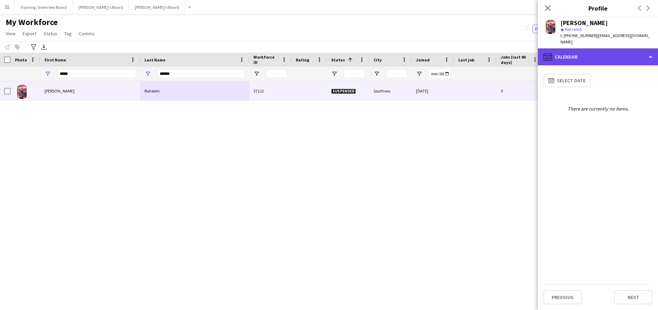
click at [651, 59] on div "calendar-full Calendar" at bounding box center [598, 56] width 120 height 17
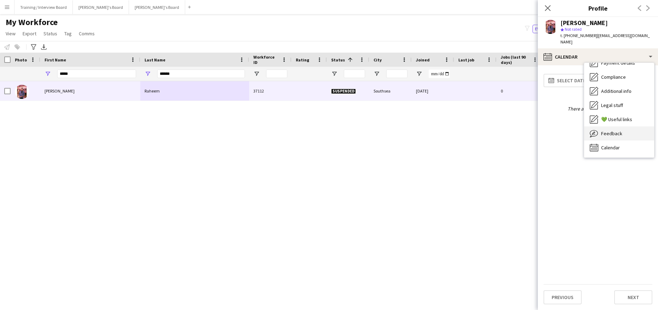
click at [616, 131] on span "Feedback" at bounding box center [611, 133] width 21 height 6
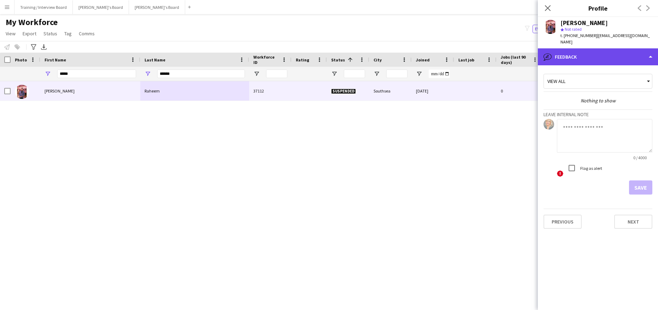
click at [652, 57] on div "bubble-pencil Feedback" at bounding box center [598, 56] width 120 height 17
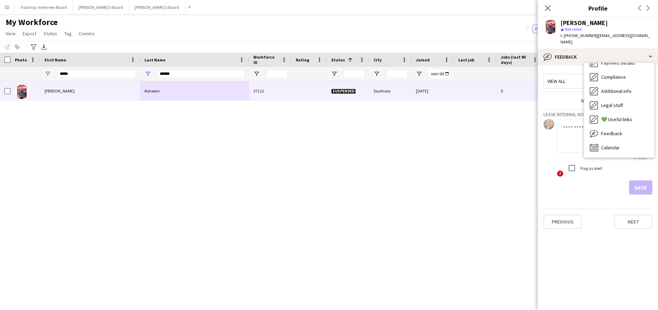
click at [506, 177] on div "Abdul Raheem 37112 Suspended Southsea 12-04-2024 0 shakeelabdulraheem205@gmail.…" at bounding box center [318, 186] width 637 height 211
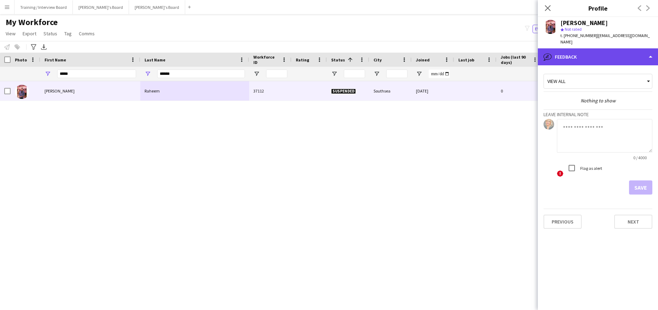
click at [650, 58] on div "bubble-pencil Feedback" at bounding box center [598, 56] width 120 height 17
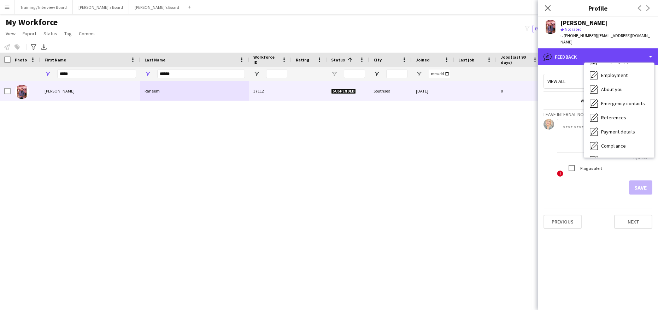
scroll to position [0, 0]
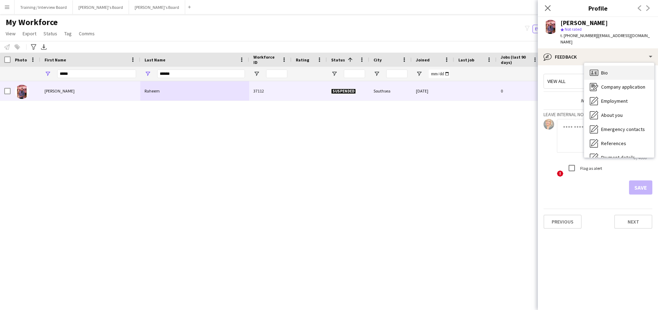
click at [614, 70] on div "Bio Bio" at bounding box center [619, 73] width 70 height 14
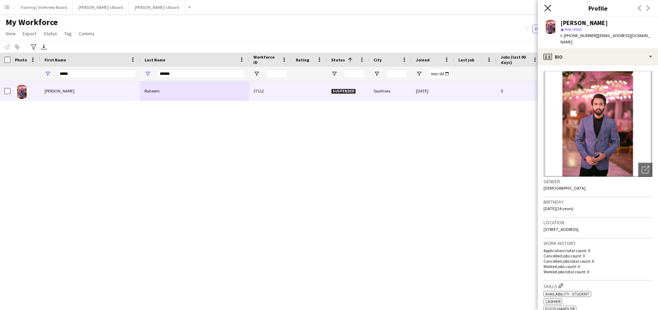
click at [547, 6] on icon "Close pop-in" at bounding box center [547, 8] width 7 height 7
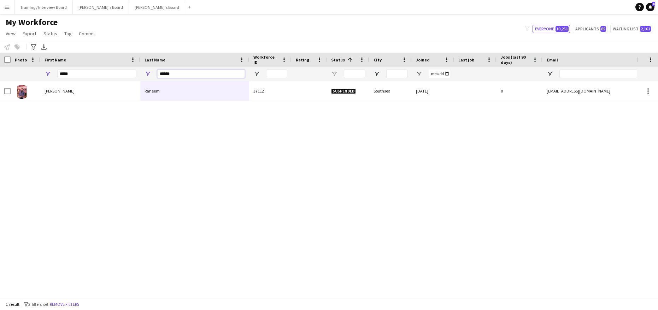
click at [179, 72] on input "******" at bounding box center [201, 74] width 88 height 8
type input "*"
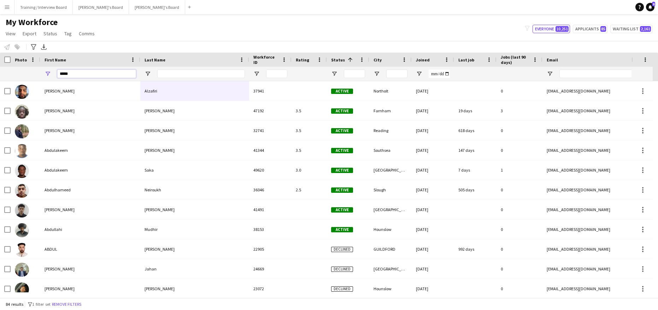
click at [85, 75] on input "*****" at bounding box center [96, 74] width 79 height 8
type input "*"
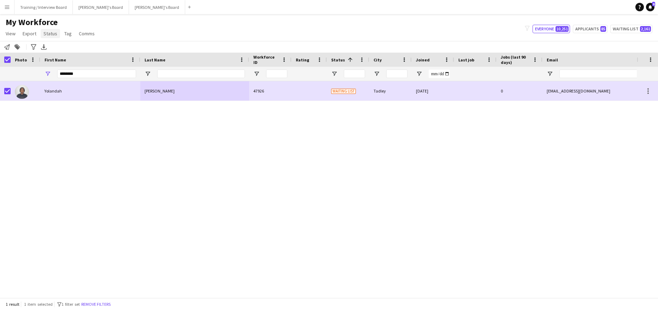
click at [55, 33] on span "Status" at bounding box center [50, 33] width 14 height 6
click at [57, 46] on link "Edit" at bounding box center [65, 48] width 49 height 15
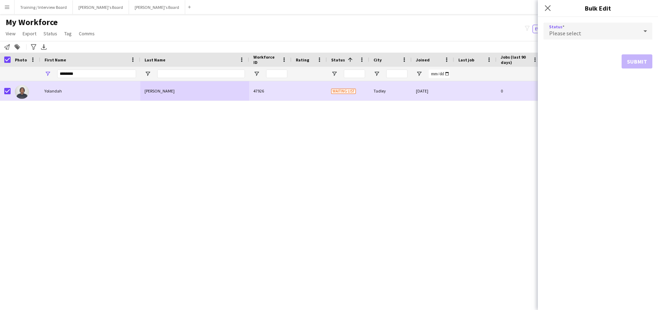
click at [646, 29] on icon at bounding box center [645, 31] width 8 height 14
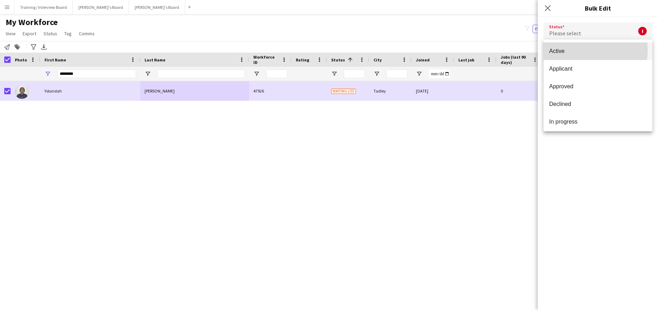
click at [586, 50] on span "Active" at bounding box center [598, 51] width 98 height 7
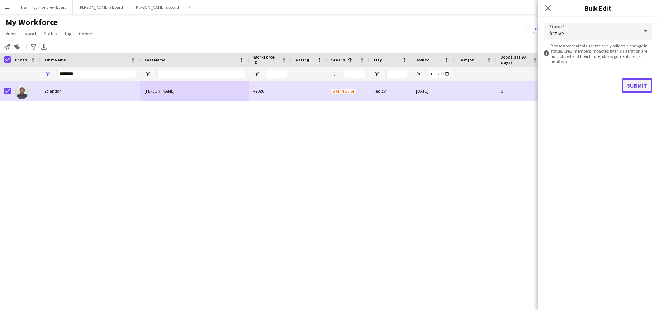
click at [644, 85] on button "Submit" at bounding box center [636, 85] width 31 height 14
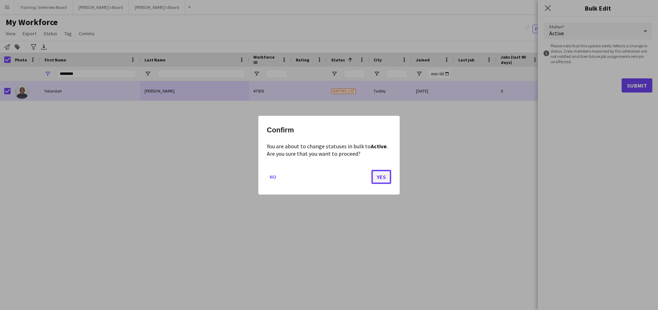
click at [380, 178] on button "Yes" at bounding box center [381, 177] width 20 height 14
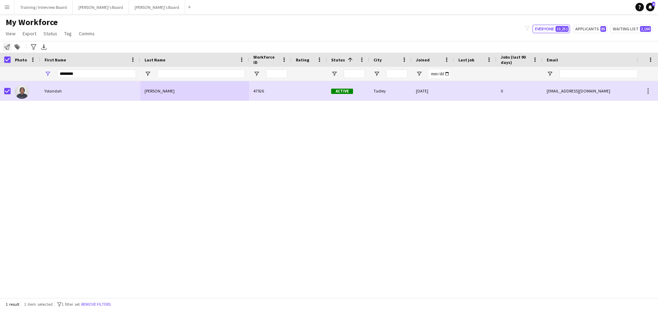
click at [7, 49] on icon at bounding box center [7, 47] width 6 height 6
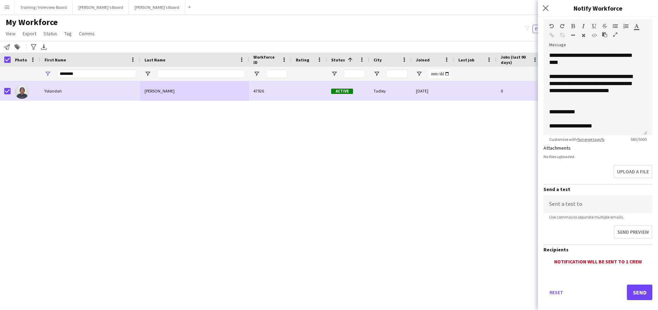
scroll to position [100, 0]
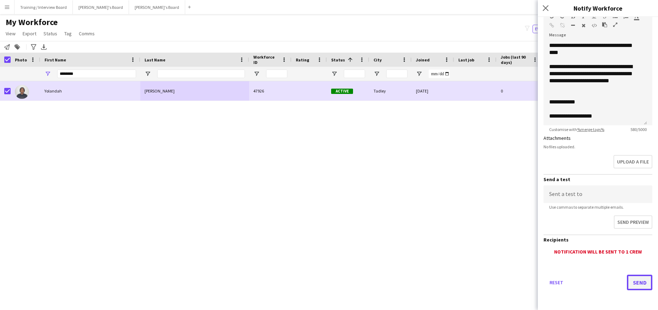
click at [635, 286] on button "Send" at bounding box center [639, 283] width 25 height 16
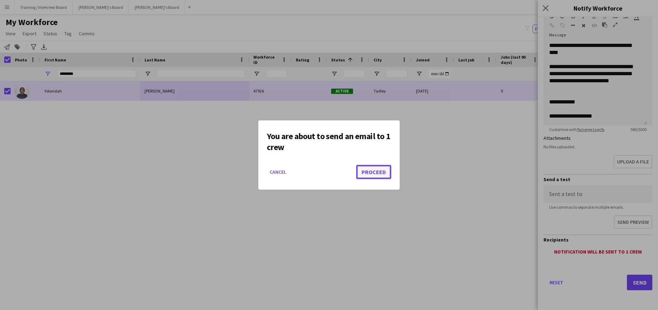
click at [368, 173] on button "Proceed" at bounding box center [373, 172] width 35 height 14
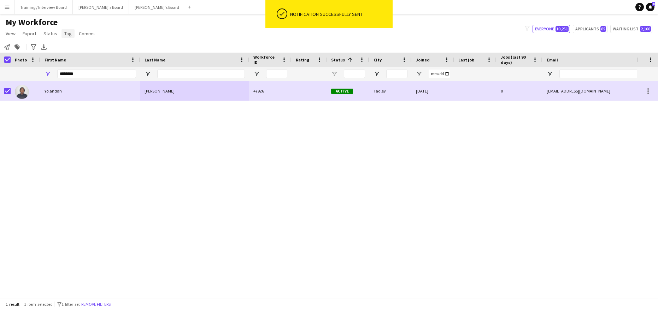
click at [64, 34] on span "Tag" at bounding box center [67, 33] width 7 height 6
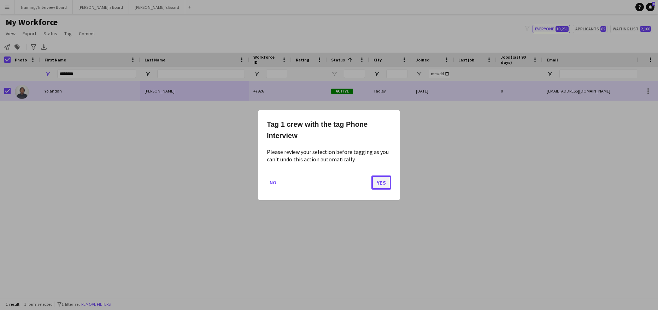
click at [374, 183] on button "Yes" at bounding box center [381, 182] width 20 height 14
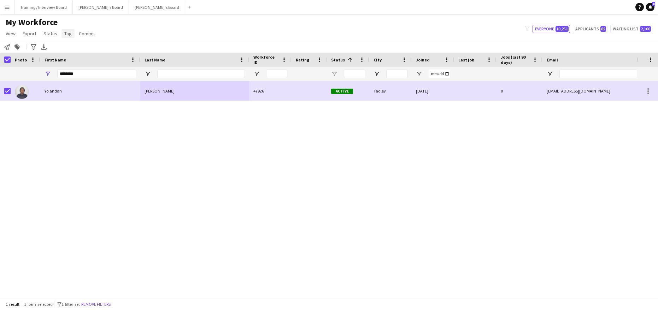
click at [65, 29] on link "Tag" at bounding box center [67, 33] width 13 height 9
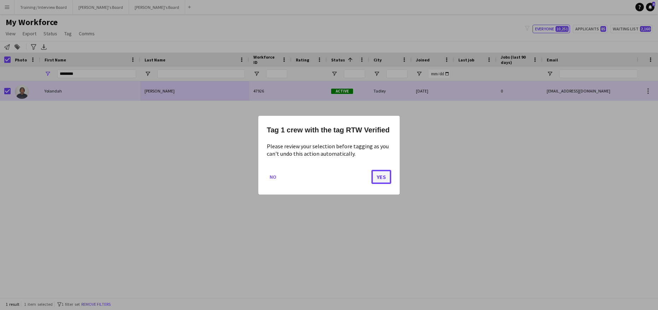
click at [381, 177] on button "Yes" at bounding box center [381, 177] width 20 height 14
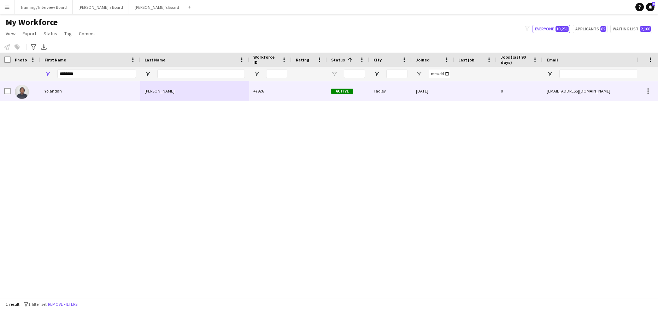
click at [173, 99] on div "Adjei" at bounding box center [194, 90] width 109 height 19
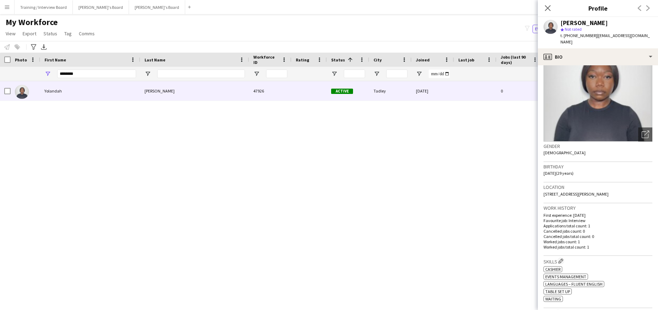
scroll to position [141, 0]
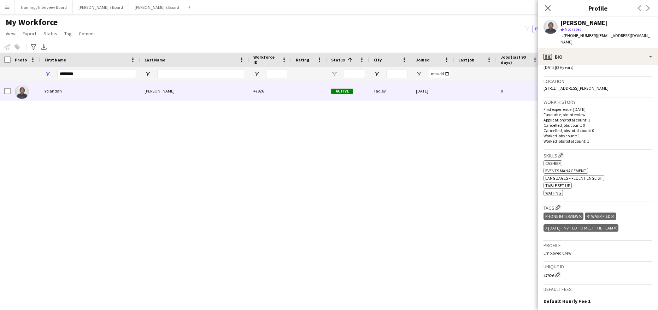
click at [616, 226] on icon "Delete tag" at bounding box center [615, 228] width 3 height 4
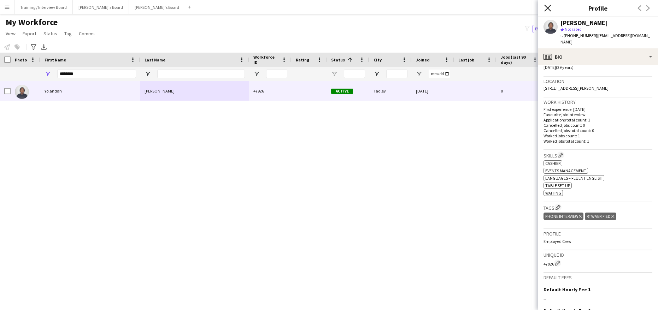
click at [548, 9] on icon at bounding box center [547, 8] width 7 height 7
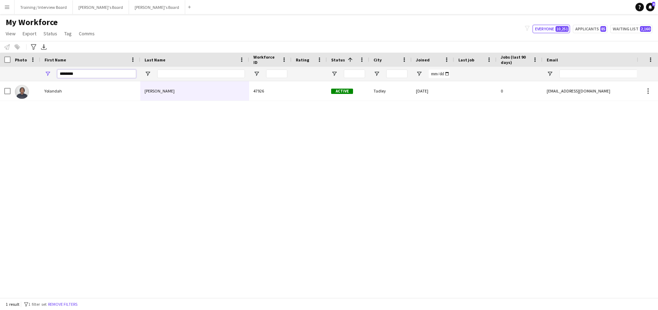
click at [105, 78] on input "********" at bounding box center [96, 74] width 79 height 8
type input "*"
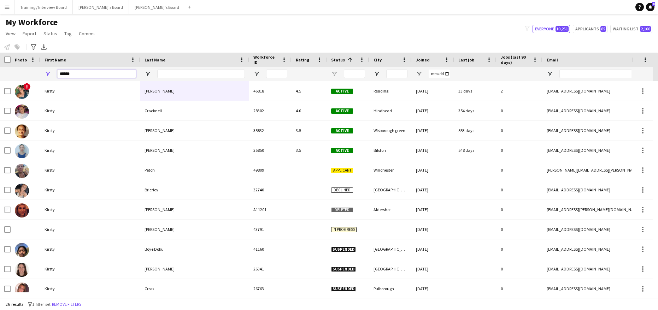
type input "******"
click at [188, 77] on input "Last Name Filter Input" at bounding box center [201, 74] width 88 height 8
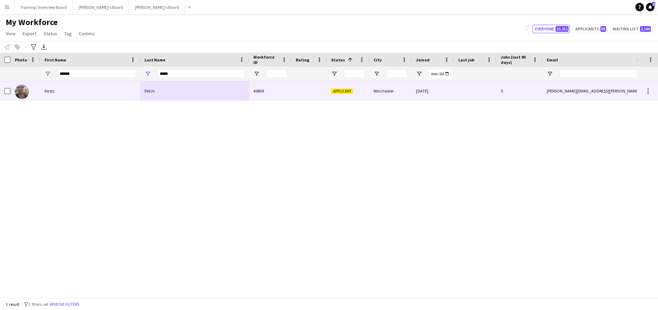
click at [110, 85] on div "Kirsty" at bounding box center [90, 90] width 100 height 19
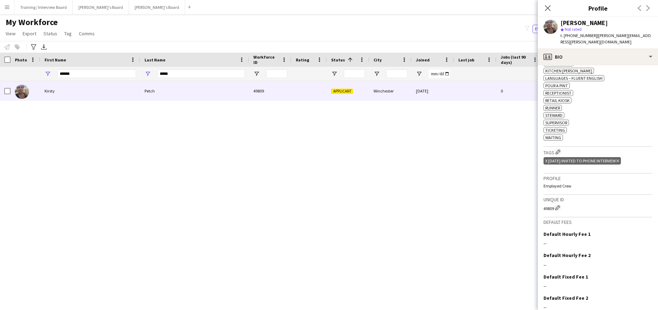
scroll to position [314, 0]
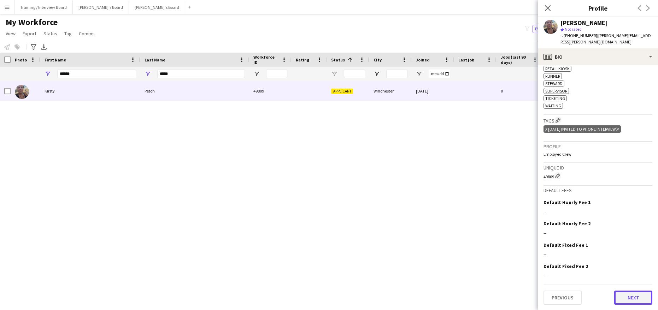
click at [631, 294] on button "Next" at bounding box center [633, 298] width 38 height 14
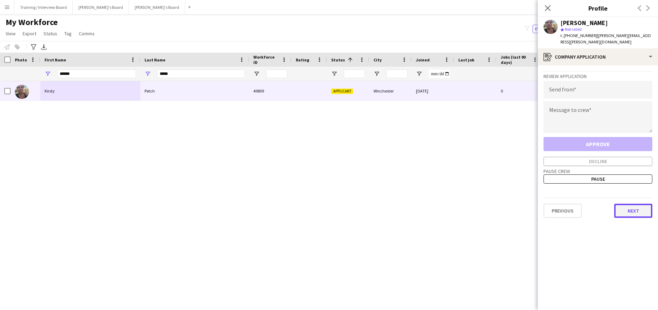
click at [634, 207] on button "Next" at bounding box center [633, 211] width 38 height 14
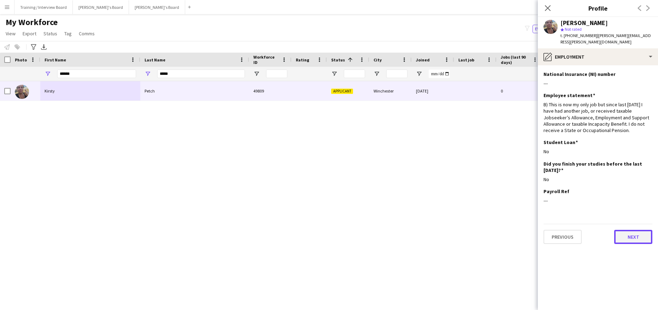
click at [627, 234] on button "Next" at bounding box center [633, 237] width 38 height 14
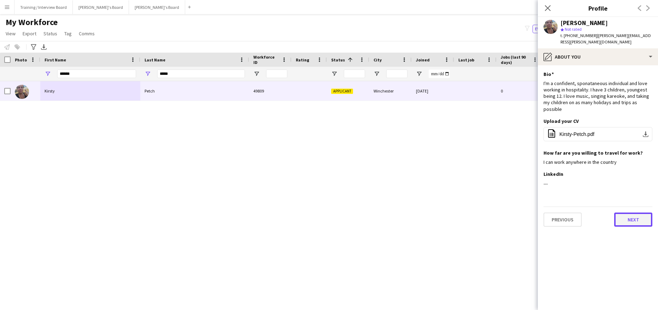
click at [647, 216] on button "Next" at bounding box center [633, 220] width 38 height 14
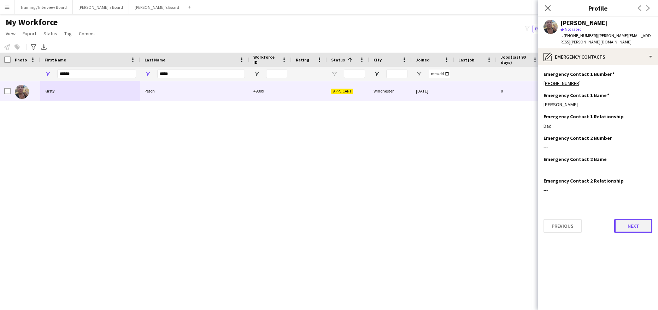
click at [640, 219] on button "Next" at bounding box center [633, 226] width 38 height 14
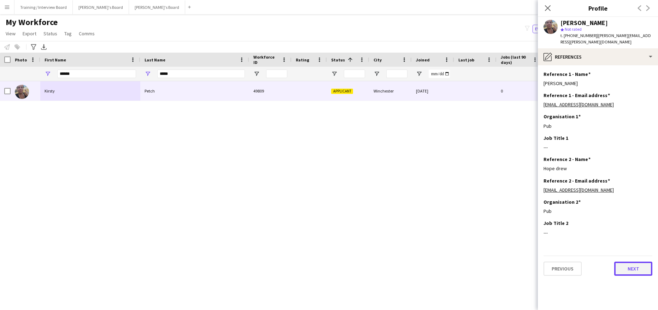
click at [630, 262] on button "Next" at bounding box center [633, 269] width 38 height 14
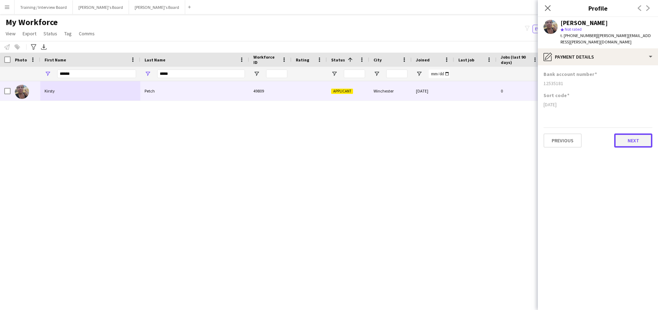
click at [640, 134] on button "Next" at bounding box center [633, 141] width 38 height 14
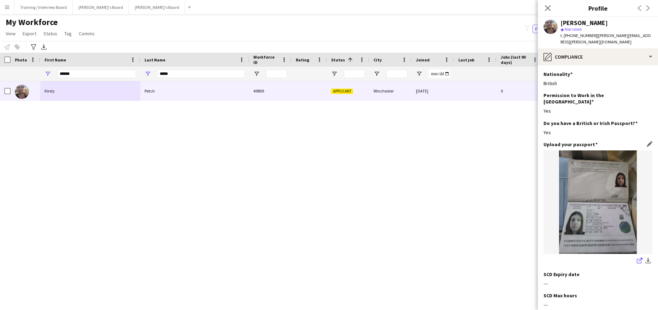
click at [637, 258] on icon "share-external-link-1" at bounding box center [640, 261] width 6 height 6
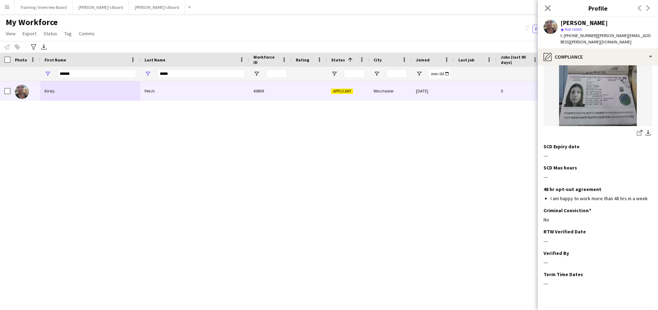
scroll to position [137, 0]
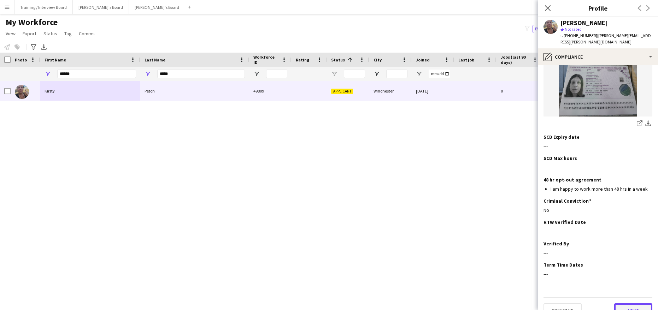
click at [614, 303] on button "Next" at bounding box center [633, 310] width 38 height 14
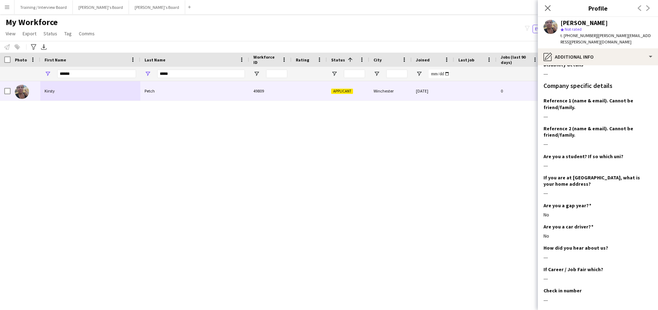
scroll to position [97, 0]
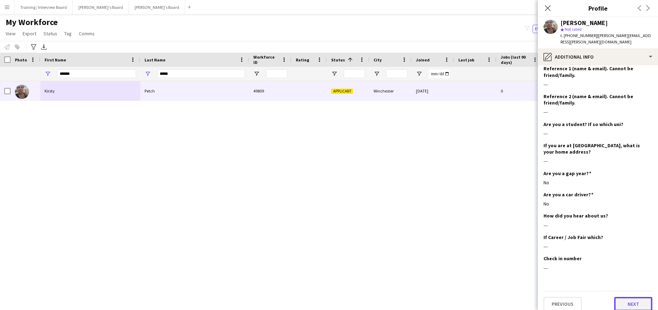
click at [619, 298] on button "Next" at bounding box center [633, 304] width 38 height 14
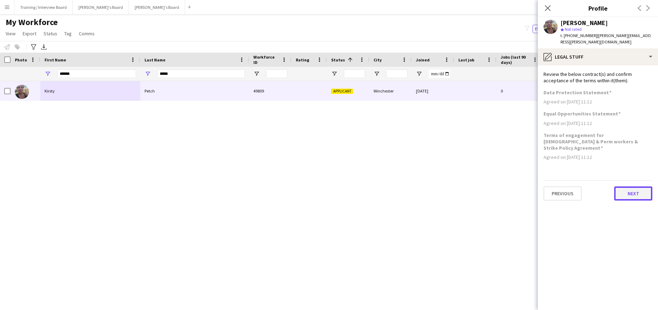
click at [640, 187] on button "Next" at bounding box center [633, 194] width 38 height 14
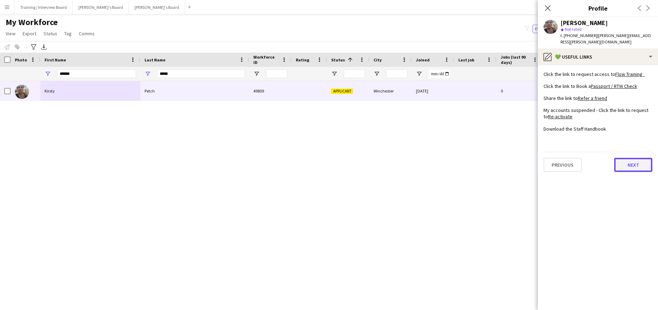
click at [637, 160] on button "Next" at bounding box center [633, 165] width 38 height 14
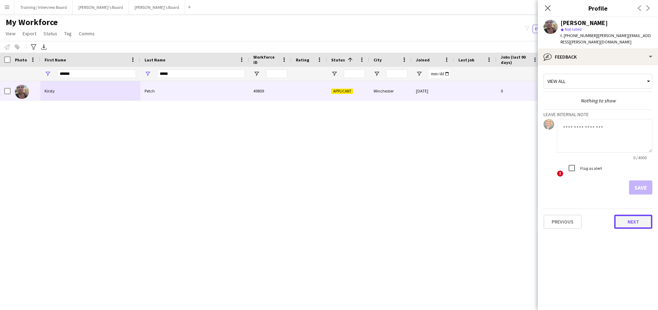
click at [639, 215] on button "Next" at bounding box center [633, 222] width 38 height 14
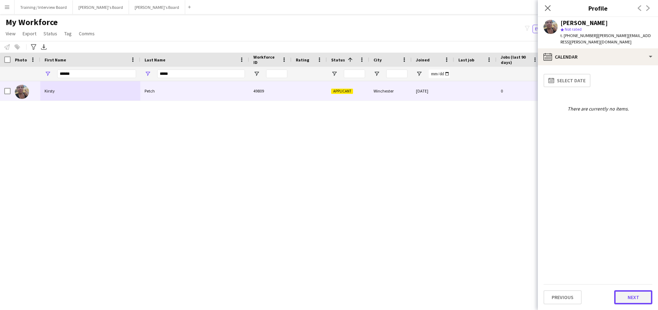
click at [632, 294] on button "Next" at bounding box center [633, 297] width 38 height 14
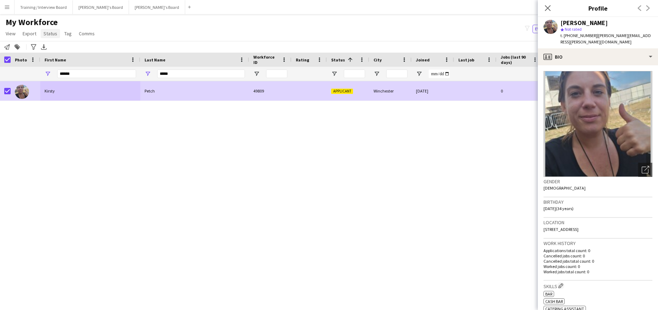
click at [45, 33] on span "Status" at bounding box center [50, 33] width 14 height 6
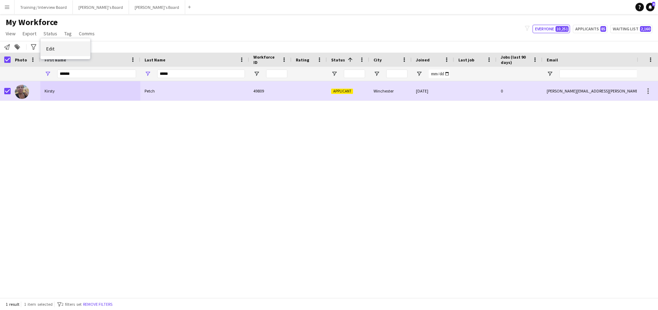
click at [51, 46] on span "Edit" at bounding box center [50, 49] width 8 height 6
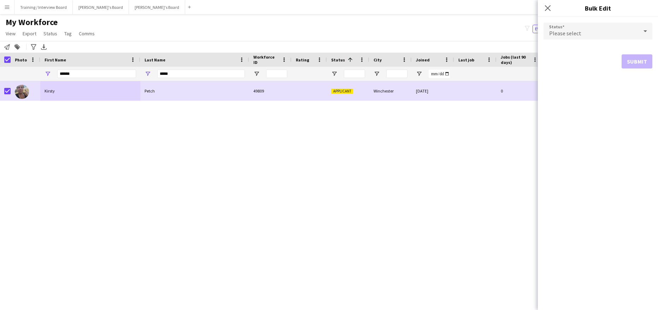
click at [648, 32] on icon at bounding box center [645, 31] width 8 height 14
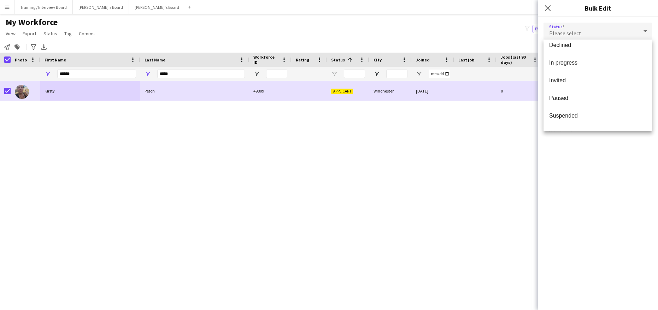
scroll to position [73, 0]
click at [557, 120] on span "Waiting list" at bounding box center [598, 119] width 98 height 7
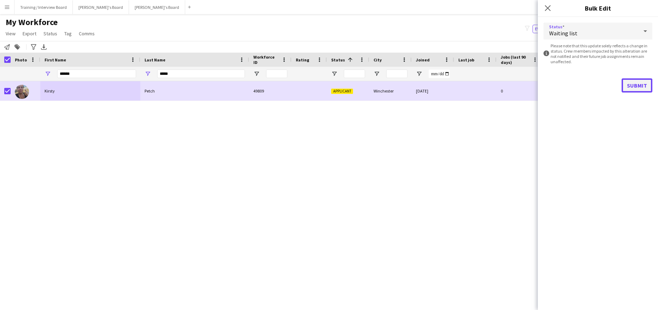
click at [640, 82] on button "Submit" at bounding box center [636, 85] width 31 height 14
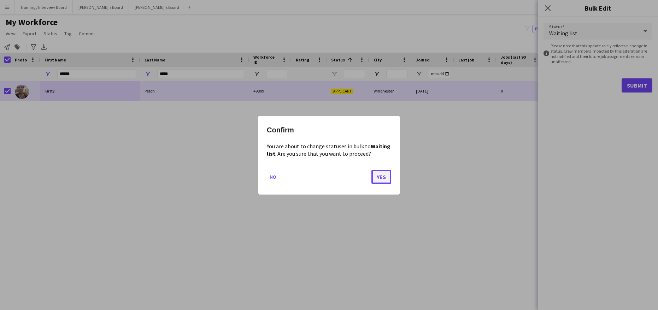
click at [382, 175] on button "Yes" at bounding box center [381, 177] width 20 height 14
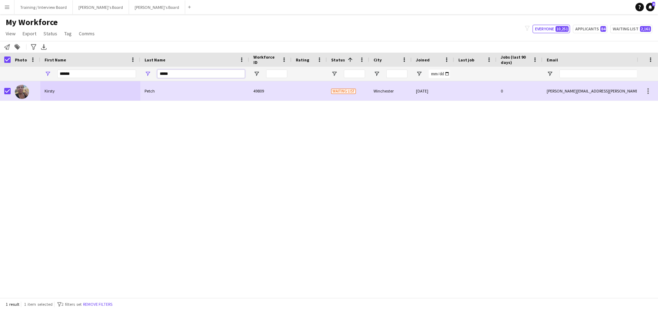
click at [181, 76] on input "*****" at bounding box center [201, 74] width 88 height 8
type input "*"
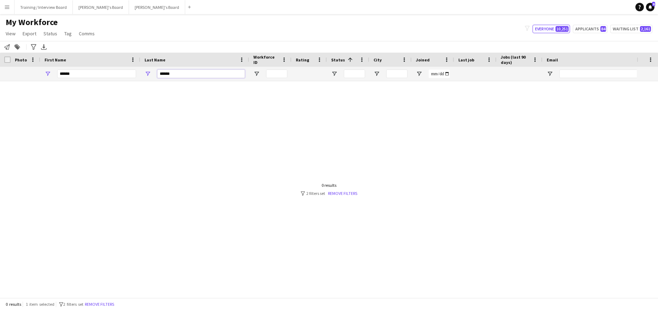
type input "******"
click at [74, 71] on input "******" at bounding box center [96, 74] width 79 height 8
type input "*"
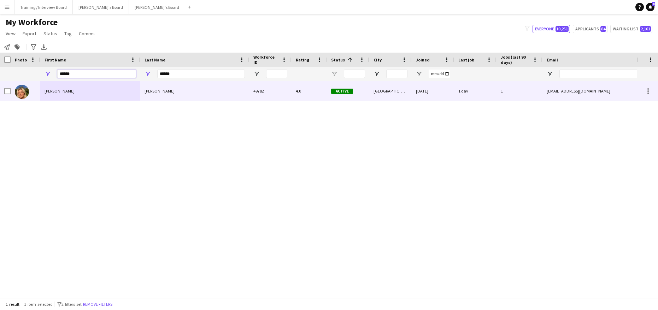
type input "******"
click at [97, 96] on div "Olivia" at bounding box center [90, 90] width 100 height 19
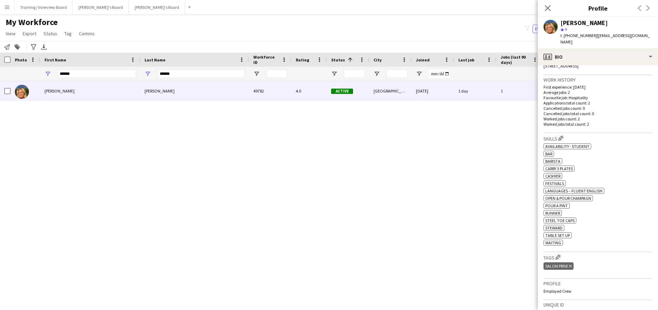
scroll to position [212, 0]
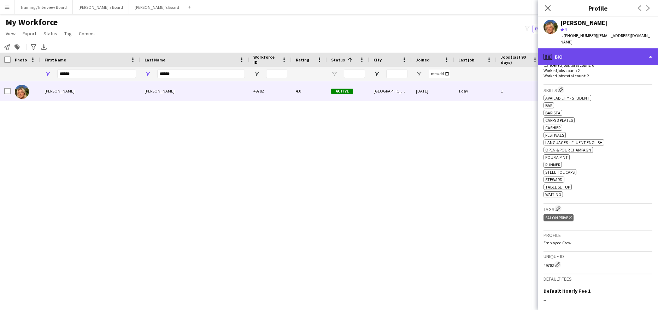
click at [651, 51] on div "profile Bio" at bounding box center [598, 56] width 120 height 17
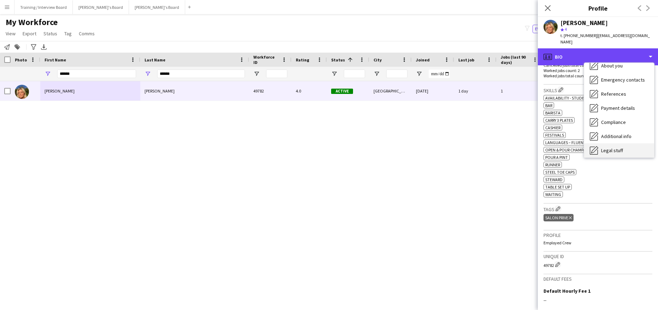
scroll to position [95, 0]
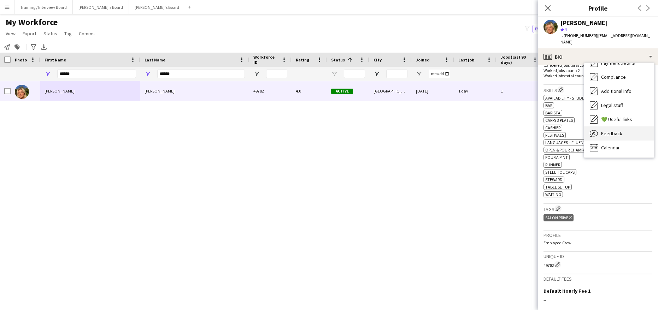
click at [615, 130] on span "Feedback" at bounding box center [611, 133] width 21 height 6
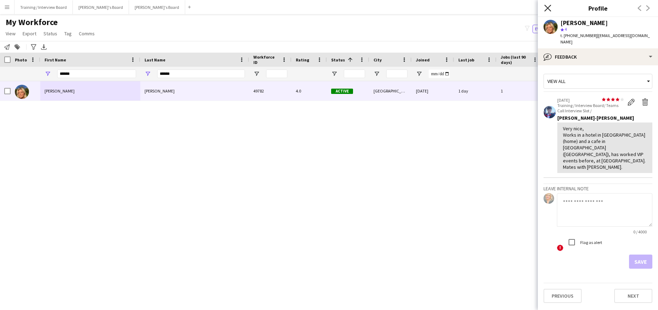
click at [545, 7] on icon "Close pop-in" at bounding box center [547, 8] width 7 height 7
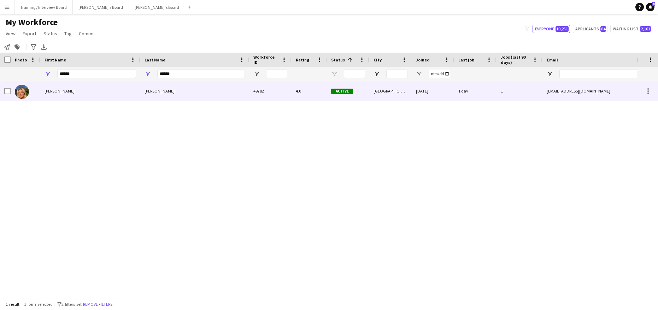
click at [230, 87] on div "Murphy" at bounding box center [194, 90] width 109 height 19
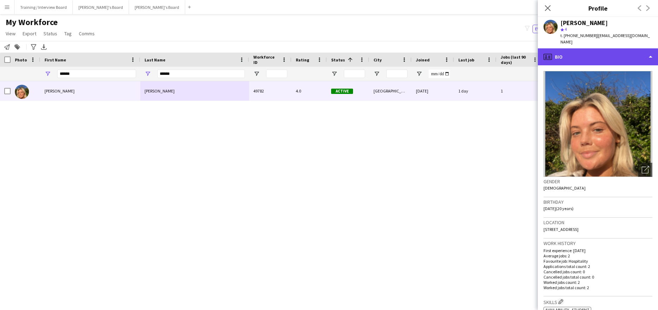
click at [650, 48] on div "profile Bio" at bounding box center [598, 56] width 120 height 17
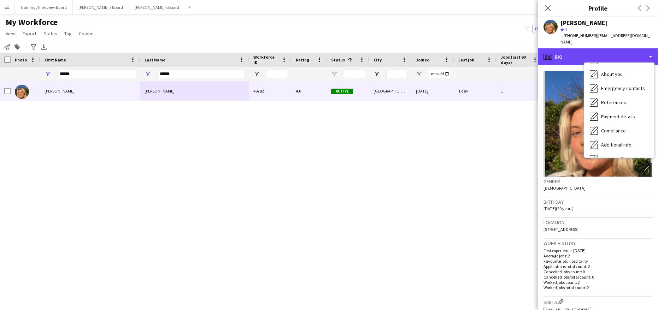
scroll to position [42, 0]
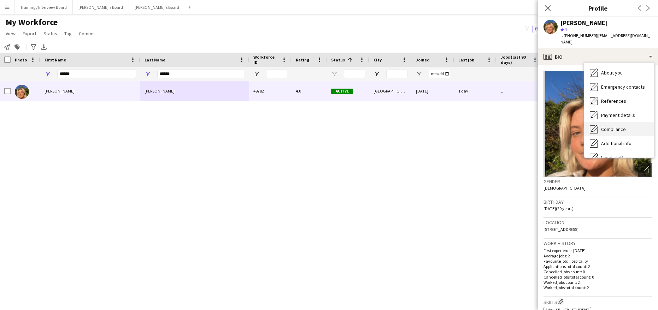
click at [612, 126] on div "Compliance Compliance" at bounding box center [619, 129] width 70 height 14
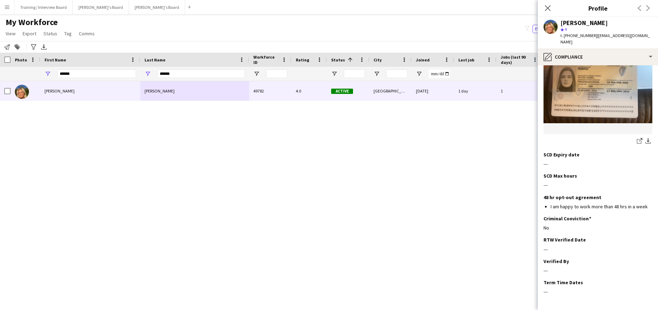
scroll to position [123, 0]
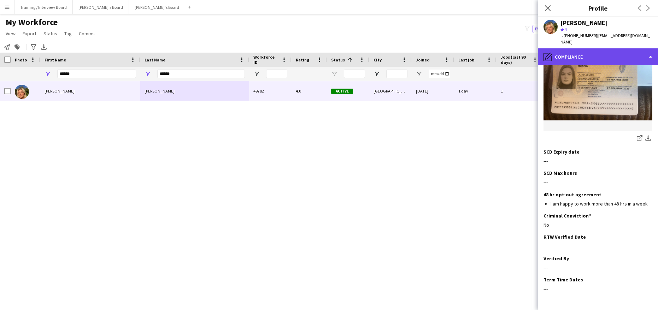
click at [648, 49] on div "pencil4 Compliance" at bounding box center [598, 56] width 120 height 17
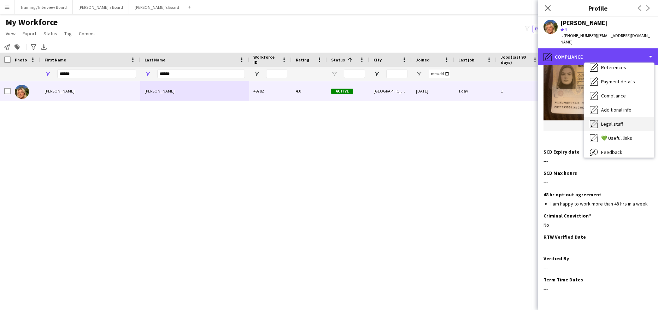
scroll to position [95, 0]
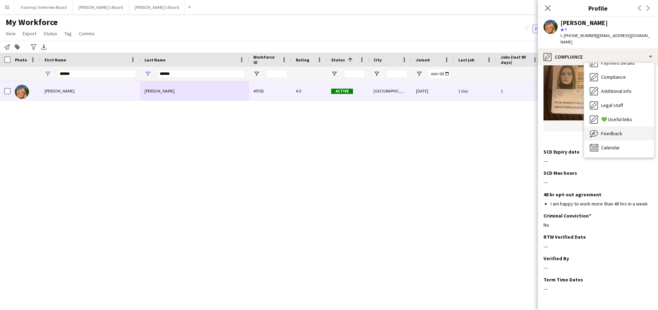
click at [619, 131] on div "Feedback Feedback" at bounding box center [619, 133] width 70 height 14
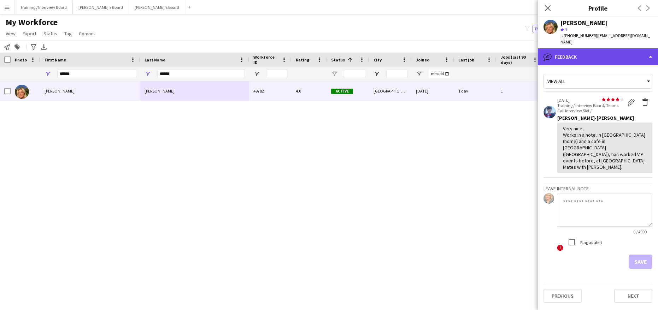
click at [650, 51] on div "bubble-pencil Feedback" at bounding box center [598, 56] width 120 height 17
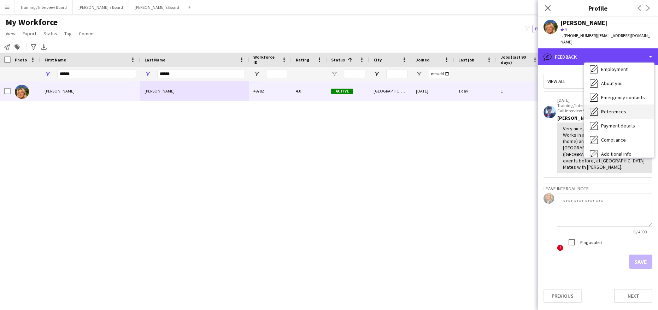
scroll to position [71, 0]
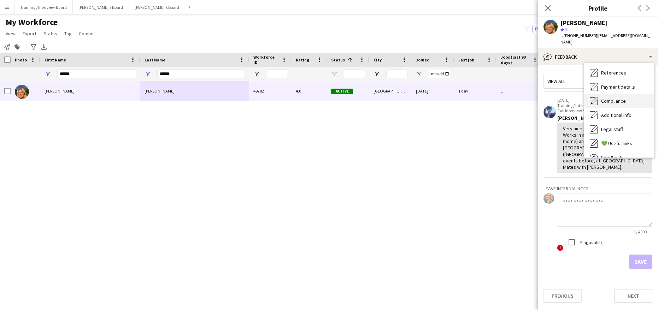
click at [616, 98] on span "Compliance" at bounding box center [613, 101] width 25 height 6
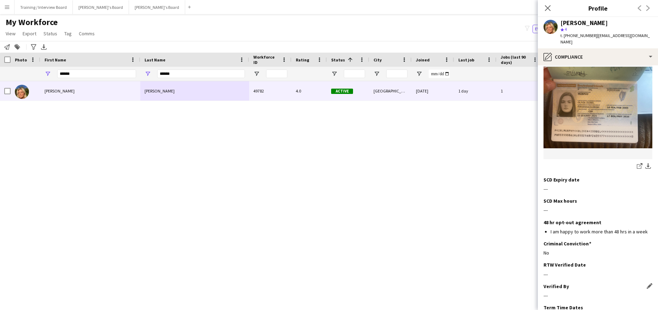
scroll to position [106, 0]
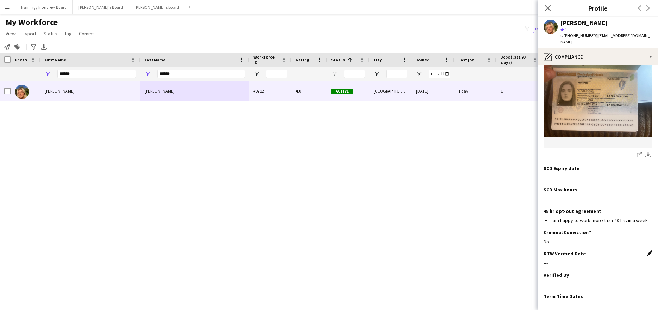
click at [647, 250] on app-icon "Edit this field" at bounding box center [650, 253] width 6 height 6
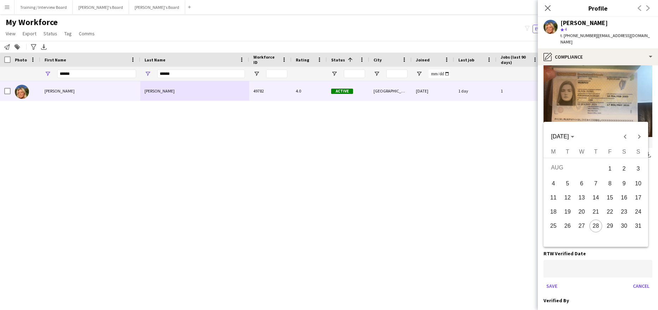
click at [582, 258] on body "Menu Boards Boards Boards All jobs Status Workforce Workforce My Workforce Recr…" at bounding box center [329, 155] width 658 height 310
click at [582, 225] on span "27" at bounding box center [581, 226] width 13 height 13
type input "**********"
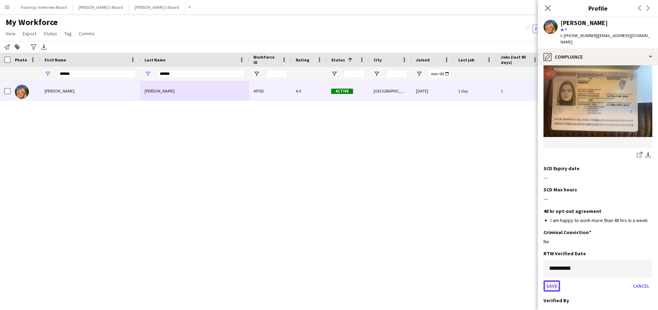
click at [551, 281] on button "Save" at bounding box center [551, 286] width 17 height 11
click at [647, 272] on app-icon "Edit this field" at bounding box center [650, 275] width 6 height 6
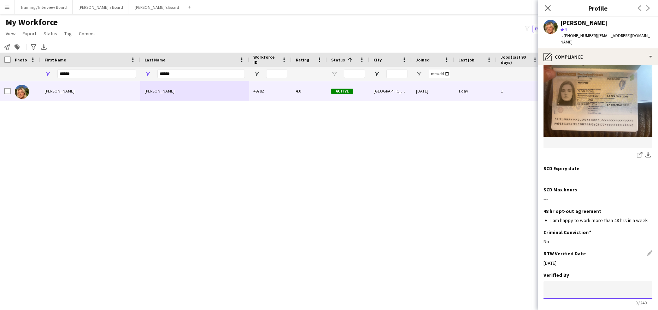
click at [572, 281] on input at bounding box center [597, 290] width 109 height 18
type input "*****"
click at [553, 308] on button "Save" at bounding box center [551, 313] width 17 height 11
click at [546, 8] on icon "Close pop-in" at bounding box center [547, 8] width 7 height 7
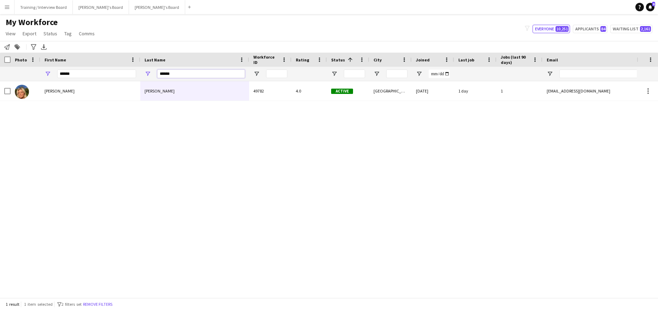
click at [177, 76] on input "******" at bounding box center [201, 74] width 88 height 8
type input "*"
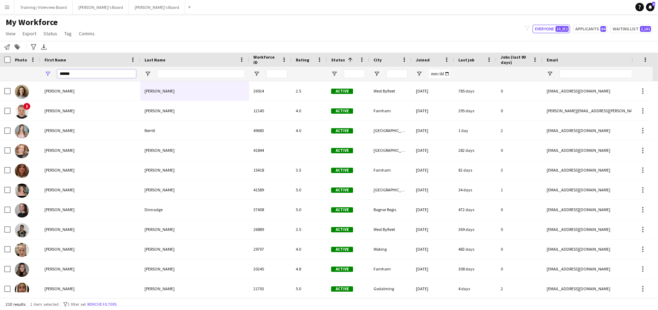
click at [92, 78] on input "******" at bounding box center [96, 74] width 79 height 8
type input "*"
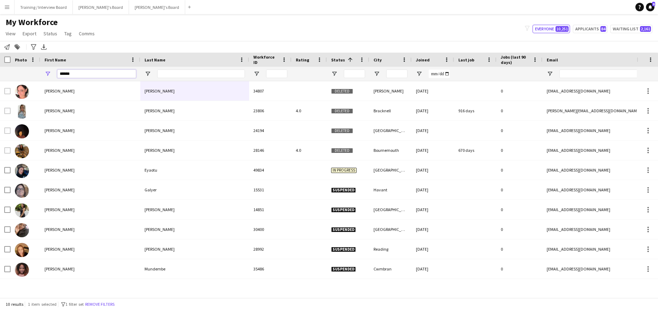
type input "******"
click at [169, 73] on input "Last Name Filter Input" at bounding box center [201, 74] width 88 height 8
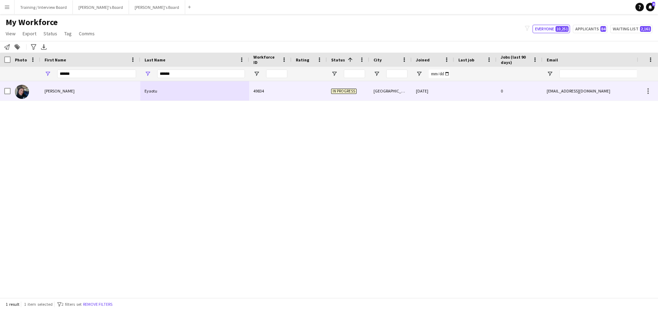
click at [84, 90] on div "Stacey" at bounding box center [90, 90] width 100 height 19
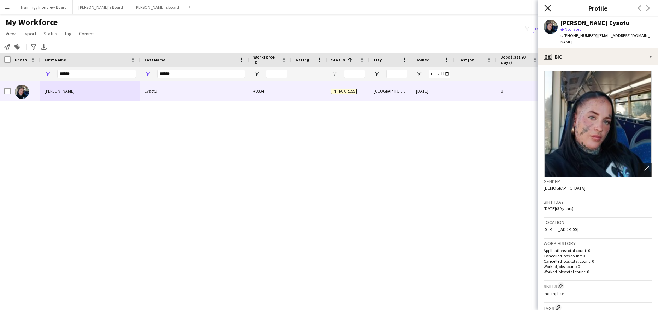
click at [545, 8] on icon "Close pop-in" at bounding box center [547, 8] width 7 height 7
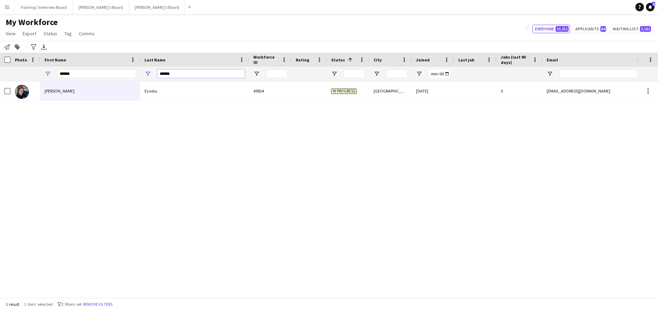
click at [184, 75] on input "******" at bounding box center [201, 74] width 88 height 8
type input "*"
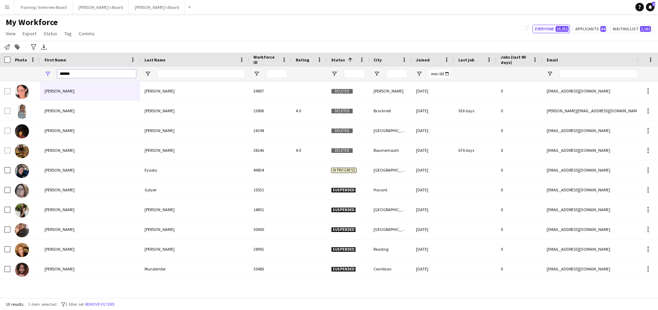
click at [85, 77] on input "******" at bounding box center [96, 74] width 79 height 8
type input "*"
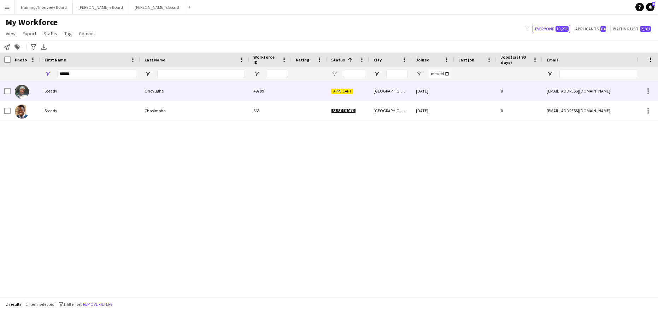
click at [88, 89] on div "Steady" at bounding box center [90, 90] width 100 height 19
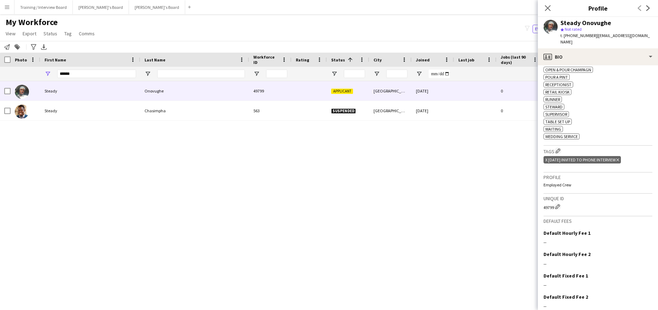
scroll to position [374, 0]
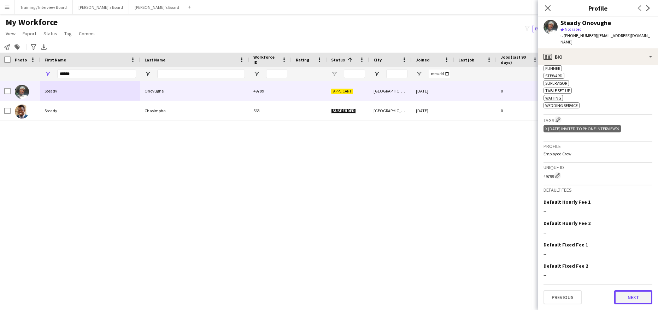
click at [627, 300] on button "Next" at bounding box center [633, 297] width 38 height 14
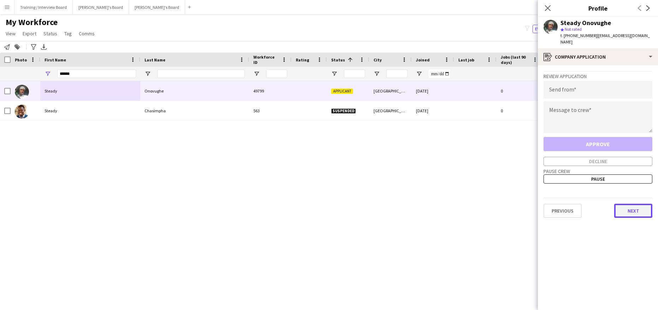
click at [635, 209] on button "Next" at bounding box center [633, 211] width 38 height 14
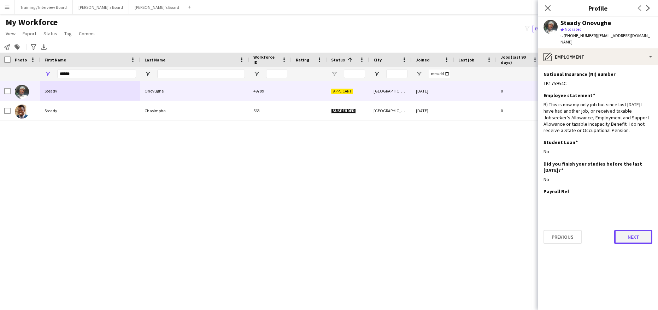
click at [642, 235] on button "Next" at bounding box center [633, 237] width 38 height 14
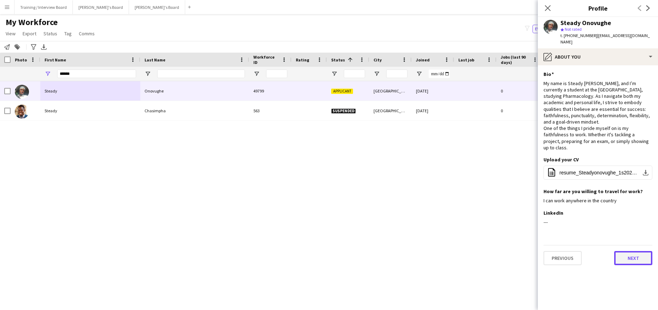
click at [631, 251] on button "Next" at bounding box center [633, 258] width 38 height 14
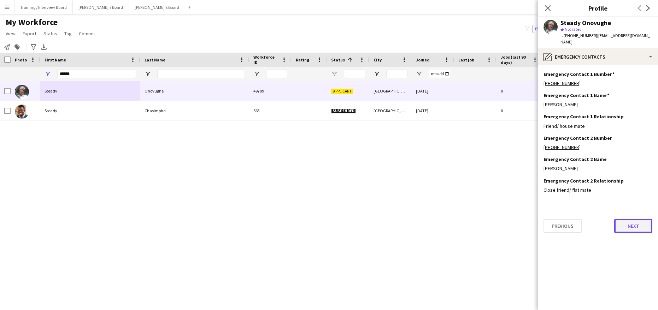
click at [638, 225] on button "Next" at bounding box center [633, 226] width 38 height 14
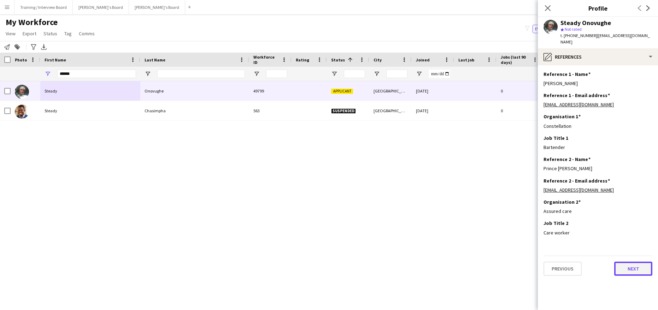
click at [631, 266] on button "Next" at bounding box center [633, 269] width 38 height 14
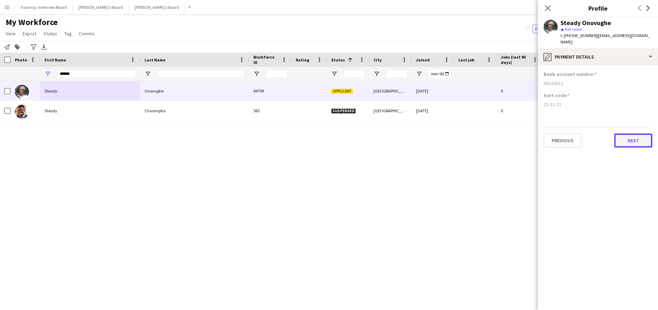
click at [634, 140] on button "Next" at bounding box center [633, 141] width 38 height 14
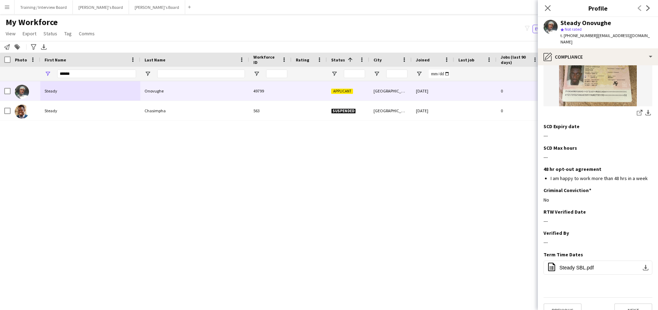
scroll to position [176, 0]
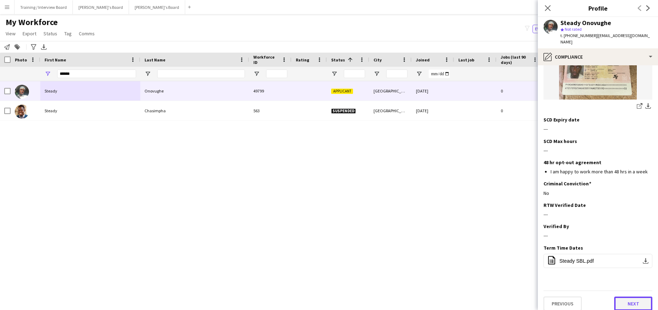
click at [630, 297] on button "Next" at bounding box center [633, 304] width 38 height 14
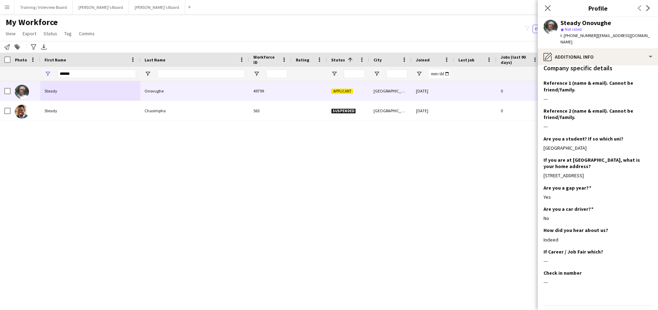
scroll to position [329, 0]
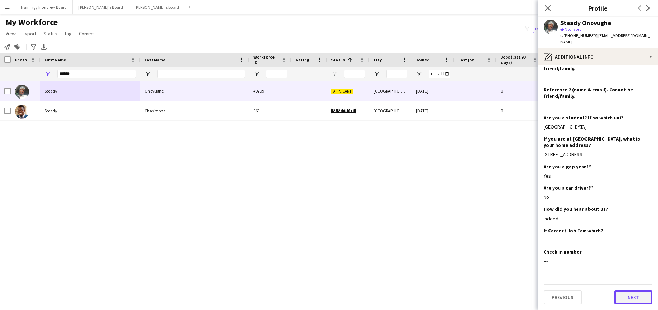
click at [637, 299] on button "Next" at bounding box center [633, 297] width 38 height 14
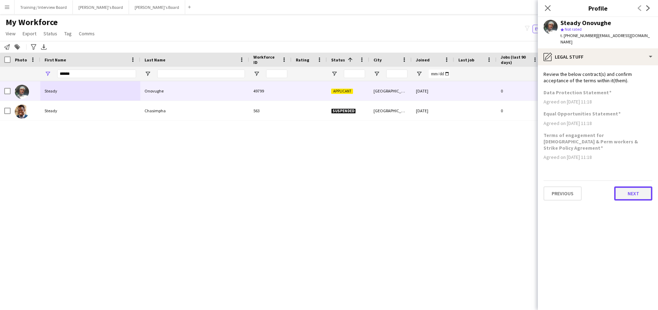
click at [637, 188] on button "Next" at bounding box center [633, 194] width 38 height 14
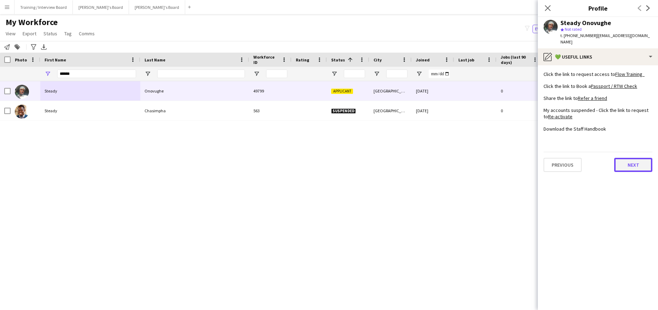
click at [640, 167] on button "Next" at bounding box center [633, 165] width 38 height 14
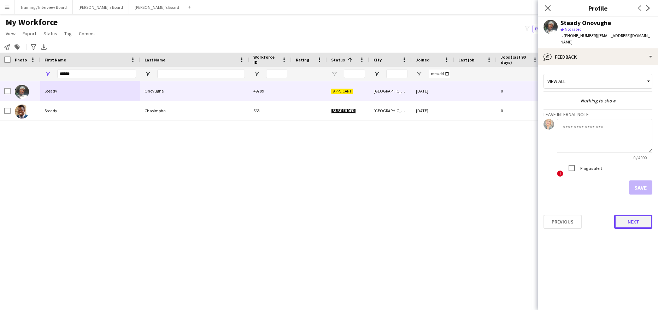
click at [642, 217] on button "Next" at bounding box center [633, 222] width 38 height 14
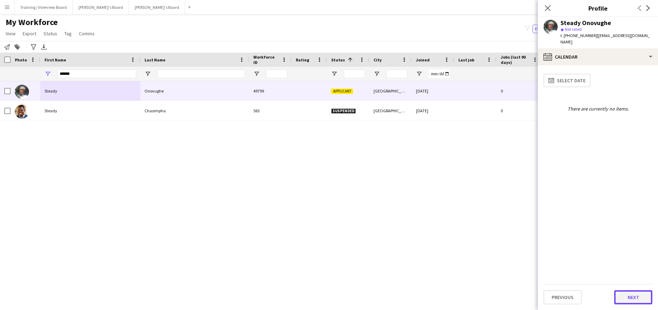
click at [635, 292] on button "Next" at bounding box center [633, 297] width 38 height 14
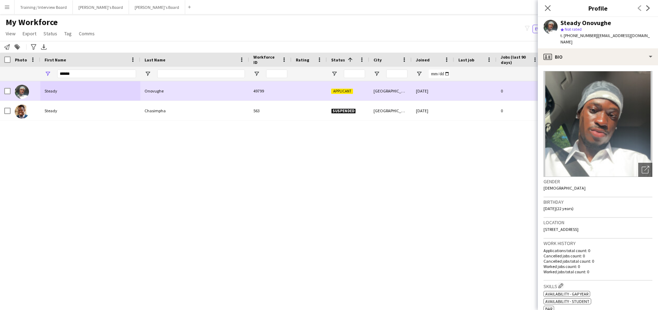
click at [64, 89] on div "Steady" at bounding box center [90, 90] width 100 height 19
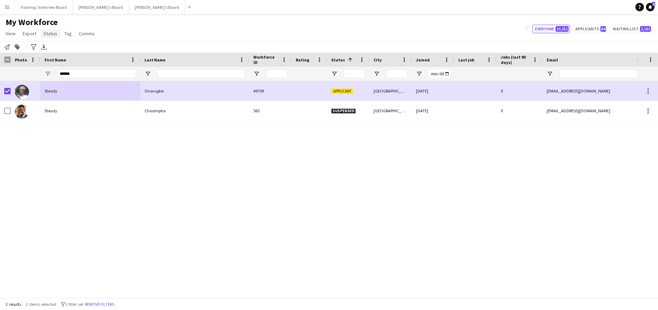
click at [50, 37] on link "Status" at bounding box center [50, 33] width 19 height 9
click at [58, 49] on link "Edit" at bounding box center [65, 48] width 49 height 15
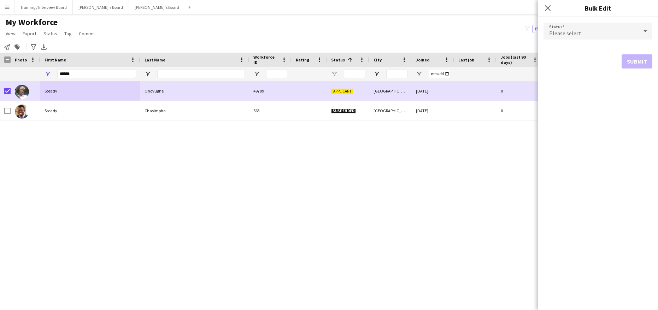
click at [650, 31] on div at bounding box center [645, 31] width 14 height 14
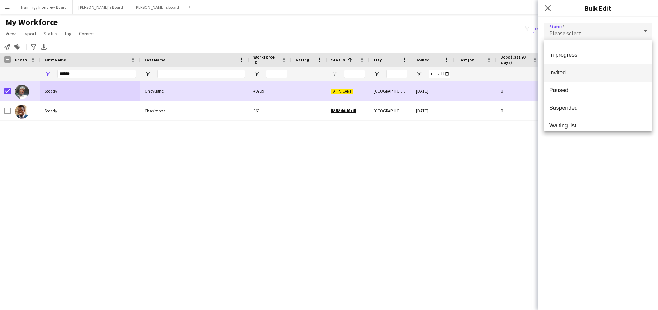
scroll to position [73, 0]
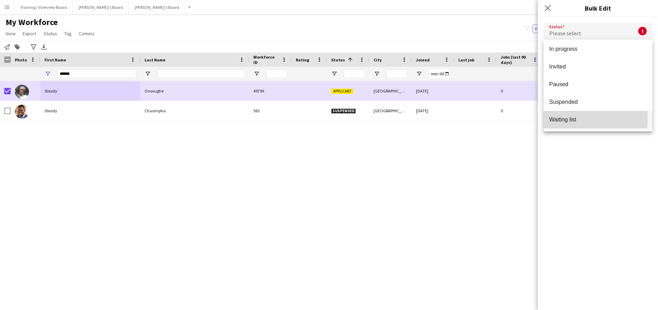
click at [564, 119] on span "Waiting list" at bounding box center [598, 119] width 98 height 7
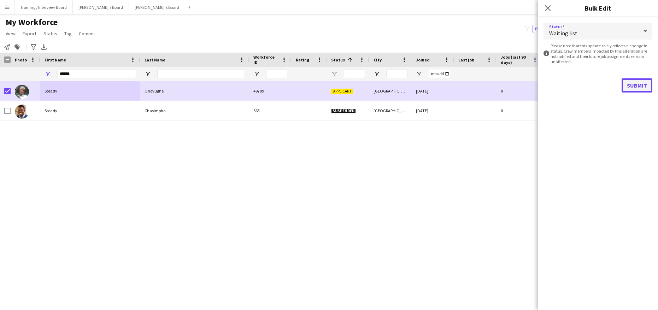
click at [639, 88] on button "Submit" at bounding box center [636, 85] width 31 height 14
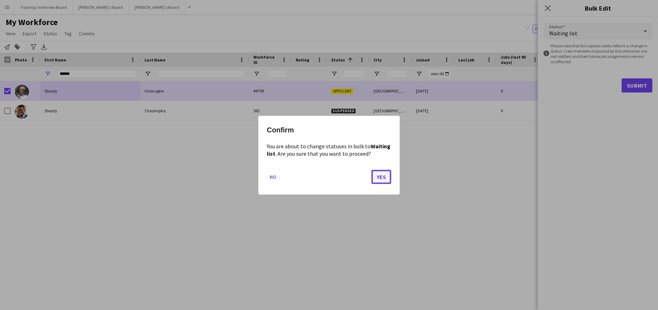
click at [382, 176] on button "Yes" at bounding box center [381, 177] width 20 height 14
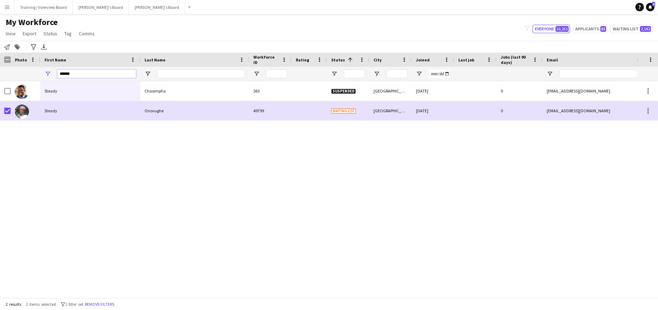
click at [77, 75] on input "******" at bounding box center [96, 74] width 79 height 8
type input "*"
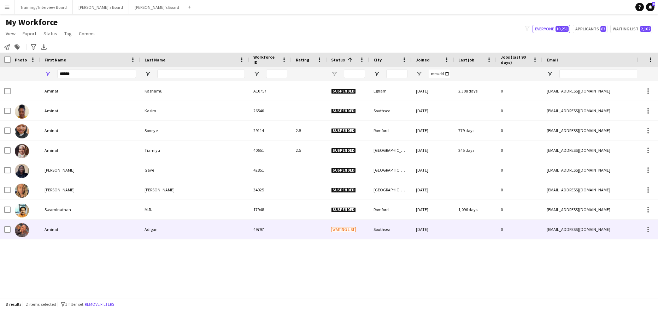
click at [187, 231] on div "Adigun" at bounding box center [194, 229] width 109 height 19
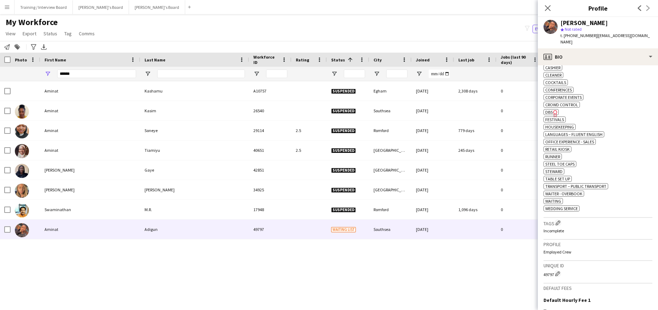
scroll to position [283, 0]
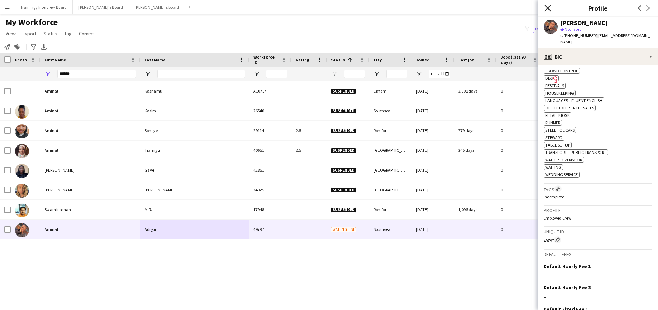
click at [548, 9] on icon at bounding box center [547, 8] width 7 height 7
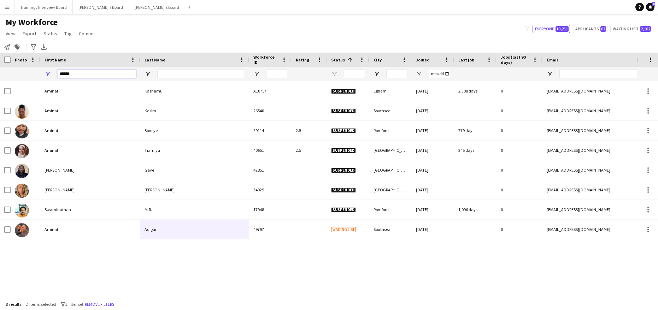
click at [75, 75] on input "******" at bounding box center [96, 74] width 79 height 8
type input "*"
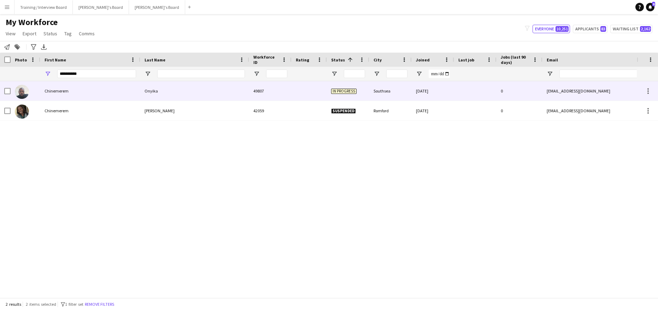
click at [103, 92] on div "Chinemerem" at bounding box center [90, 90] width 100 height 19
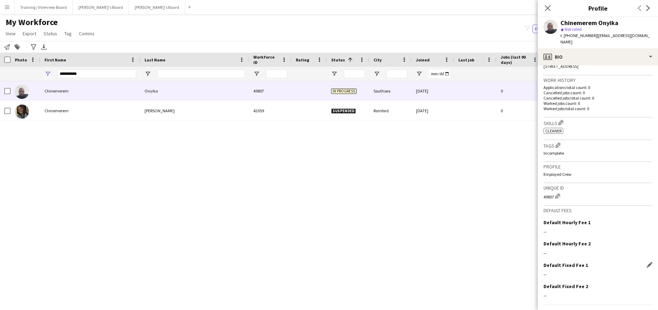
scroll to position [190, 0]
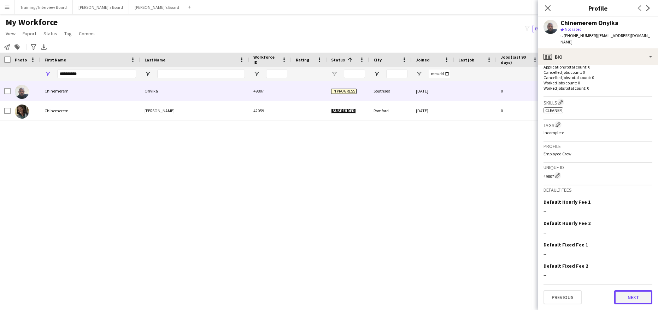
click at [624, 297] on button "Next" at bounding box center [633, 297] width 38 height 14
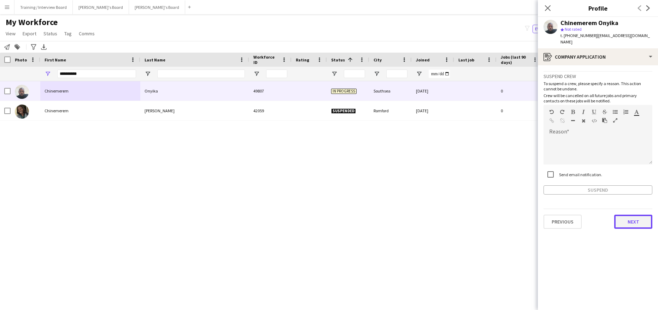
click at [634, 224] on button "Next" at bounding box center [633, 222] width 38 height 14
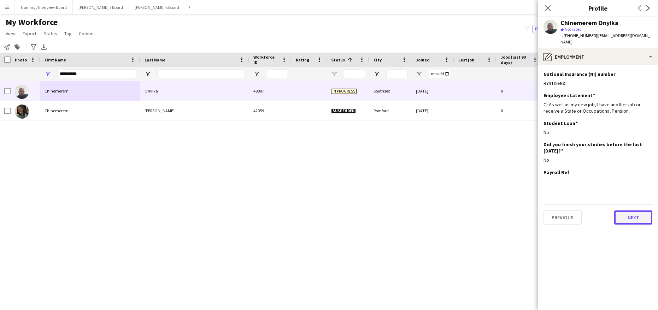
click at [634, 220] on button "Next" at bounding box center [633, 218] width 38 height 14
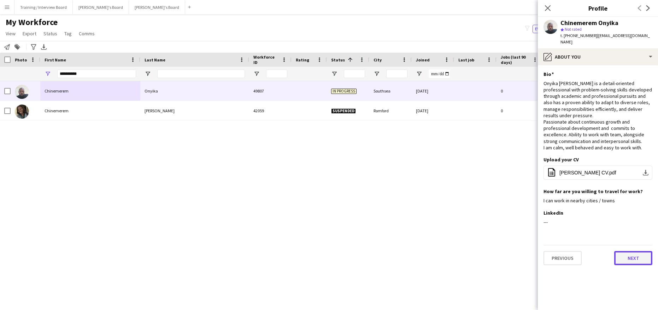
click at [632, 254] on button "Next" at bounding box center [633, 258] width 38 height 14
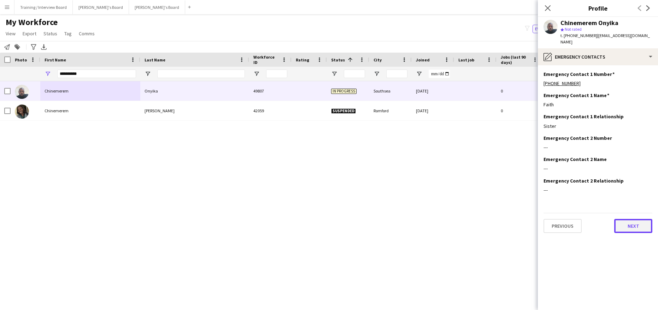
click at [628, 221] on button "Next" at bounding box center [633, 226] width 38 height 14
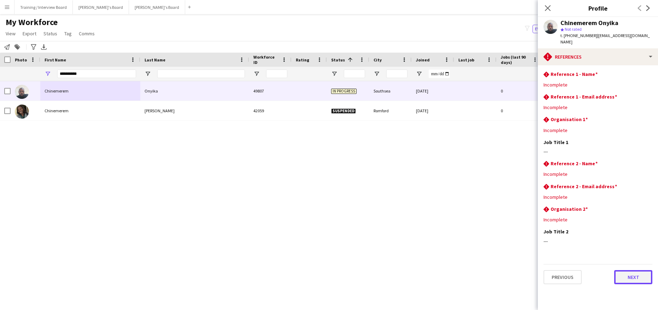
click at [629, 280] on button "Next" at bounding box center [633, 277] width 38 height 14
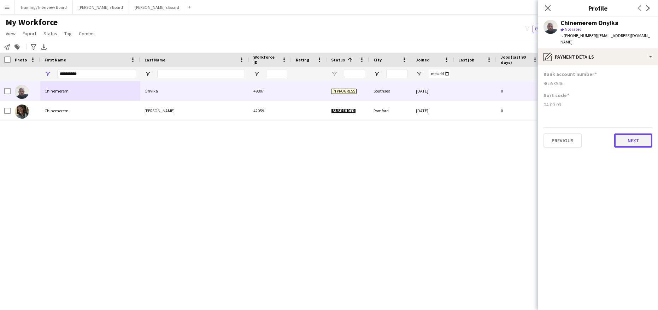
click at [635, 145] on button "Next" at bounding box center [633, 141] width 38 height 14
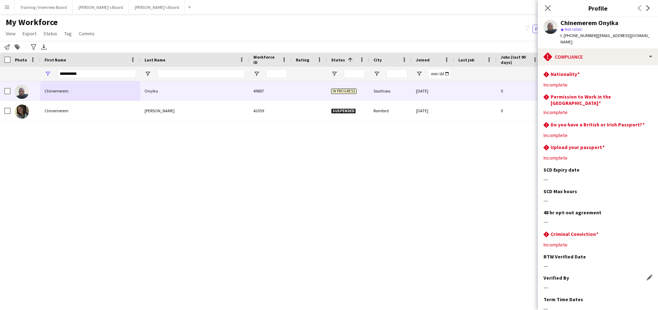
scroll to position [42, 0]
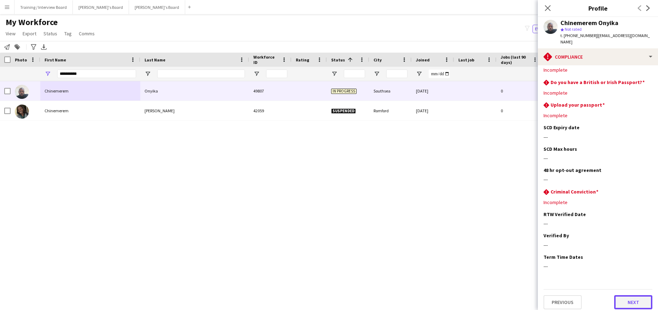
click at [630, 295] on button "Next" at bounding box center [633, 302] width 38 height 14
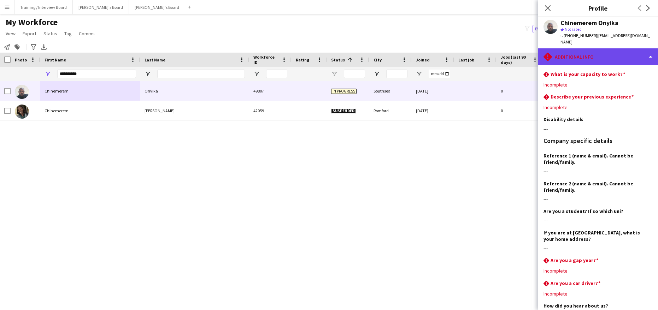
click at [651, 58] on div "rhombus-alert Additional info" at bounding box center [598, 56] width 120 height 17
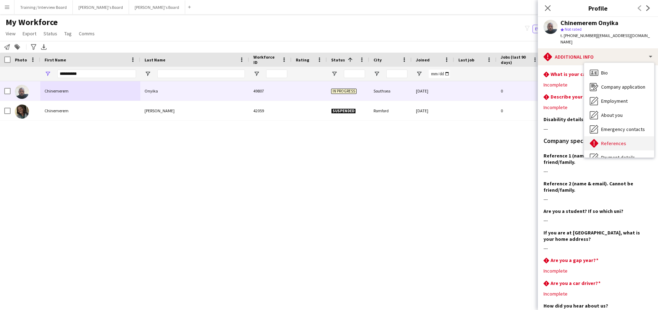
click at [627, 143] on div "References References" at bounding box center [619, 143] width 70 height 14
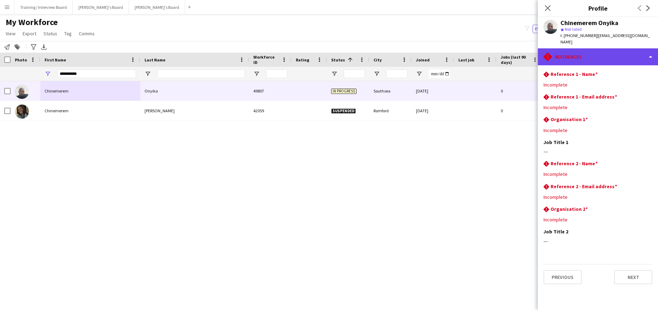
click at [650, 59] on div "rhombus-alert References" at bounding box center [598, 56] width 120 height 17
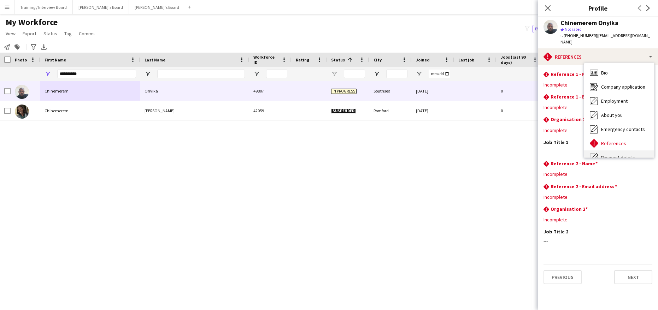
click at [650, 153] on div "Payment details Payment details" at bounding box center [619, 158] width 70 height 14
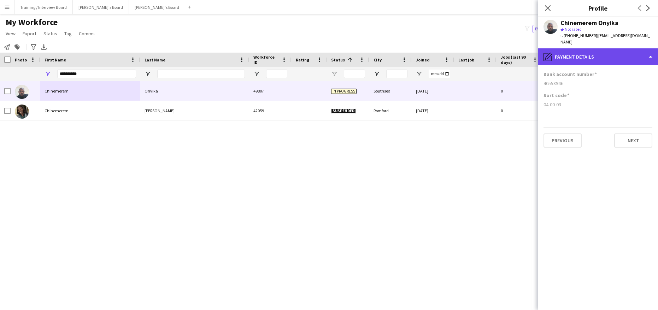
click at [652, 55] on div "pencil4 Payment details" at bounding box center [598, 56] width 120 height 17
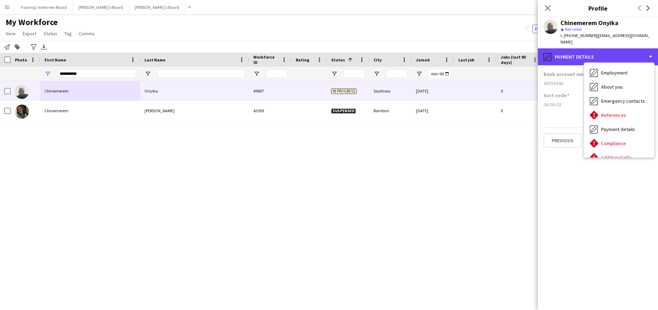
scroll to position [42, 0]
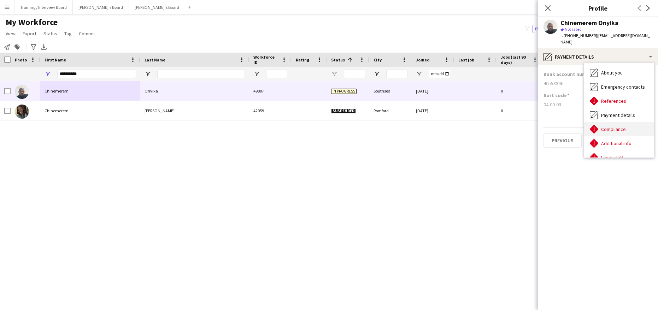
click at [604, 130] on span "Compliance" at bounding box center [613, 129] width 25 height 6
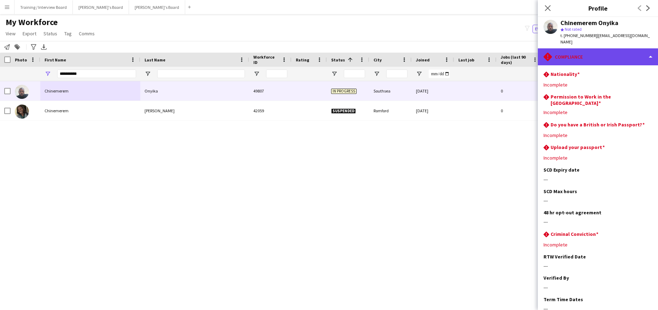
click at [649, 55] on div "rhombus-alert Compliance" at bounding box center [598, 56] width 120 height 17
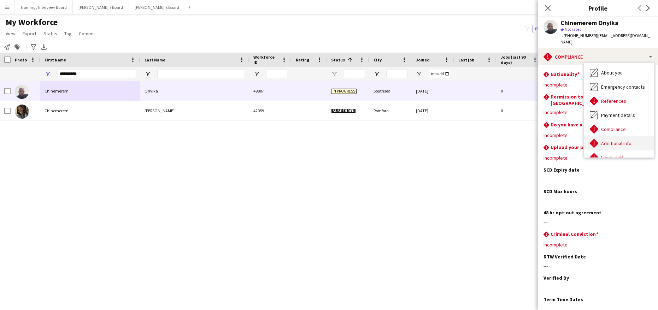
click at [625, 144] on span "Additional info" at bounding box center [616, 143] width 30 height 6
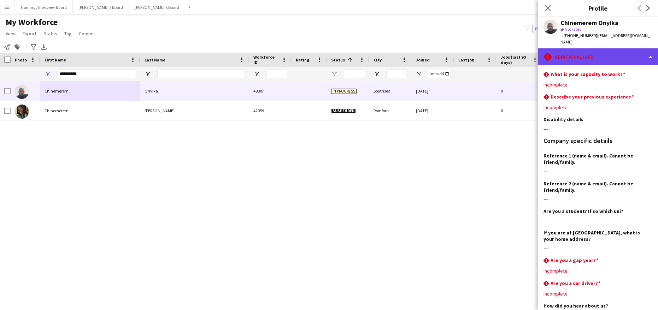
click at [651, 59] on div "rhombus-alert Additional info" at bounding box center [598, 56] width 120 height 17
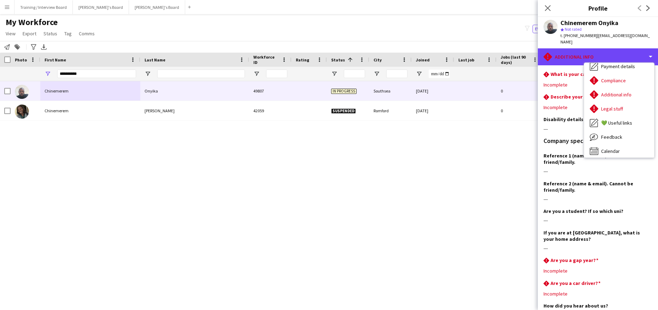
scroll to position [95, 0]
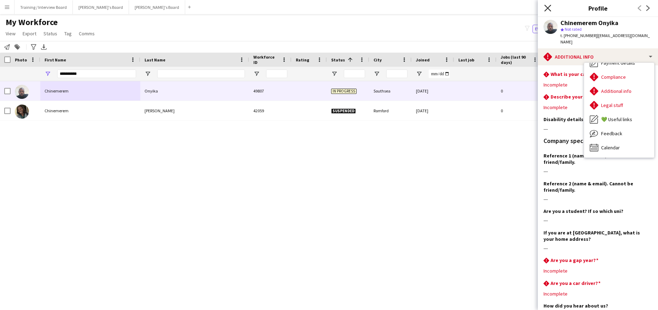
click at [545, 5] on icon at bounding box center [547, 8] width 7 height 7
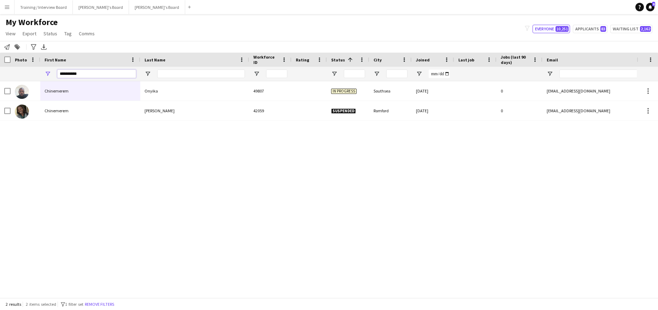
click at [92, 75] on input "**********" at bounding box center [96, 74] width 79 height 8
type input "*"
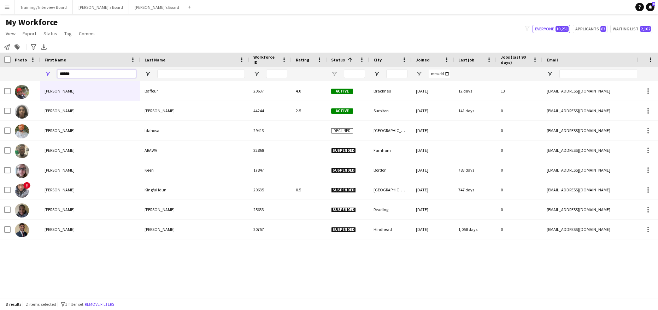
type input "******"
click at [167, 72] on input "Last Name Filter Input" at bounding box center [201, 74] width 88 height 8
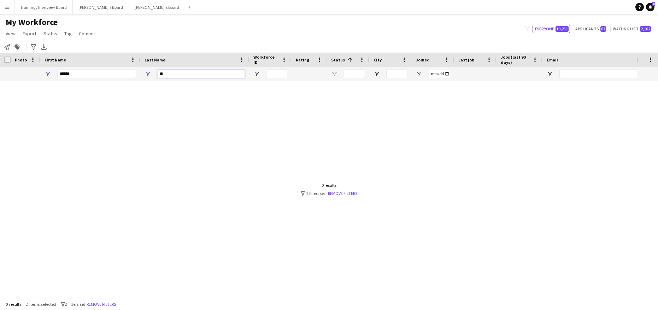
type input "*"
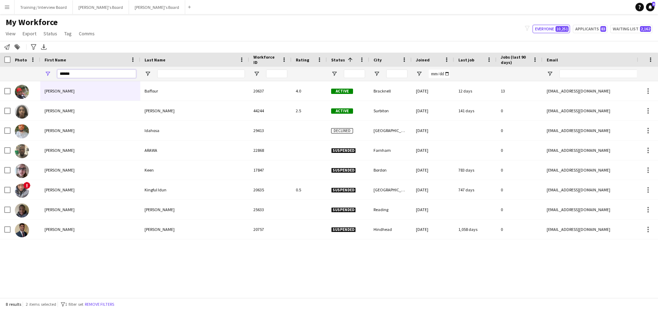
click at [90, 72] on input "******" at bounding box center [96, 74] width 79 height 8
type input "*"
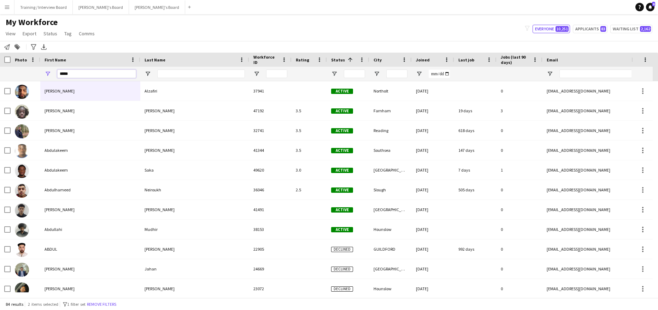
type input "*****"
click at [163, 76] on input "Last Name Filter Input" at bounding box center [201, 74] width 88 height 8
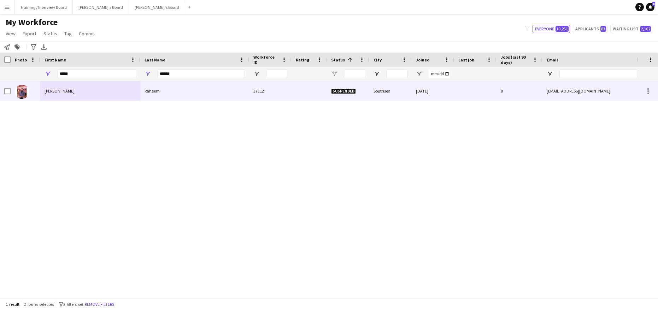
click at [96, 92] on div "Abdul" at bounding box center [90, 90] width 100 height 19
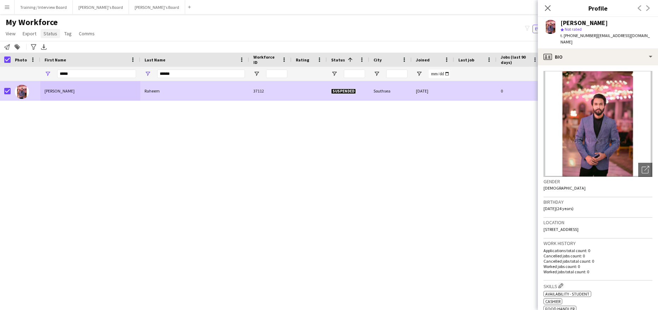
click at [47, 33] on span "Status" at bounding box center [50, 33] width 14 height 6
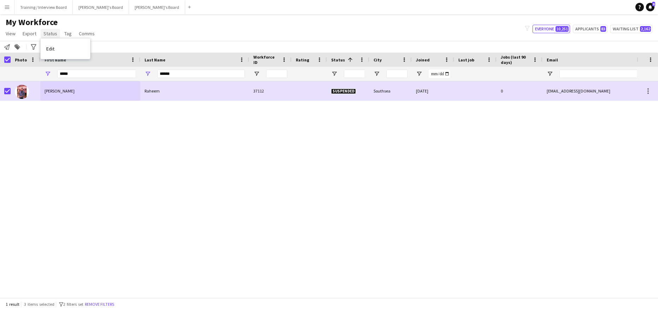
click at [49, 34] on span "Status" at bounding box center [50, 33] width 14 height 6
click at [48, 31] on span "Status" at bounding box center [50, 33] width 14 height 6
click at [45, 46] on link "Edit" at bounding box center [65, 48] width 49 height 15
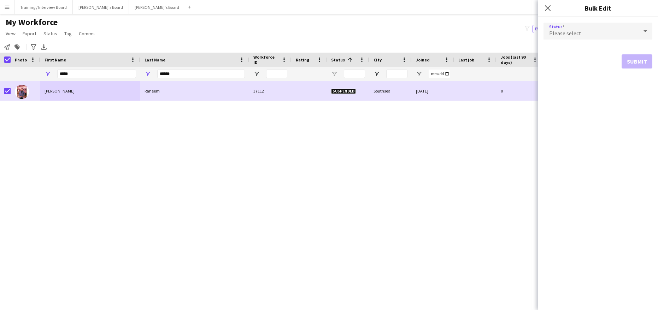
click at [647, 29] on icon at bounding box center [645, 31] width 8 height 14
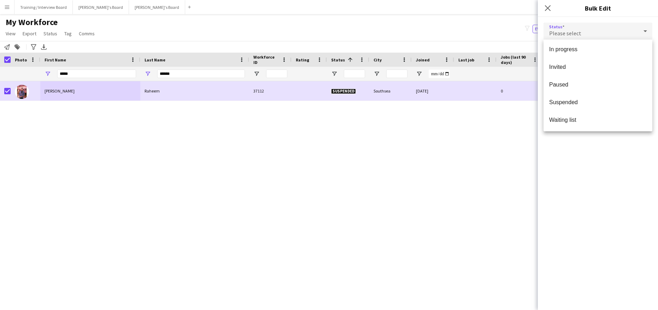
scroll to position [73, 0]
click at [577, 122] on span "Waiting list" at bounding box center [598, 119] width 98 height 7
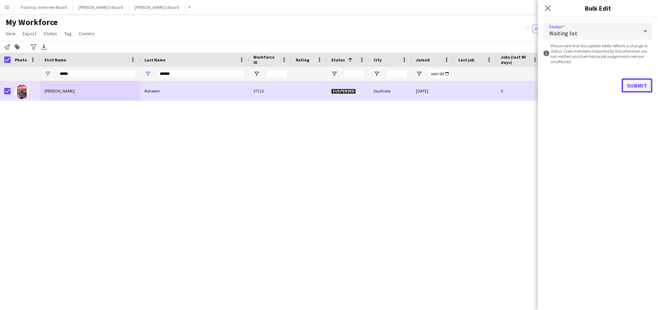
click at [642, 84] on button "Submit" at bounding box center [636, 85] width 31 height 14
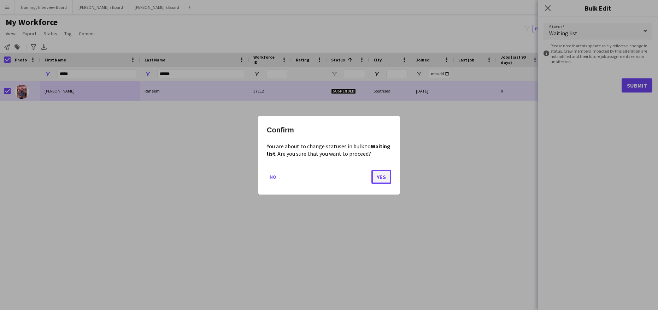
click at [387, 180] on button "Yes" at bounding box center [381, 177] width 20 height 14
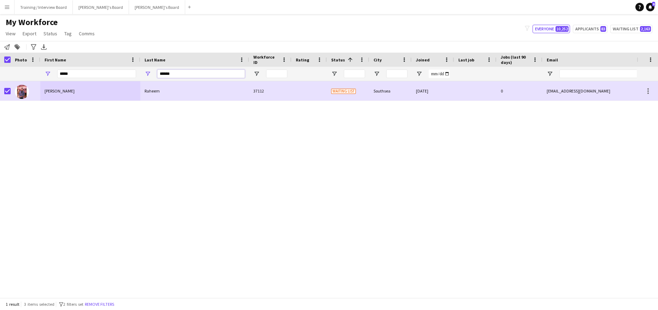
click at [181, 75] on input "******" at bounding box center [201, 74] width 88 height 8
type input "*"
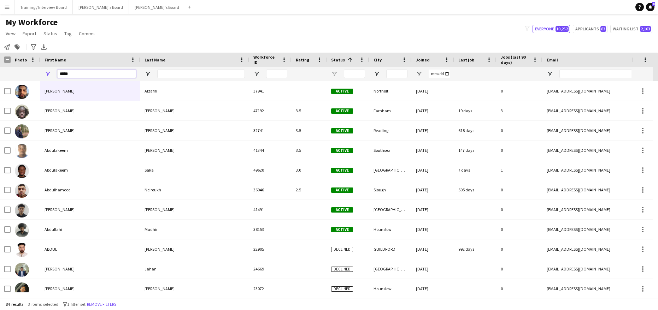
click at [83, 73] on input "*****" at bounding box center [96, 74] width 79 height 8
type input "*"
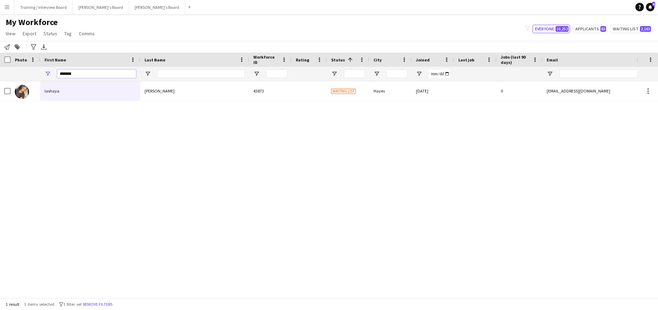
type input "*******"
click at [174, 70] on input "Last Name Filter Input" at bounding box center [201, 74] width 88 height 8
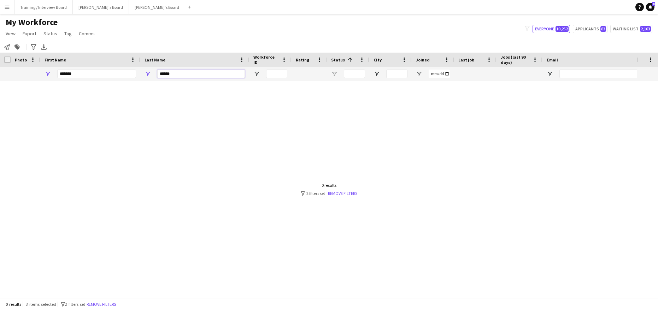
type input "******"
click at [94, 76] on input "*******" at bounding box center [96, 74] width 79 height 8
type input "*"
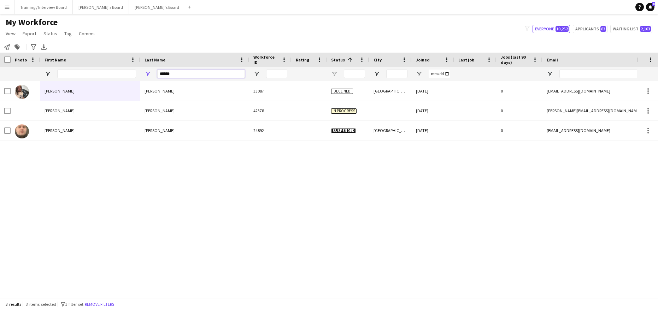
click at [179, 76] on input "******" at bounding box center [201, 74] width 88 height 8
type input "*"
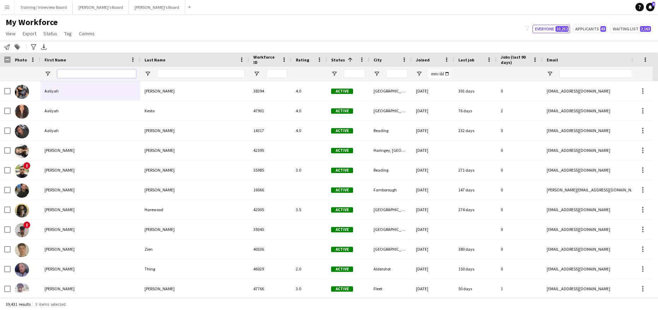
click at [68, 73] on input "First Name Filter Input" at bounding box center [96, 74] width 79 height 8
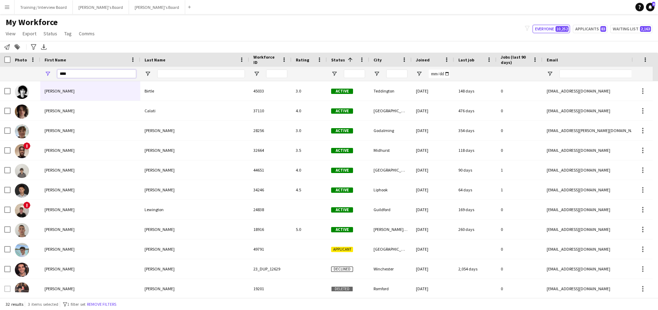
type input "****"
click at [169, 74] on input "Last Name Filter Input" at bounding box center [201, 74] width 88 height 8
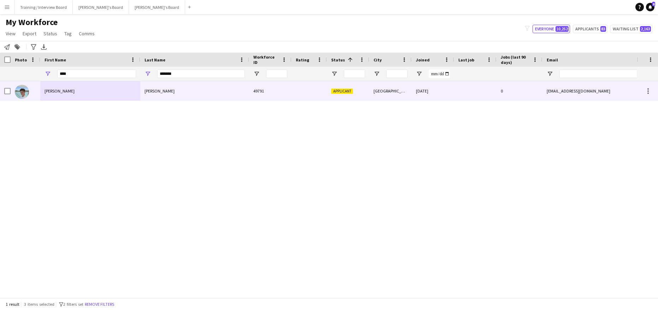
click at [205, 90] on div "Farrell" at bounding box center [194, 90] width 109 height 19
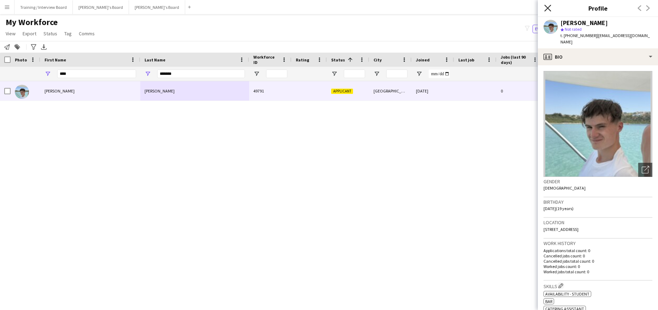
click at [547, 7] on icon at bounding box center [547, 8] width 7 height 7
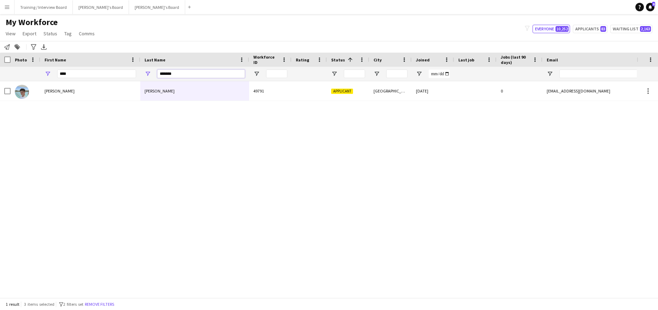
click at [184, 75] on input "*******" at bounding box center [201, 74] width 88 height 8
type input "*"
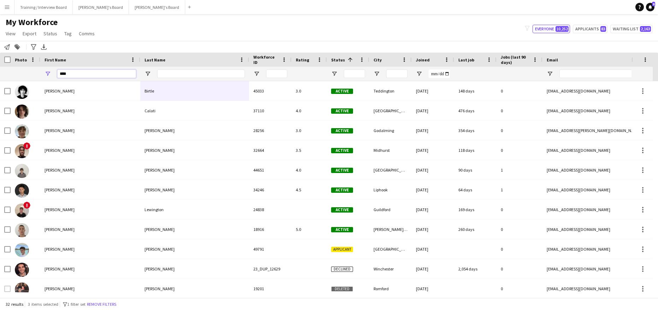
click at [88, 72] on input "****" at bounding box center [96, 74] width 79 height 8
type input "*"
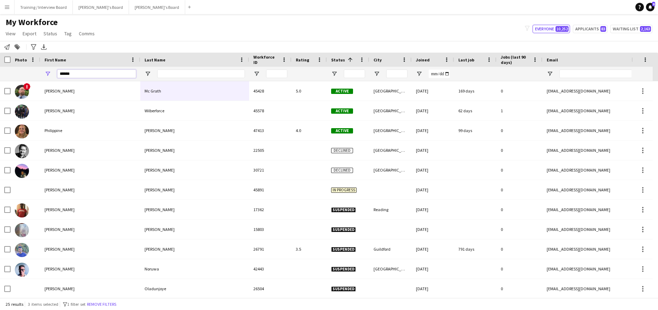
type input "******"
click at [170, 71] on input "Last Name Filter Input" at bounding box center [201, 74] width 88 height 8
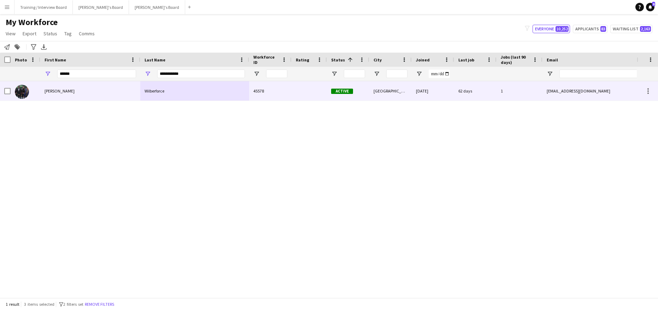
click at [82, 92] on div "Philip" at bounding box center [90, 90] width 100 height 19
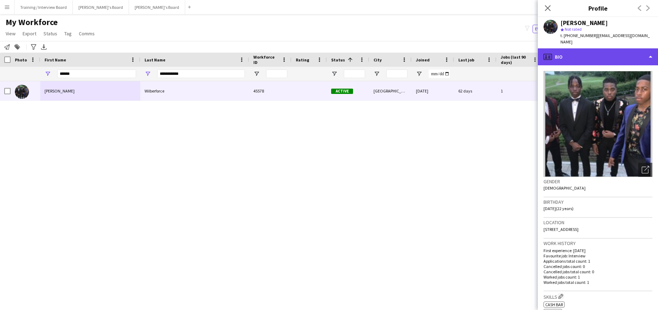
click at [652, 58] on div "profile Bio" at bounding box center [598, 56] width 120 height 17
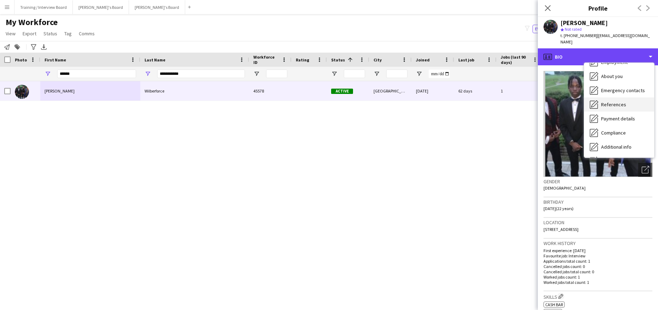
scroll to position [71, 0]
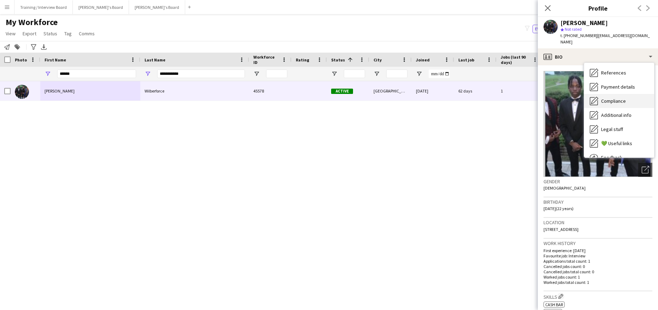
click at [616, 98] on span "Compliance" at bounding box center [613, 101] width 25 height 6
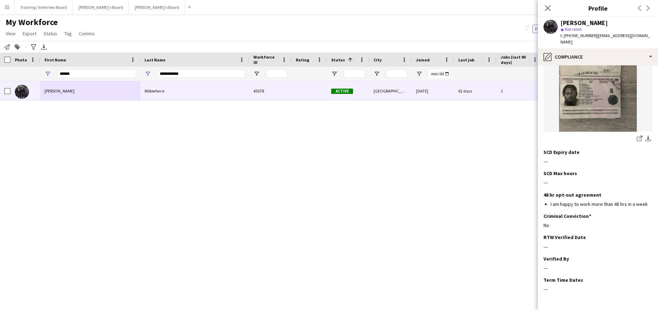
scroll to position [144, 0]
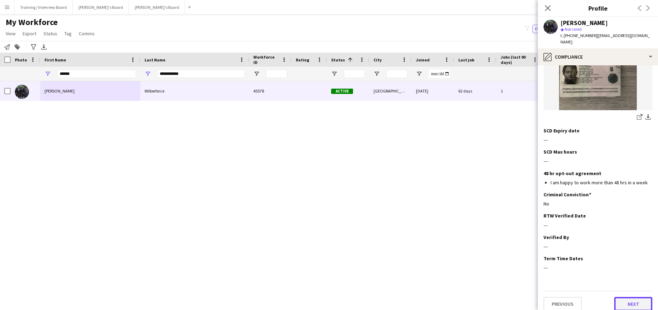
click at [637, 297] on button "Next" at bounding box center [633, 304] width 38 height 14
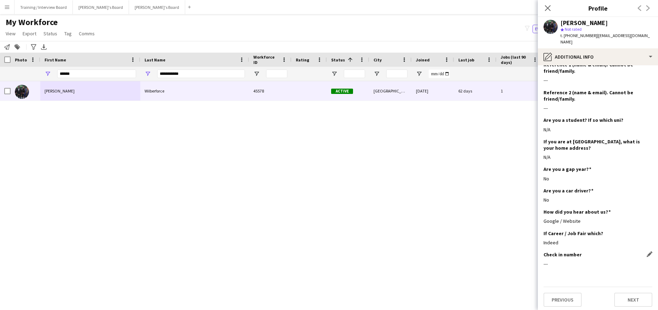
scroll to position [194, 0]
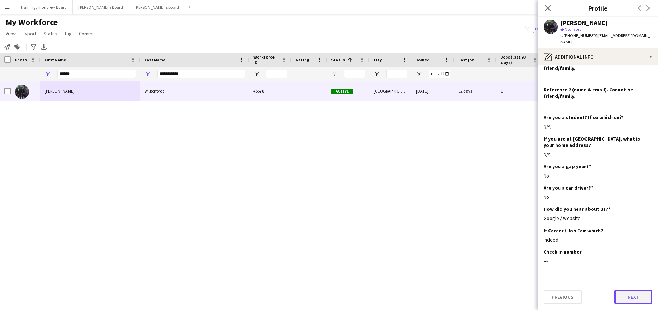
click at [619, 299] on button "Next" at bounding box center [633, 297] width 38 height 14
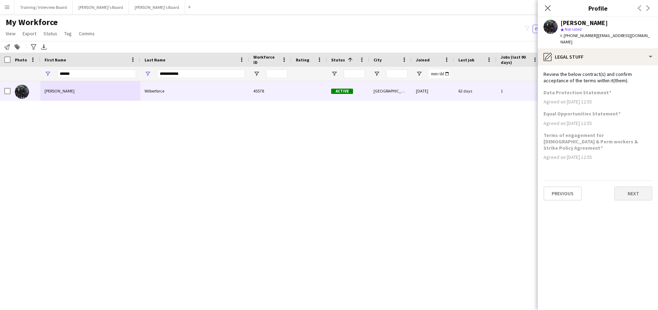
scroll to position [0, 0]
click at [624, 187] on button "Next" at bounding box center [633, 194] width 38 height 14
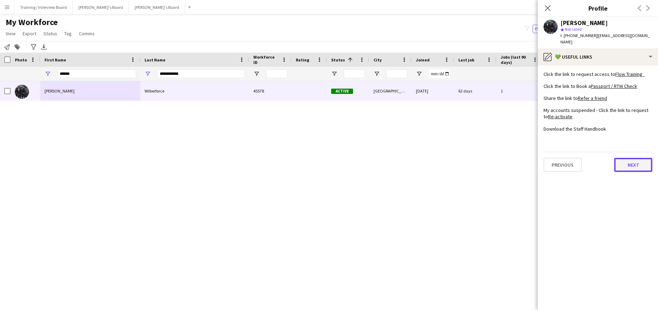
click at [620, 168] on button "Next" at bounding box center [633, 165] width 38 height 14
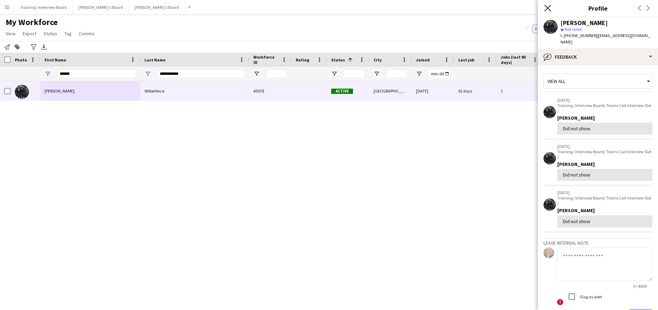
click at [549, 10] on icon "Close pop-in" at bounding box center [547, 8] width 7 height 7
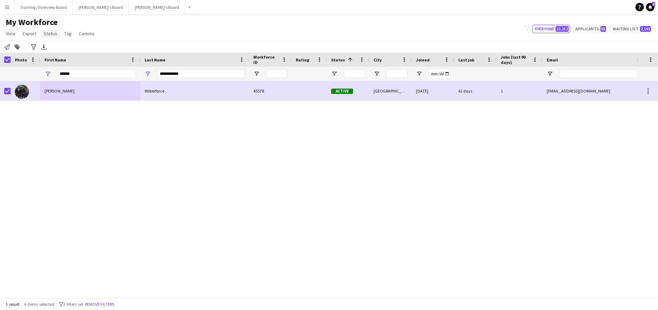
click at [44, 34] on span "Status" at bounding box center [50, 33] width 14 height 6
click at [51, 47] on span "Edit" at bounding box center [50, 49] width 8 height 6
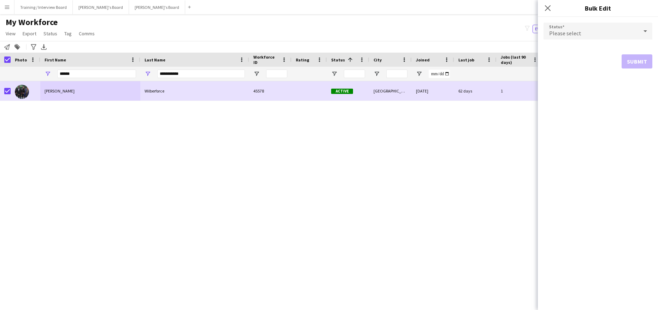
click at [646, 30] on icon at bounding box center [645, 31] width 8 height 14
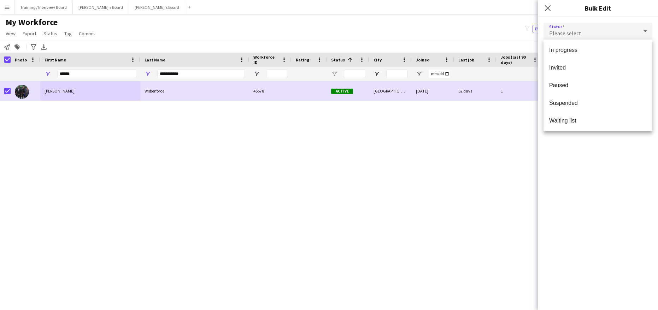
scroll to position [73, 0]
click at [571, 116] on span "Waiting list" at bounding box center [598, 119] width 98 height 7
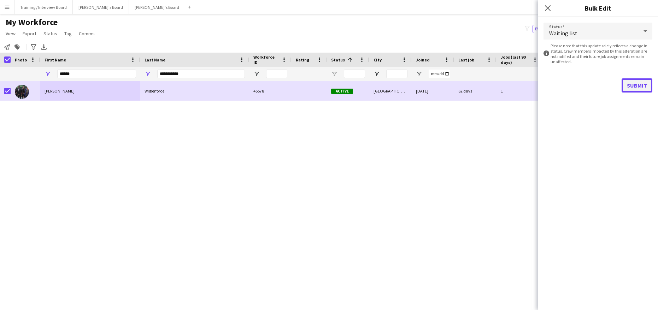
click at [642, 88] on button "Submit" at bounding box center [636, 85] width 31 height 14
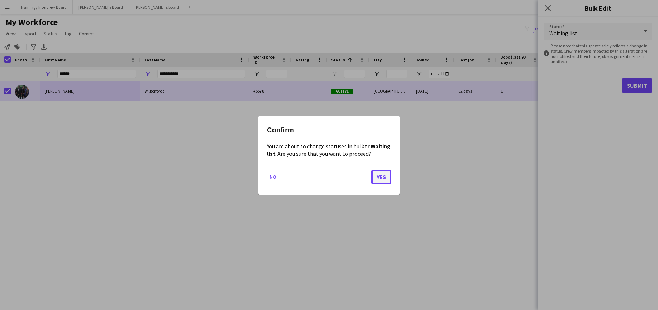
click at [376, 176] on button "Yes" at bounding box center [381, 177] width 20 height 14
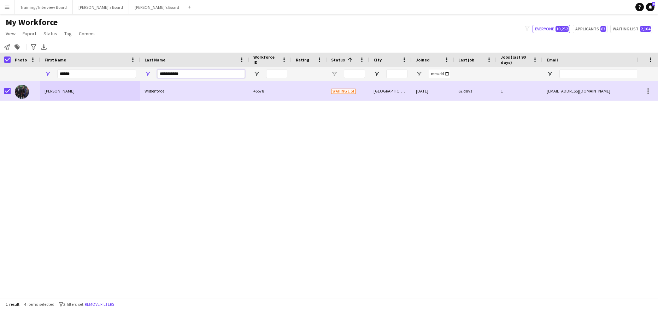
click at [202, 73] on input "**********" at bounding box center [201, 74] width 88 height 8
type input "*"
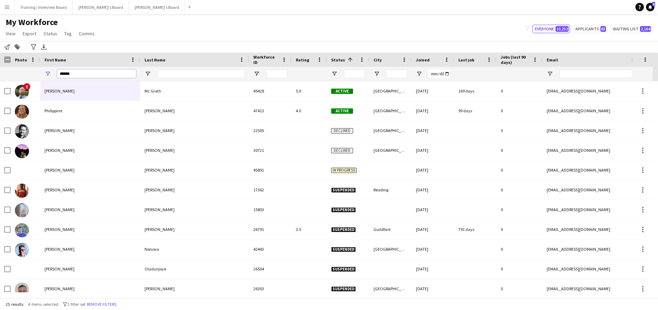
click at [70, 74] on input "******" at bounding box center [96, 74] width 79 height 8
type input "*"
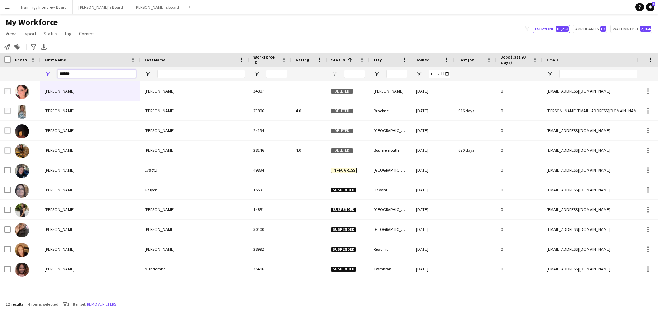
type input "******"
click at [170, 75] on input "Last Name Filter Input" at bounding box center [201, 74] width 88 height 8
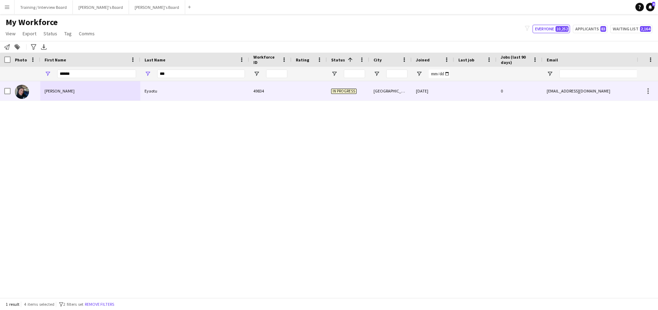
click at [183, 98] on div "Eyaotu" at bounding box center [194, 90] width 109 height 19
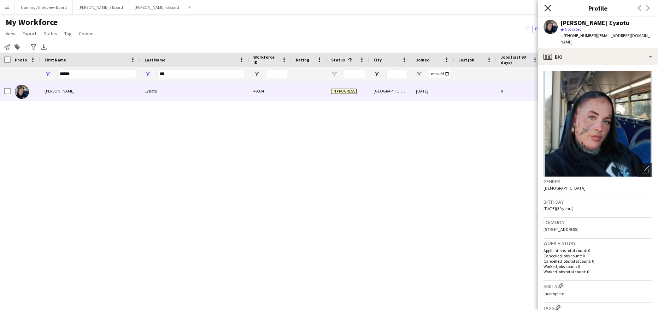
click at [549, 5] on icon "Close pop-in" at bounding box center [547, 8] width 7 height 7
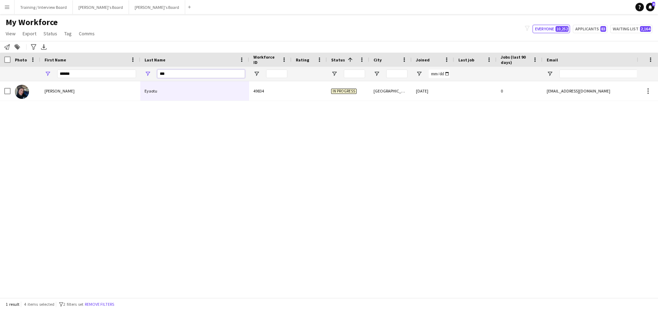
click at [168, 72] on input "***" at bounding box center [201, 74] width 88 height 8
type input "*"
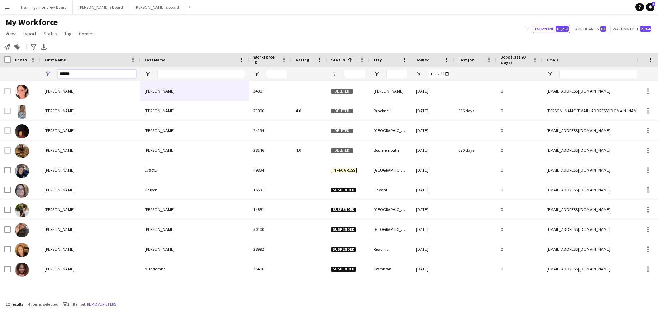
click at [78, 73] on input "******" at bounding box center [96, 74] width 79 height 8
type input "*"
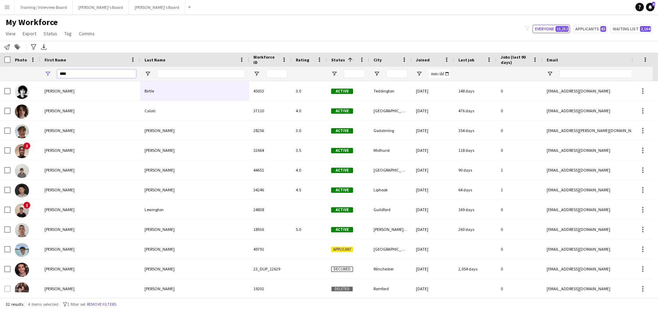
type input "****"
click at [182, 75] on input "Last Name Filter Input" at bounding box center [201, 74] width 88 height 8
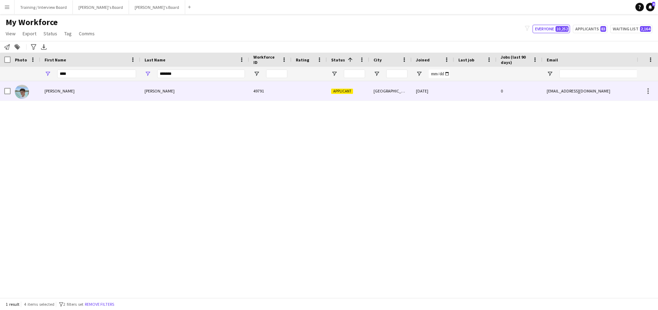
click at [94, 94] on div "Noah" at bounding box center [90, 90] width 100 height 19
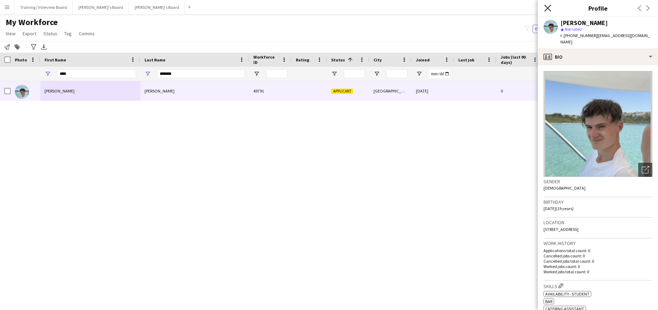
click at [550, 8] on icon "Close pop-in" at bounding box center [547, 8] width 7 height 7
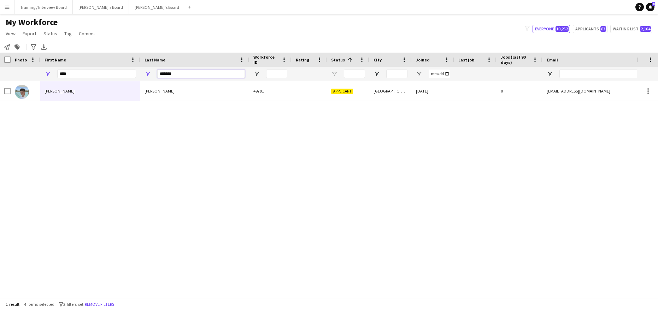
click at [182, 77] on input "*******" at bounding box center [201, 74] width 88 height 8
type input "*"
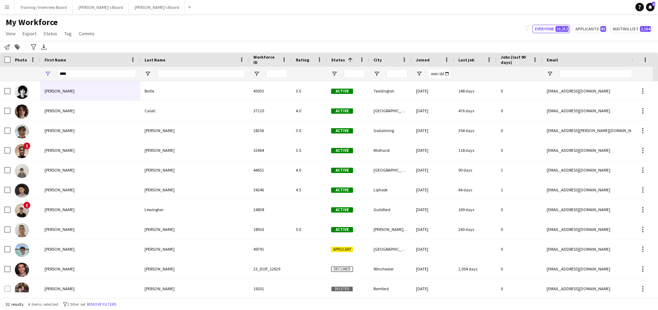
click at [85, 68] on div "****" at bounding box center [96, 74] width 79 height 14
click at [74, 73] on input "****" at bounding box center [96, 74] width 79 height 8
type input "*"
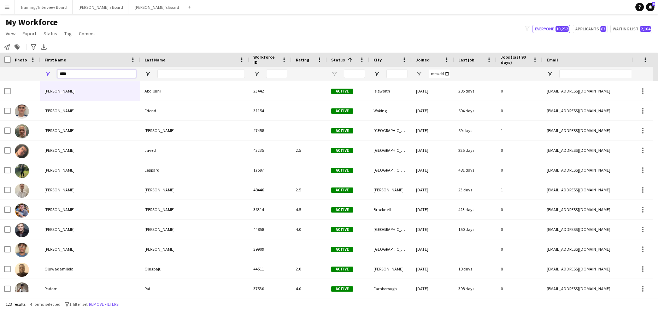
type input "****"
click at [161, 72] on input "Last Name Filter Input" at bounding box center [201, 74] width 88 height 8
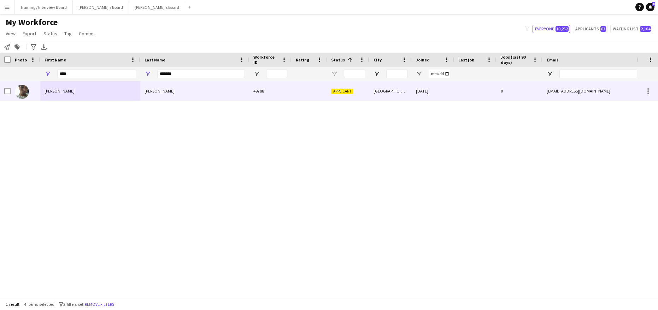
click at [172, 93] on div "Chilton" at bounding box center [194, 90] width 109 height 19
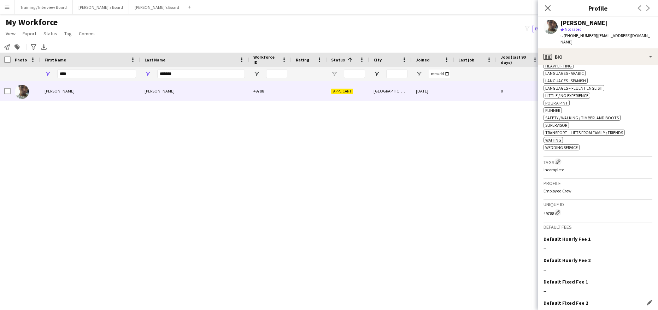
scroll to position [353, 0]
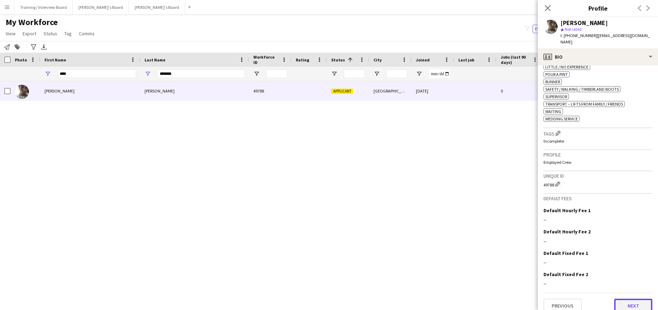
click at [632, 299] on button "Next" at bounding box center [633, 306] width 38 height 14
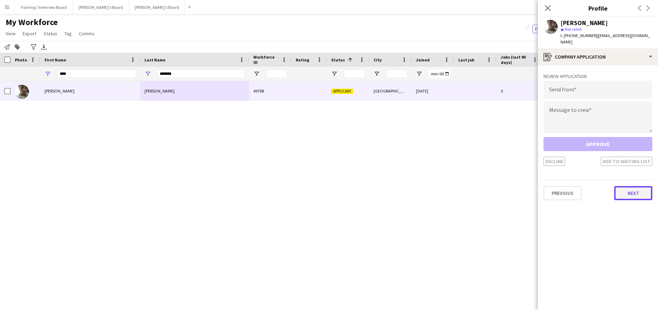
click at [620, 186] on button "Next" at bounding box center [633, 193] width 38 height 14
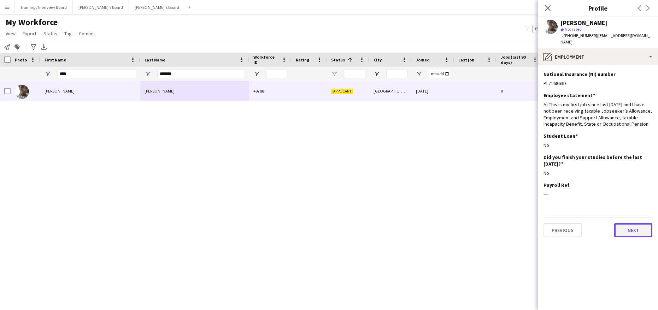
click at [639, 223] on button "Next" at bounding box center [633, 230] width 38 height 14
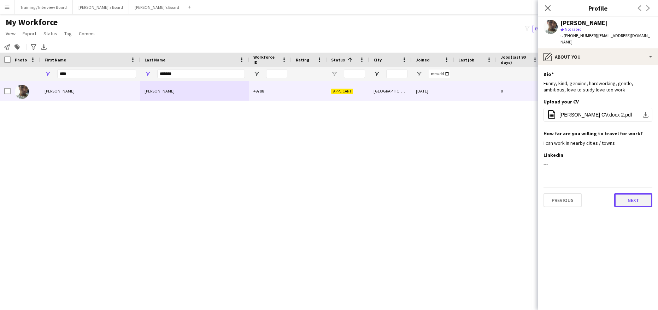
click at [626, 193] on button "Next" at bounding box center [633, 200] width 38 height 14
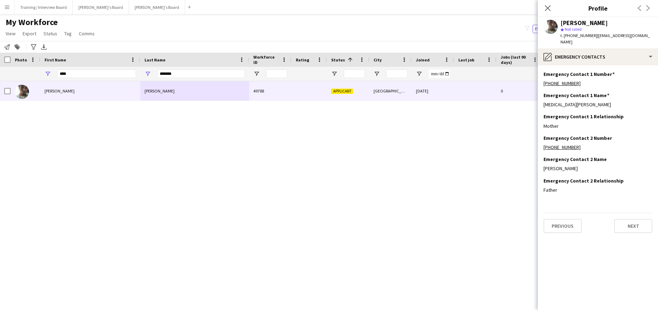
click at [631, 213] on div "Previous Next" at bounding box center [597, 223] width 109 height 20
click at [633, 219] on button "Next" at bounding box center [633, 226] width 38 height 14
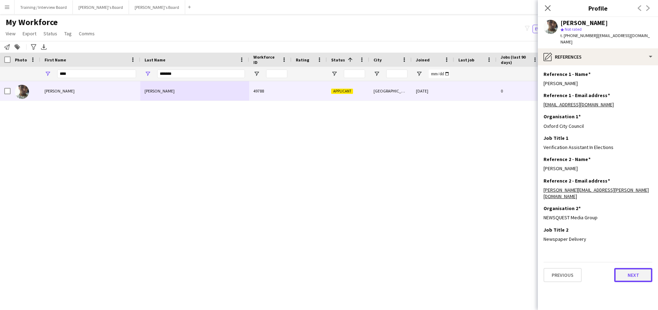
click at [631, 268] on button "Next" at bounding box center [633, 275] width 38 height 14
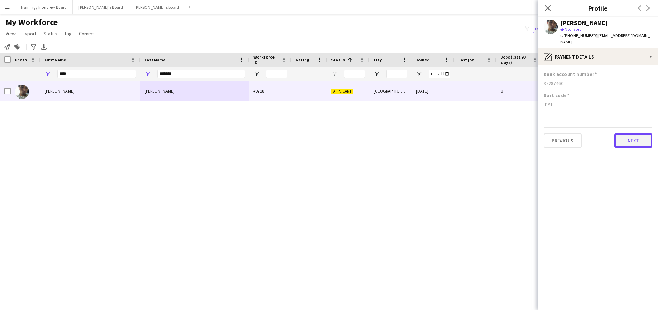
click at [645, 139] on button "Next" at bounding box center [633, 141] width 38 height 14
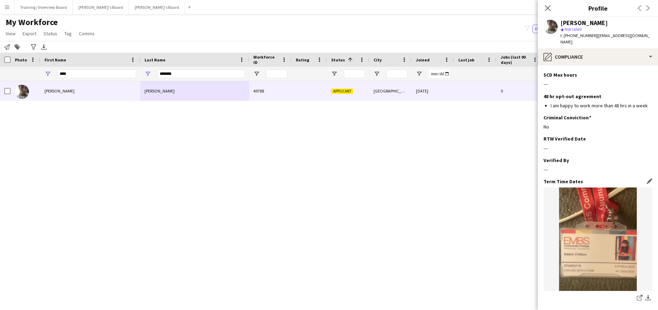
scroll to position [246, 0]
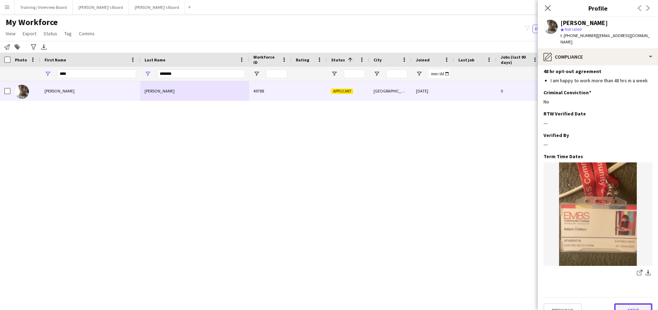
click at [631, 303] on button "Next" at bounding box center [633, 310] width 38 height 14
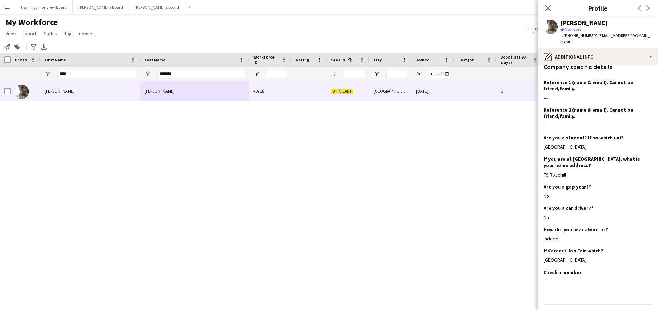
scroll to position [136, 0]
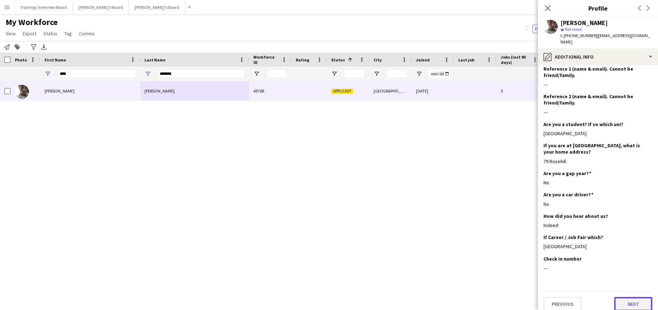
click at [630, 297] on button "Next" at bounding box center [633, 304] width 38 height 14
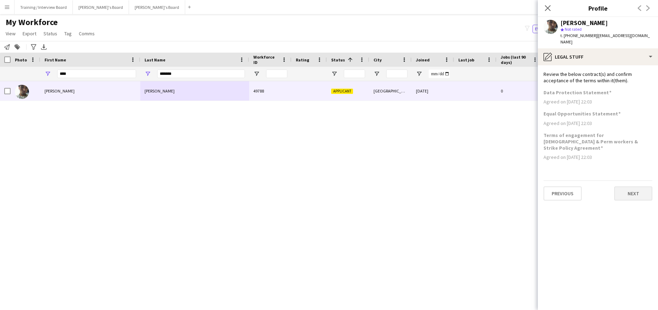
scroll to position [0, 0]
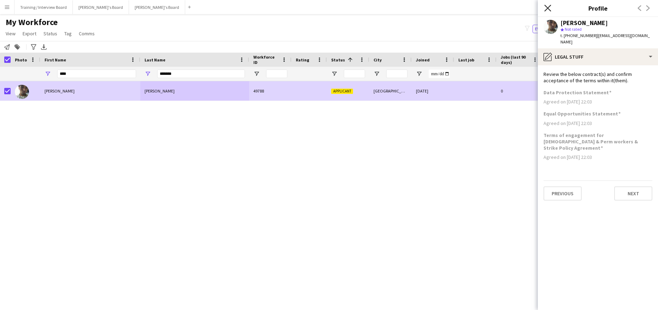
click at [547, 7] on icon at bounding box center [547, 8] width 7 height 7
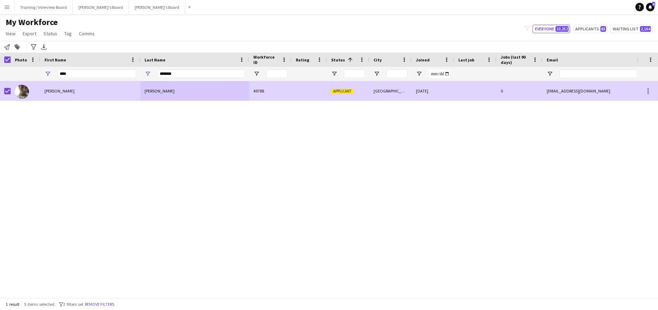
click at [123, 93] on div "Adam" at bounding box center [90, 90] width 100 height 19
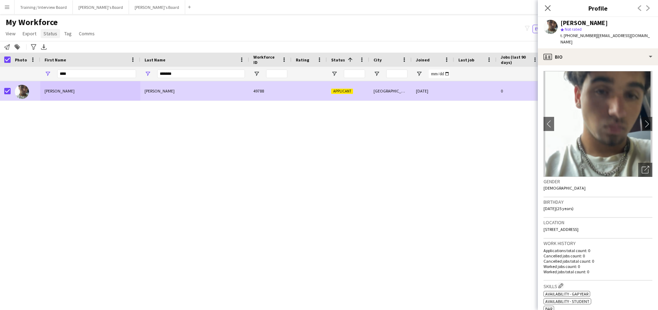
click at [54, 34] on span "Status" at bounding box center [50, 33] width 14 height 6
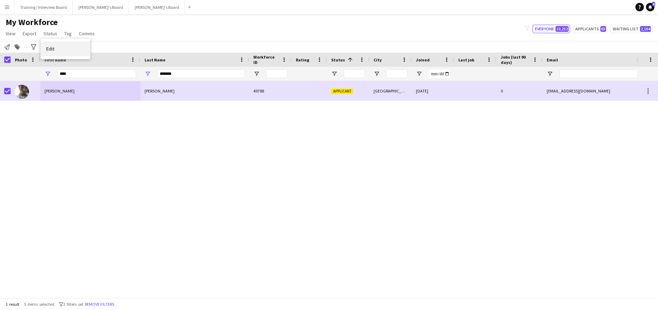
click at [51, 47] on span "Edit" at bounding box center [50, 49] width 8 height 6
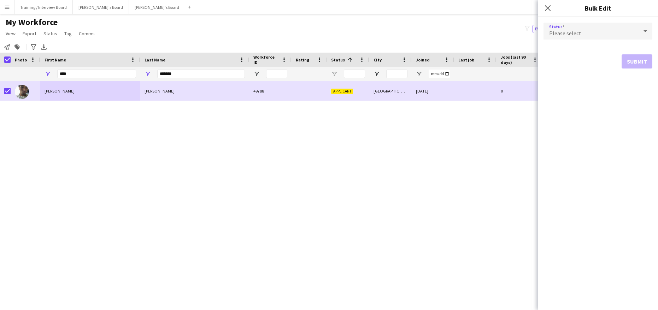
click at [645, 32] on icon at bounding box center [645, 31] width 4 height 2
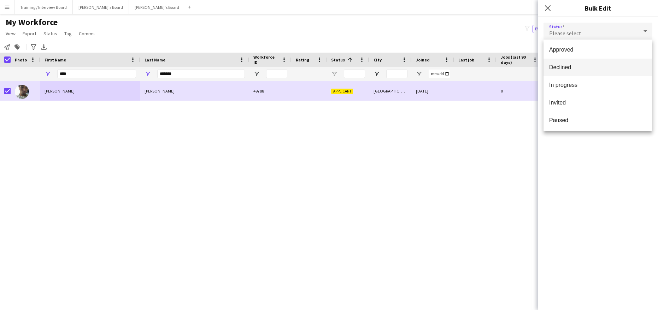
scroll to position [73, 0]
click at [577, 120] on span "Waiting list" at bounding box center [598, 119] width 98 height 7
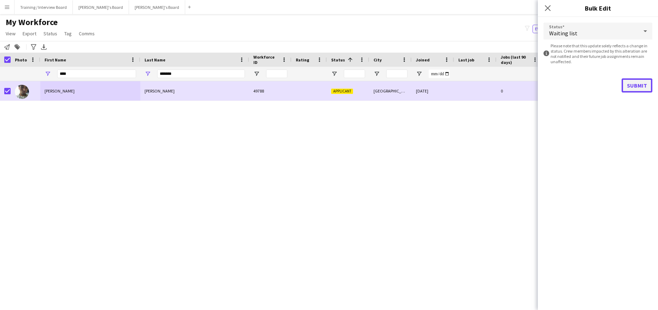
click at [638, 84] on button "Submit" at bounding box center [636, 85] width 31 height 14
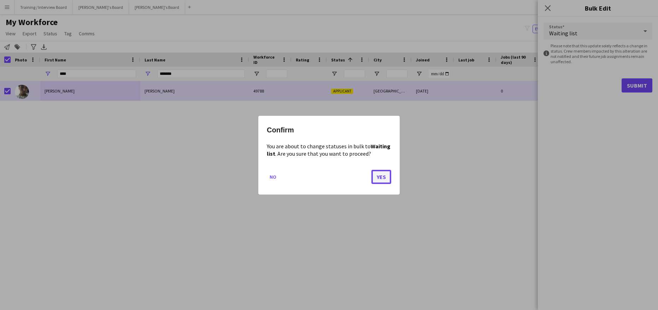
click at [382, 179] on button "Yes" at bounding box center [381, 177] width 20 height 14
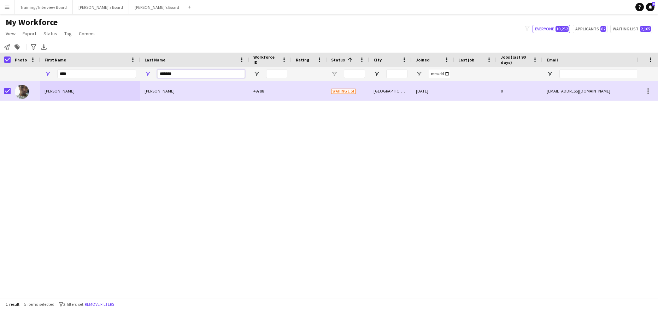
click at [184, 73] on input "*******" at bounding box center [201, 74] width 88 height 8
type input "*"
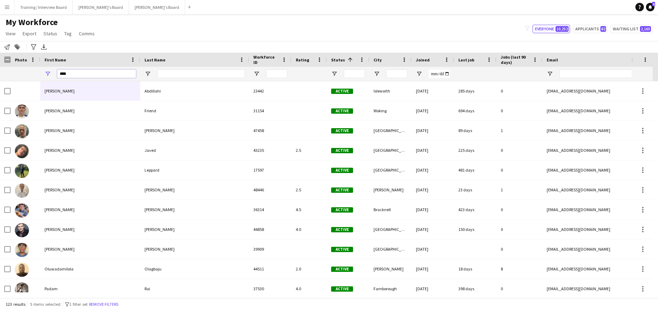
click at [100, 74] on input "****" at bounding box center [96, 74] width 79 height 8
type input "*"
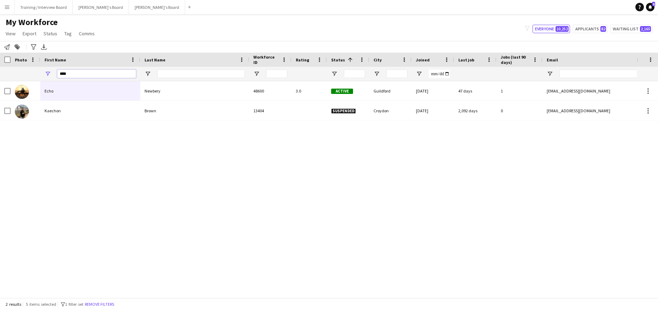
type input "****"
click at [166, 74] on input "Last Name Filter Input" at bounding box center [201, 74] width 88 height 8
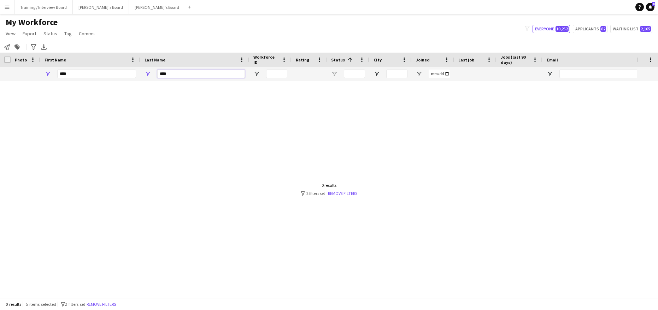
type input "****"
click at [85, 75] on input "****" at bounding box center [96, 74] width 79 height 8
type input "*"
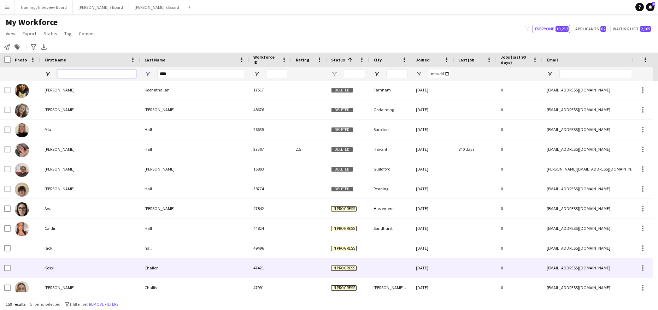
scroll to position [510, 0]
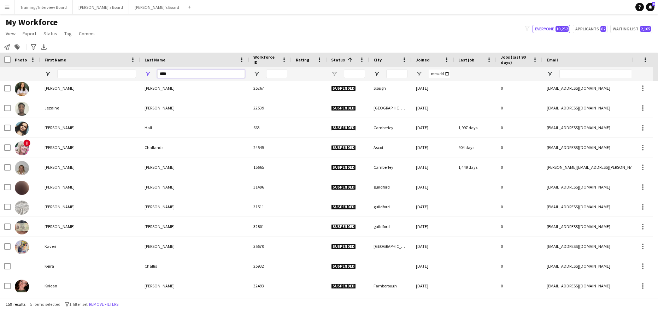
click at [173, 78] on input "****" at bounding box center [201, 74] width 88 height 8
type input "*"
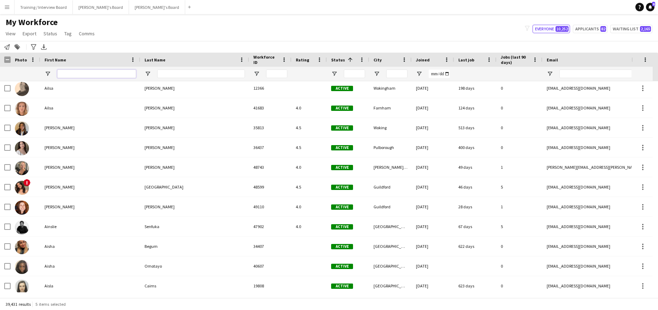
click at [64, 73] on input "First Name Filter Input" at bounding box center [96, 74] width 79 height 8
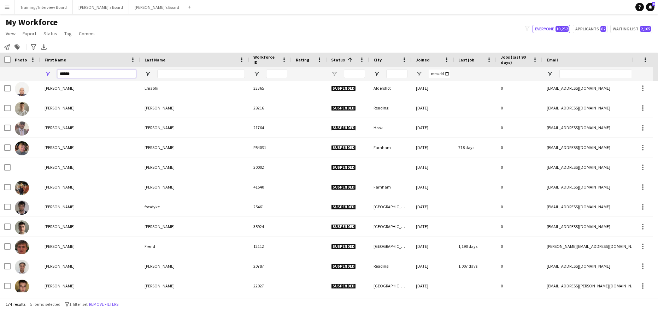
type input "******"
click at [165, 73] on input "Last Name Filter Input" at bounding box center [201, 74] width 88 height 8
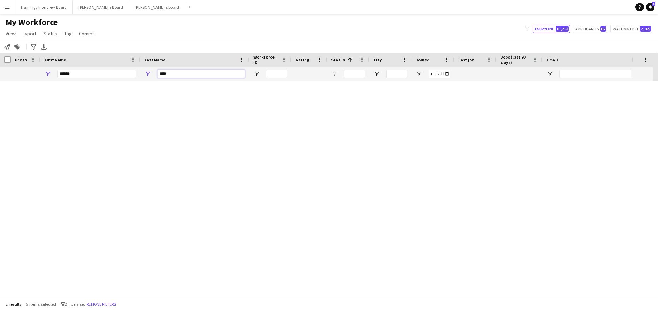
scroll to position [0, 0]
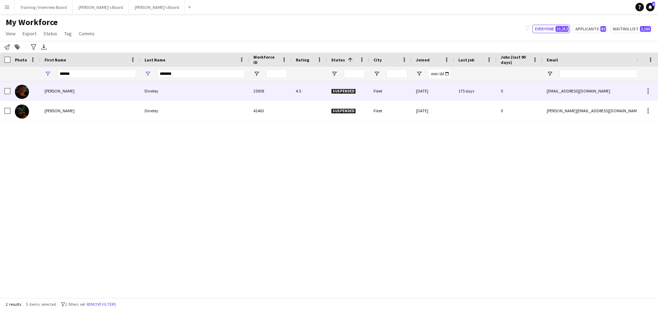
click at [184, 93] on div "Dineley" at bounding box center [194, 90] width 109 height 19
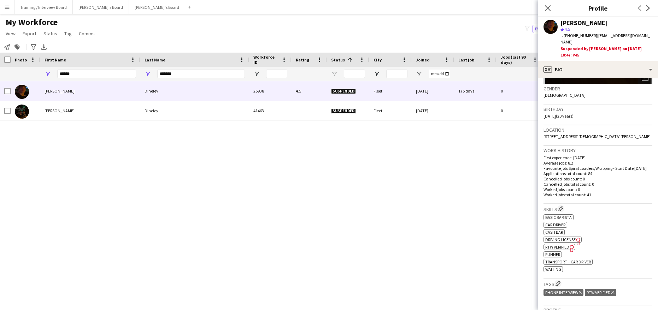
scroll to position [106, 0]
click at [574, 246] on icon "Freelancer has uploaded a photo validation of skill. Click to see" at bounding box center [571, 247] width 7 height 7
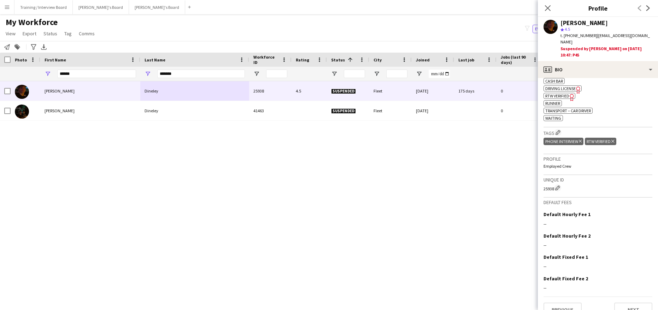
scroll to position [268, 0]
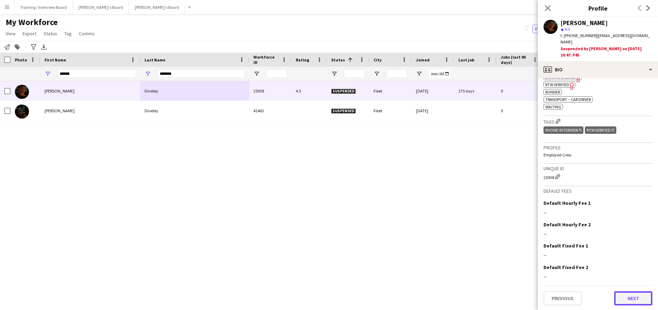
click at [629, 298] on button "Next" at bounding box center [633, 298] width 38 height 14
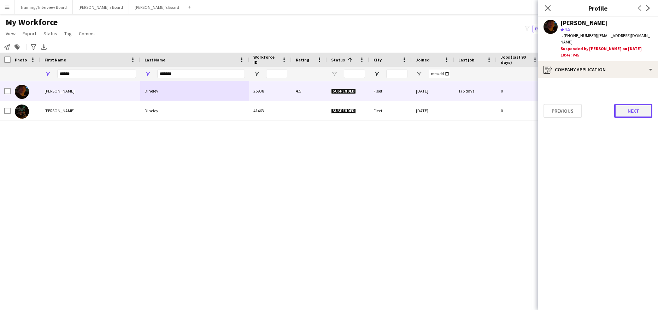
click at [637, 104] on button "Next" at bounding box center [633, 111] width 38 height 14
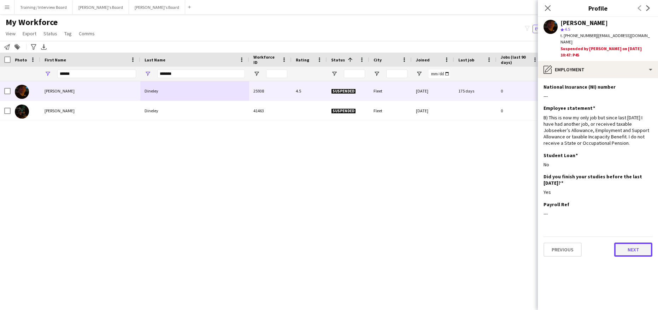
click at [633, 244] on button "Next" at bounding box center [633, 250] width 38 height 14
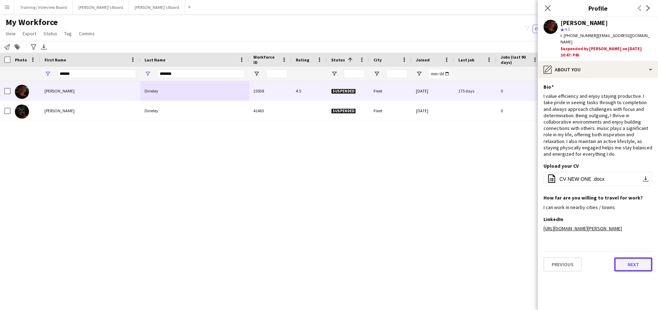
click at [634, 259] on button "Next" at bounding box center [633, 265] width 38 height 14
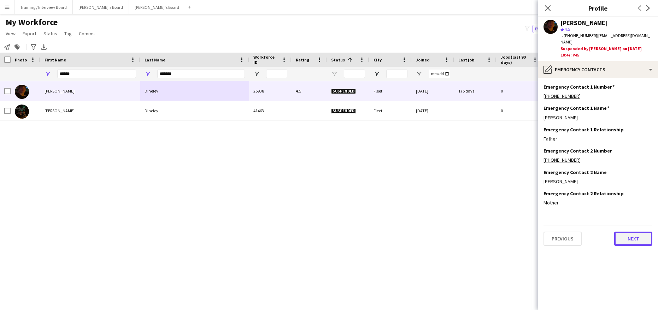
click at [633, 236] on button "Next" at bounding box center [633, 239] width 38 height 14
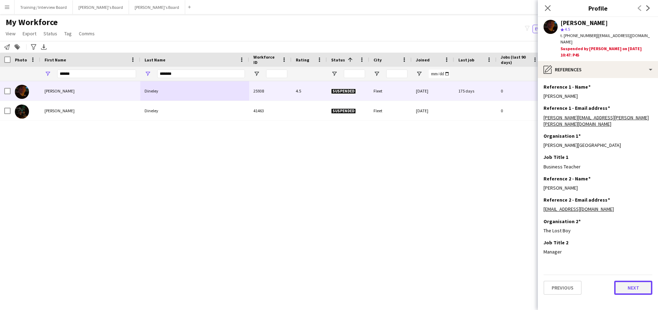
click at [635, 281] on button "Next" at bounding box center [633, 288] width 38 height 14
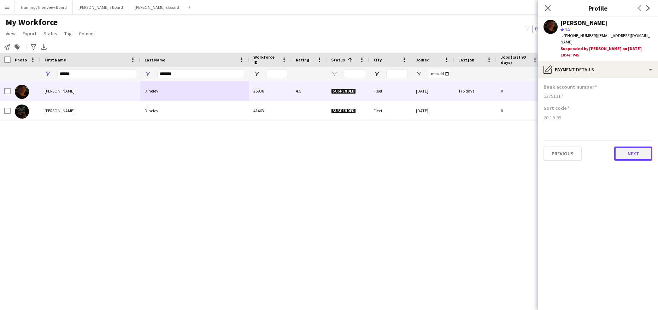
click at [635, 150] on button "Next" at bounding box center [633, 154] width 38 height 14
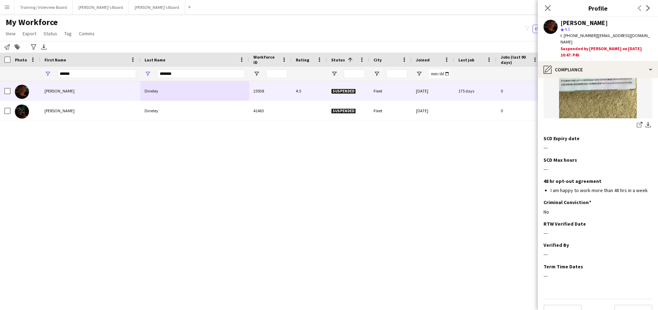
scroll to position [151, 0]
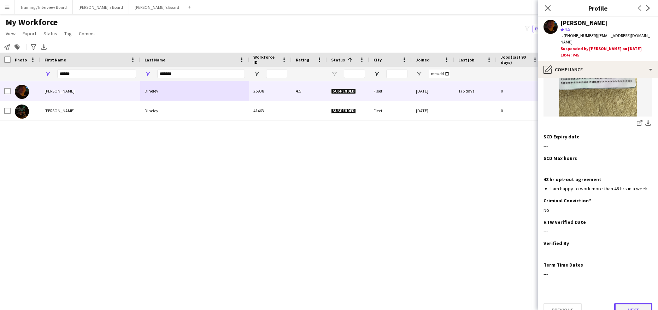
click at [633, 303] on button "Next" at bounding box center [633, 310] width 38 height 14
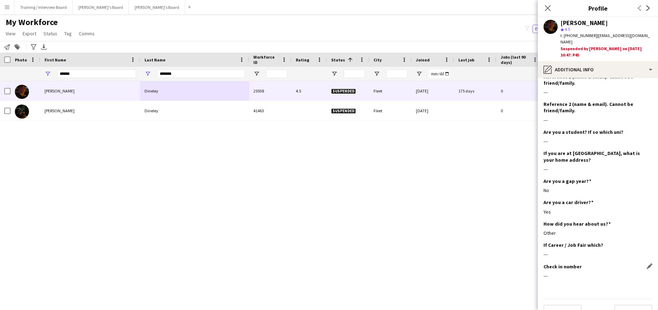
scroll to position [168, 0]
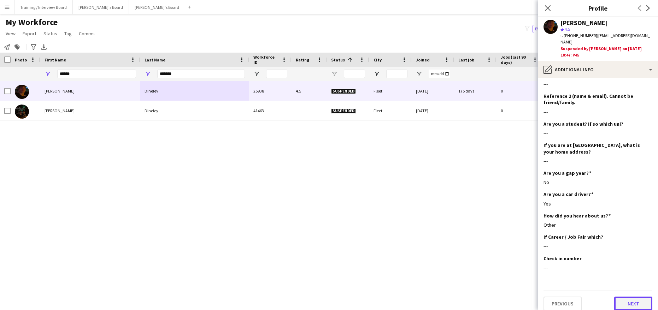
click at [621, 297] on button "Next" at bounding box center [633, 304] width 38 height 14
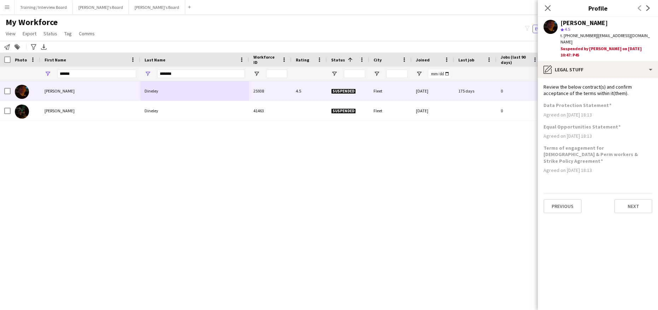
scroll to position [0, 0]
click at [639, 199] on button "Next" at bounding box center [633, 206] width 38 height 14
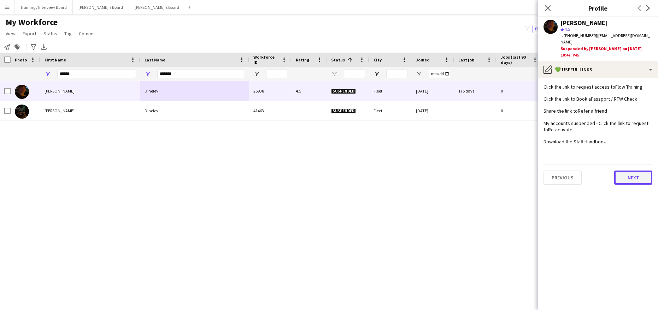
click at [637, 172] on button "Next" at bounding box center [633, 178] width 38 height 14
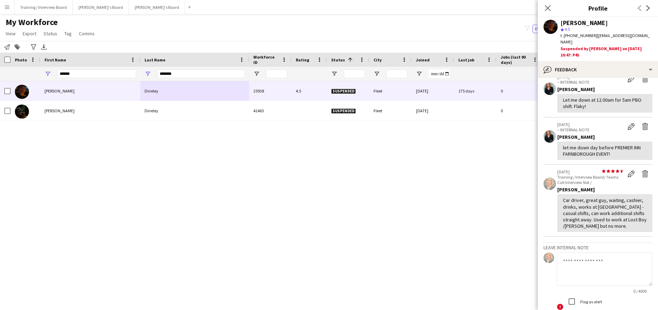
scroll to position [87, 0]
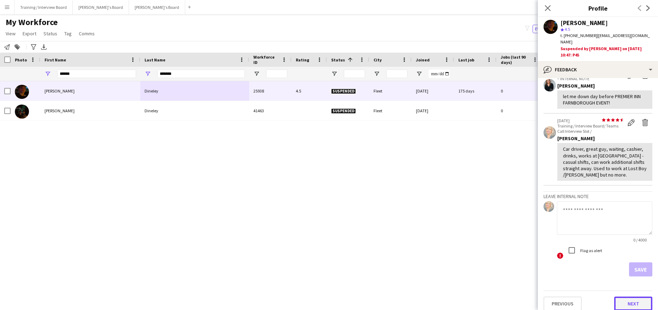
click at [615, 297] on button "Next" at bounding box center [633, 304] width 38 height 14
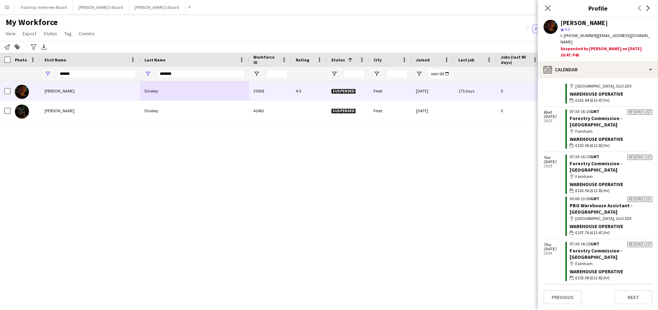
scroll to position [1717, 0]
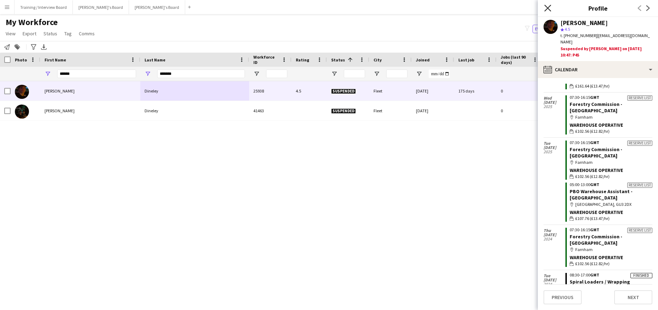
click at [547, 6] on icon "Close pop-in" at bounding box center [547, 8] width 7 height 7
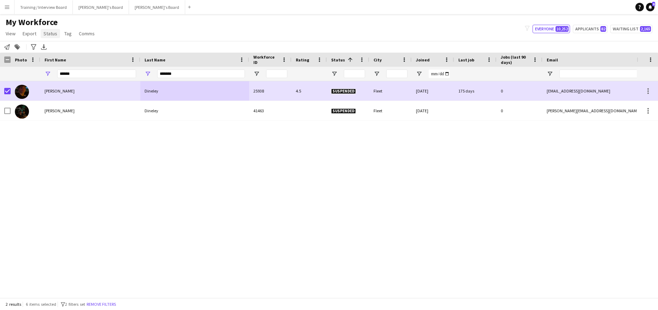
click at [48, 30] on span "Status" at bounding box center [50, 33] width 14 height 6
click at [57, 48] on link "Edit" at bounding box center [65, 48] width 49 height 15
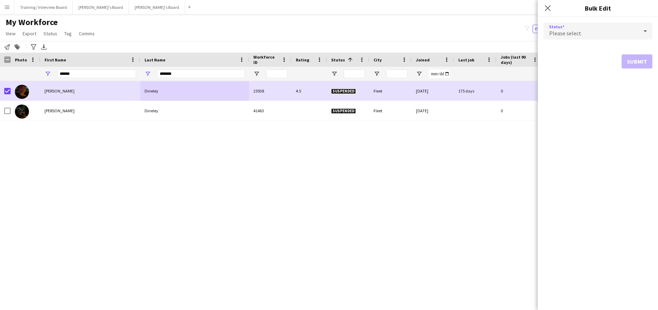
click at [646, 29] on icon at bounding box center [645, 31] width 8 height 14
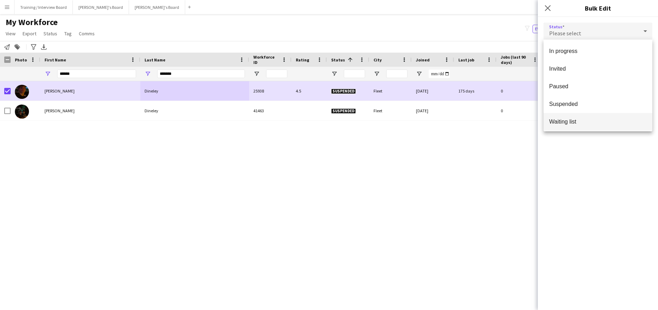
scroll to position [73, 0]
click at [570, 116] on span "Waiting list" at bounding box center [598, 119] width 98 height 7
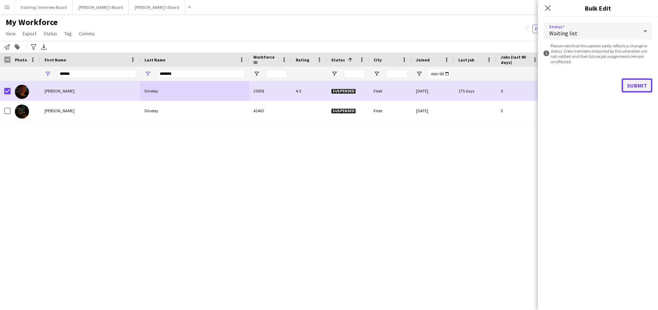
click at [644, 84] on button "Submit" at bounding box center [636, 85] width 31 height 14
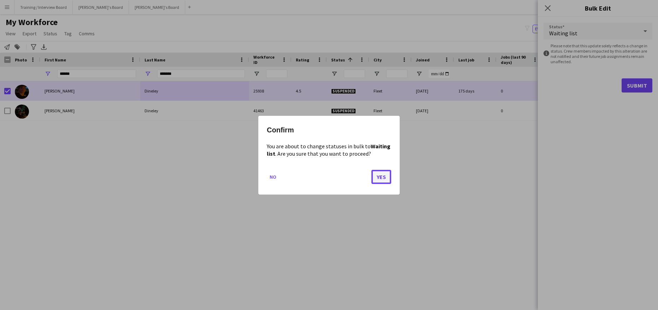
click at [383, 170] on button "Yes" at bounding box center [381, 177] width 20 height 14
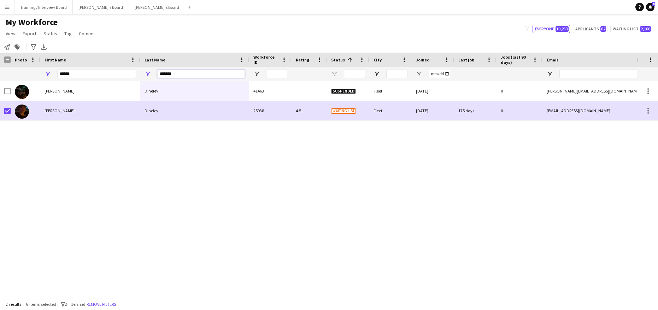
click at [179, 72] on input "*******" at bounding box center [201, 74] width 88 height 8
type input "*"
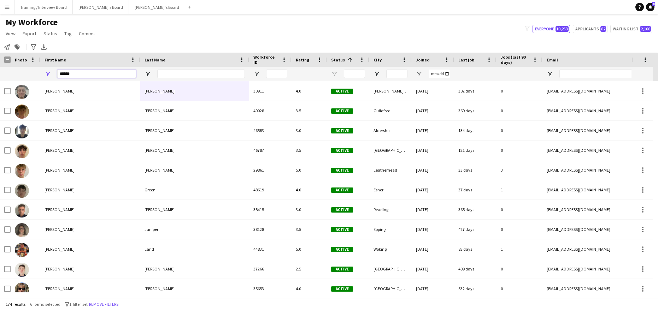
click at [87, 73] on input "******" at bounding box center [96, 74] width 79 height 8
type input "*"
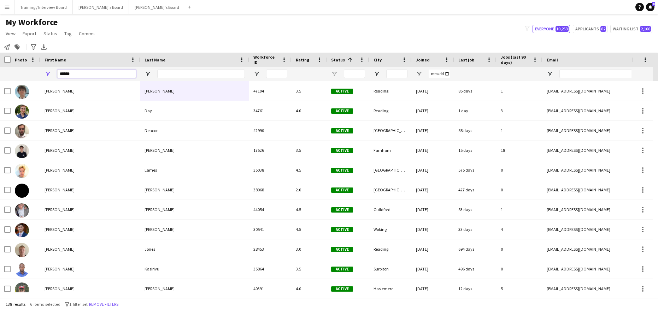
type input "******"
click at [165, 75] on input "Last Name Filter Input" at bounding box center [201, 74] width 88 height 8
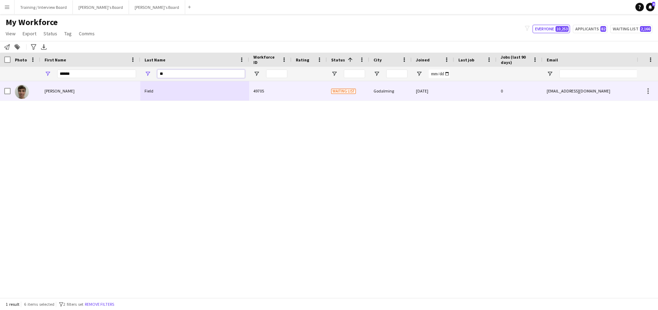
type input "**"
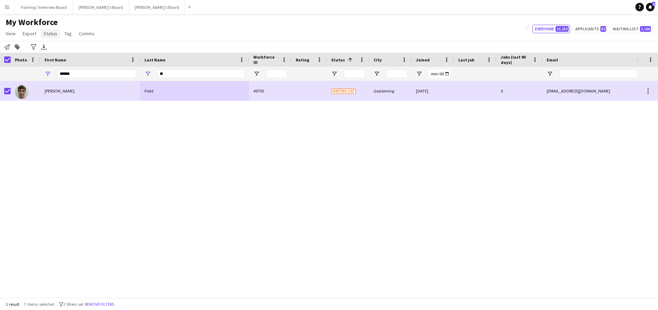
click at [58, 33] on link "Status" at bounding box center [50, 33] width 19 height 9
click at [64, 44] on link "Edit" at bounding box center [65, 48] width 49 height 15
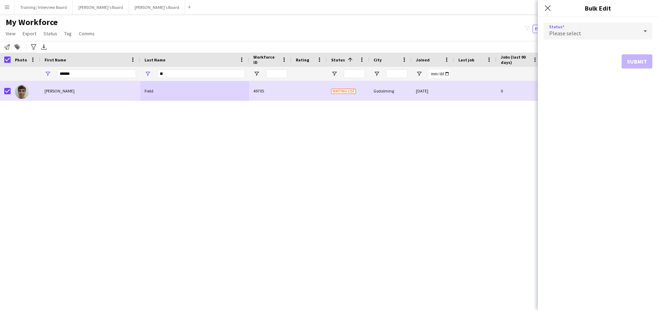
click at [646, 26] on icon at bounding box center [645, 31] width 8 height 14
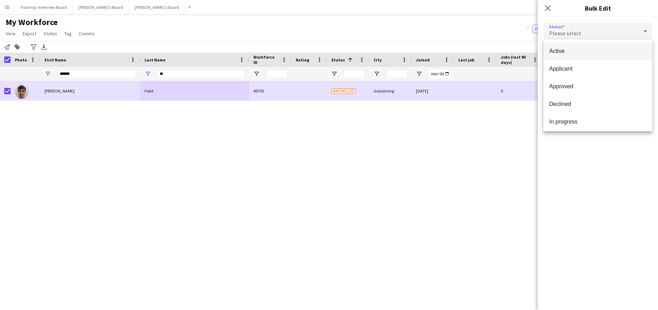
click at [594, 50] on span "Active" at bounding box center [598, 51] width 98 height 7
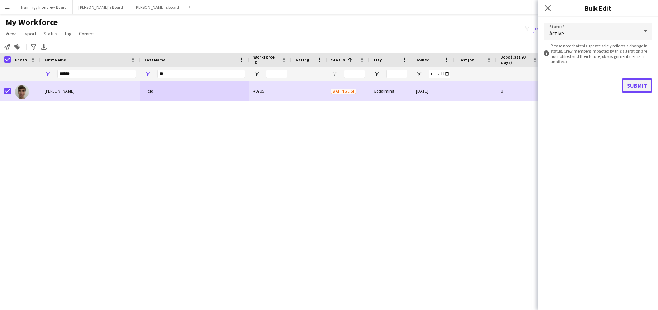
click at [646, 84] on button "Submit" at bounding box center [636, 85] width 31 height 14
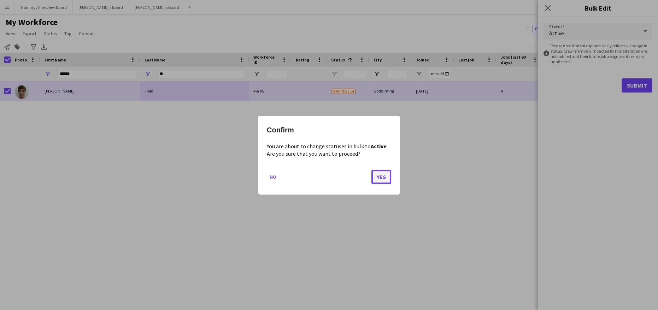
click at [384, 180] on button "Yes" at bounding box center [381, 177] width 20 height 14
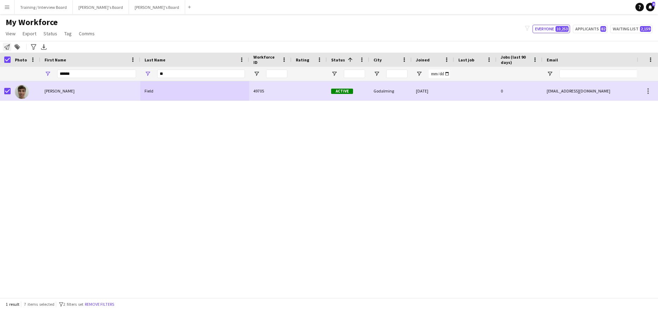
click at [6, 48] on icon at bounding box center [7, 47] width 6 height 6
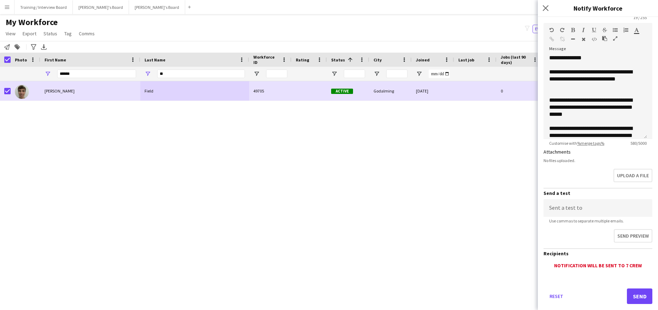
scroll to position [100, 0]
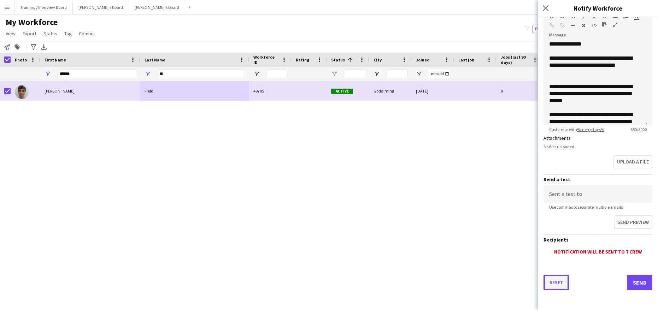
click at [552, 285] on button "Reset" at bounding box center [555, 283] width 25 height 16
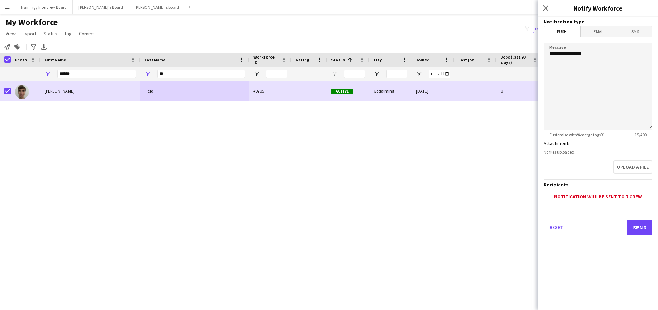
click at [555, 199] on div "Notification will be sent to 7 crew" at bounding box center [597, 197] width 109 height 6
click at [72, 36] on link "Tag" at bounding box center [67, 33] width 13 height 9
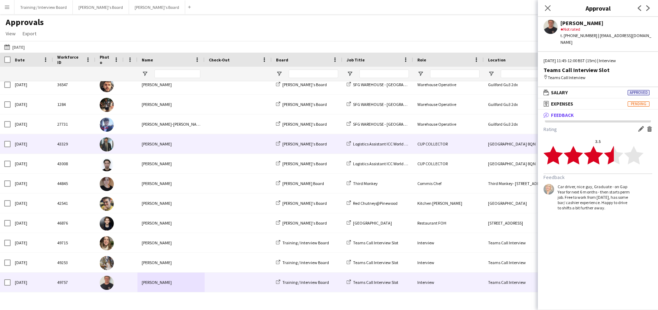
scroll to position [323, 0]
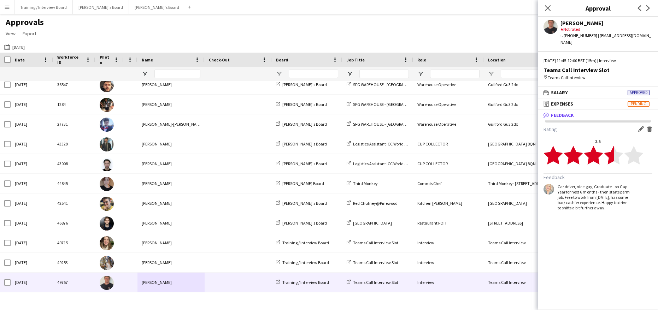
click at [588, 270] on mat-expansion-panel "bubble-pencil Feedback Rating Edit feedback Delete feedback 3.5 star star star …" at bounding box center [598, 210] width 120 height 200
click at [547, 5] on icon "Close pop-in" at bounding box center [547, 8] width 7 height 7
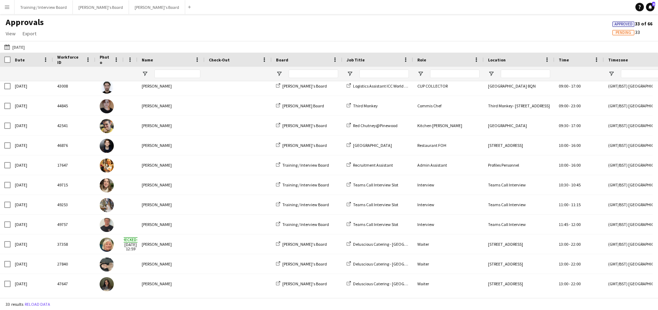
scroll to position [442, 0]
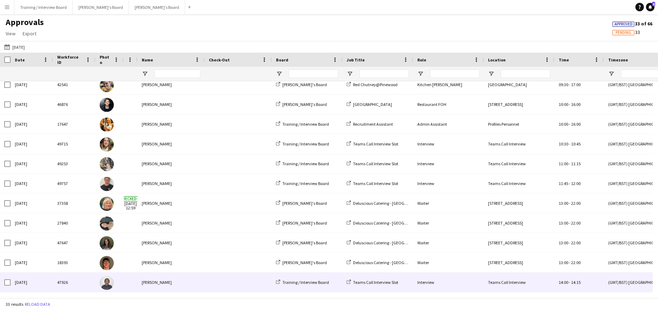
click at [160, 286] on div "[PERSON_NAME]" at bounding box center [170, 282] width 67 height 19
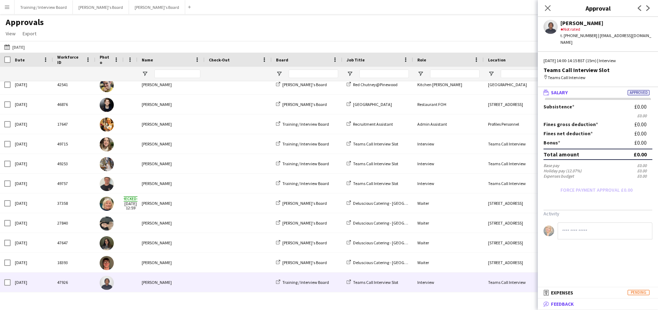
click at [572, 306] on span "Feedback" at bounding box center [562, 304] width 23 height 6
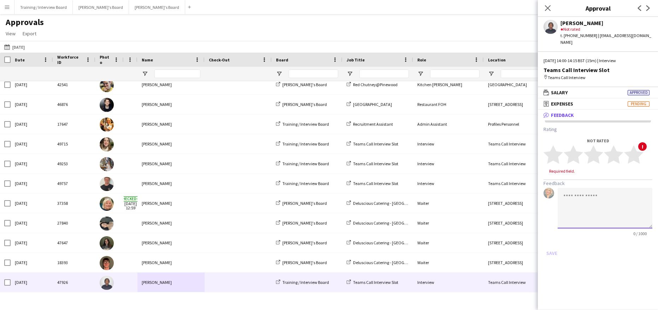
click at [567, 193] on textarea at bounding box center [604, 208] width 95 height 41
click at [609, 207] on textarea "**********" at bounding box center [604, 208] width 95 height 41
click at [614, 217] on textarea "**********" at bounding box center [604, 208] width 95 height 41
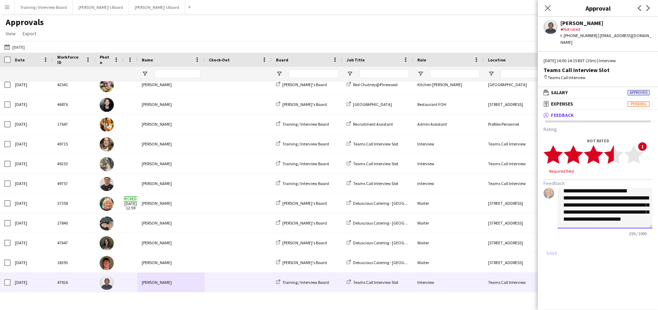
type textarea "**********"
click at [606, 145] on icon "star" at bounding box center [613, 154] width 19 height 19
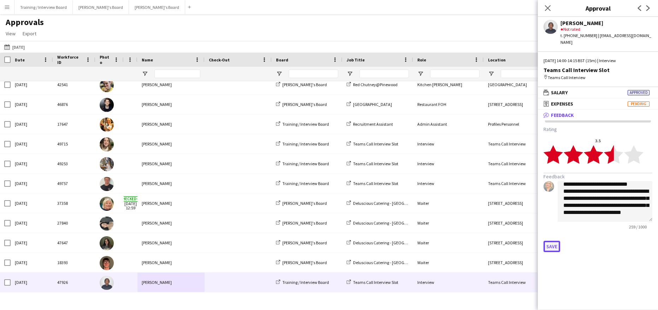
click at [549, 241] on button "Save" at bounding box center [551, 246] width 17 height 11
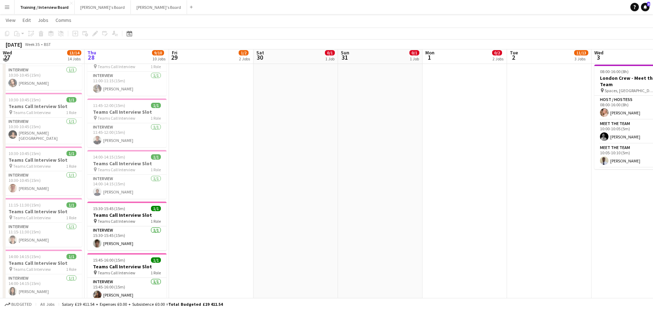
scroll to position [212, 0]
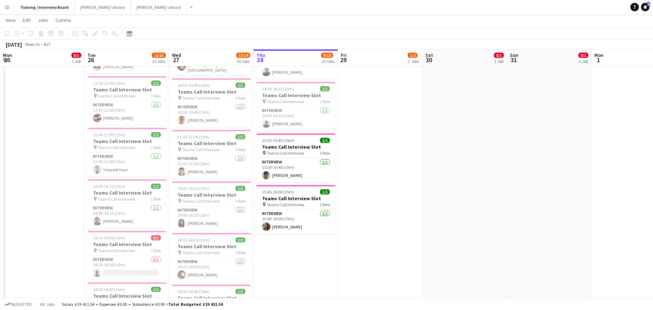
scroll to position [0, 169]
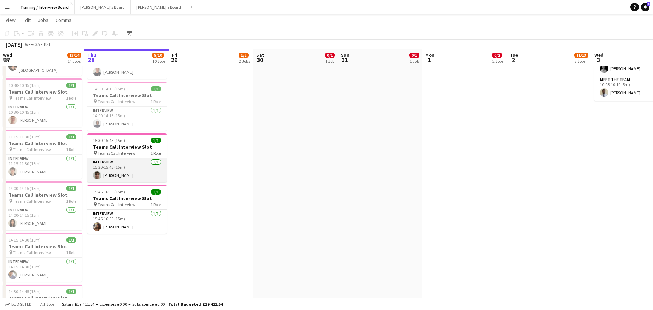
click at [116, 172] on app-card-role "Interview [DATE] 15:30-15:45 (15m) [PERSON_NAME]" at bounding box center [126, 170] width 79 height 24
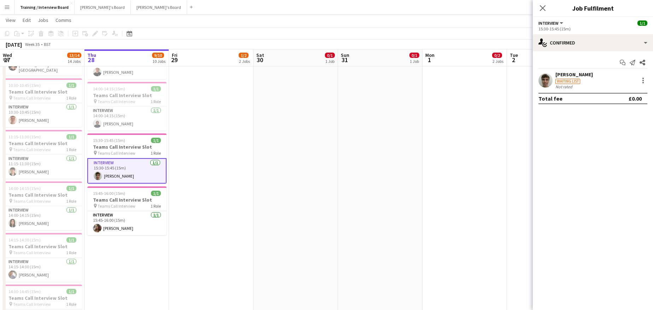
click at [565, 69] on div "Start chat Send notification Share [PERSON_NAME] Waiting list Not rated Total f…" at bounding box center [592, 80] width 120 height 59
click at [564, 71] on div "Start chat Send notification Share [PERSON_NAME] Waiting list Not rated Total f…" at bounding box center [592, 80] width 120 height 59
click at [561, 77] on div "[PERSON_NAME]" at bounding box center [573, 74] width 37 height 6
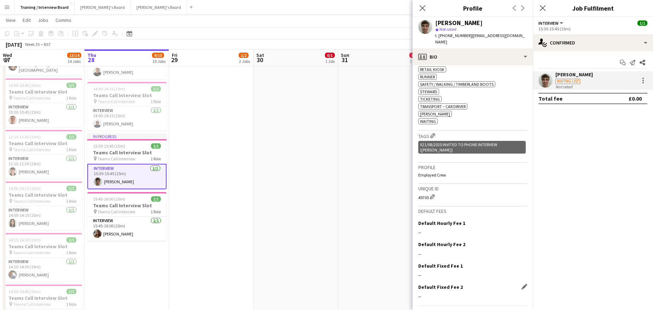
scroll to position [415, 0]
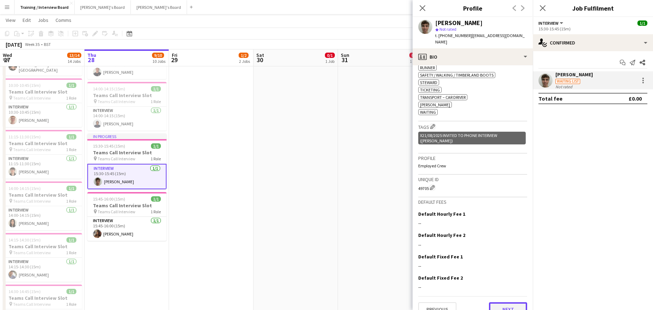
click at [499, 302] on button "Next" at bounding box center [508, 309] width 38 height 14
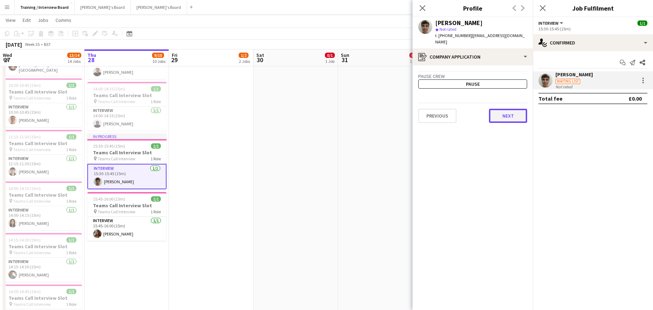
click at [496, 112] on button "Next" at bounding box center [508, 116] width 38 height 14
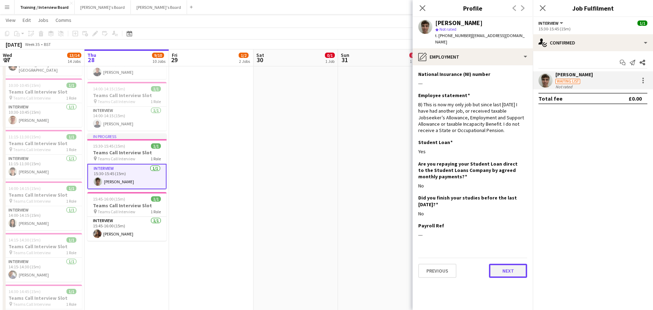
click at [511, 264] on button "Next" at bounding box center [508, 271] width 38 height 14
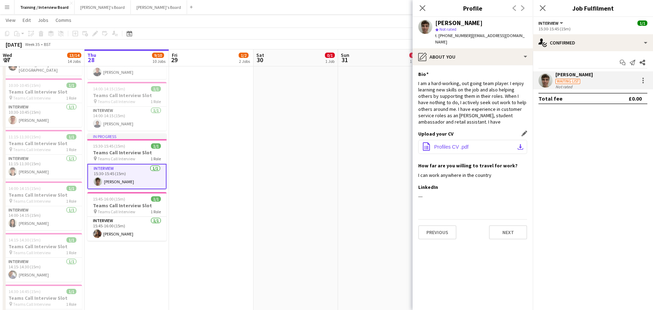
click at [519, 140] on button "office-file-sheet Profiles CV .pdf download-bottom" at bounding box center [472, 147] width 109 height 14
click at [518, 227] on button "Next" at bounding box center [508, 232] width 38 height 14
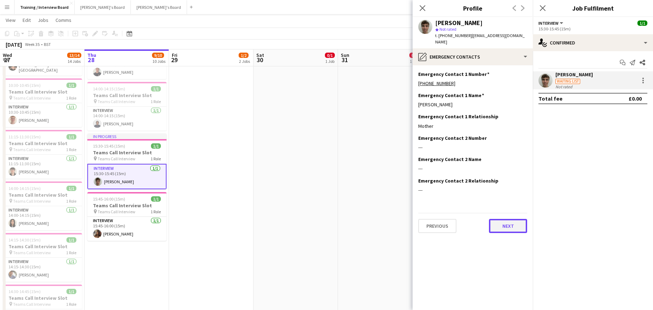
click at [514, 219] on button "Next" at bounding box center [508, 226] width 38 height 14
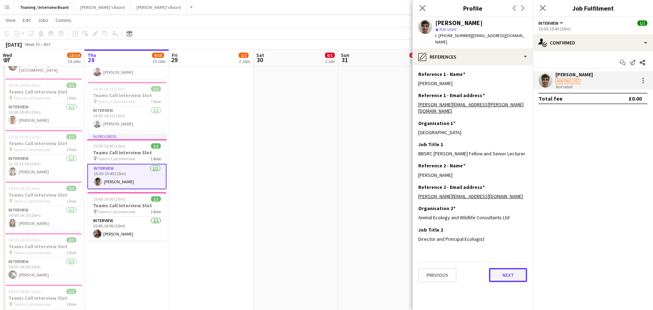
click at [511, 268] on button "Next" at bounding box center [508, 275] width 38 height 14
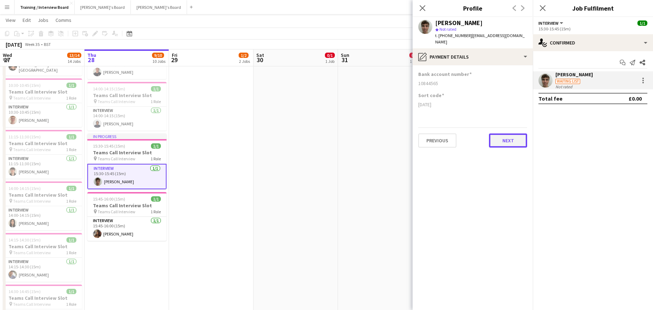
click at [498, 136] on button "Next" at bounding box center [508, 141] width 38 height 14
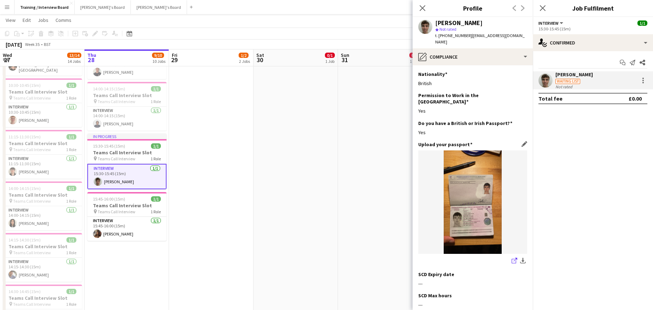
click at [511, 259] on icon at bounding box center [513, 261] width 5 height 5
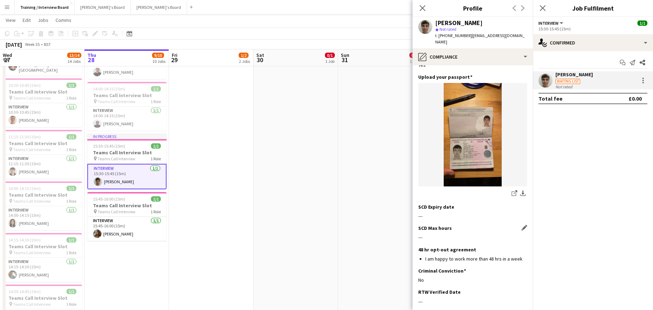
scroll to position [137, 0]
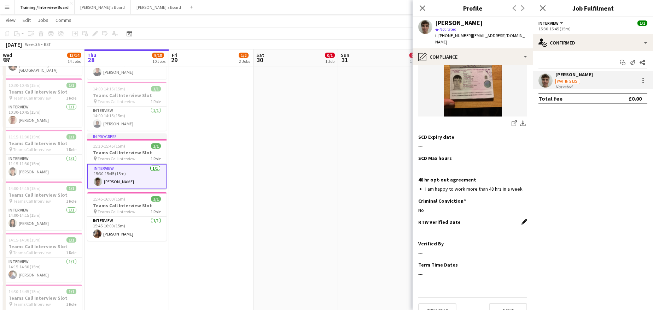
click at [521, 219] on app-icon "Edit this field" at bounding box center [524, 222] width 6 height 6
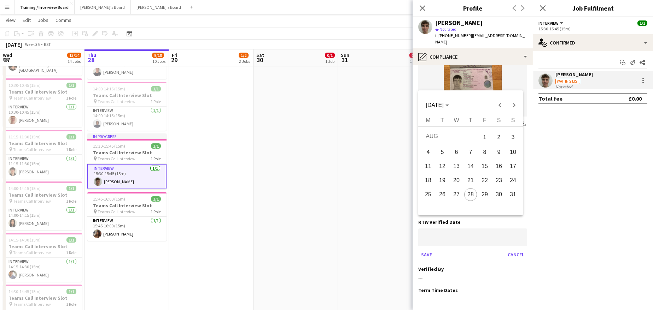
click at [469, 194] on span "28" at bounding box center [470, 194] width 13 height 13
type input "**********"
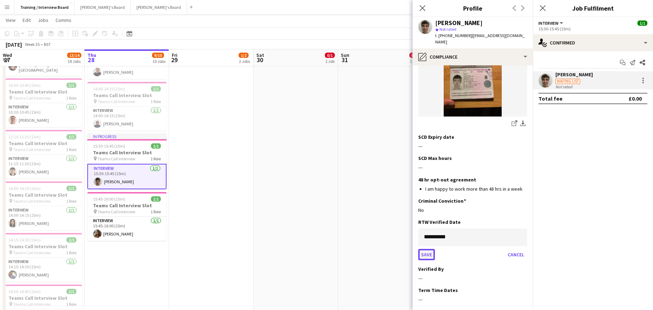
click at [426, 249] on button "Save" at bounding box center [426, 254] width 17 height 11
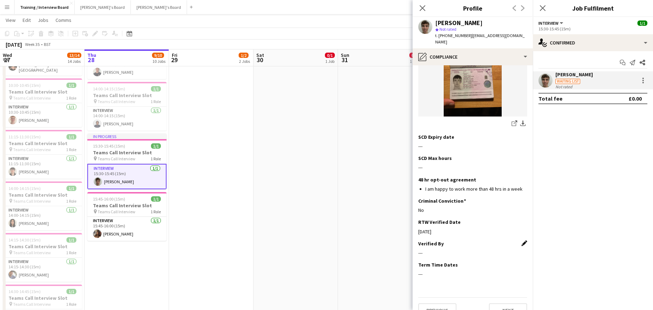
click at [521, 241] on app-icon "Edit this field" at bounding box center [524, 244] width 6 height 6
click at [458, 250] on input at bounding box center [472, 259] width 109 height 18
type input "**"
click at [432, 277] on button "Save" at bounding box center [426, 282] width 17 height 11
click at [497, 303] on button "Next" at bounding box center [508, 310] width 38 height 14
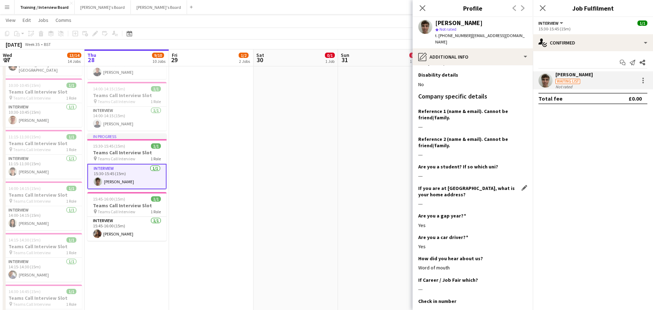
scroll to position [141, 0]
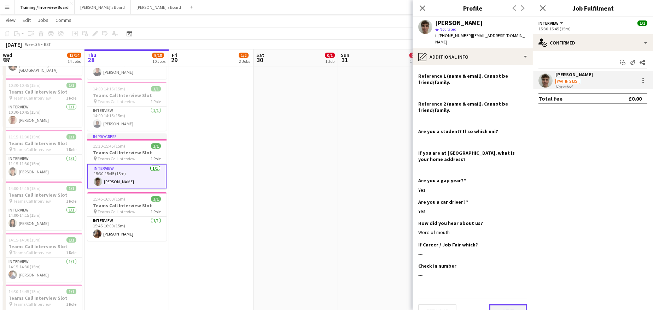
click at [494, 304] on button "Next" at bounding box center [508, 311] width 38 height 14
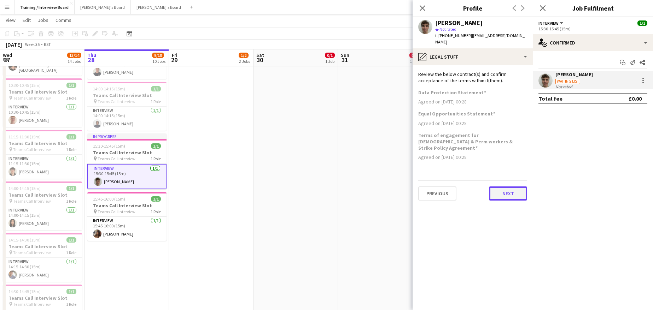
click at [509, 187] on button "Next" at bounding box center [508, 194] width 38 height 14
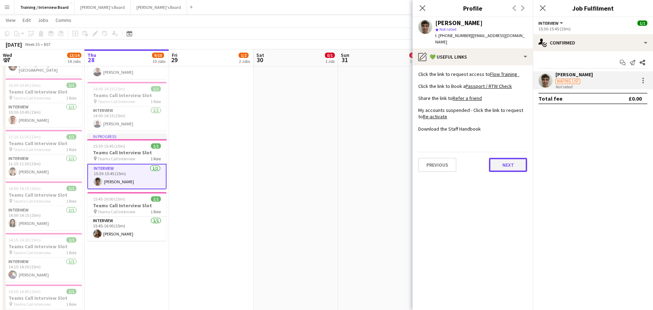
click at [497, 158] on button "Next" at bounding box center [508, 165] width 38 height 14
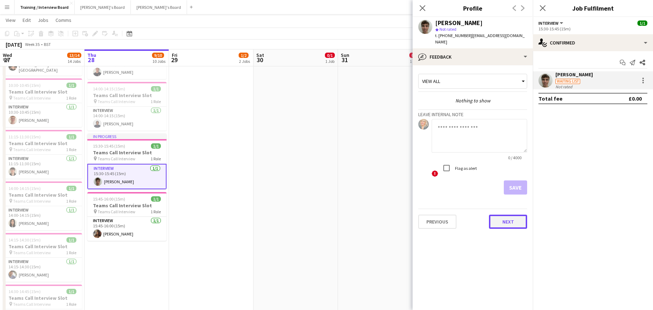
click at [506, 215] on button "Next" at bounding box center [508, 222] width 38 height 14
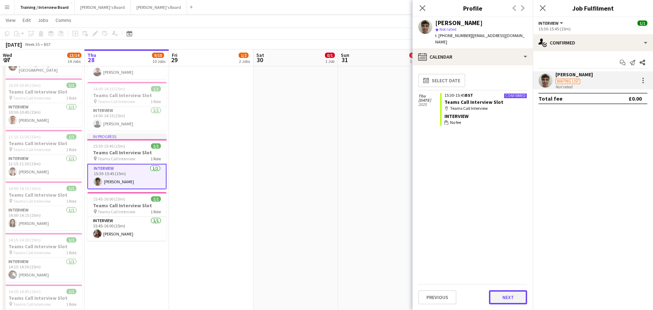
click at [512, 295] on button "Next" at bounding box center [508, 297] width 38 height 14
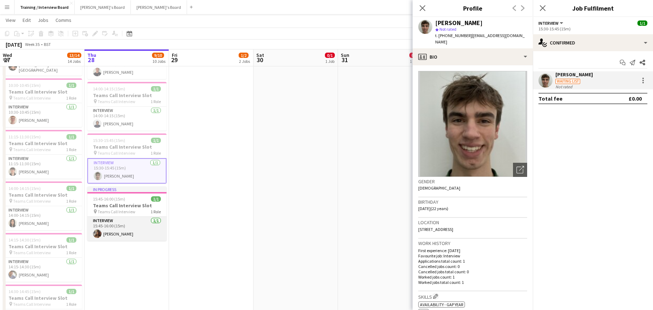
click at [121, 234] on app-card-role "Interview 1/1 15:45-16:00 (15m) Nicoletta Burchill" at bounding box center [126, 229] width 79 height 24
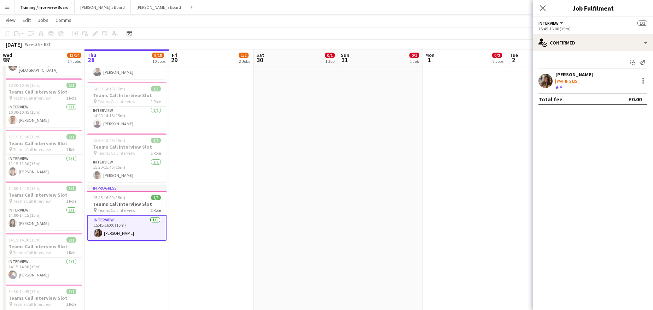
click at [564, 75] on div "[PERSON_NAME]" at bounding box center [573, 74] width 37 height 6
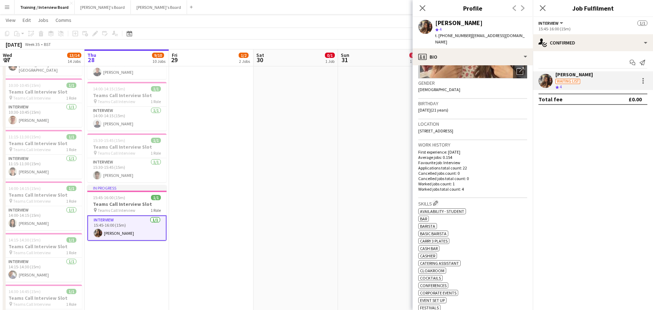
scroll to position [141, 0]
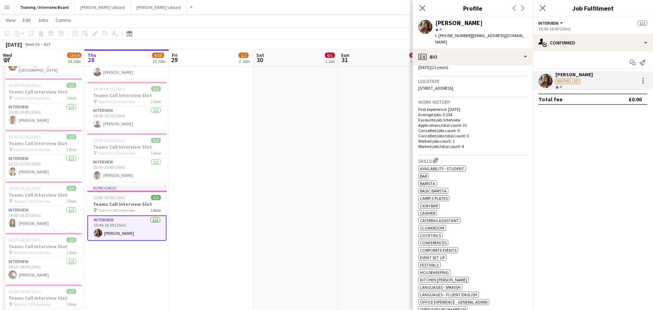
click at [438, 159] on app-icon "Edit crew company skills" at bounding box center [435, 160] width 5 height 5
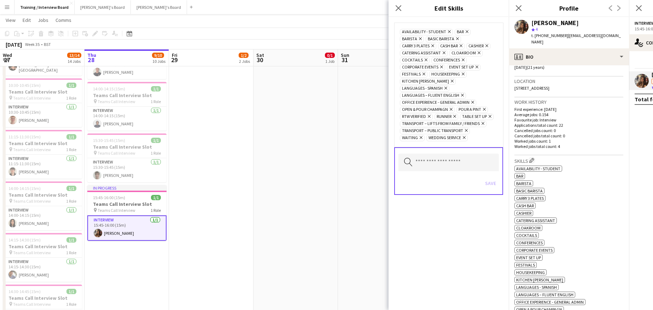
click at [430, 36] on div "Availability - Student Remove bar Remove Barista Remove BASIC BARISTA Remove Ca…" at bounding box center [449, 84] width 98 height 113
click at [456, 38] on icon at bounding box center [457, 38] width 3 height 3
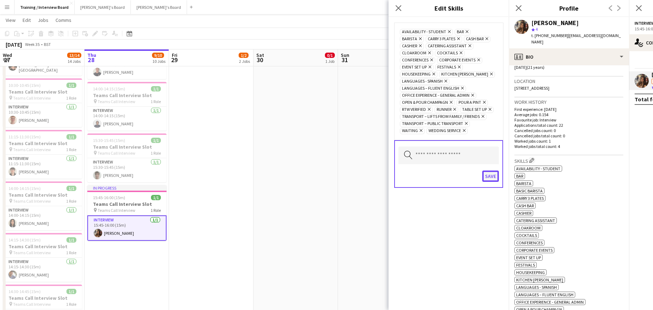
click at [488, 171] on button "Save" at bounding box center [490, 176] width 17 height 11
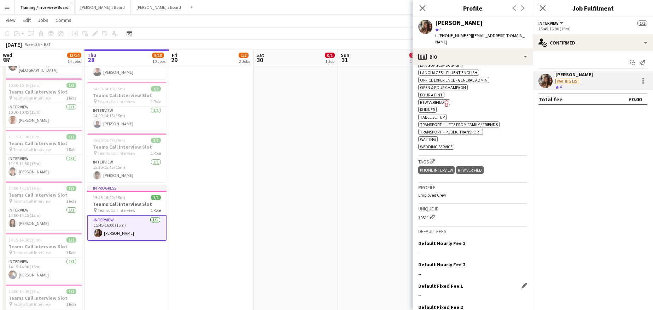
scroll to position [397, 0]
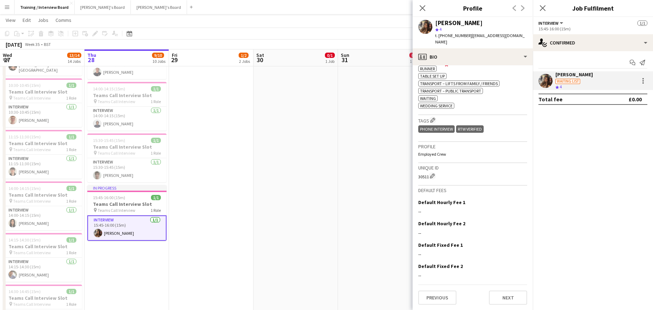
click at [491, 290] on div "Previous Next" at bounding box center [472, 295] width 109 height 20
click at [497, 297] on button "Next" at bounding box center [508, 298] width 38 height 14
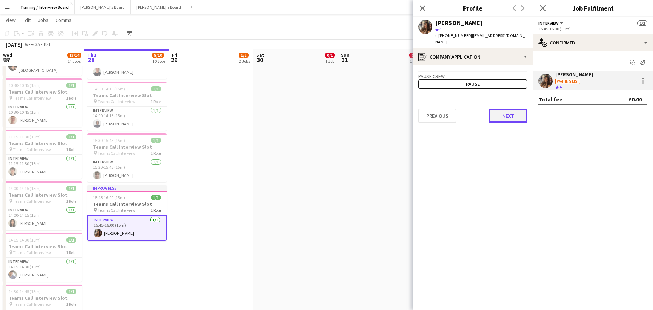
click at [512, 109] on button "Next" at bounding box center [508, 116] width 38 height 14
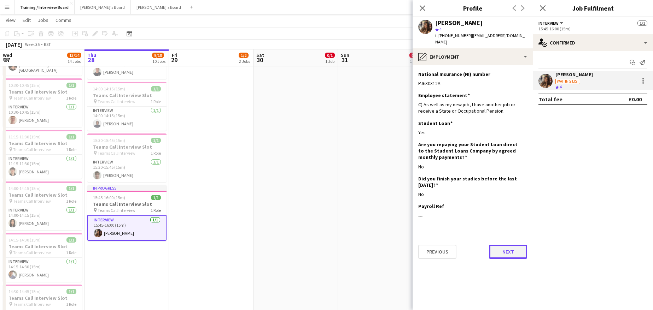
click at [496, 245] on button "Next" at bounding box center [508, 252] width 38 height 14
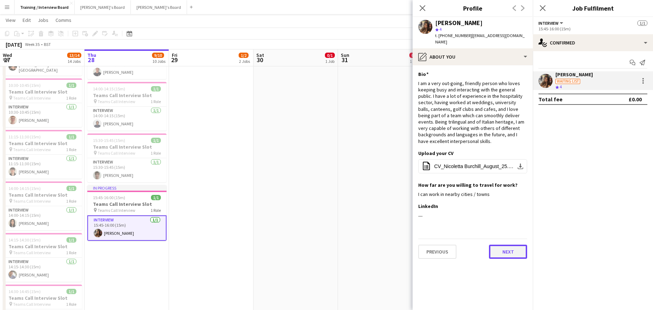
click at [506, 246] on button "Next" at bounding box center [508, 252] width 38 height 14
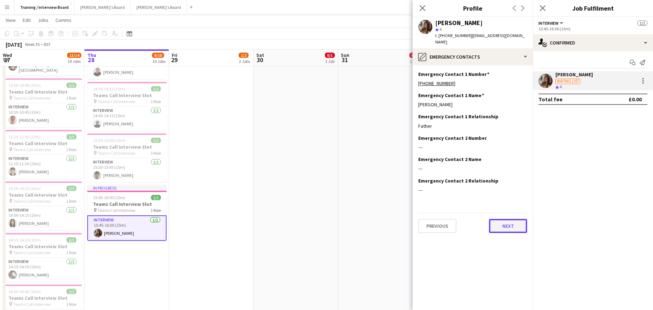
click at [506, 219] on button "Next" at bounding box center [508, 226] width 38 height 14
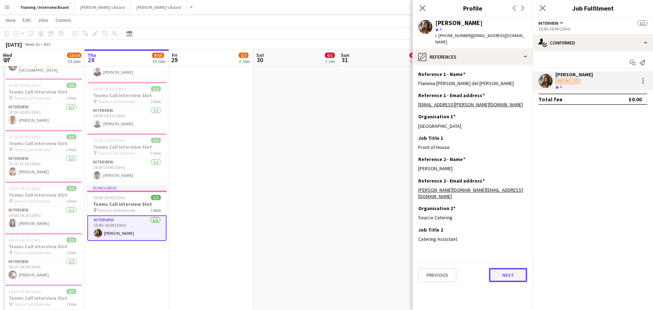
click at [504, 268] on button "Next" at bounding box center [508, 275] width 38 height 14
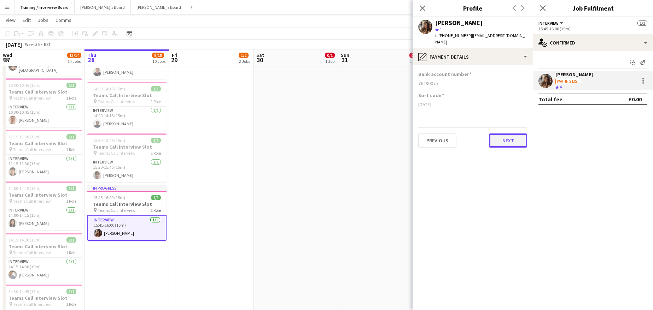
click at [507, 134] on button "Next" at bounding box center [508, 141] width 38 height 14
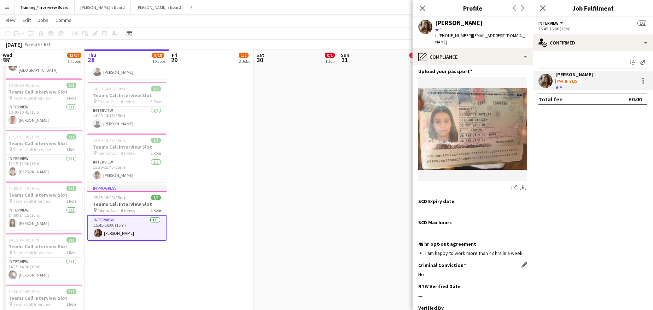
scroll to position [106, 0]
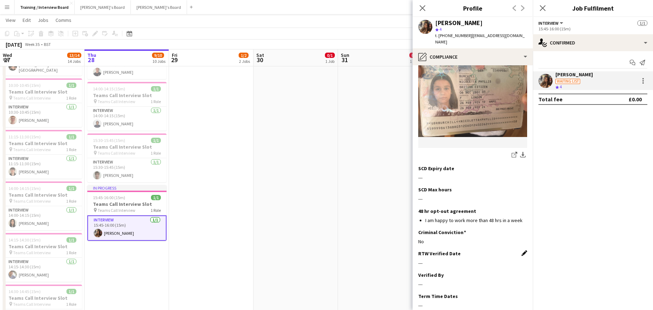
click at [521, 250] on app-icon "Edit this field" at bounding box center [524, 253] width 6 height 6
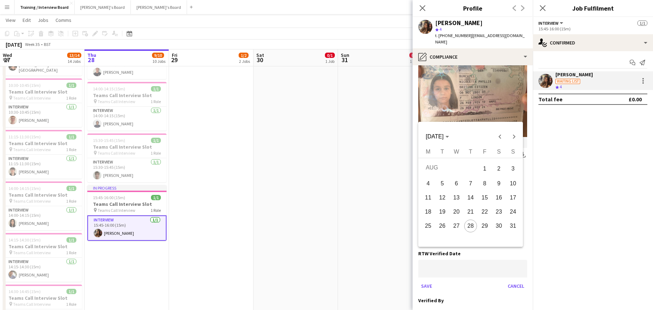
click at [470, 225] on span "28" at bounding box center [470, 226] width 13 height 13
type input "**********"
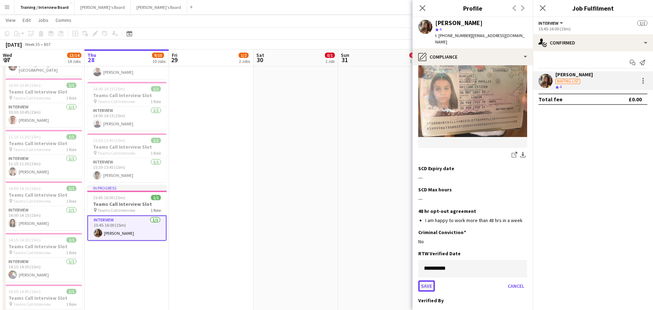
click at [426, 281] on button "Save" at bounding box center [426, 286] width 17 height 11
click at [521, 272] on app-icon "Edit this field" at bounding box center [524, 275] width 6 height 6
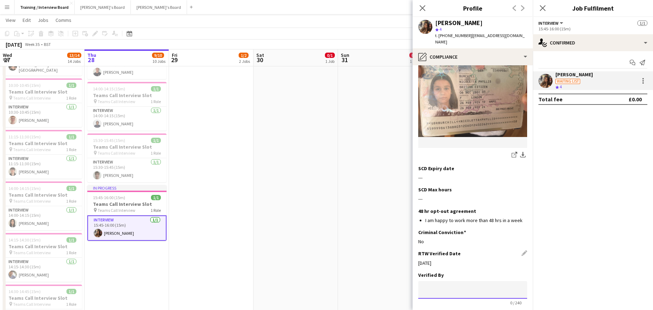
click at [430, 281] on input at bounding box center [472, 290] width 109 height 18
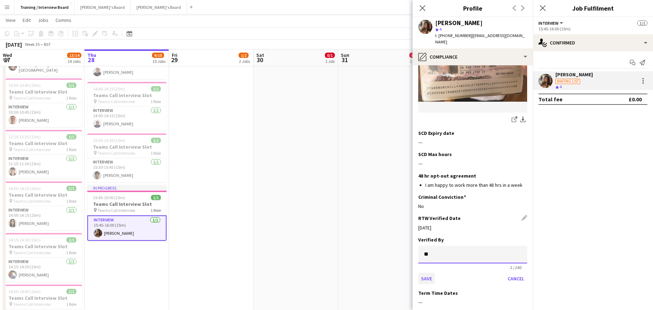
type input "**"
click at [427, 273] on button "Save" at bounding box center [426, 278] width 17 height 11
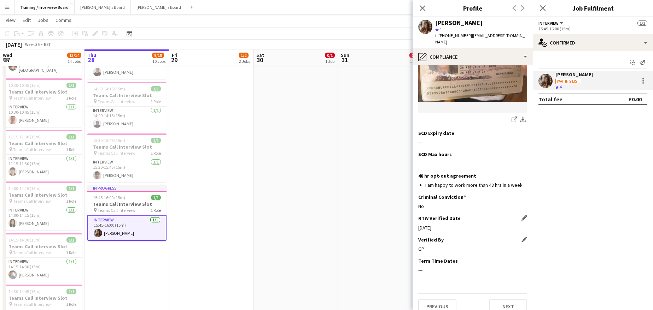
scroll to position [137, 0]
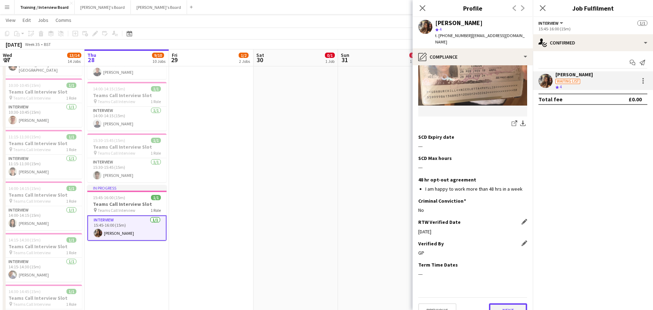
click at [492, 303] on button "Next" at bounding box center [508, 310] width 38 height 14
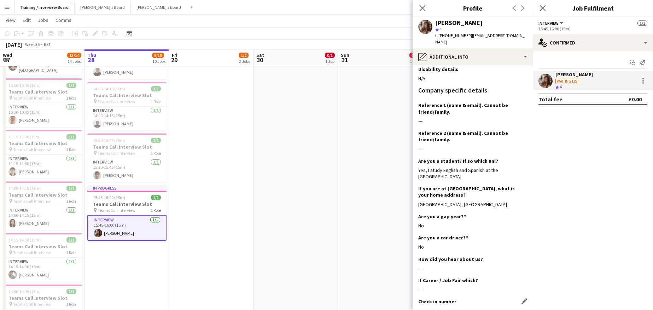
scroll to position [247, 0]
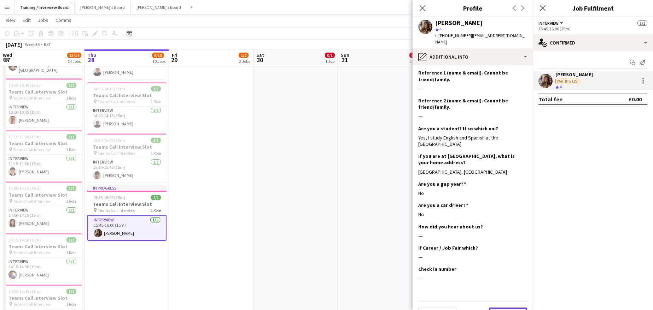
click at [496, 308] on button "Next" at bounding box center [508, 315] width 38 height 14
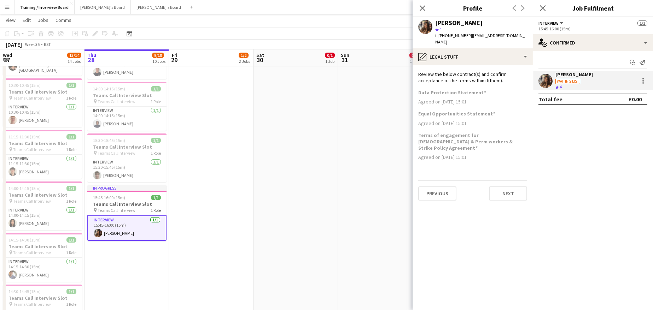
scroll to position [0, 0]
click at [500, 187] on button "Next" at bounding box center [508, 194] width 38 height 14
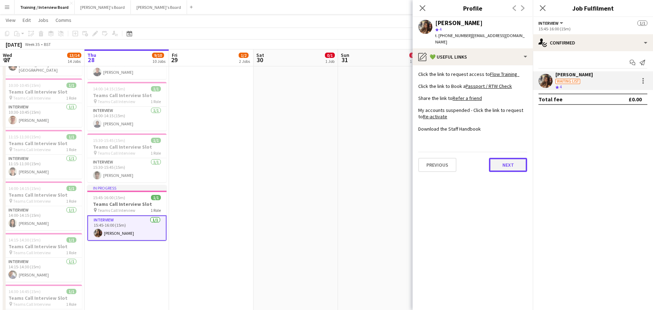
click at [496, 158] on button "Next" at bounding box center [508, 165] width 38 height 14
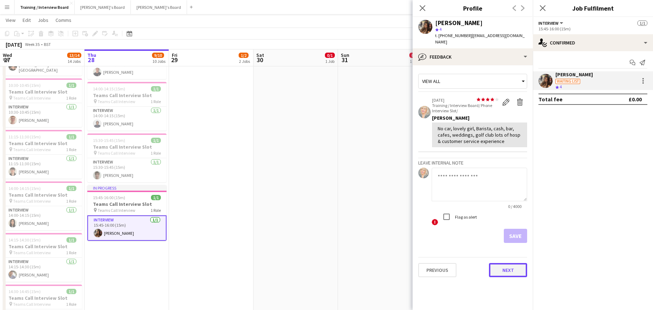
click at [514, 265] on button "Next" at bounding box center [508, 270] width 38 height 14
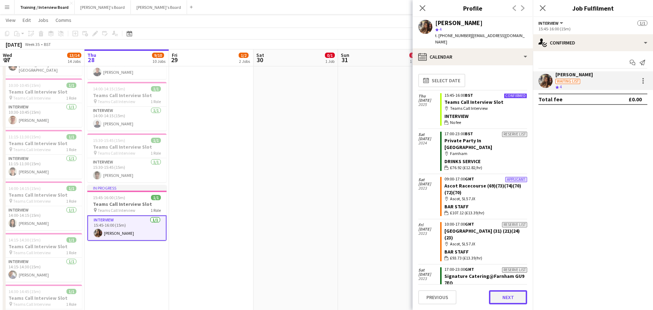
click at [518, 298] on button "Next" at bounding box center [508, 297] width 38 height 14
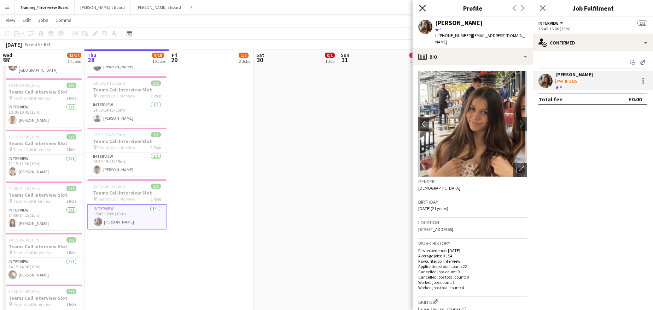
click at [425, 7] on icon "Close pop-in" at bounding box center [422, 8] width 7 height 7
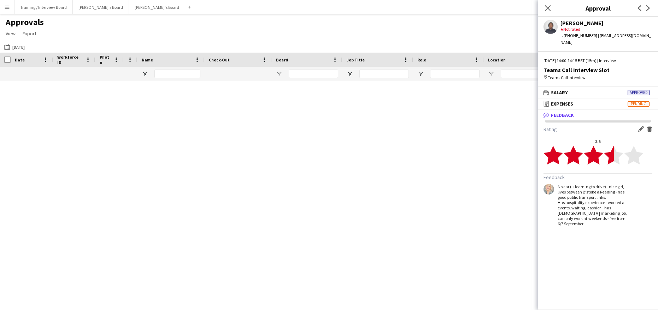
scroll to position [442, 0]
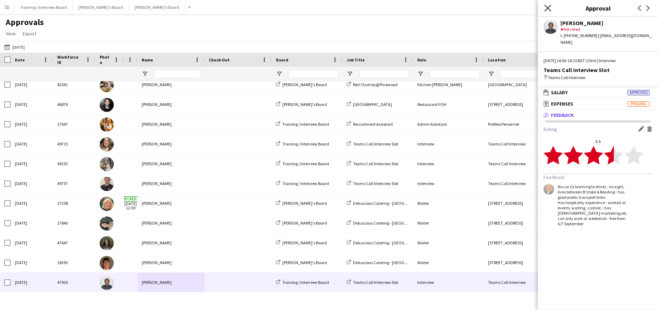
click at [545, 10] on icon at bounding box center [547, 8] width 7 height 7
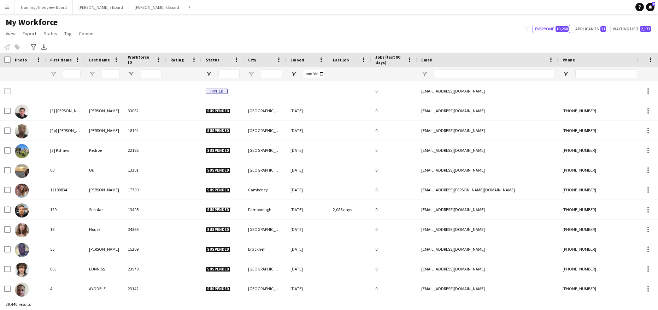
type input "******"
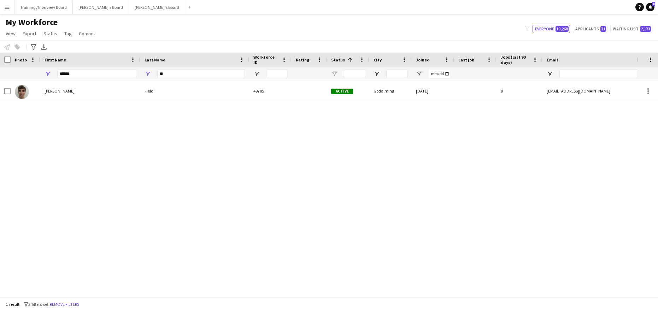
click at [179, 69] on div "**" at bounding box center [201, 74] width 88 height 14
click at [177, 71] on input "**" at bounding box center [201, 74] width 88 height 8
type input "*"
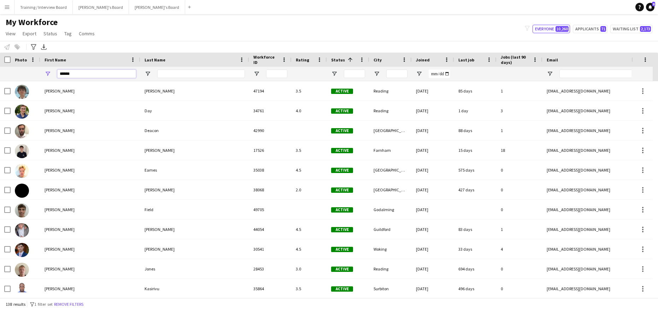
click at [100, 75] on input "******" at bounding box center [96, 74] width 79 height 8
type input "*"
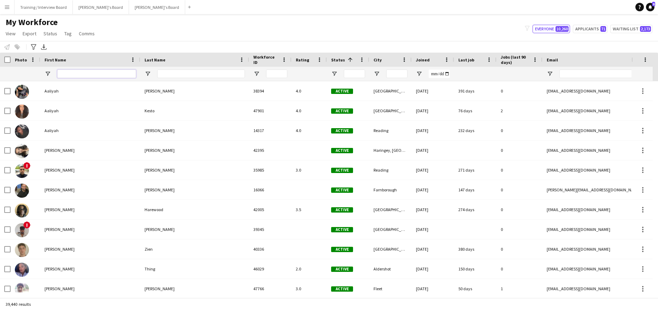
click at [85, 74] on input "First Name Filter Input" at bounding box center [96, 74] width 79 height 8
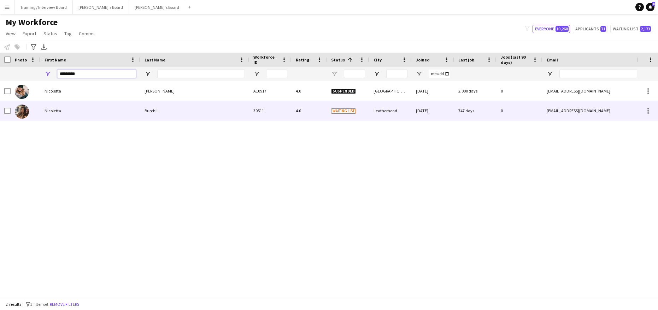
type input "*********"
click at [67, 116] on div "Nicoletta" at bounding box center [90, 110] width 100 height 19
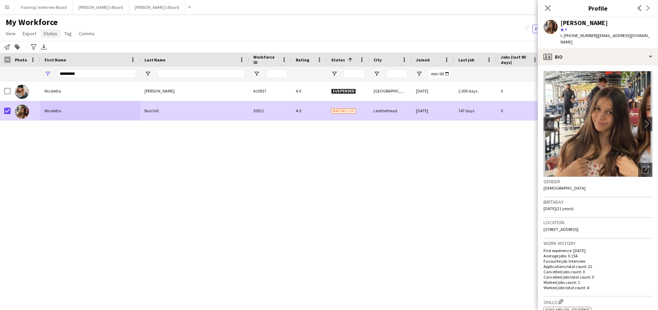
click at [49, 35] on span "Status" at bounding box center [50, 33] width 14 height 6
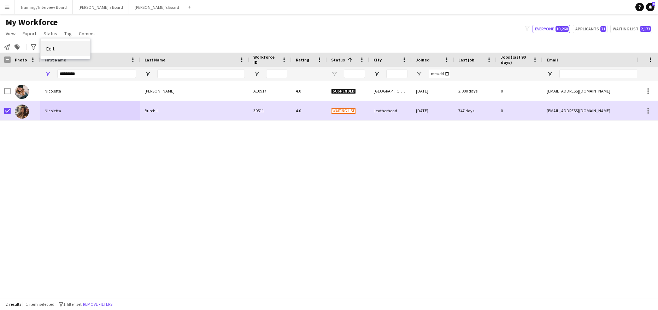
click at [66, 46] on link "Edit" at bounding box center [65, 48] width 49 height 15
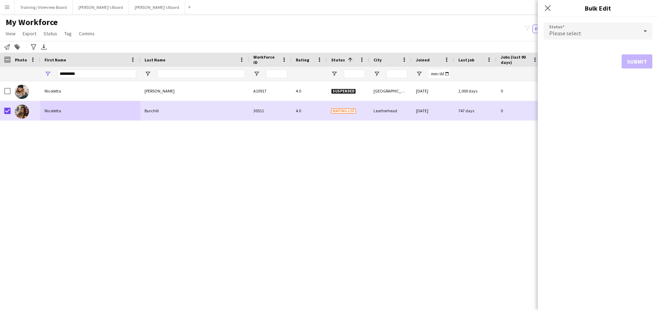
click at [641, 30] on div at bounding box center [645, 31] width 14 height 14
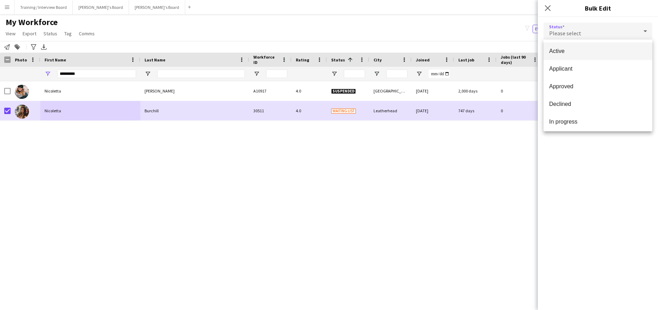
click at [594, 54] on span "Active" at bounding box center [598, 51] width 98 height 7
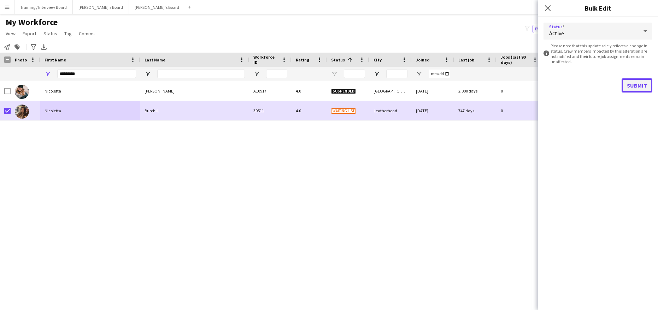
click at [629, 82] on button "Submit" at bounding box center [636, 85] width 31 height 14
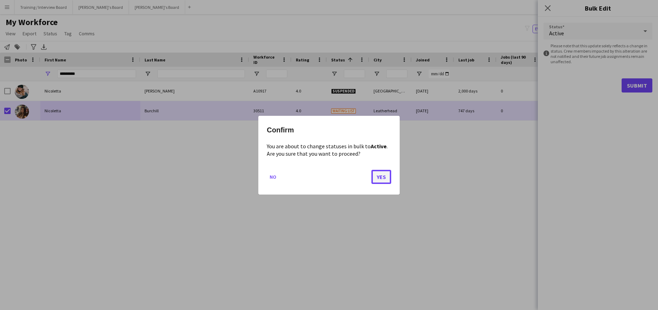
click at [383, 177] on button "Yes" at bounding box center [381, 177] width 20 height 14
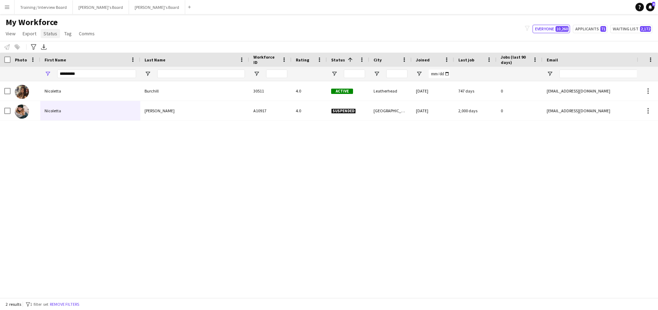
click at [52, 33] on span "Status" at bounding box center [50, 33] width 14 height 6
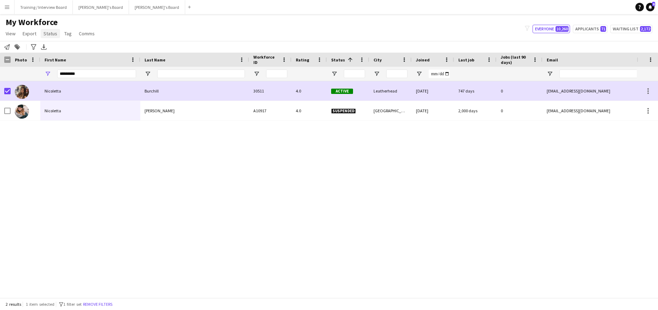
click at [47, 31] on span "Status" at bounding box center [50, 33] width 14 height 6
click at [54, 47] on span "Edit" at bounding box center [50, 49] width 8 height 6
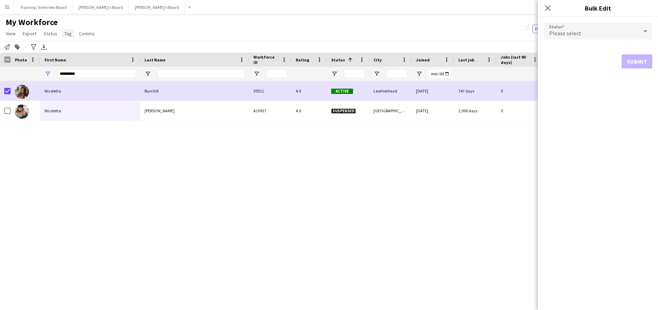
click at [65, 34] on span "Tag" at bounding box center [67, 33] width 7 height 6
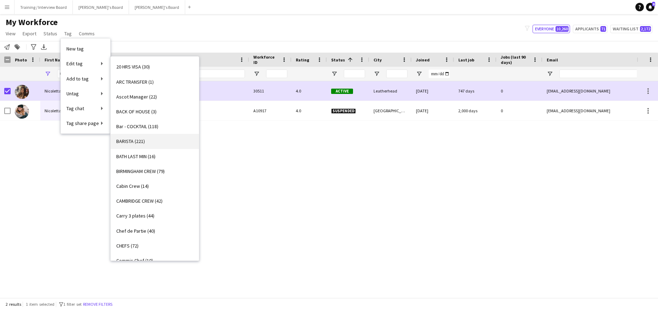
click at [131, 140] on span "BARISTA (221)" at bounding box center [130, 141] width 29 height 6
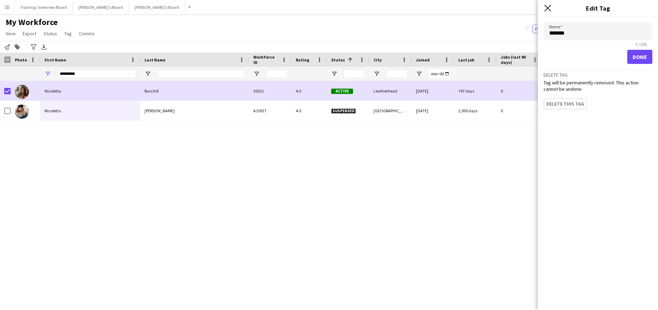
click at [548, 6] on icon "Close pop-in" at bounding box center [547, 8] width 7 height 7
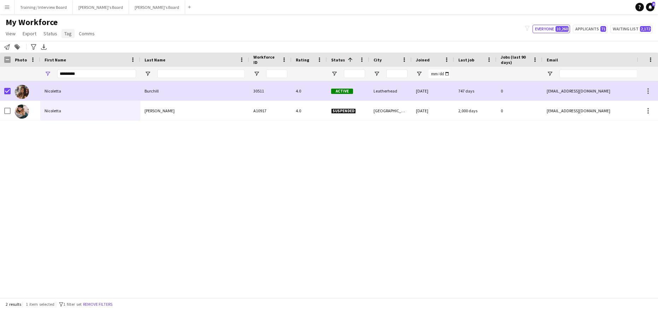
click at [70, 37] on link "Tag" at bounding box center [67, 33] width 13 height 9
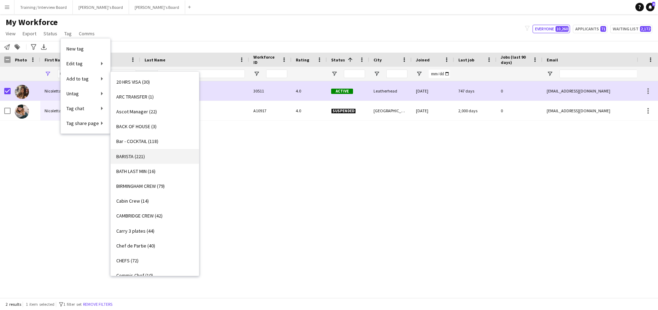
click at [121, 153] on span "BARISTA (221)" at bounding box center [130, 156] width 29 height 6
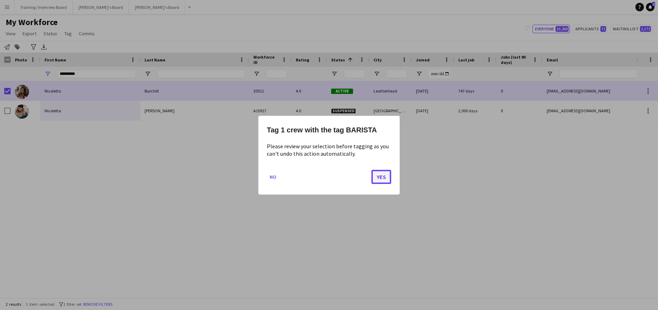
click at [379, 179] on button "Yes" at bounding box center [381, 177] width 20 height 14
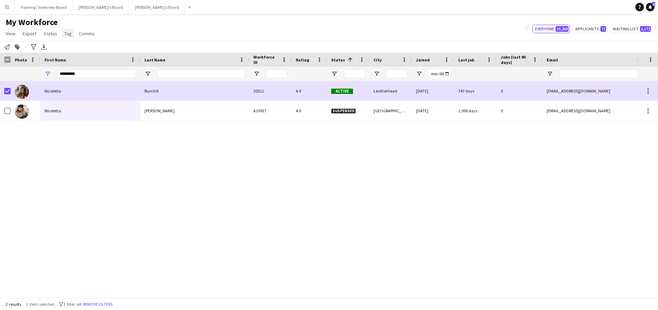
click at [64, 35] on span "Tag" at bounding box center [67, 33] width 7 height 6
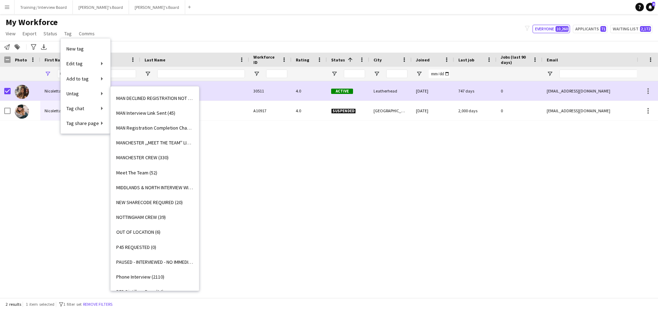
scroll to position [636, 0]
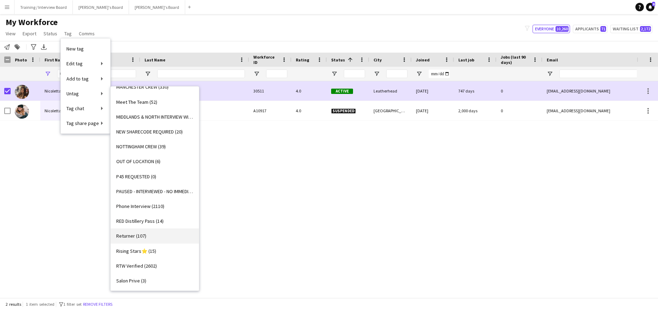
click at [136, 236] on span "Returner (107)" at bounding box center [131, 236] width 30 height 6
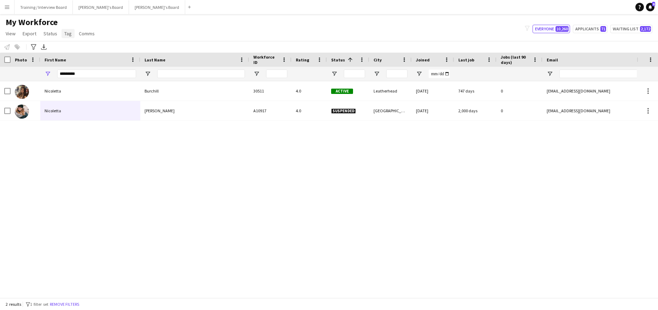
click at [63, 29] on link "Tag" at bounding box center [67, 33] width 13 height 9
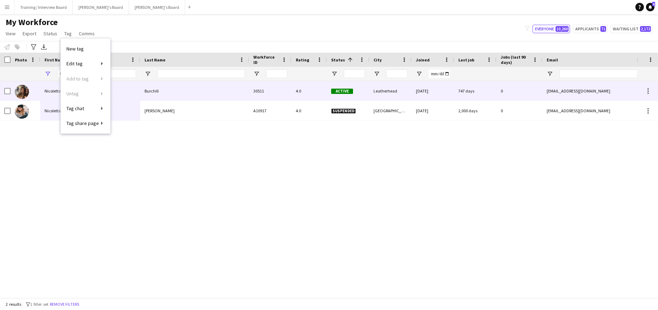
click at [7, 87] on div at bounding box center [7, 91] width 6 height 20
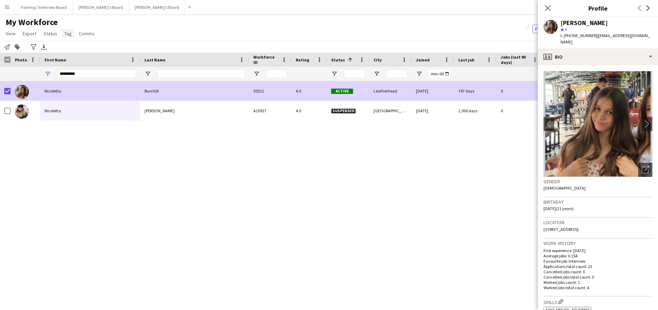
click at [64, 32] on span "Tag" at bounding box center [67, 33] width 7 height 6
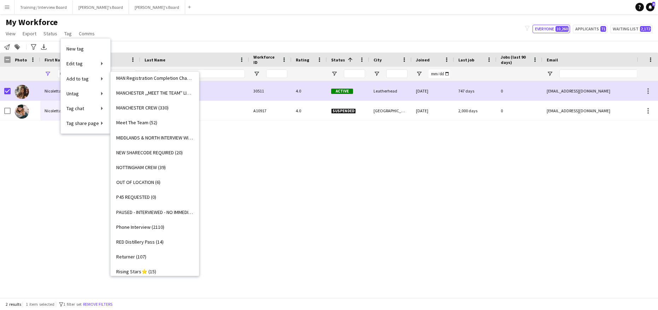
scroll to position [601, 0]
click at [130, 255] on span "Returner (107)" at bounding box center [131, 256] width 30 height 6
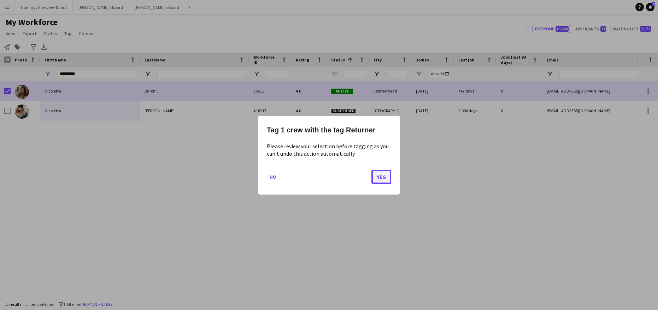
click at [376, 179] on button "Yes" at bounding box center [381, 177] width 20 height 14
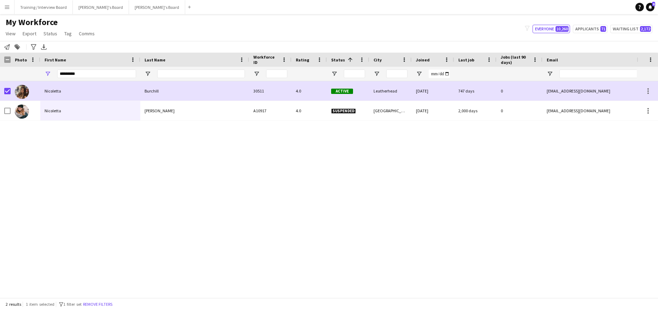
click at [66, 29] on app-page-menu "View Views Default view Compliance RTW Checks [GEOGRAPHIC_DATA] Search UNI New …" at bounding box center [51, 34] width 102 height 13
click at [66, 33] on span "Tag" at bounding box center [67, 33] width 7 height 6
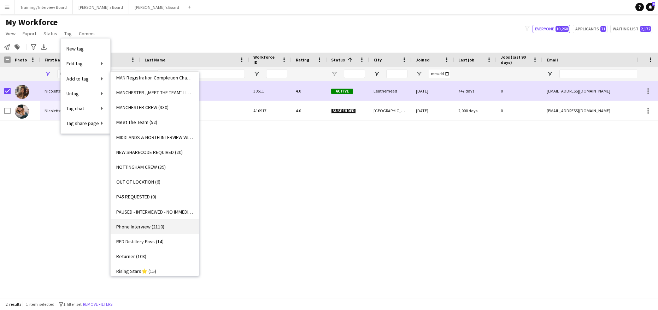
click at [143, 227] on span "Phone Interview (2110)" at bounding box center [140, 227] width 48 height 6
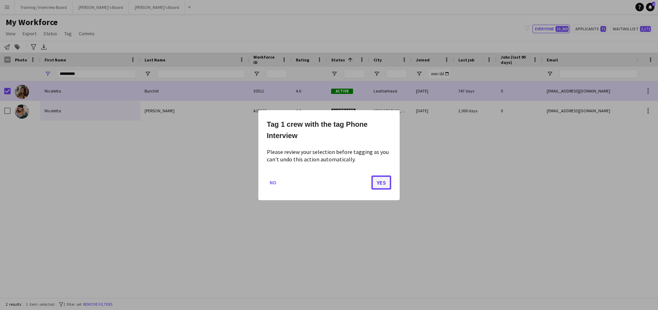
click at [377, 184] on button "Yes" at bounding box center [381, 182] width 20 height 14
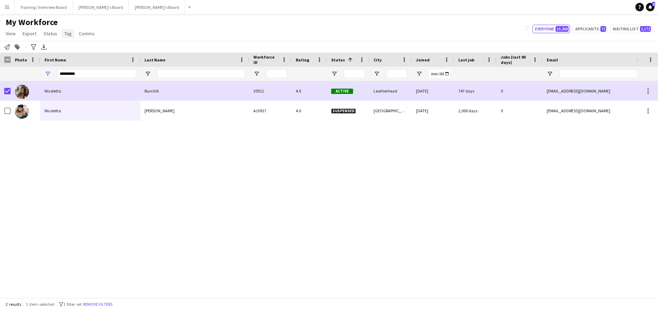
click at [64, 31] on span "Tag" at bounding box center [67, 33] width 7 height 6
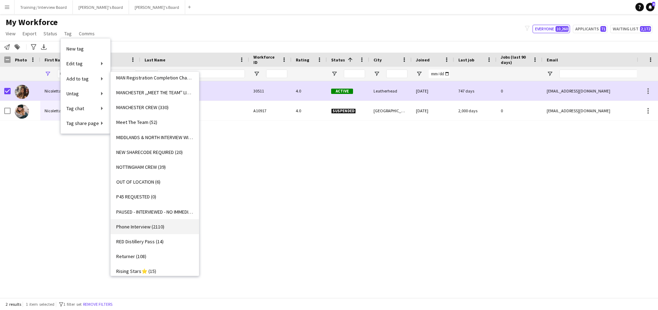
scroll to position [707, 0]
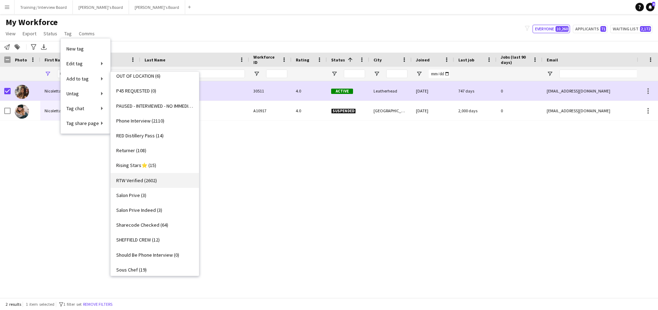
click at [131, 178] on span "RTW Verified (2602)" at bounding box center [136, 180] width 41 height 6
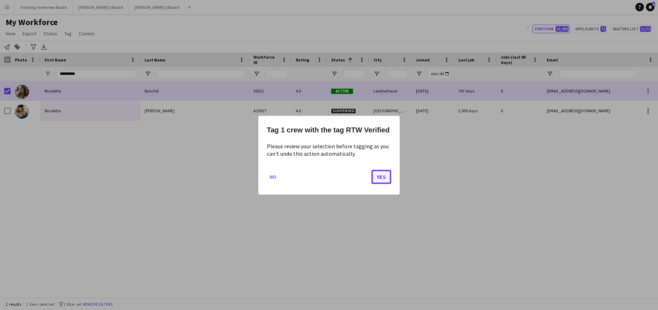
click at [387, 181] on button "Yes" at bounding box center [381, 177] width 20 height 14
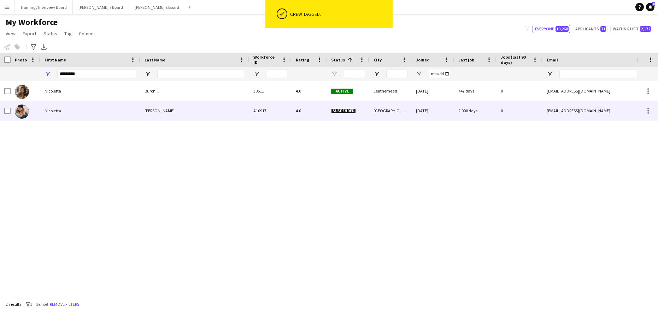
click at [188, 114] on div "[PERSON_NAME]" at bounding box center [194, 110] width 109 height 19
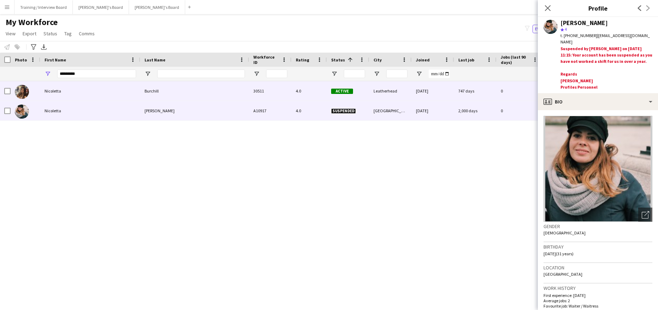
click at [88, 92] on div "Nicoletta" at bounding box center [90, 90] width 100 height 19
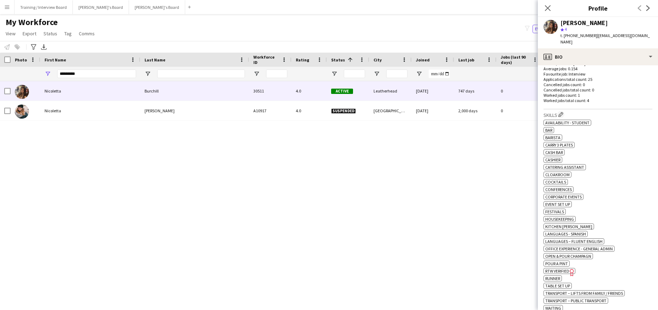
scroll to position [247, 0]
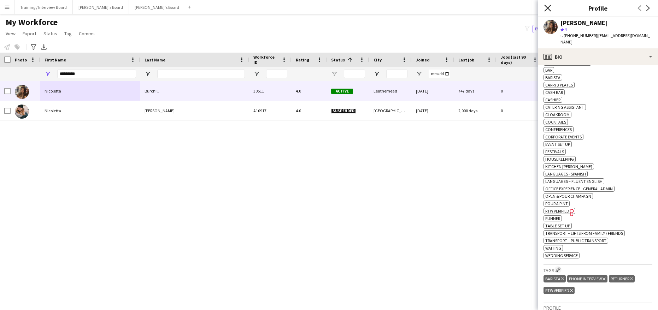
click at [549, 9] on icon "Close pop-in" at bounding box center [547, 8] width 7 height 7
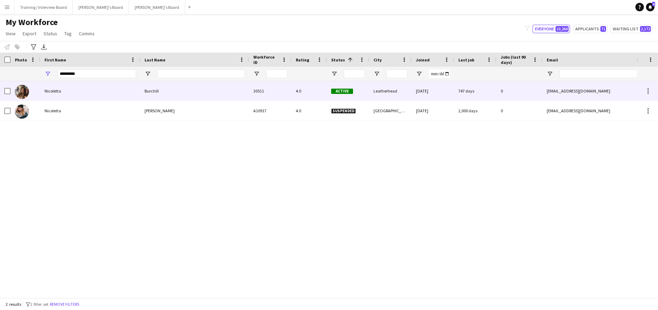
click at [64, 93] on div "Nicoletta" at bounding box center [90, 90] width 100 height 19
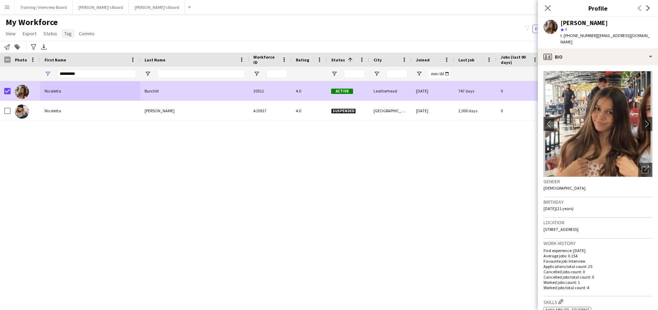
click at [68, 33] on span "Tag" at bounding box center [67, 33] width 7 height 6
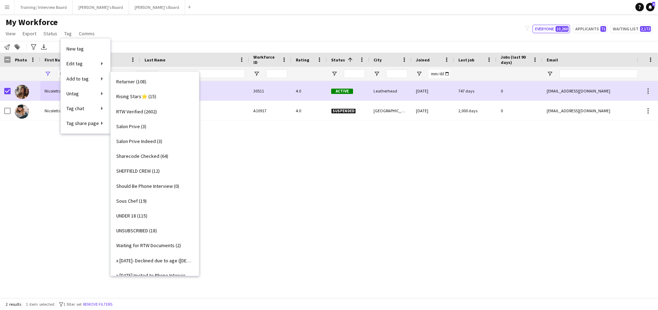
scroll to position [777, 0]
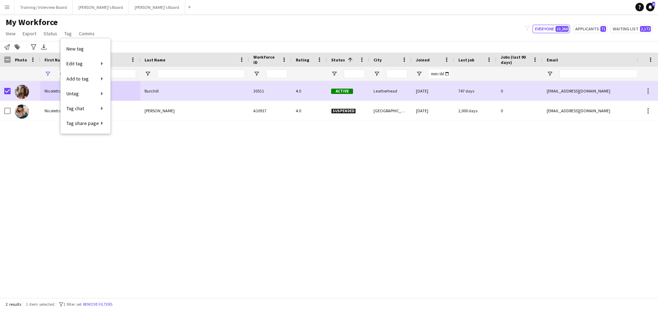
click at [279, 181] on div "[PERSON_NAME] A10917 4.0 Suspended London [DATE] 2,000 days 0 [EMAIL_ADDRESS][D…" at bounding box center [318, 186] width 637 height 211
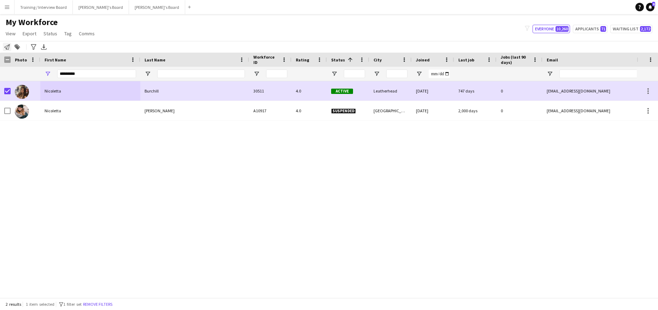
click at [9, 46] on icon at bounding box center [7, 47] width 6 height 6
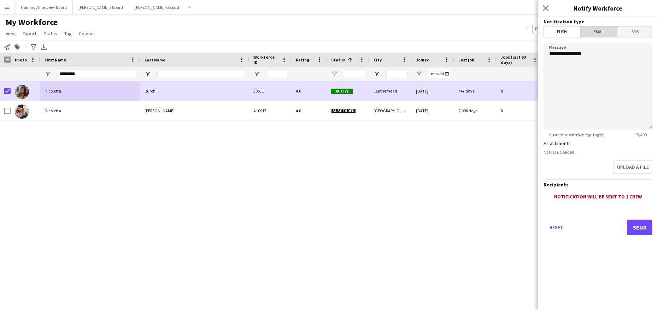
click at [613, 32] on span "Email" at bounding box center [598, 31] width 37 height 11
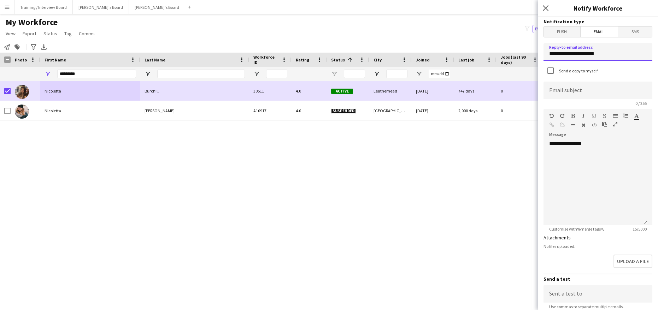
click at [606, 55] on input "**********" at bounding box center [597, 52] width 109 height 18
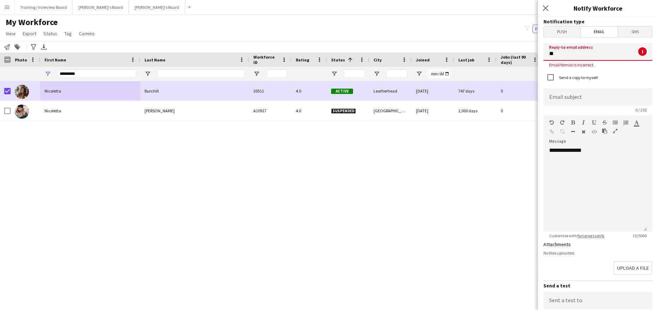
type input "*"
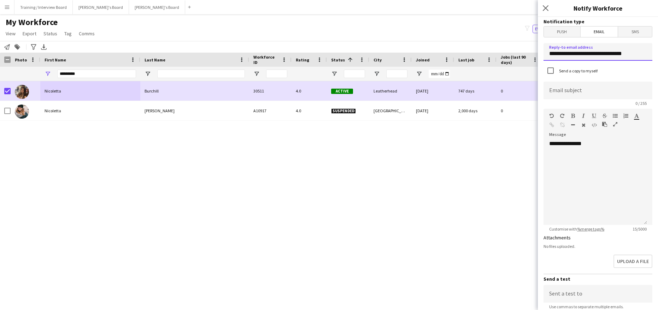
type input "**********"
click at [554, 85] on input at bounding box center [597, 91] width 109 height 18
type input "**********"
click at [610, 151] on div "**********" at bounding box center [595, 182] width 104 height 85
click at [562, 164] on div "**********" at bounding box center [595, 182] width 104 height 85
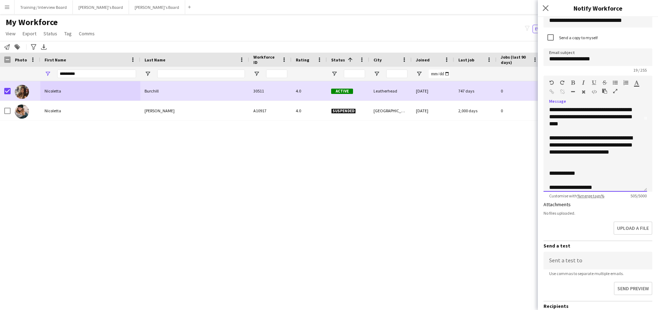
scroll to position [100, 0]
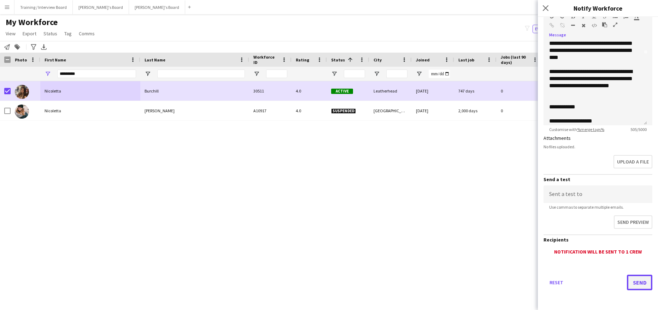
click at [631, 278] on button "Send" at bounding box center [639, 283] width 25 height 16
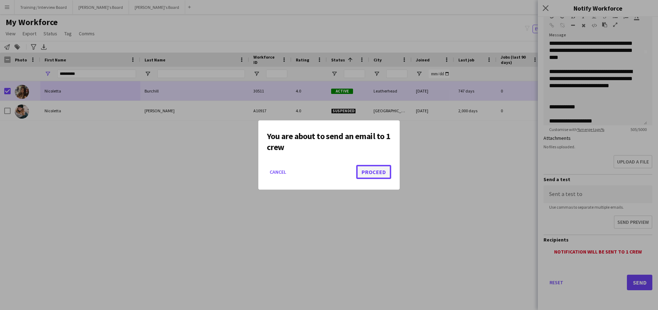
click at [382, 173] on button "Proceed" at bounding box center [373, 172] width 35 height 14
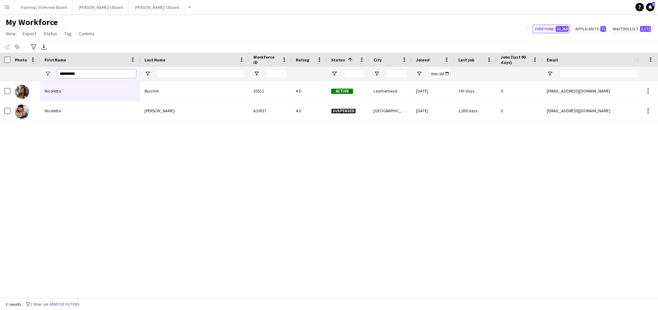
click at [100, 74] on input "*********" at bounding box center [96, 74] width 79 height 8
type input "*"
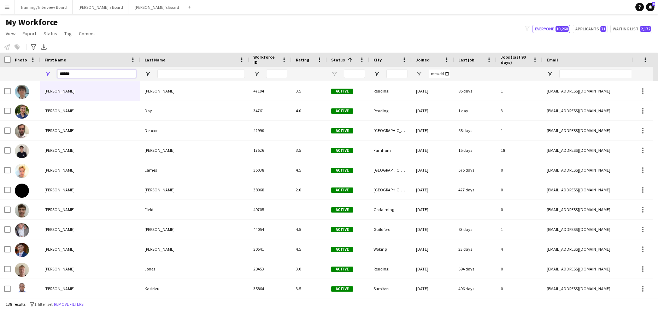
type input "******"
click at [168, 74] on input "Last Name Filter Input" at bounding box center [201, 74] width 88 height 8
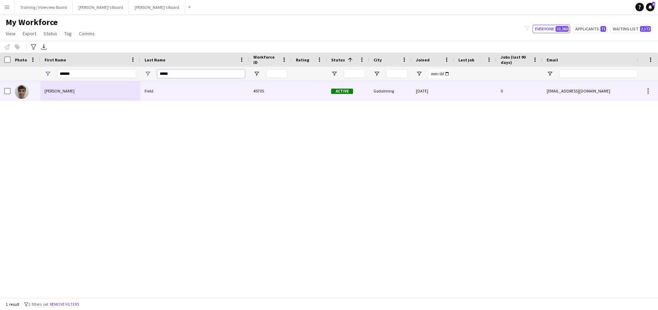
type input "*****"
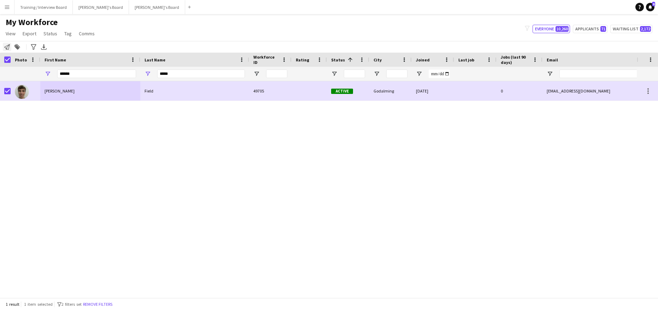
click at [9, 48] on icon at bounding box center [7, 47] width 6 height 6
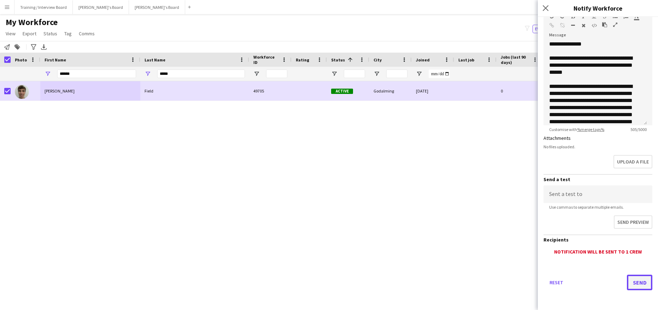
click at [640, 278] on button "Send" at bounding box center [639, 283] width 25 height 16
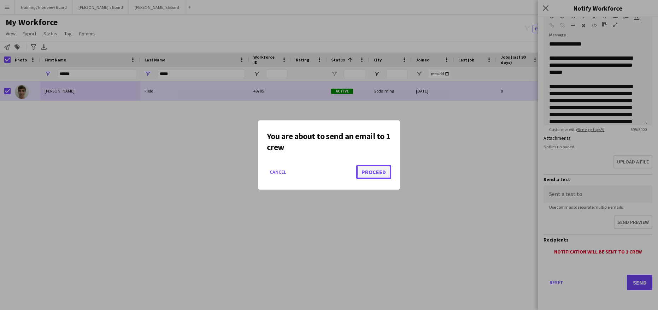
click at [375, 168] on button "Proceed" at bounding box center [373, 172] width 35 height 14
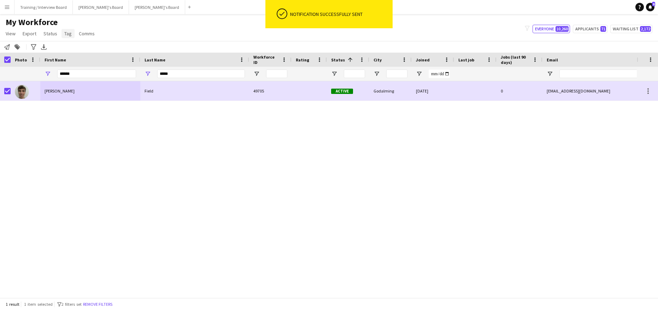
click at [69, 36] on span "Tag" at bounding box center [67, 33] width 7 height 6
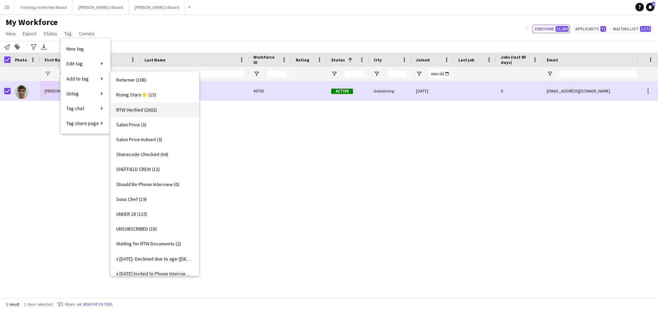
click at [131, 112] on span "RTW Verified (2602)" at bounding box center [136, 110] width 41 height 6
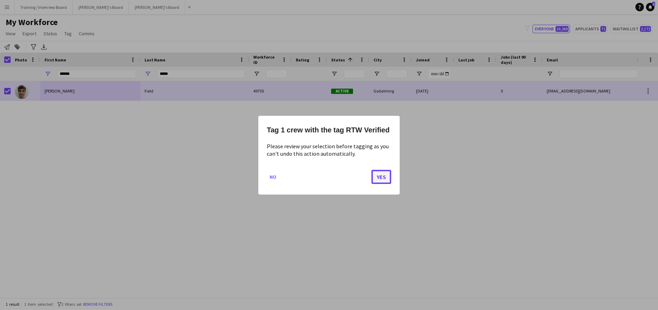
click at [384, 180] on button "Yes" at bounding box center [381, 177] width 20 height 14
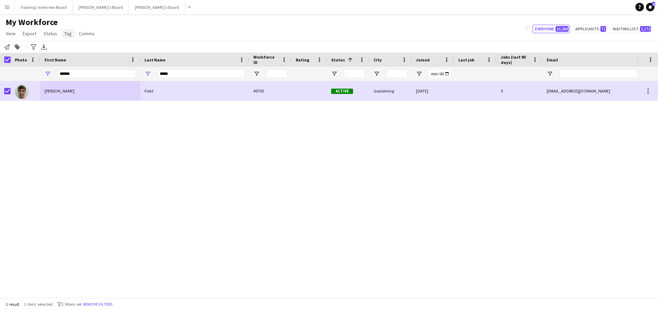
click at [70, 33] on span "Tag" at bounding box center [67, 33] width 7 height 6
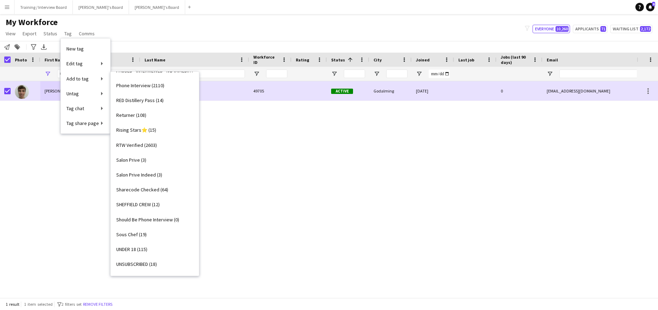
scroll to position [707, 0]
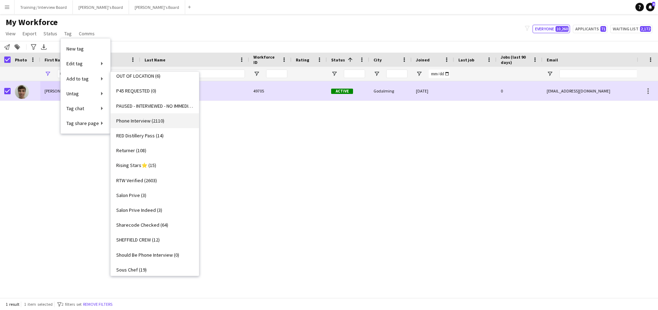
click at [144, 119] on span "Phone Interview (2110)" at bounding box center [140, 121] width 48 height 6
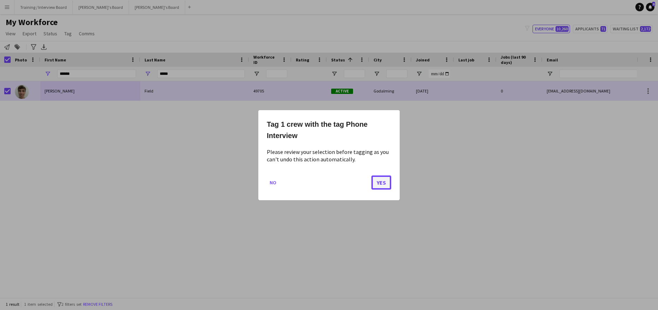
click at [382, 181] on button "Yes" at bounding box center [381, 182] width 20 height 14
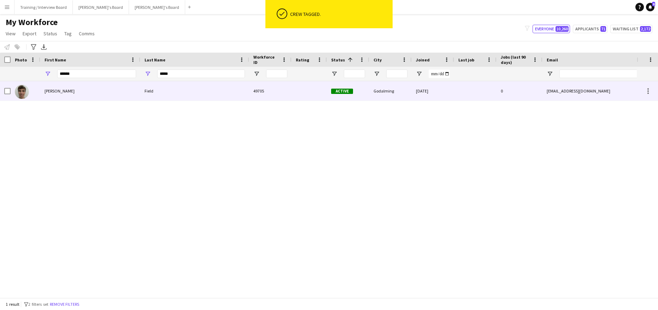
click at [72, 90] on div "Joseph" at bounding box center [90, 90] width 100 height 19
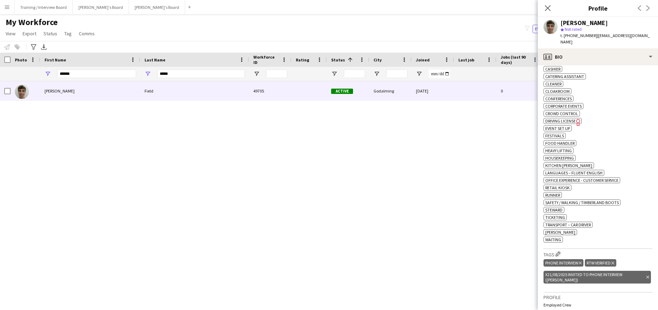
scroll to position [294, 0]
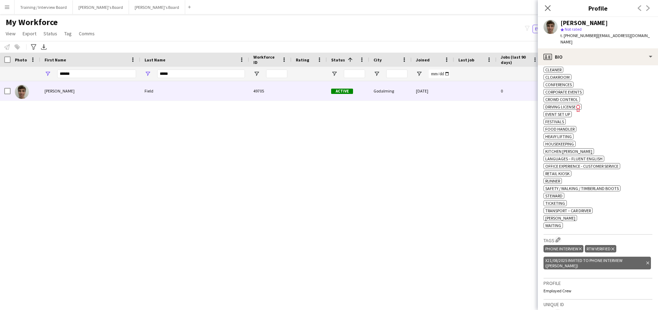
click at [646, 261] on icon "Delete tag" at bounding box center [647, 263] width 3 height 4
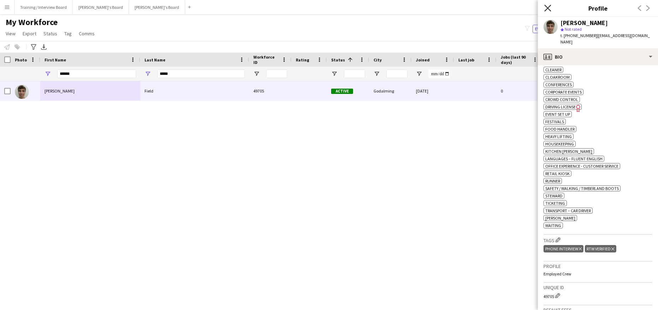
click at [549, 10] on icon "Close pop-in" at bounding box center [547, 8] width 7 height 7
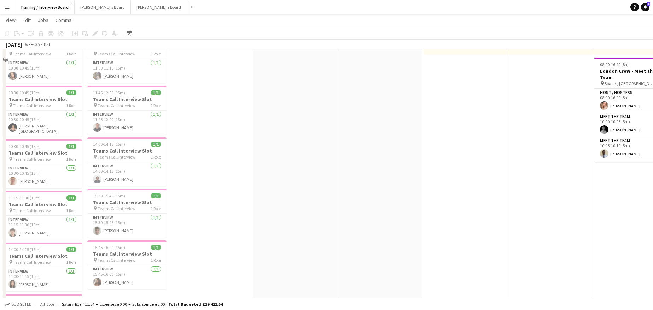
scroll to position [177, 0]
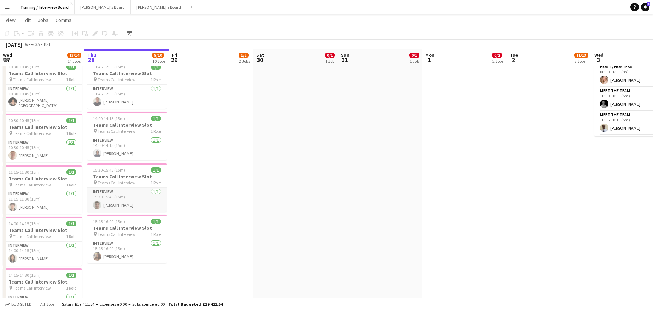
click at [117, 205] on app-card-role "Interview [DATE] 15:30-15:45 (15m) [PERSON_NAME]" at bounding box center [126, 200] width 79 height 24
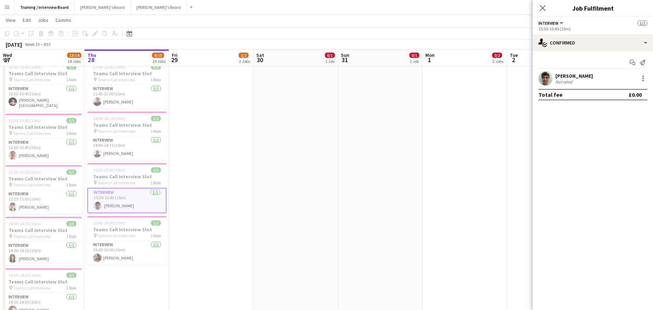
click at [563, 73] on div "[PERSON_NAME]" at bounding box center [573, 76] width 37 height 6
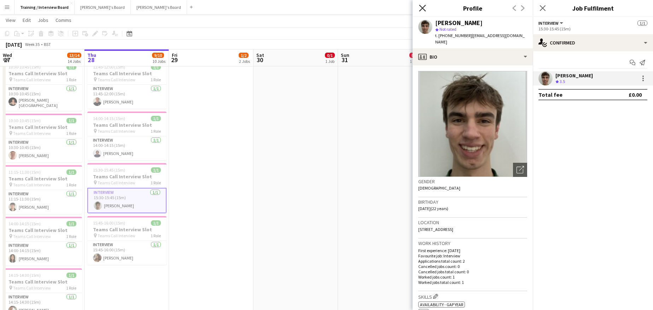
click at [425, 5] on icon at bounding box center [422, 8] width 7 height 7
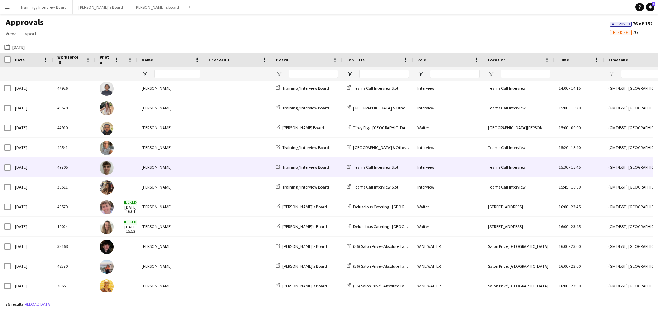
click at [156, 167] on div "[PERSON_NAME]" at bounding box center [170, 167] width 67 height 19
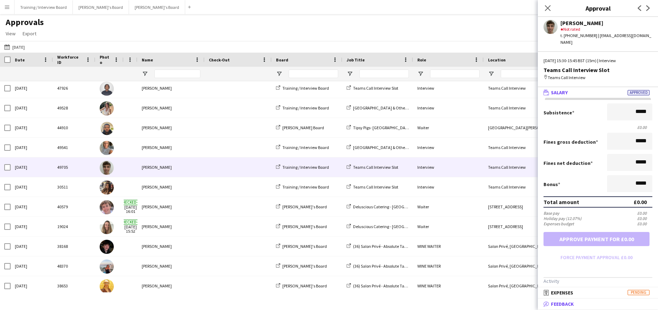
click at [564, 303] on span "Feedback" at bounding box center [562, 304] width 23 height 6
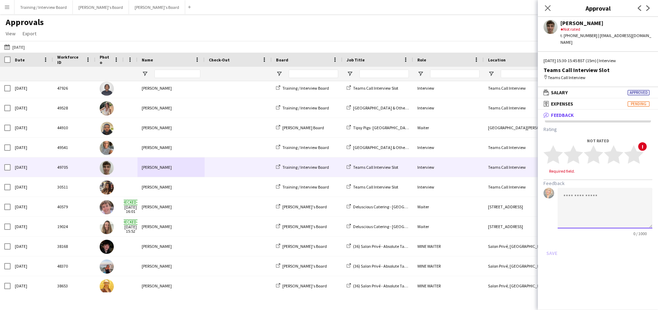
click at [573, 193] on textarea at bounding box center [604, 208] width 95 height 41
type textarea "*"
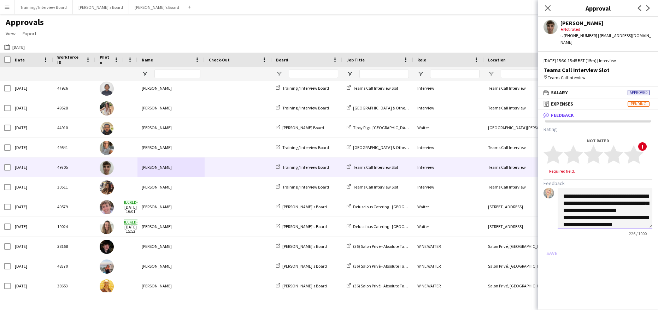
click at [614, 204] on textarea "**********" at bounding box center [604, 208] width 95 height 41
click at [580, 198] on textarea "**********" at bounding box center [604, 208] width 95 height 41
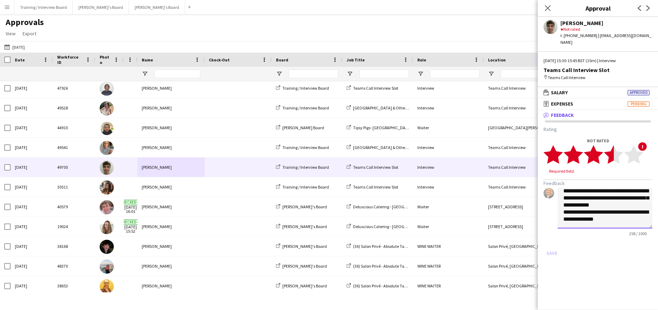
type textarea "**********"
click at [609, 151] on polygon at bounding box center [613, 155] width 19 height 18
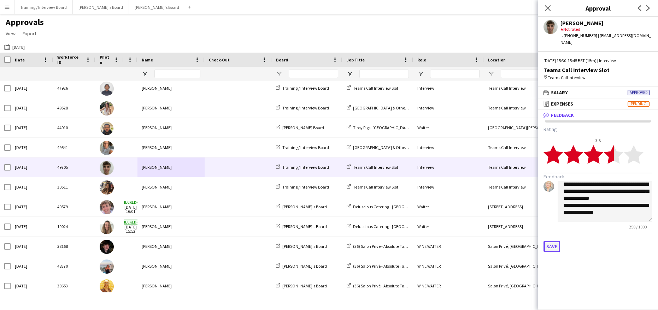
click at [548, 241] on button "Save" at bounding box center [551, 246] width 17 height 11
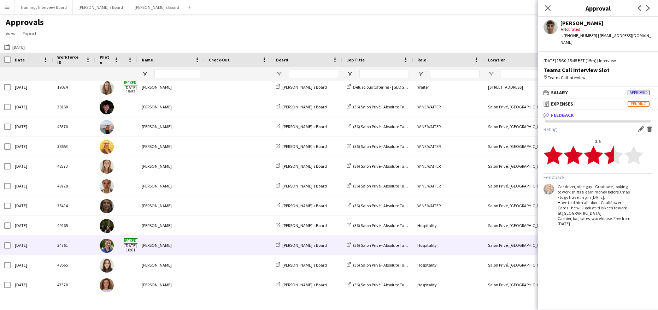
scroll to position [777, 0]
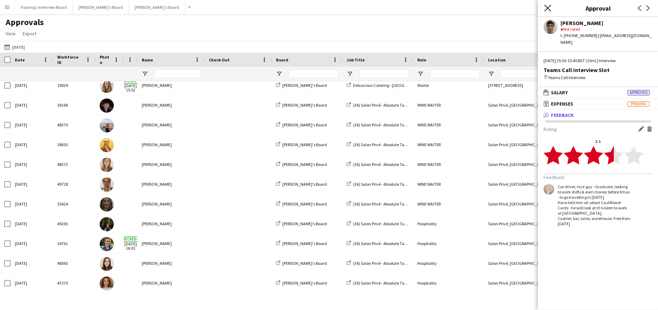
click at [549, 8] on icon "Close pop-in" at bounding box center [547, 8] width 7 height 7
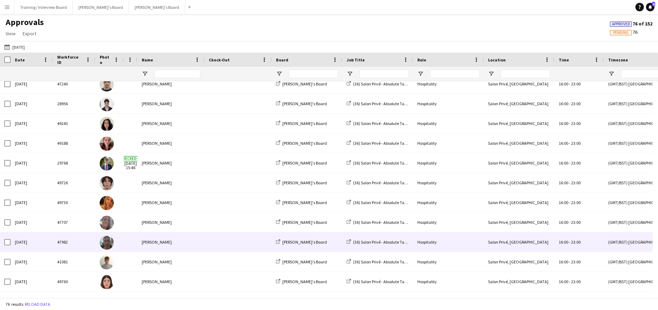
scroll to position [1119, 0]
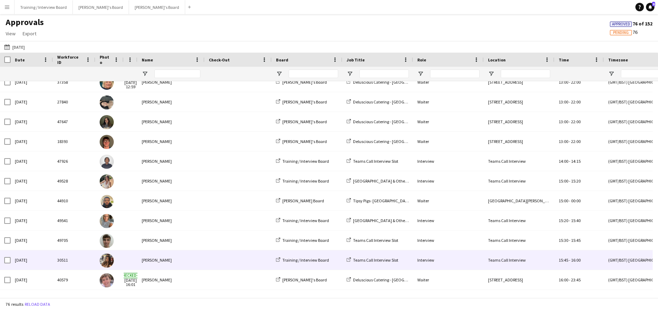
click at [159, 261] on div "[PERSON_NAME]" at bounding box center [170, 259] width 67 height 19
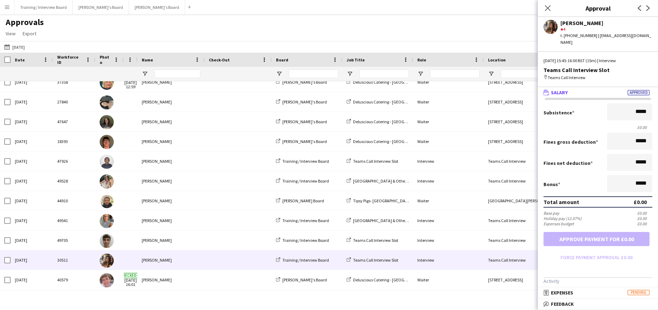
click at [563, 305] on span "Feedback" at bounding box center [562, 304] width 23 height 6
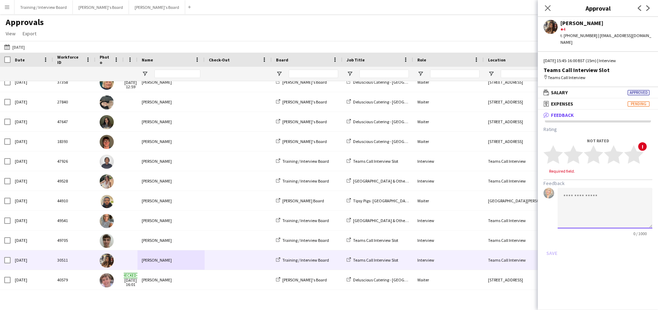
click at [572, 198] on textarea at bounding box center [604, 208] width 95 height 41
click at [619, 204] on textarea "**********" at bounding box center [604, 208] width 95 height 41
click at [611, 209] on textarea "**********" at bounding box center [604, 208] width 95 height 41
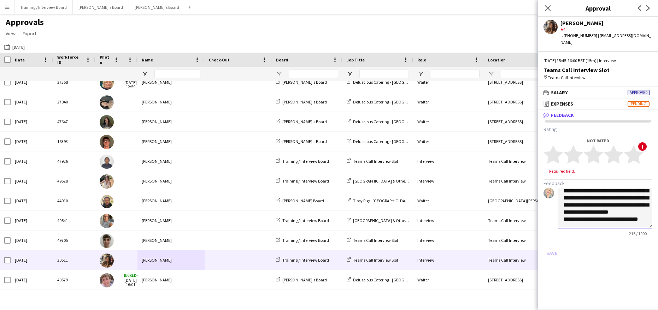
scroll to position [22, 0]
click at [629, 208] on textarea "**********" at bounding box center [604, 208] width 95 height 41
click at [599, 211] on textarea "**********" at bounding box center [604, 208] width 95 height 41
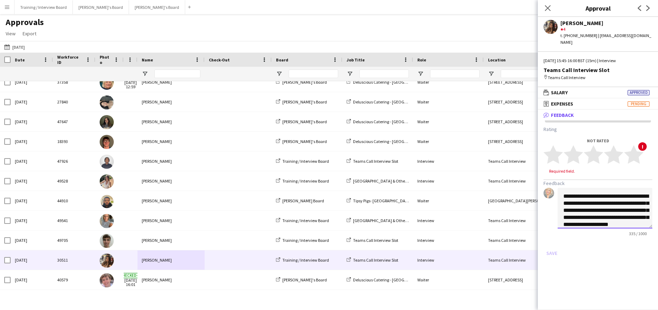
click at [631, 202] on textarea "**********" at bounding box center [604, 208] width 95 height 41
click at [631, 199] on textarea "**********" at bounding box center [604, 208] width 95 height 41
click at [579, 216] on textarea "**********" at bounding box center [604, 208] width 95 height 41
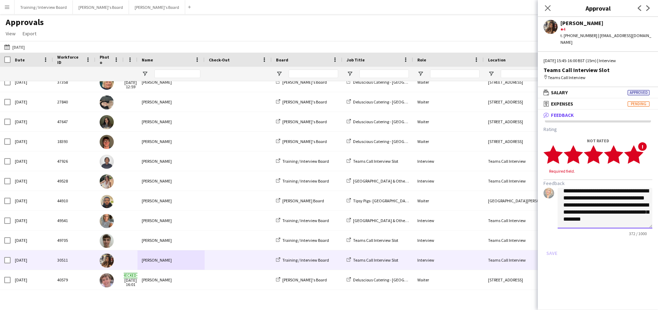
type textarea "**********"
click at [634, 146] on polygon at bounding box center [633, 155] width 19 height 18
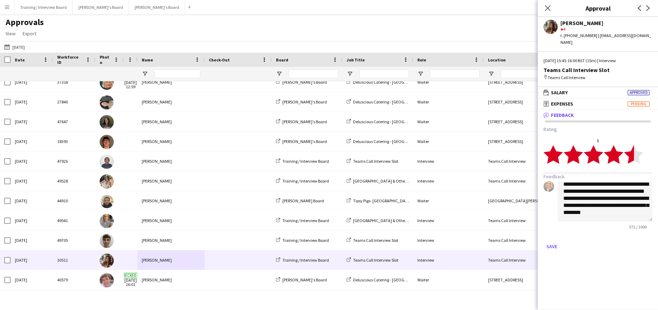
click at [632, 152] on polygon at bounding box center [633, 155] width 19 height 18
click at [553, 241] on button "Save" at bounding box center [551, 246] width 17 height 11
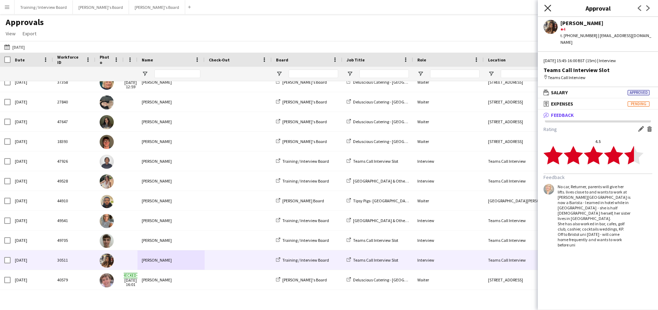
click at [550, 9] on icon "Close pop-in" at bounding box center [547, 8] width 7 height 7
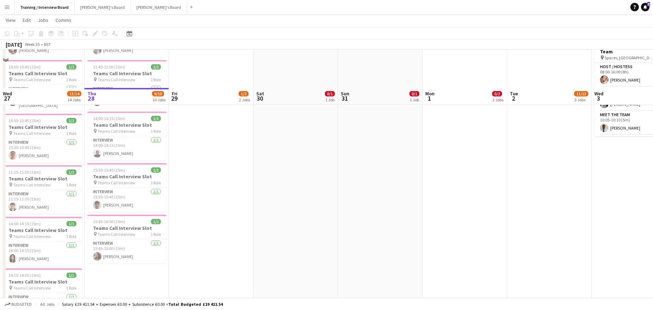
scroll to position [283, 0]
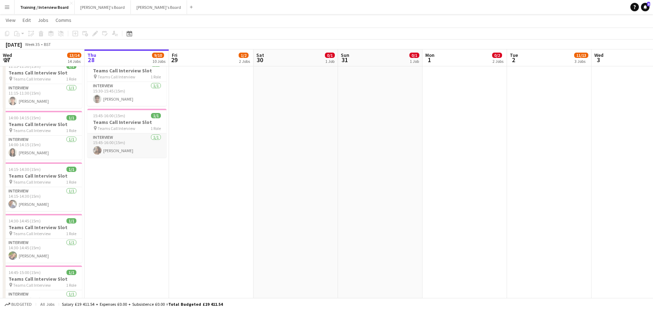
click at [110, 147] on app-card-role "Interview [DATE] 15:45-16:00 (15m) [PERSON_NAME]" at bounding box center [126, 146] width 79 height 24
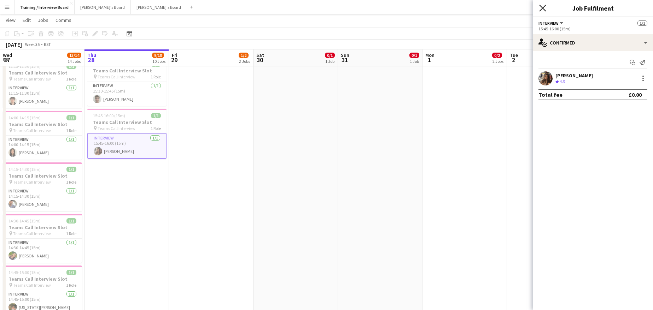
click at [542, 5] on icon "Close pop-in" at bounding box center [542, 8] width 7 height 7
